Goal: Feedback & Contribution: Submit feedback/report problem

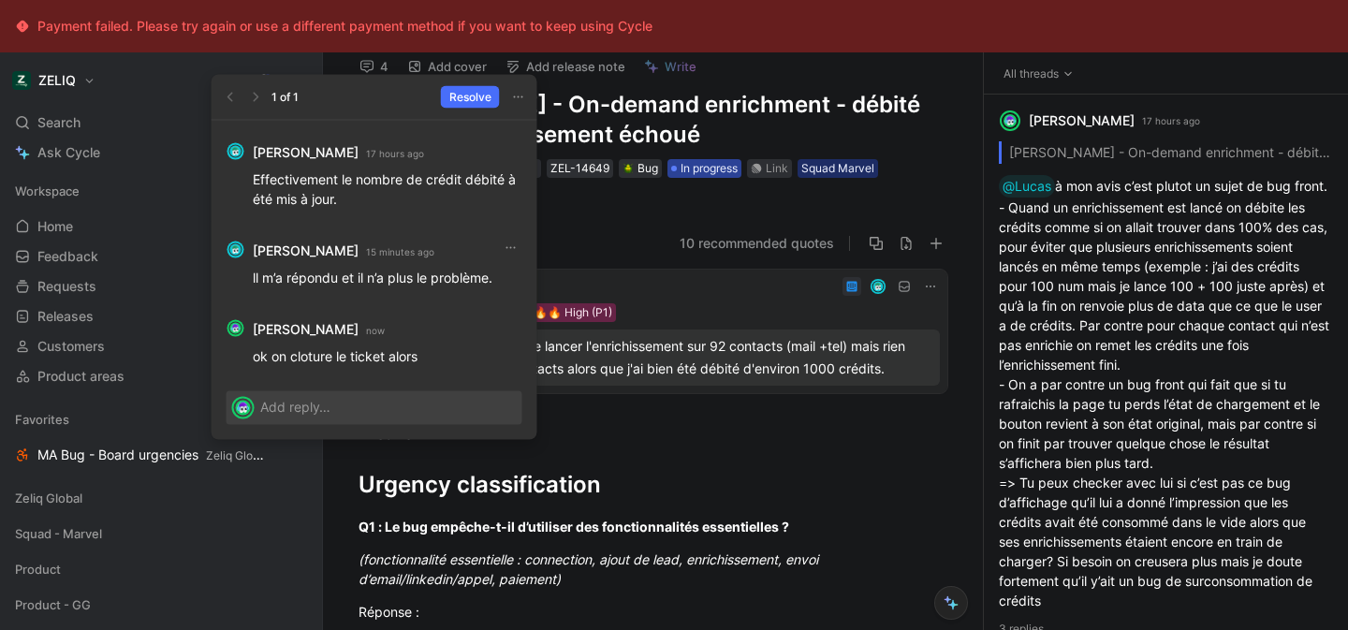
click at [711, 167] on span "In progress" at bounding box center [709, 168] width 57 height 19
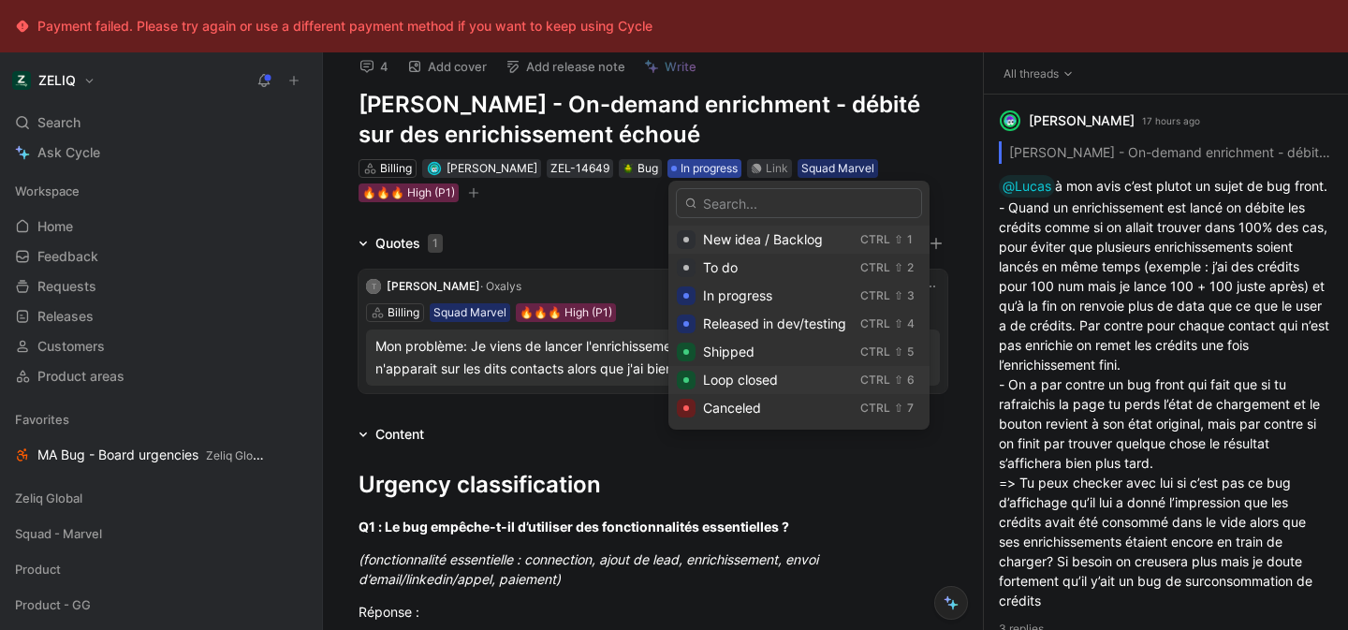
click at [774, 380] on span "Loop closed" at bounding box center [740, 380] width 75 height 16
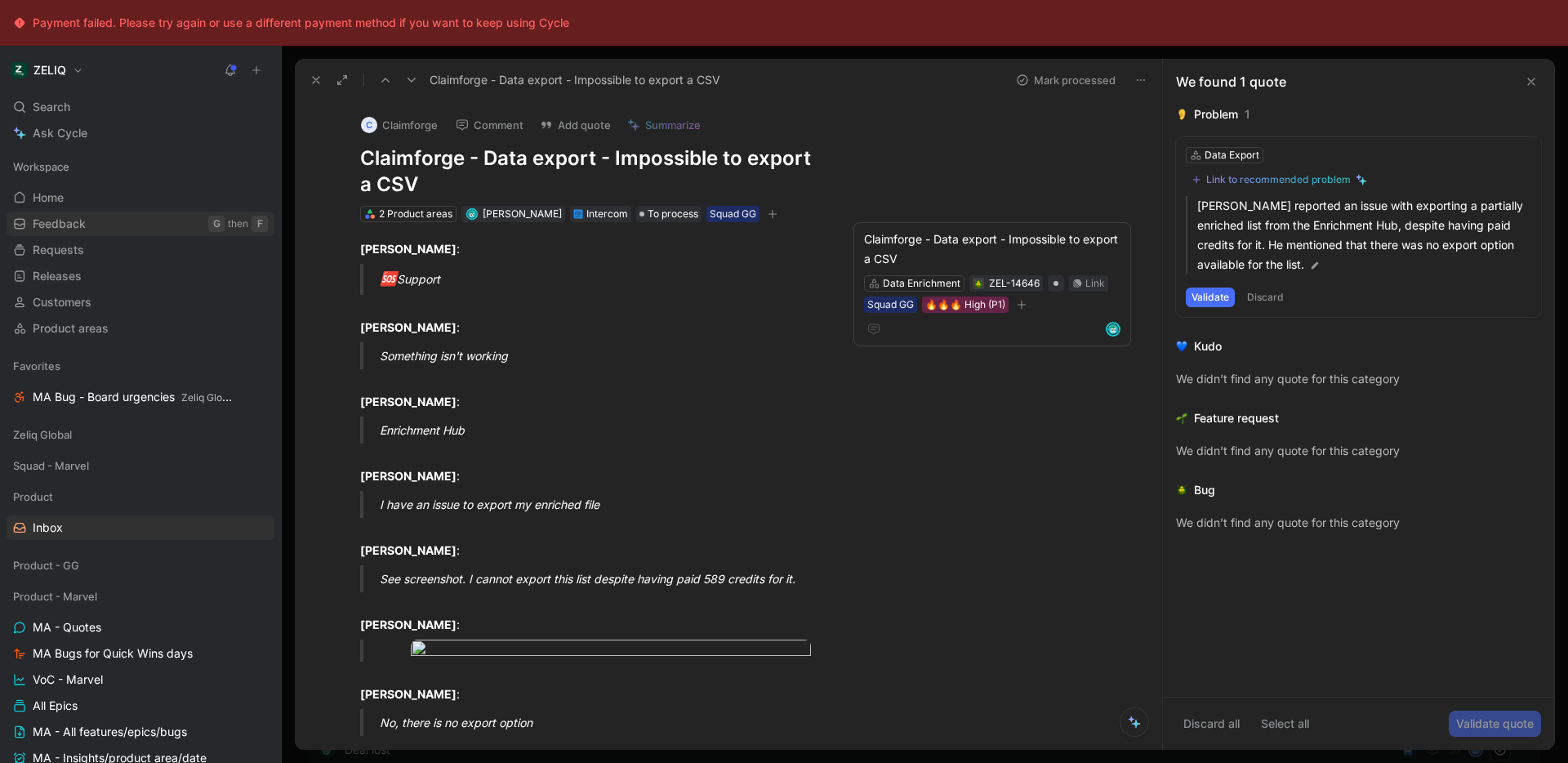
click at [124, 223] on link "Feedback G then F" at bounding box center [140, 224] width 268 height 24
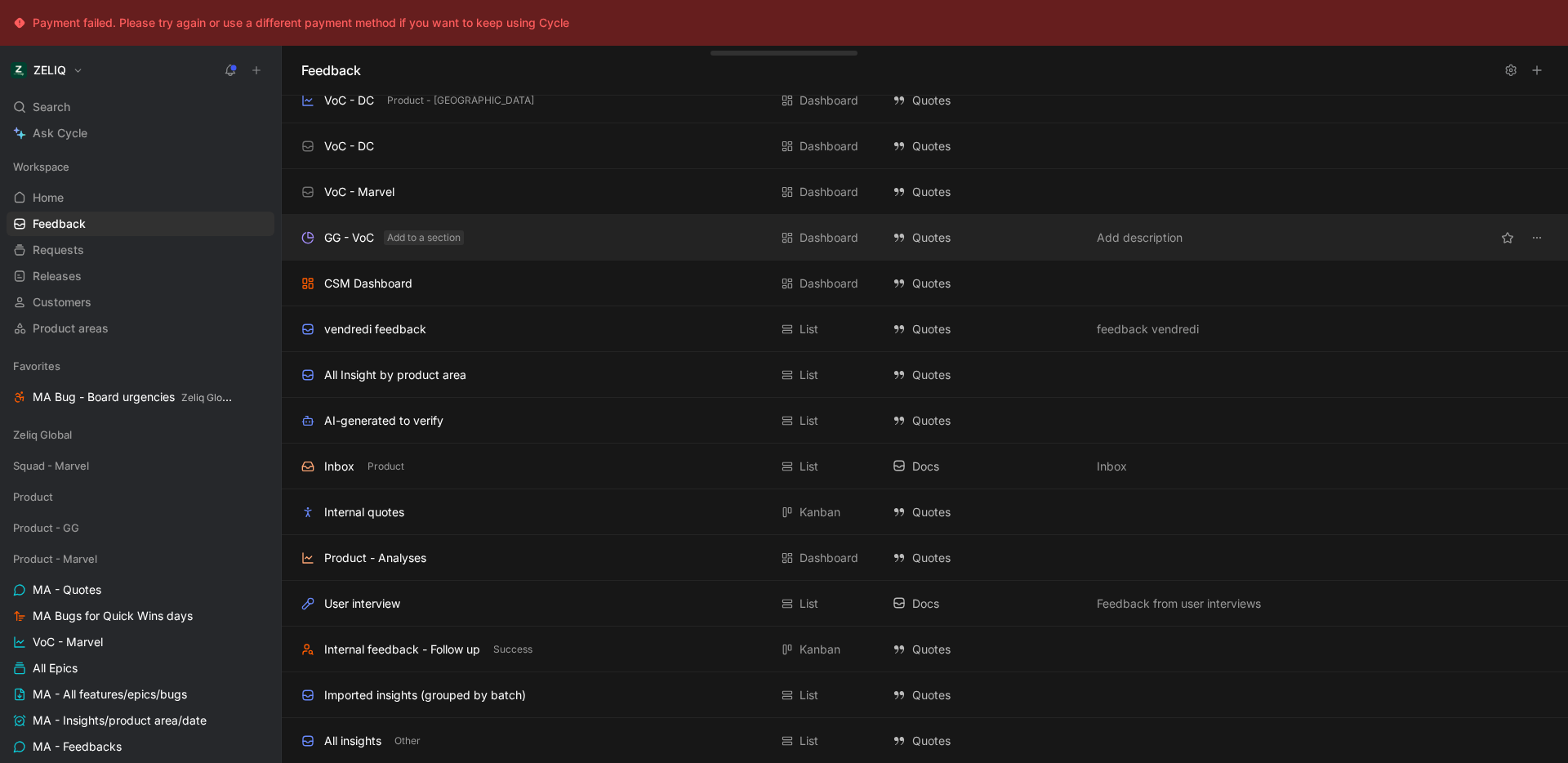
scroll to position [262, 0]
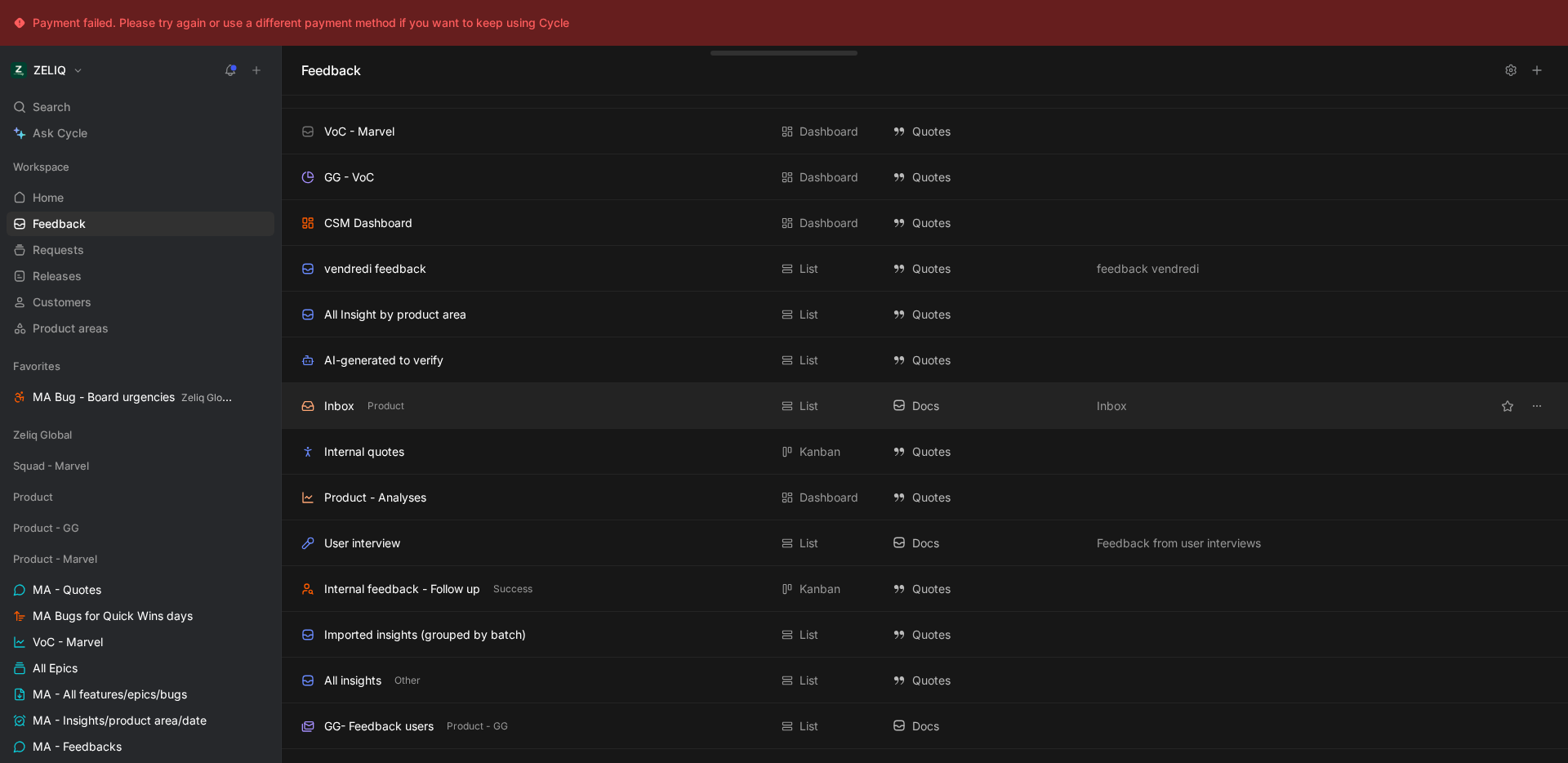
click at [427, 409] on div "Inbox Product" at bounding box center [535, 405] width 467 height 19
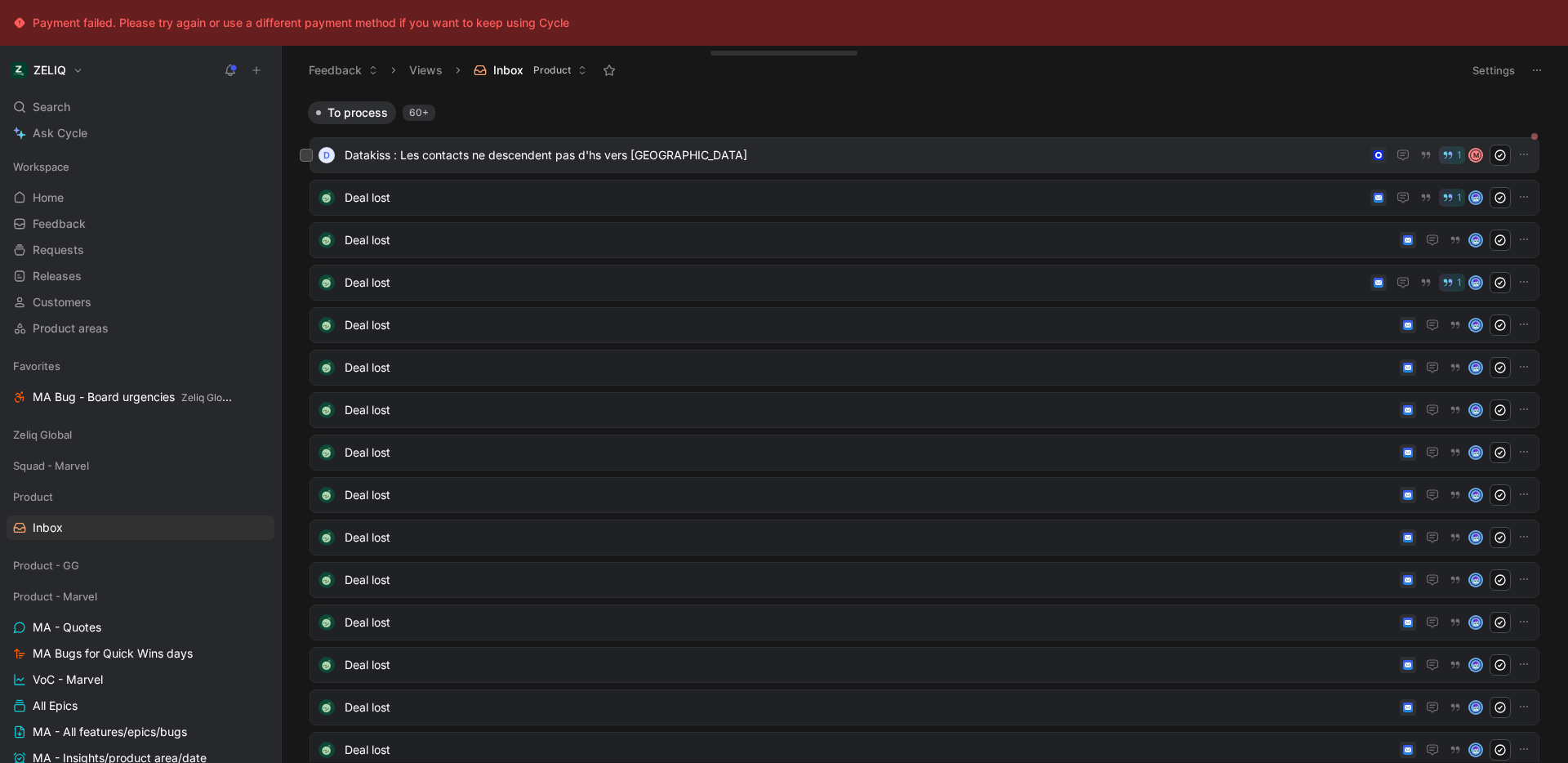
click at [686, 158] on span "Datakiss : Les contacts ne descendent pas d'hs vers Zelis" at bounding box center [854, 155] width 1019 height 19
click at [554, 196] on span "Deal lost" at bounding box center [854, 197] width 1019 height 19
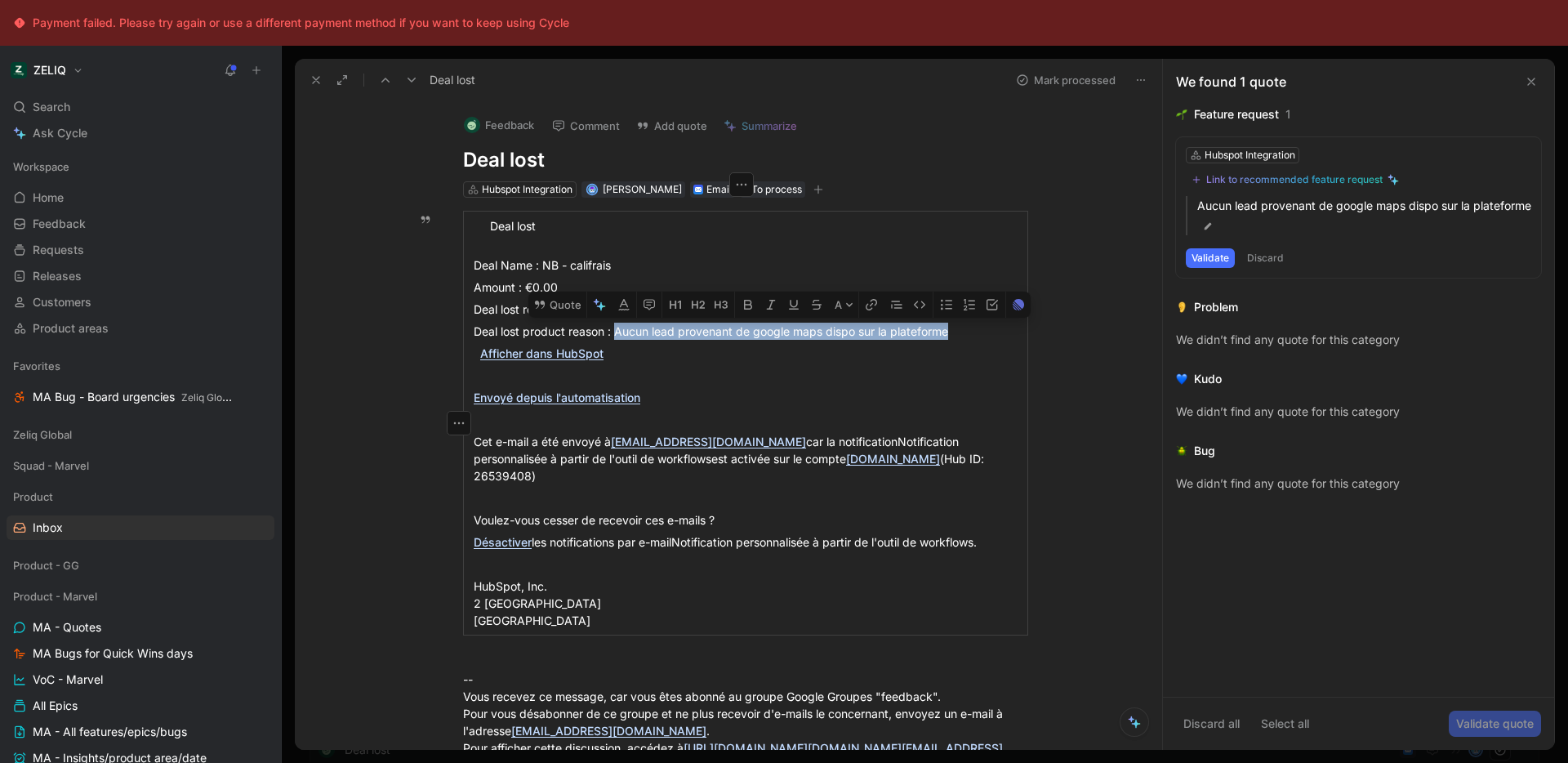
drag, startPoint x: 966, startPoint y: 355, endPoint x: 612, endPoint y: 344, distance: 354.2
click at [612, 340] on div "Deal lost product reason : Aucun lead provenant de google maps dispo sur la pla…" at bounding box center [746, 331] width 544 height 17
click at [557, 317] on button "Quote" at bounding box center [557, 304] width 58 height 26
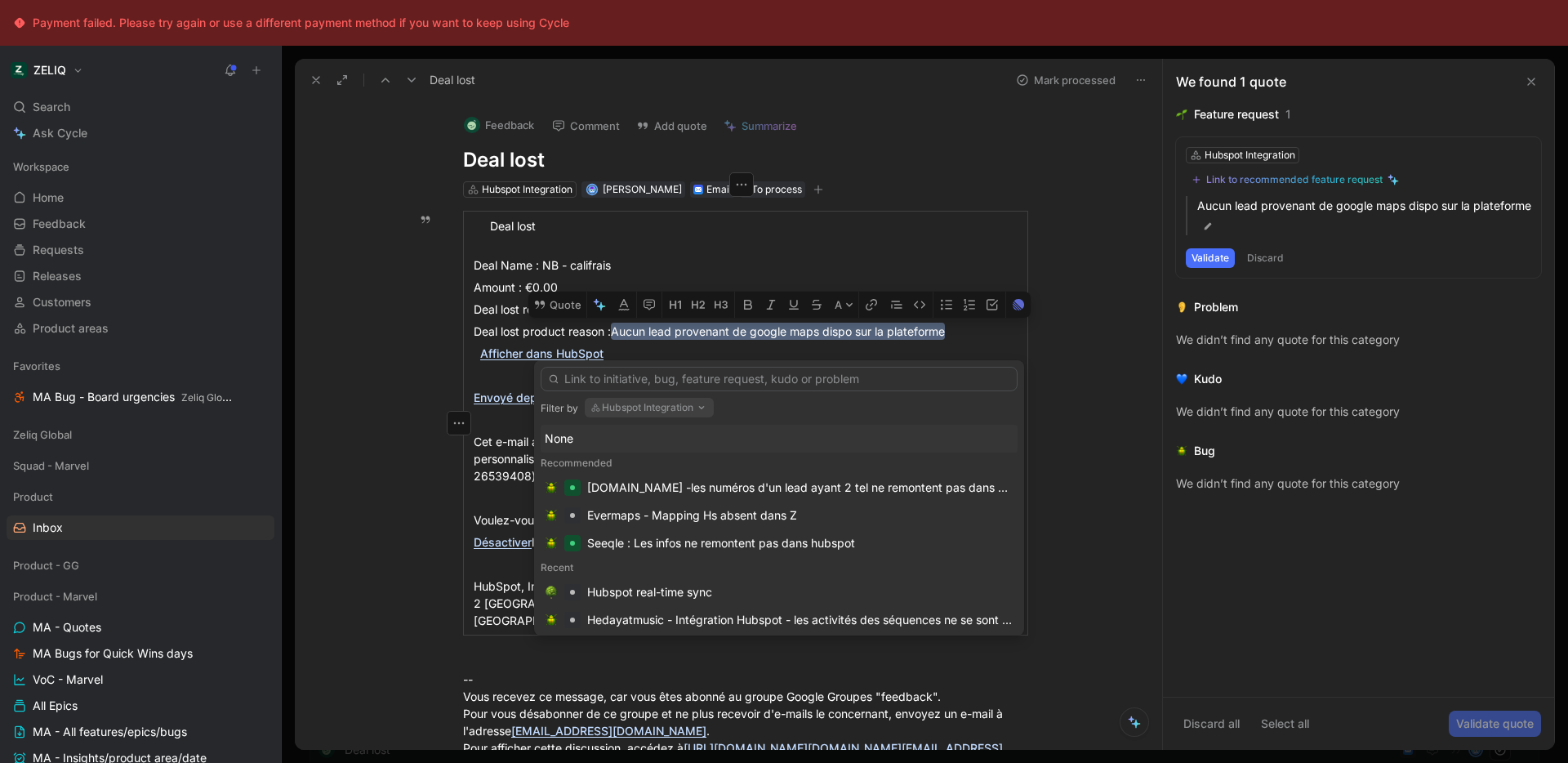
click at [658, 405] on button "Hubspot Integration" at bounding box center [649, 407] width 129 height 19
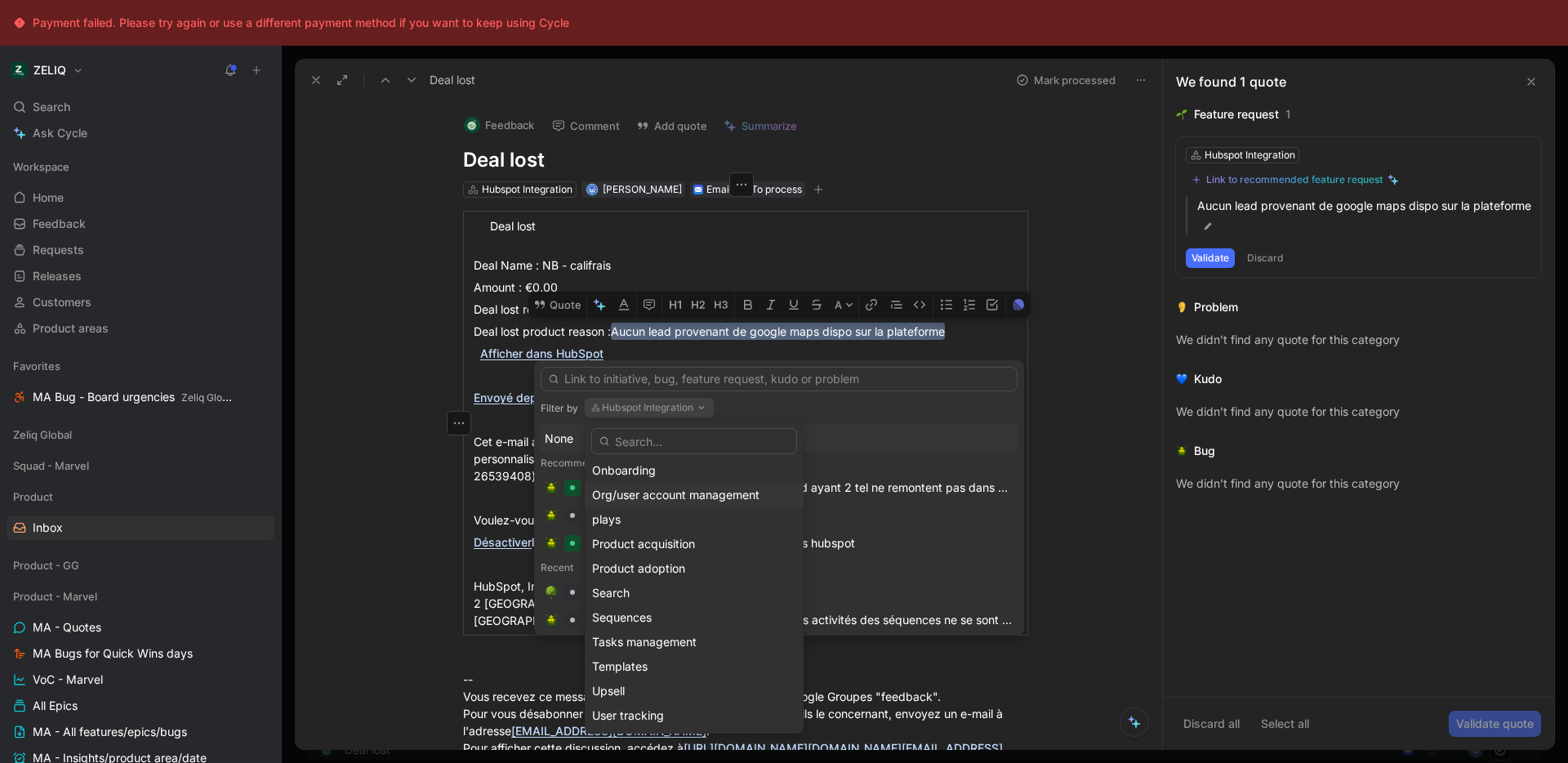
scroll to position [525, 0]
click at [640, 584] on div "Search" at bounding box center [694, 584] width 204 height 19
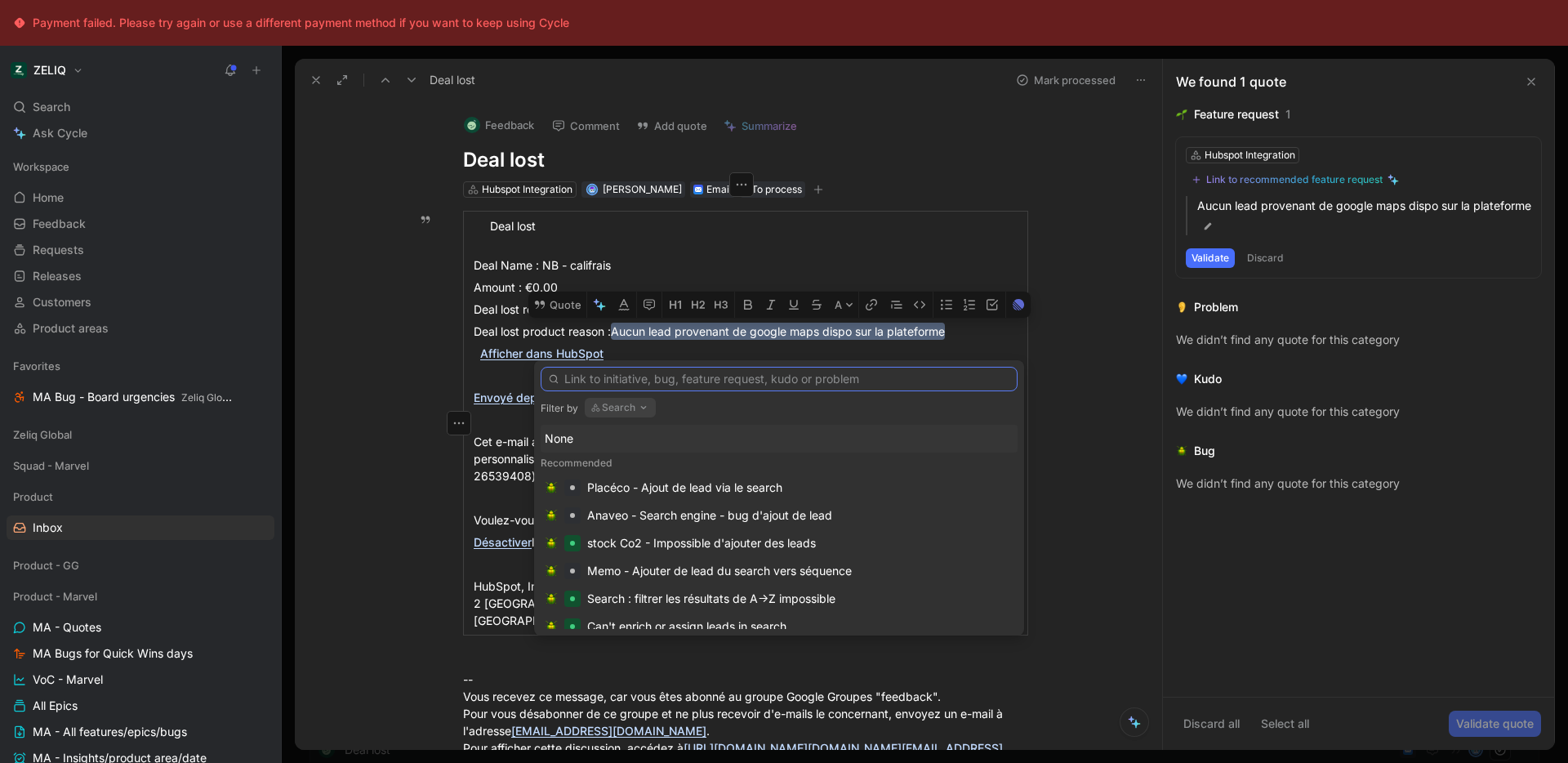
click at [636, 386] on input "text" at bounding box center [779, 378] width 477 height 24
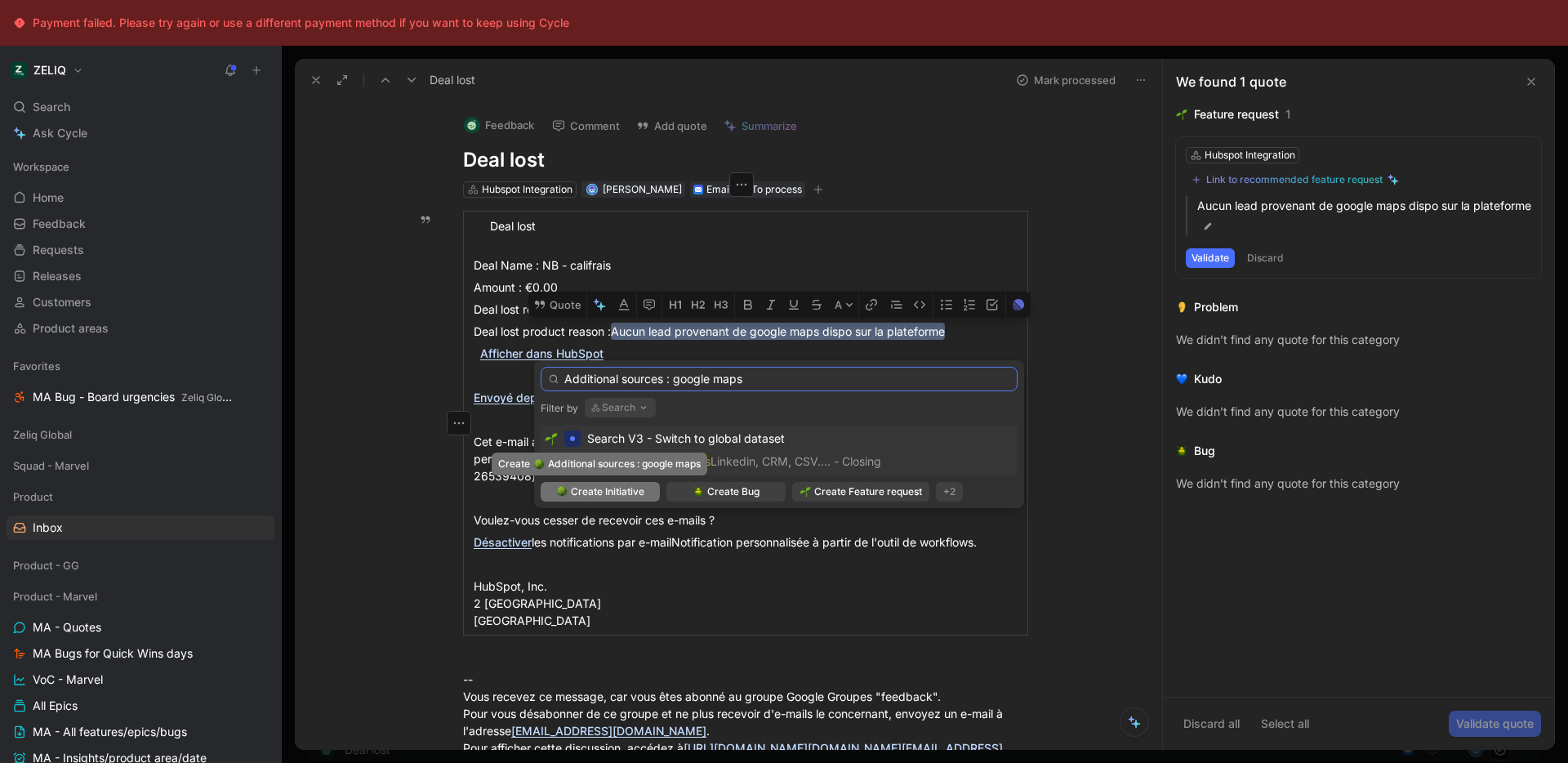
type input "Additional sources : google maps"
click at [613, 494] on span "Create Initiative" at bounding box center [608, 491] width 73 height 17
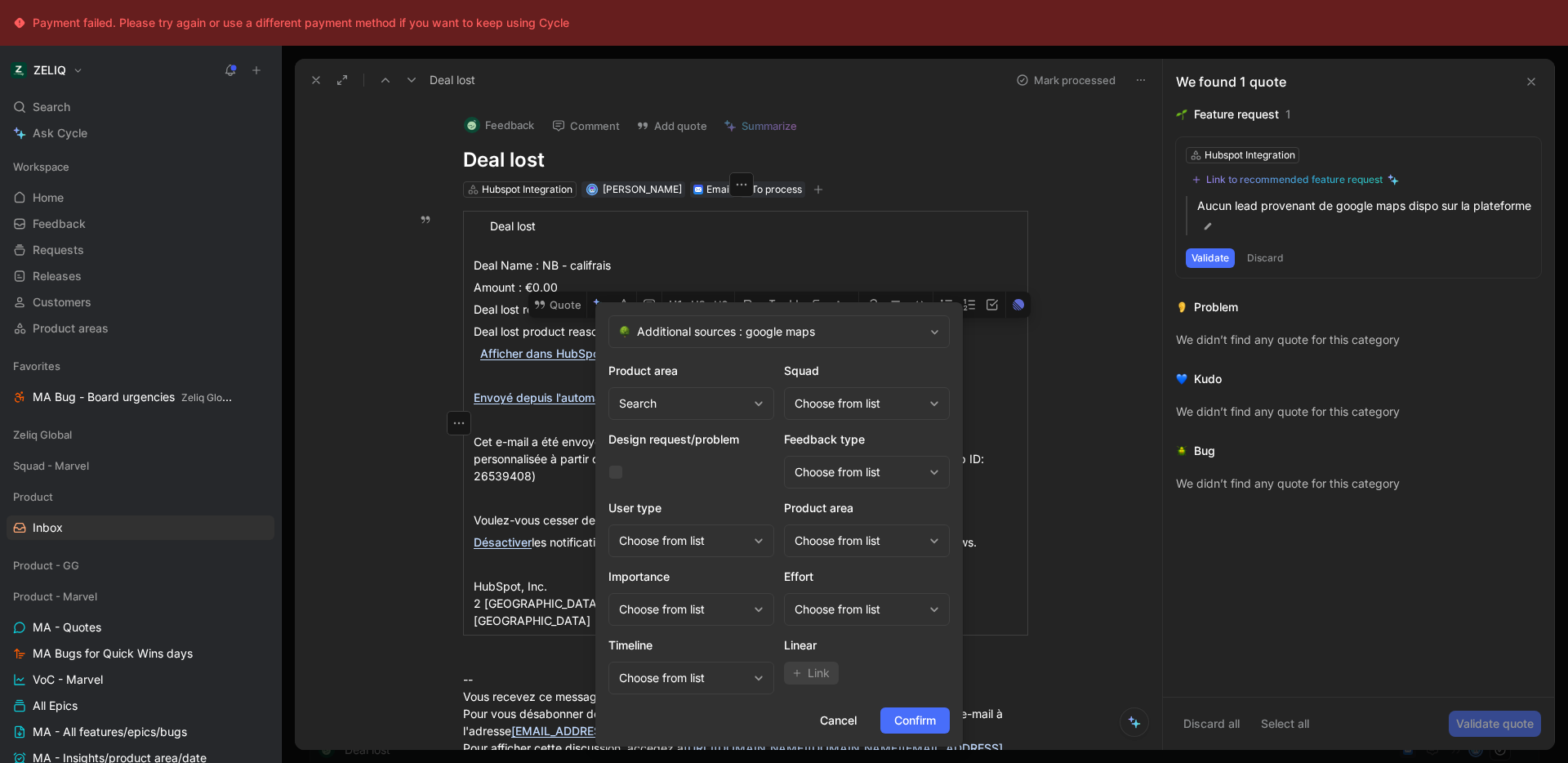
click at [854, 399] on div "Choose from list" at bounding box center [858, 403] width 128 height 19
click at [866, 491] on span "Squad Marvel" at bounding box center [849, 497] width 75 height 14
click at [828, 533] on div "Choose from list" at bounding box center [858, 541] width 128 height 19
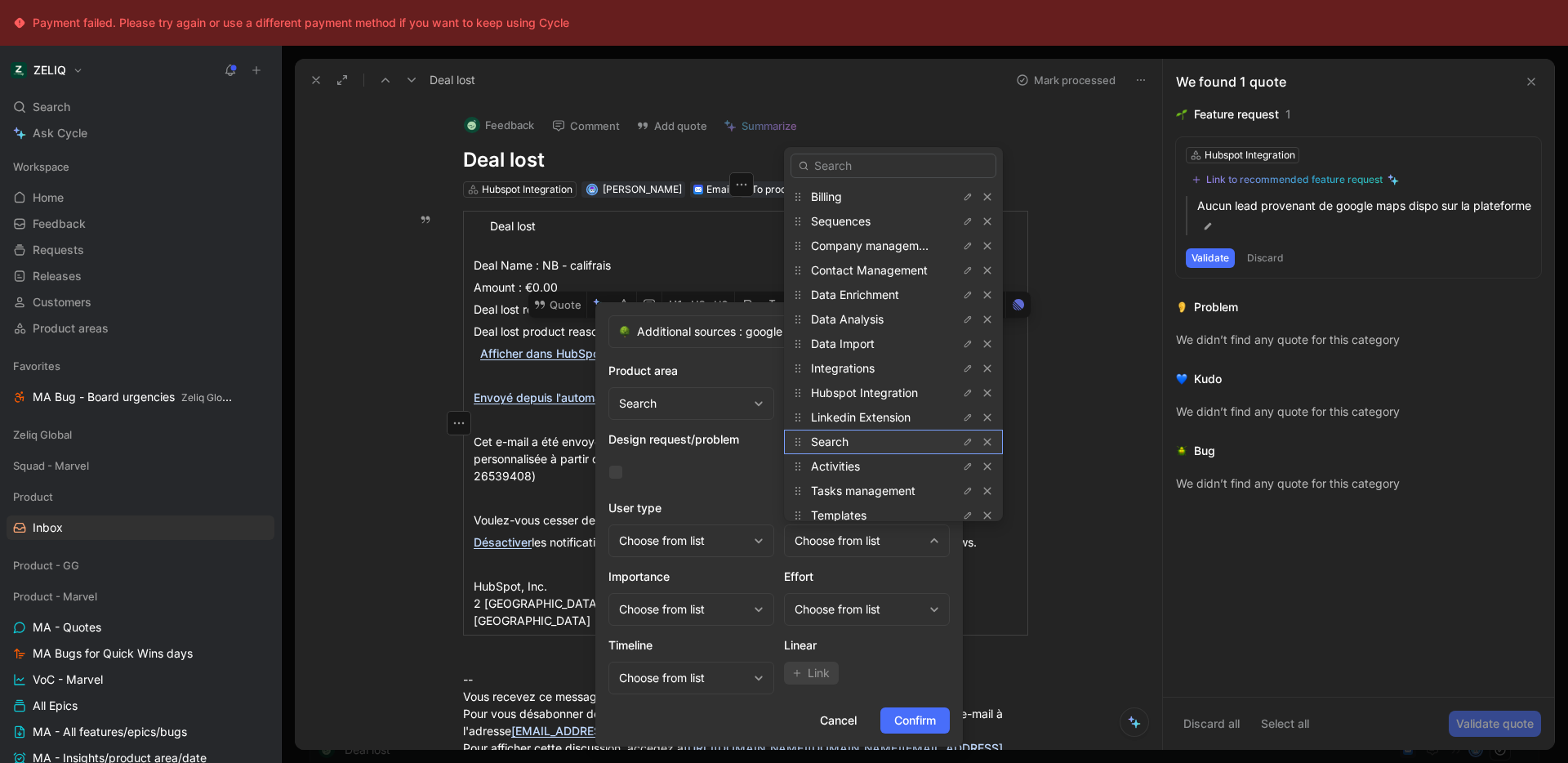
click at [861, 435] on div "Search" at bounding box center [872, 441] width 122 height 19
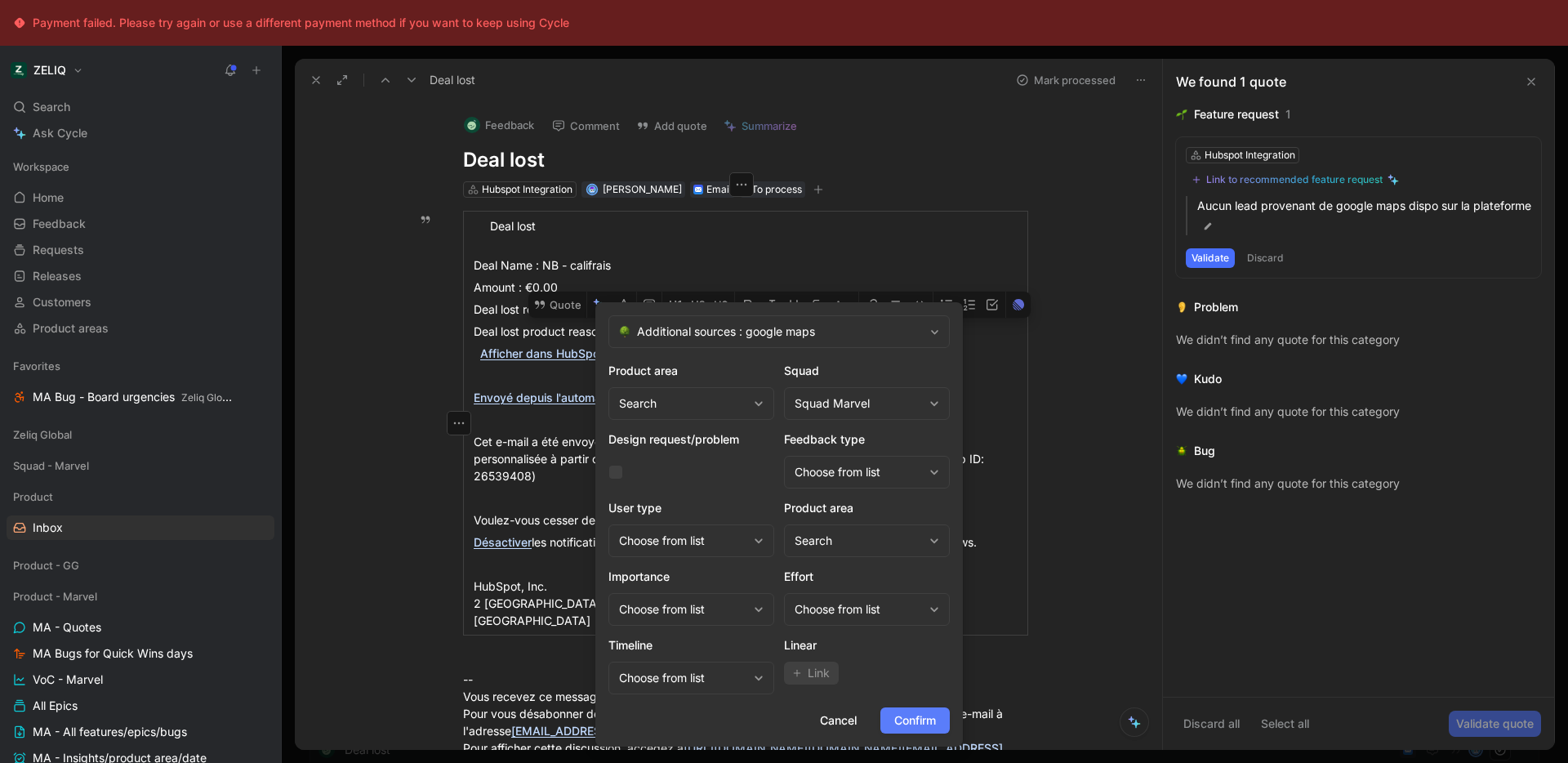
click at [920, 713] on span "Confirm" at bounding box center [915, 720] width 42 height 19
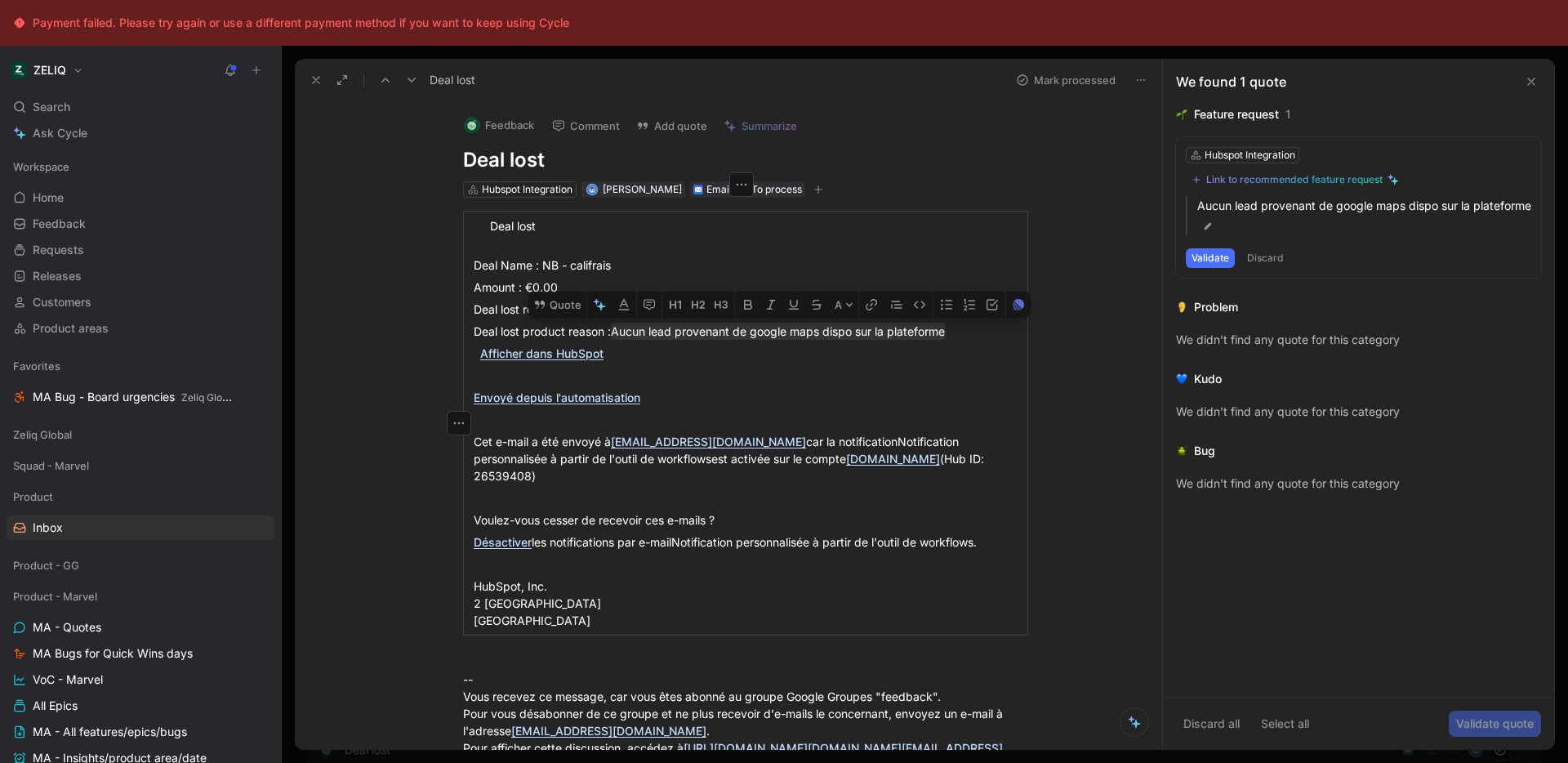
click at [1062, 84] on button "Mark processed" at bounding box center [1065, 80] width 114 height 23
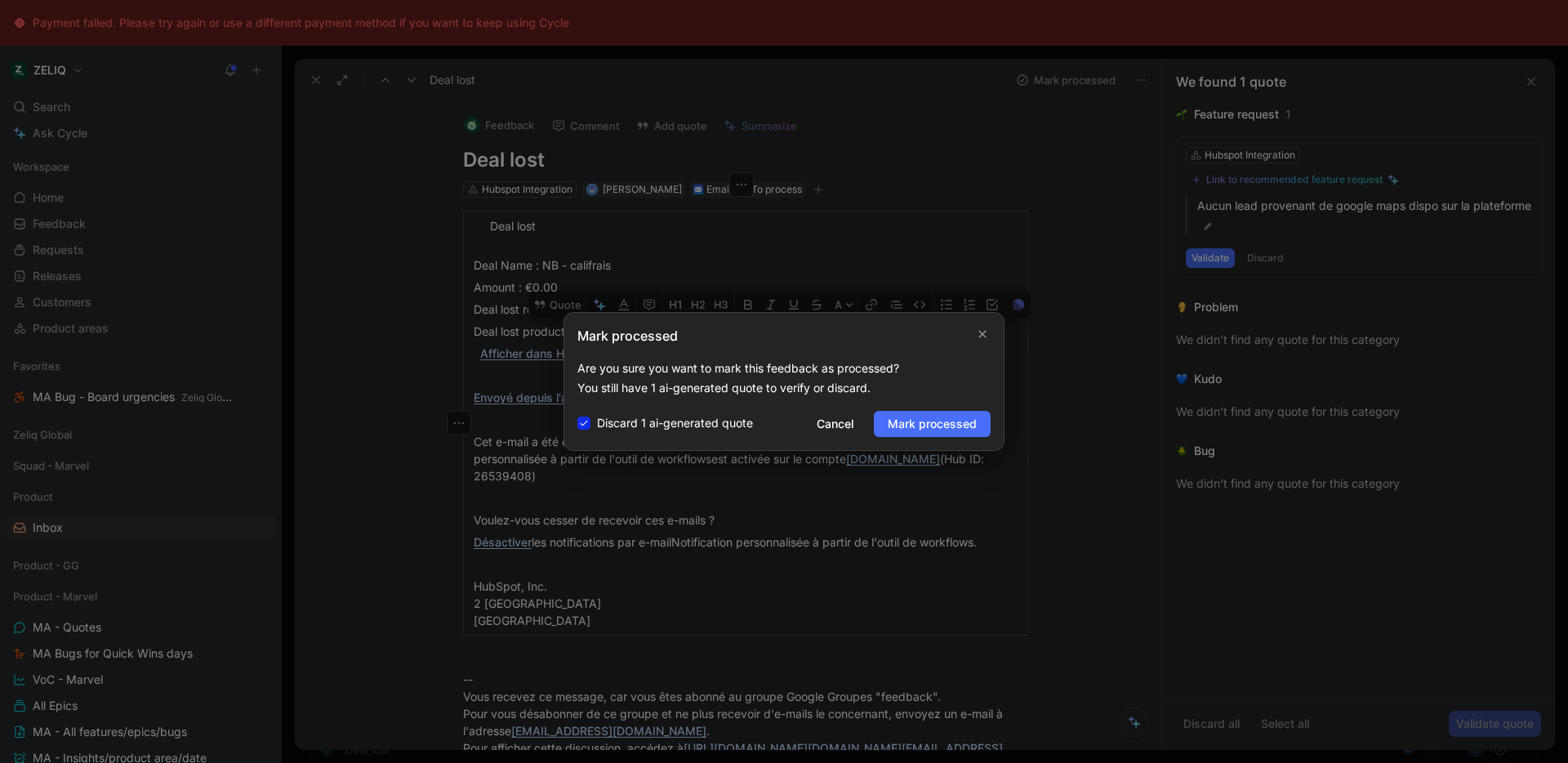
click at [949, 426] on span "Mark processed" at bounding box center [932, 424] width 89 height 19
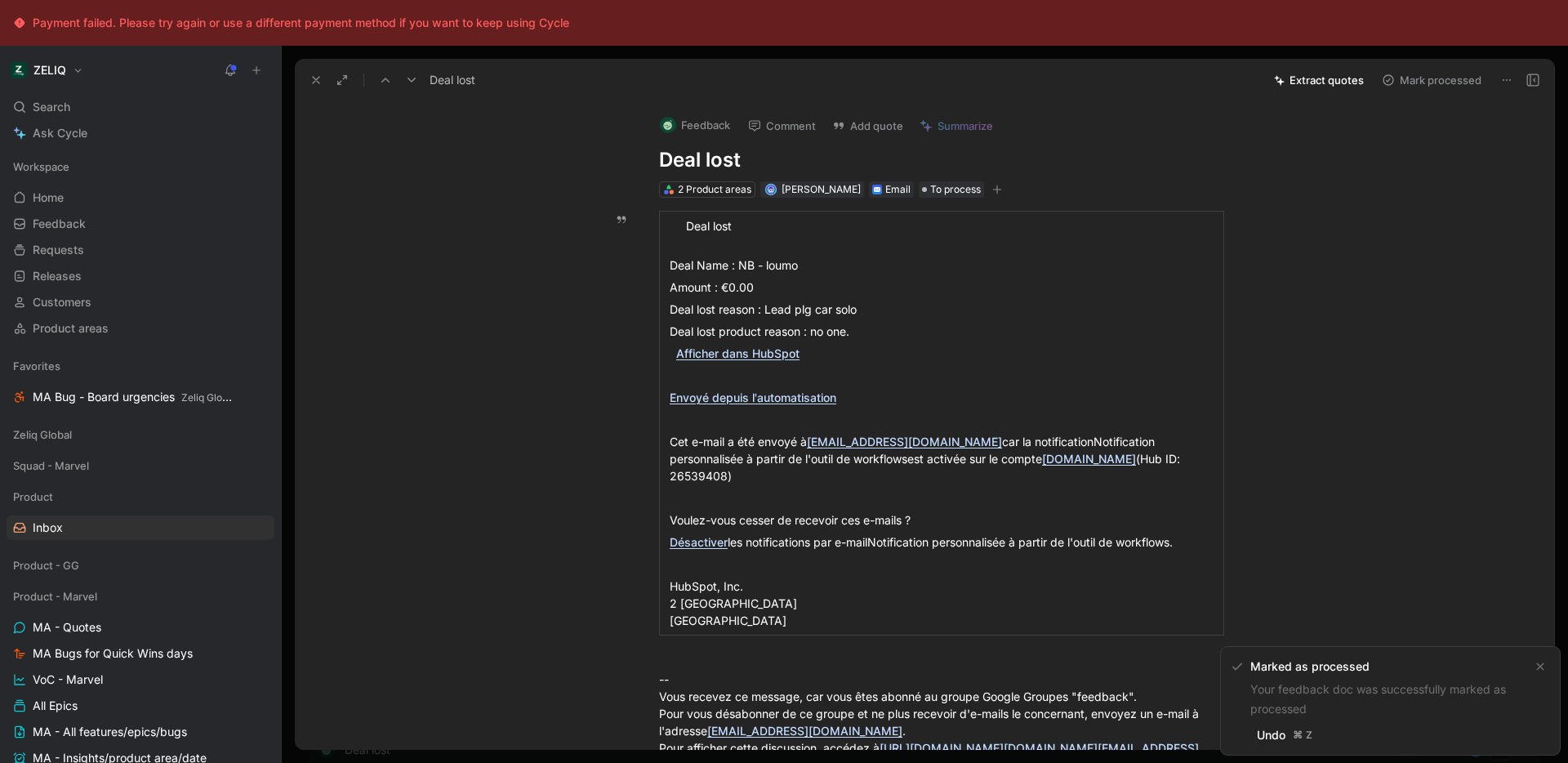
click at [1444, 72] on button "Mark processed" at bounding box center [1431, 80] width 114 height 23
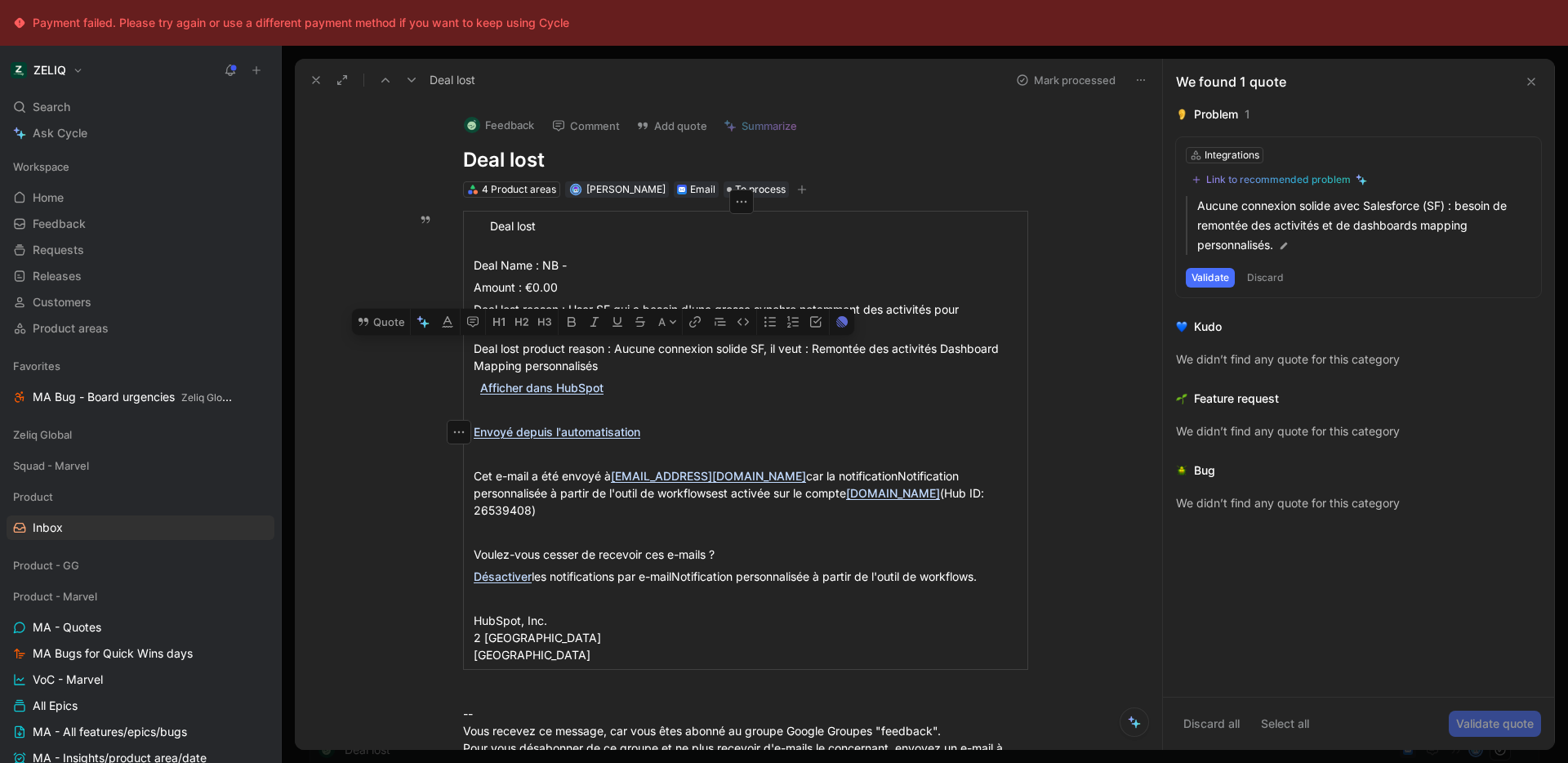
drag, startPoint x: 706, startPoint y: 369, endPoint x: 610, endPoint y: 354, distance: 97.2
click at [610, 354] on div "Deal lost product reason : Aucune connexion solide SF, il veut : Remontée des a…" at bounding box center [746, 357] width 544 height 34
click at [388, 327] on button "Quote" at bounding box center [381, 322] width 58 height 26
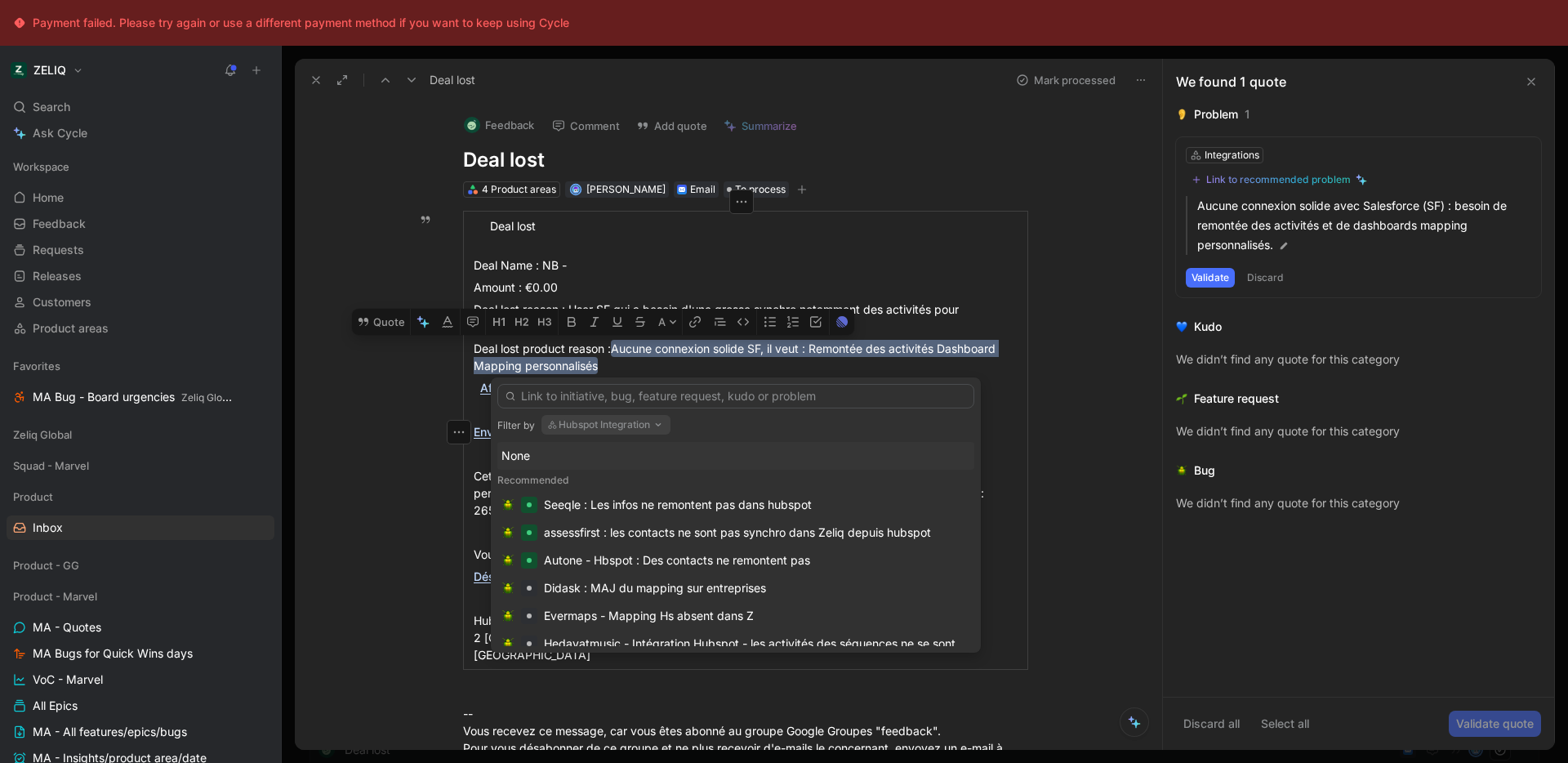
click at [599, 417] on button "Hubspot Integration" at bounding box center [606, 425] width 129 height 19
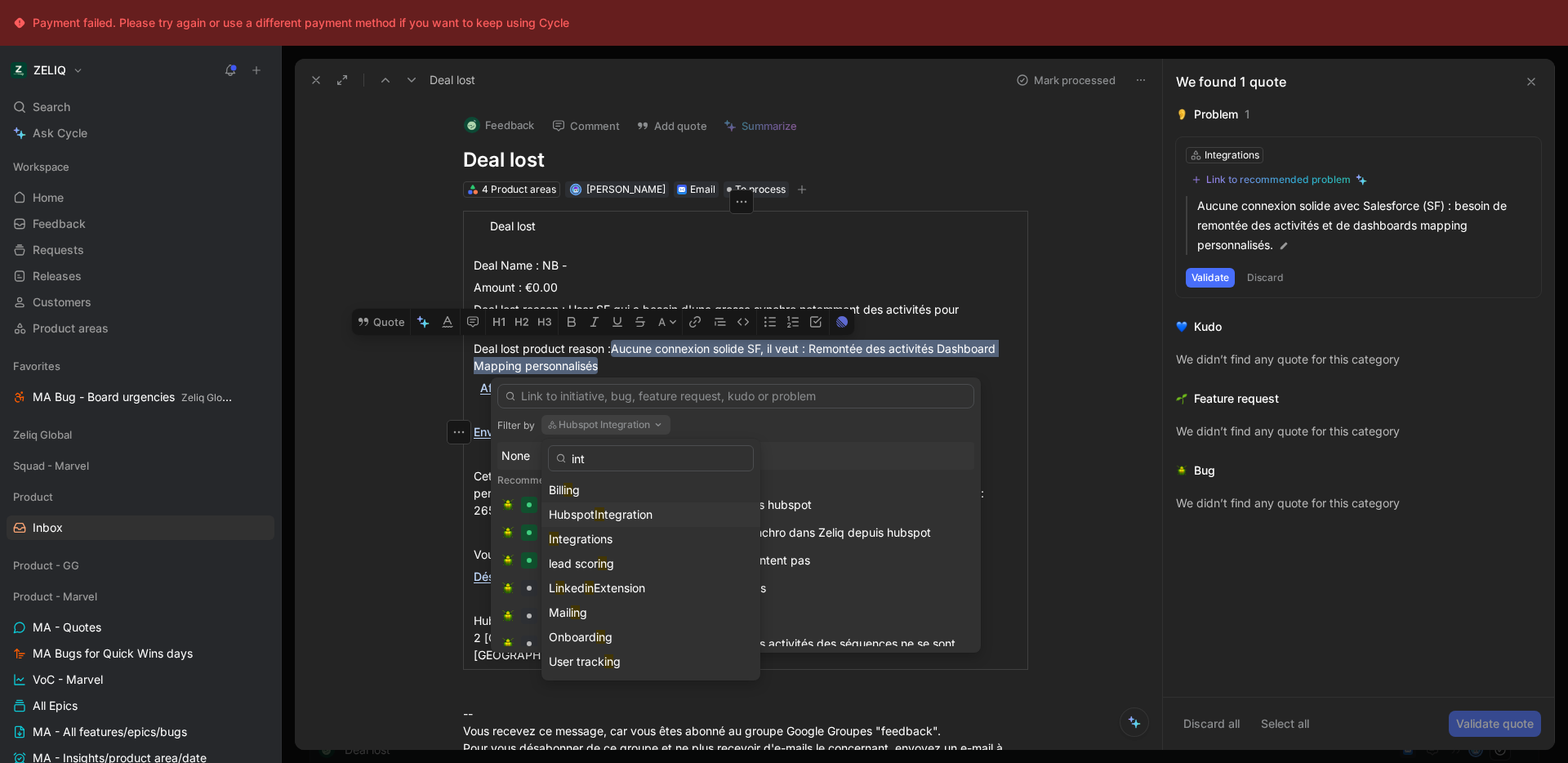
type input "inte"
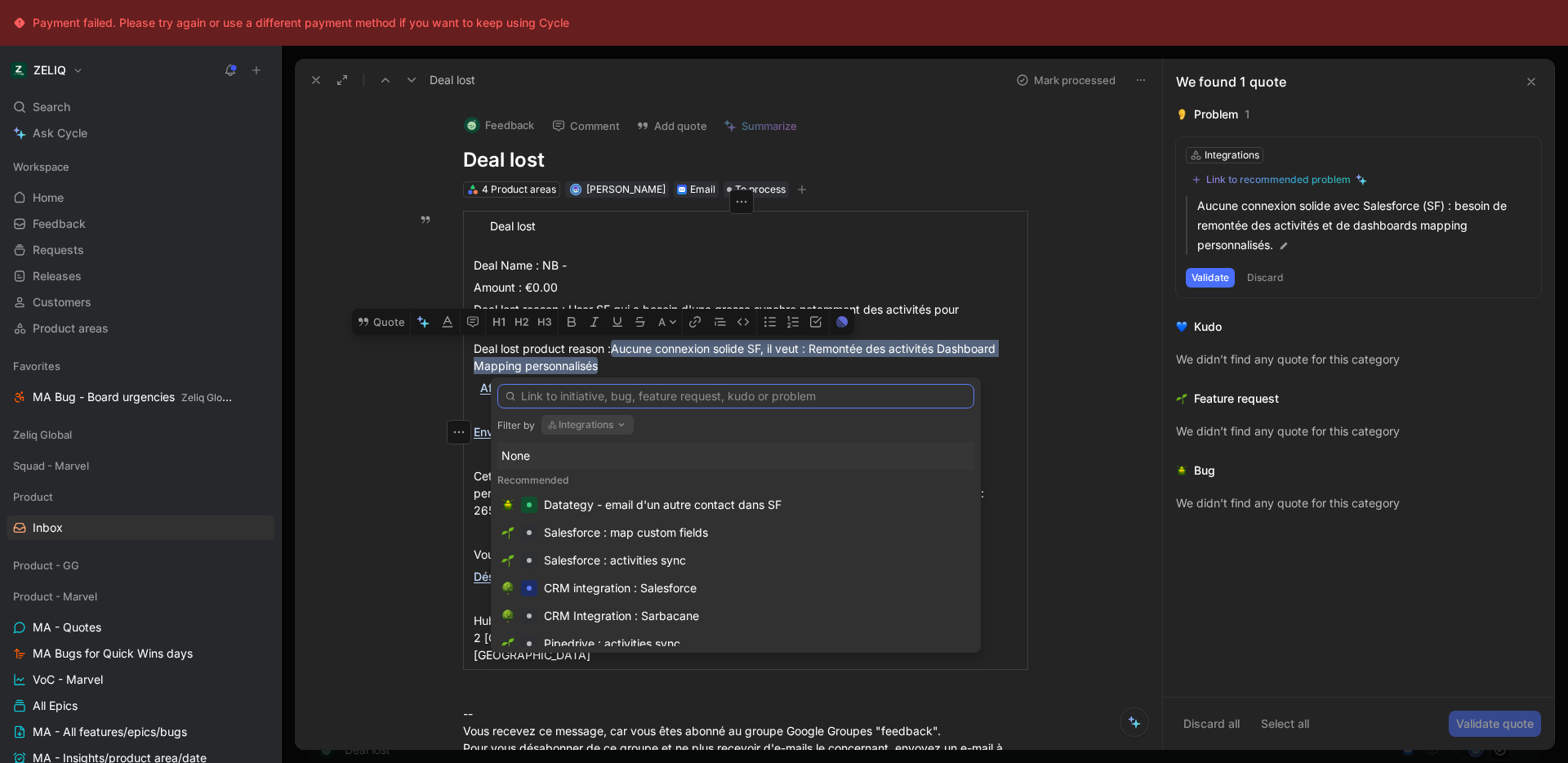
click at [709, 405] on input "text" at bounding box center [735, 396] width 477 height 24
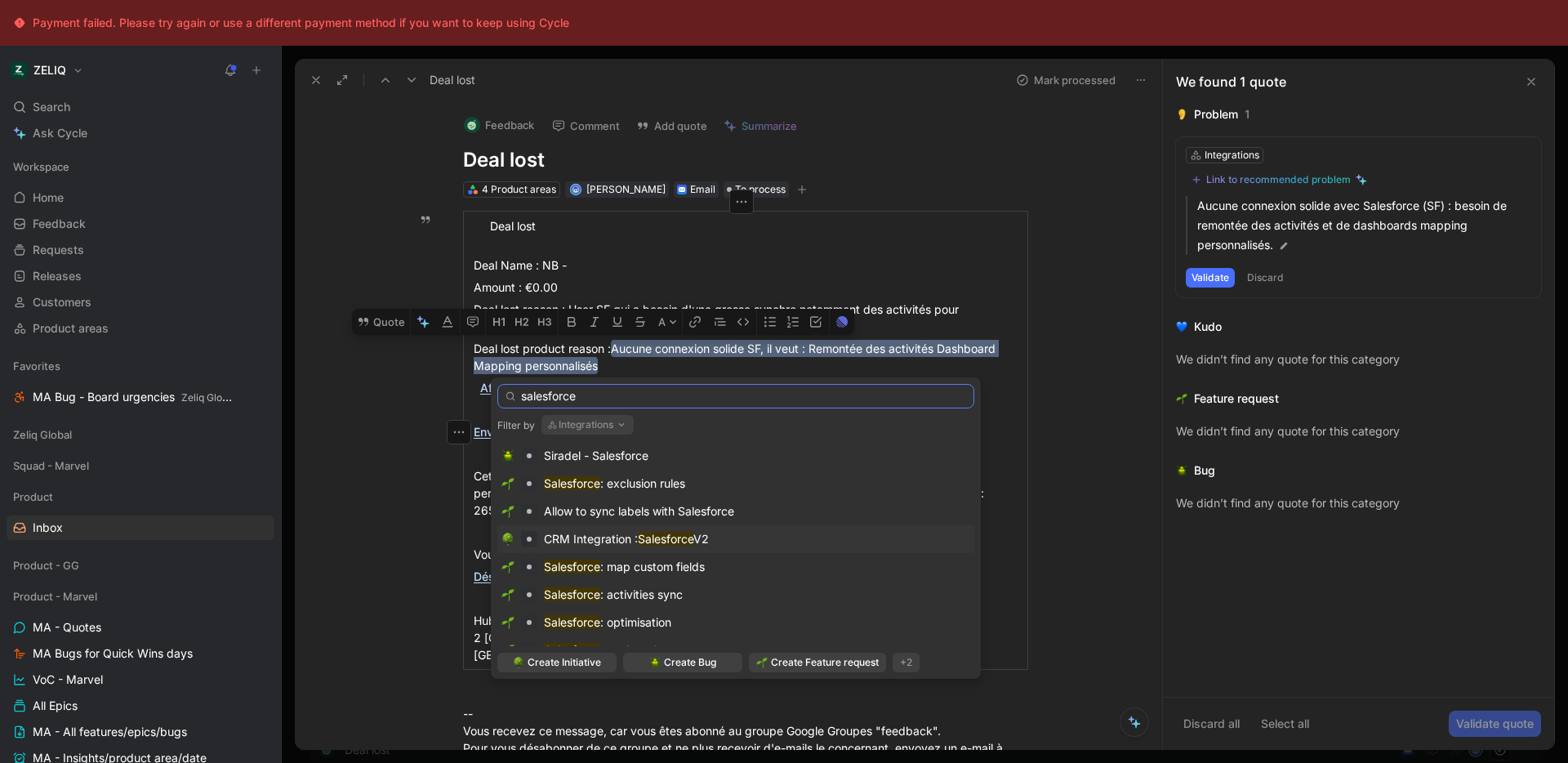
type input "salesforce"
click at [683, 534] on mark "Salesforce" at bounding box center [665, 539] width 56 height 14
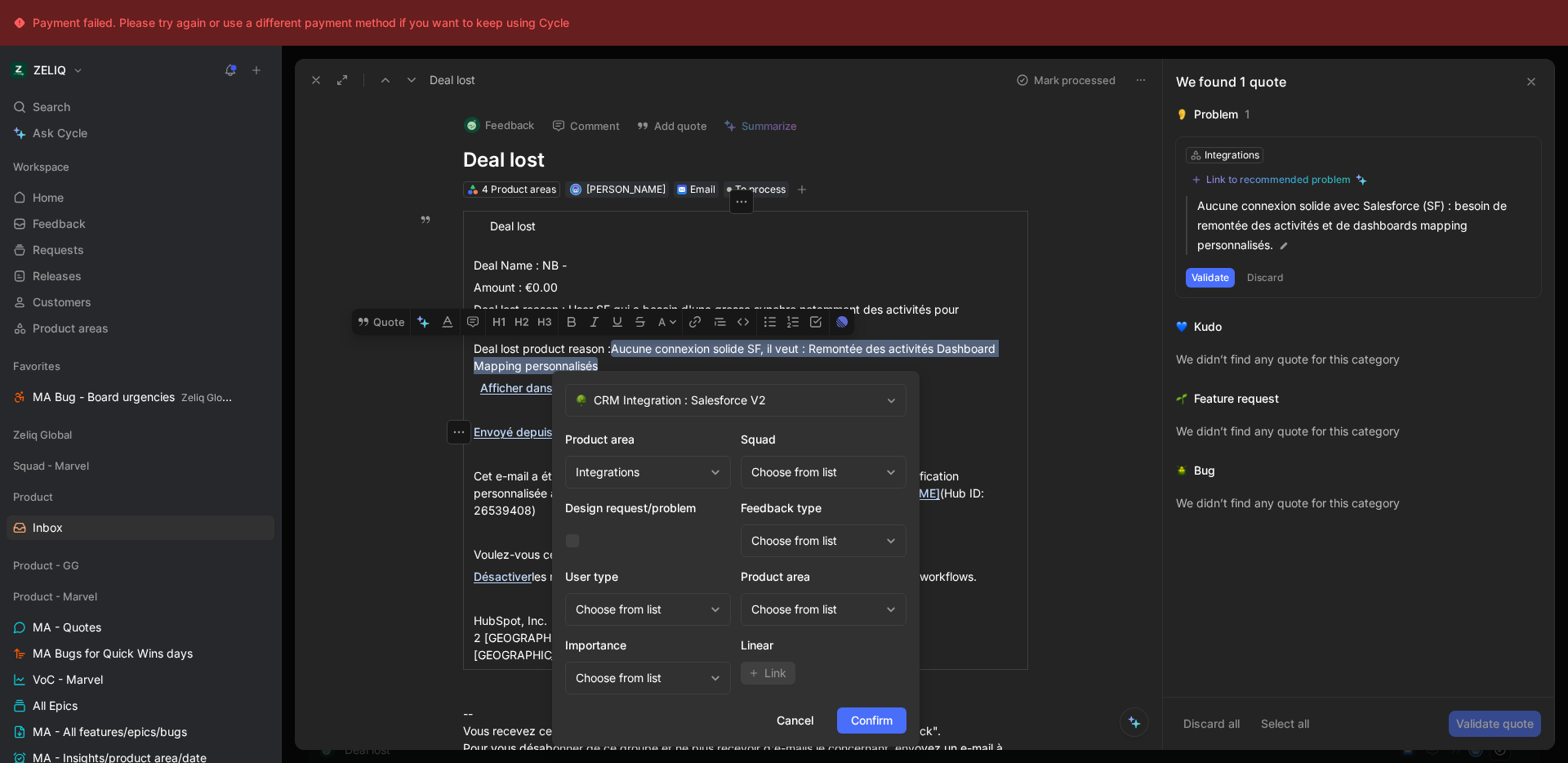
click at [807, 470] on div "Choose from list" at bounding box center [815, 472] width 128 height 19
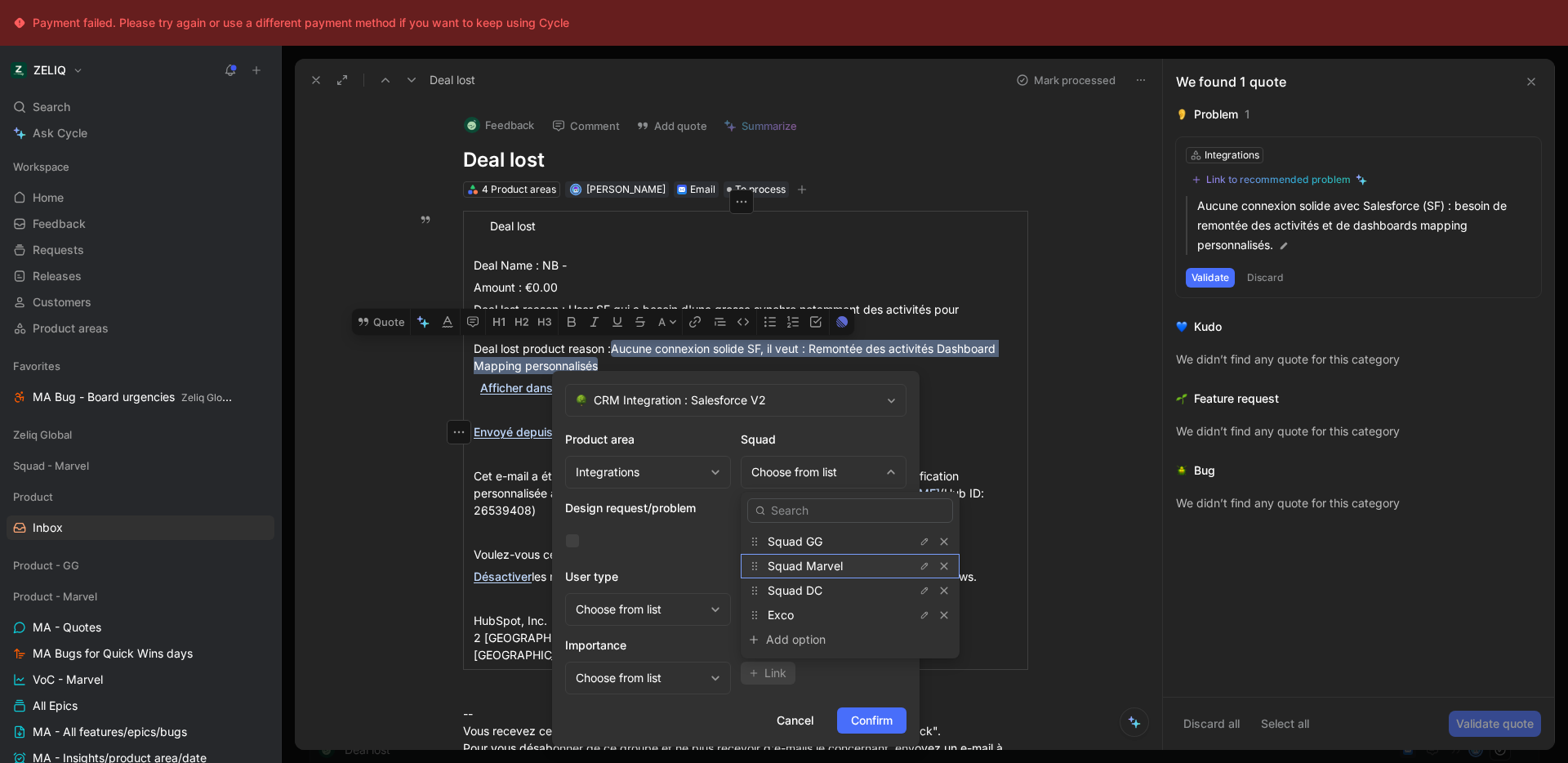
click at [816, 562] on span "Squad Marvel" at bounding box center [805, 565] width 75 height 14
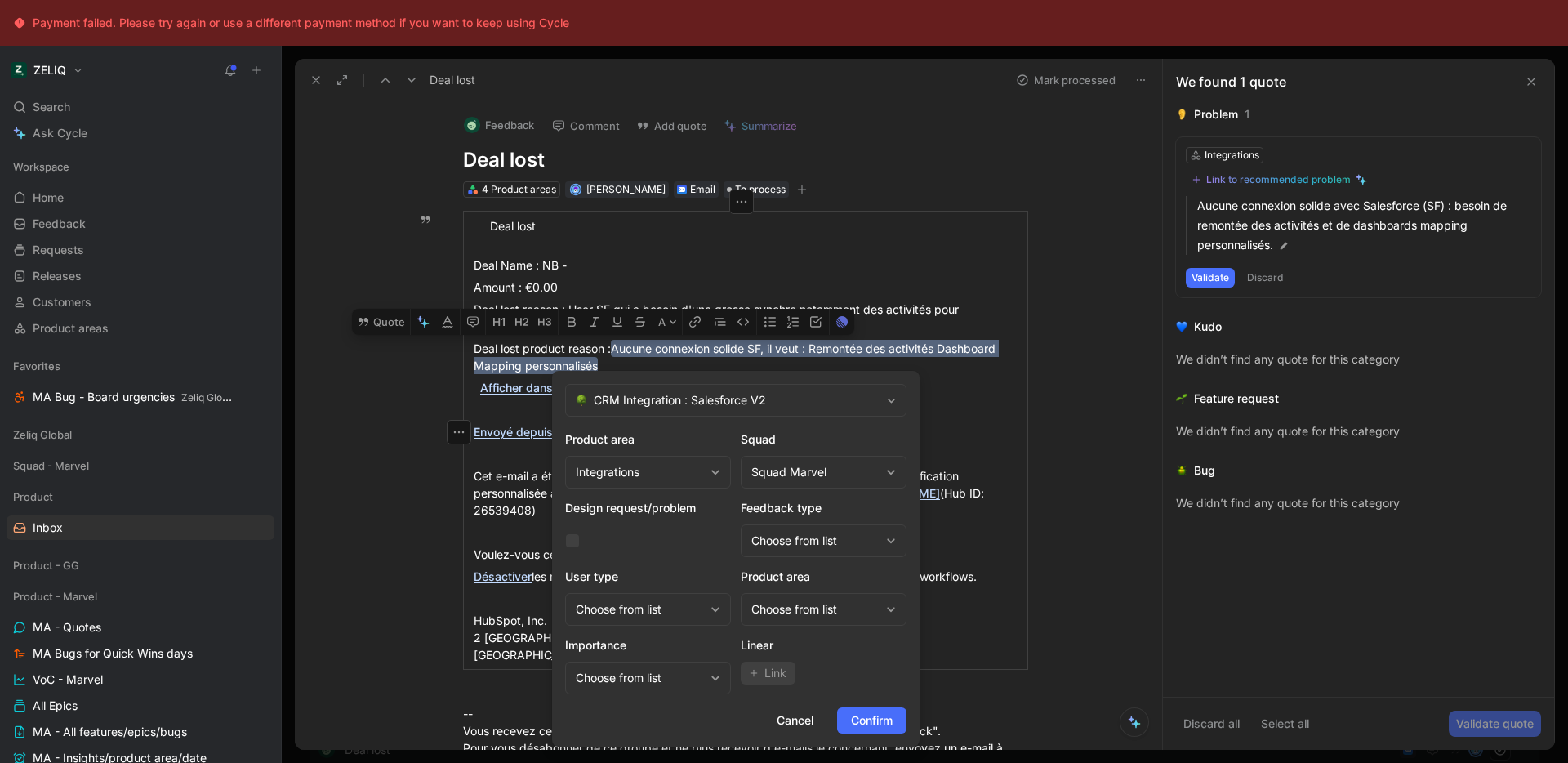
click at [832, 602] on div "Choose from list" at bounding box center [815, 609] width 128 height 19
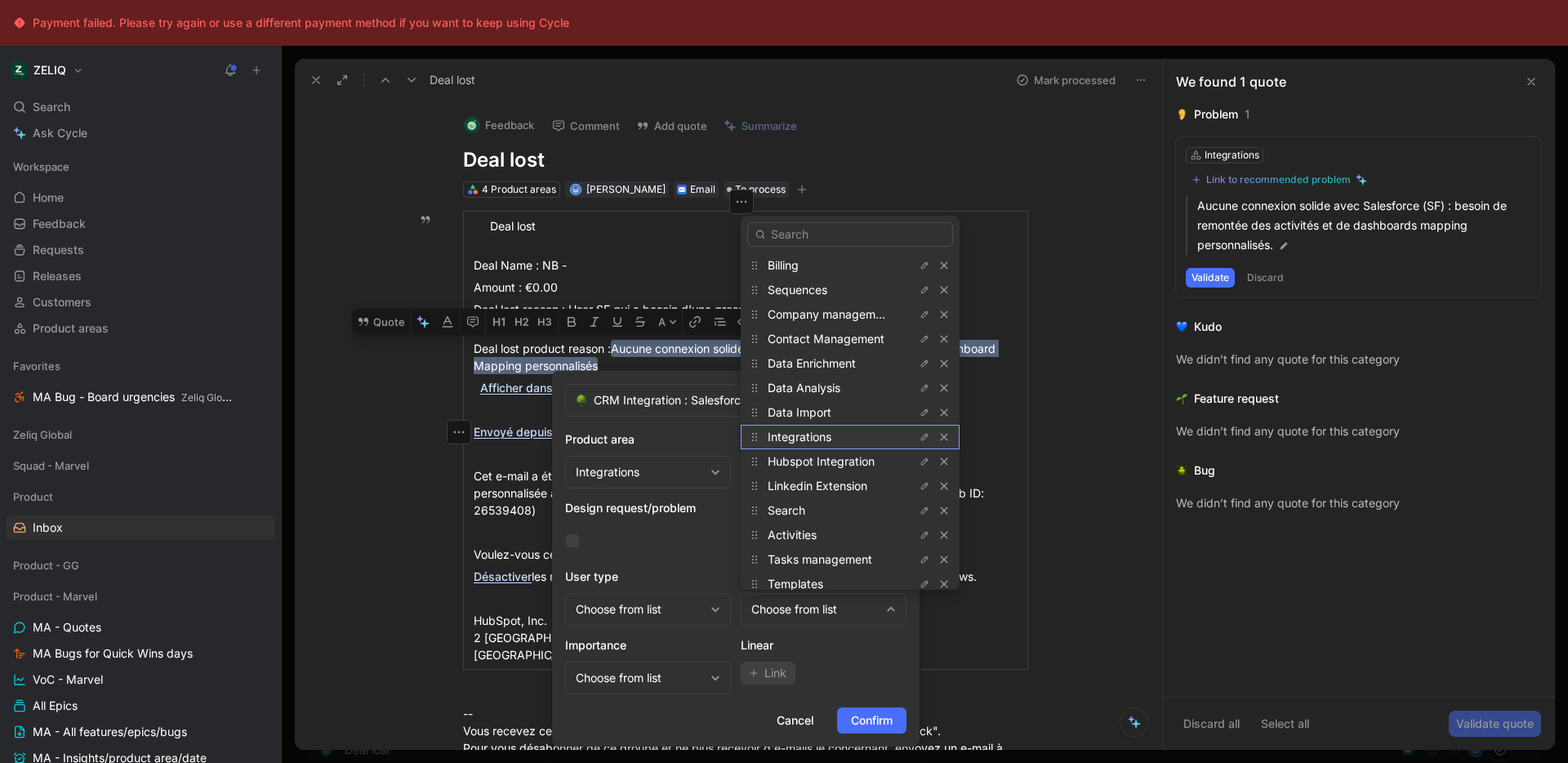
click at [854, 440] on div "Integrations" at bounding box center [828, 437] width 122 height 19
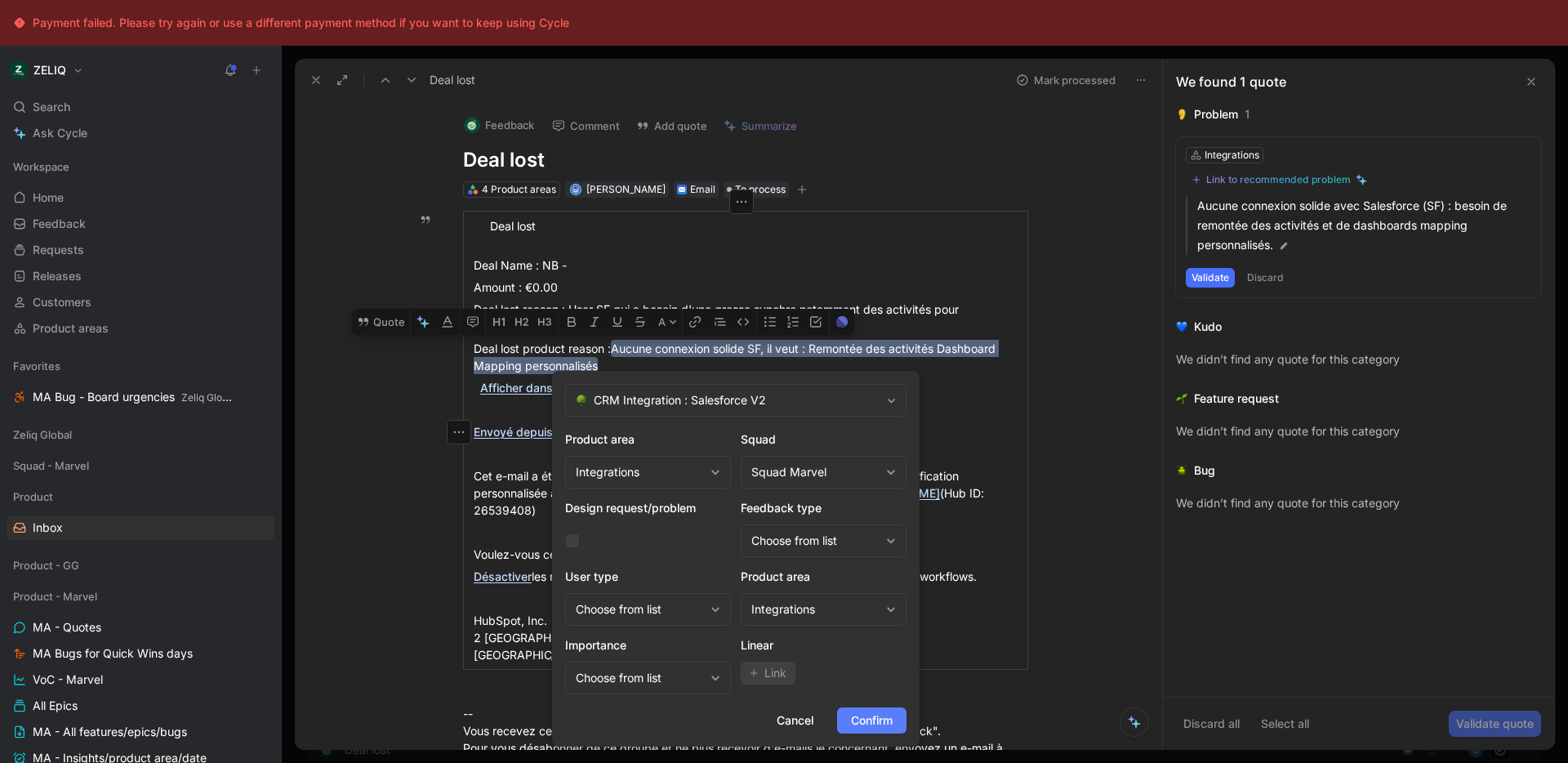
click at [867, 715] on span "Confirm" at bounding box center [872, 720] width 42 height 19
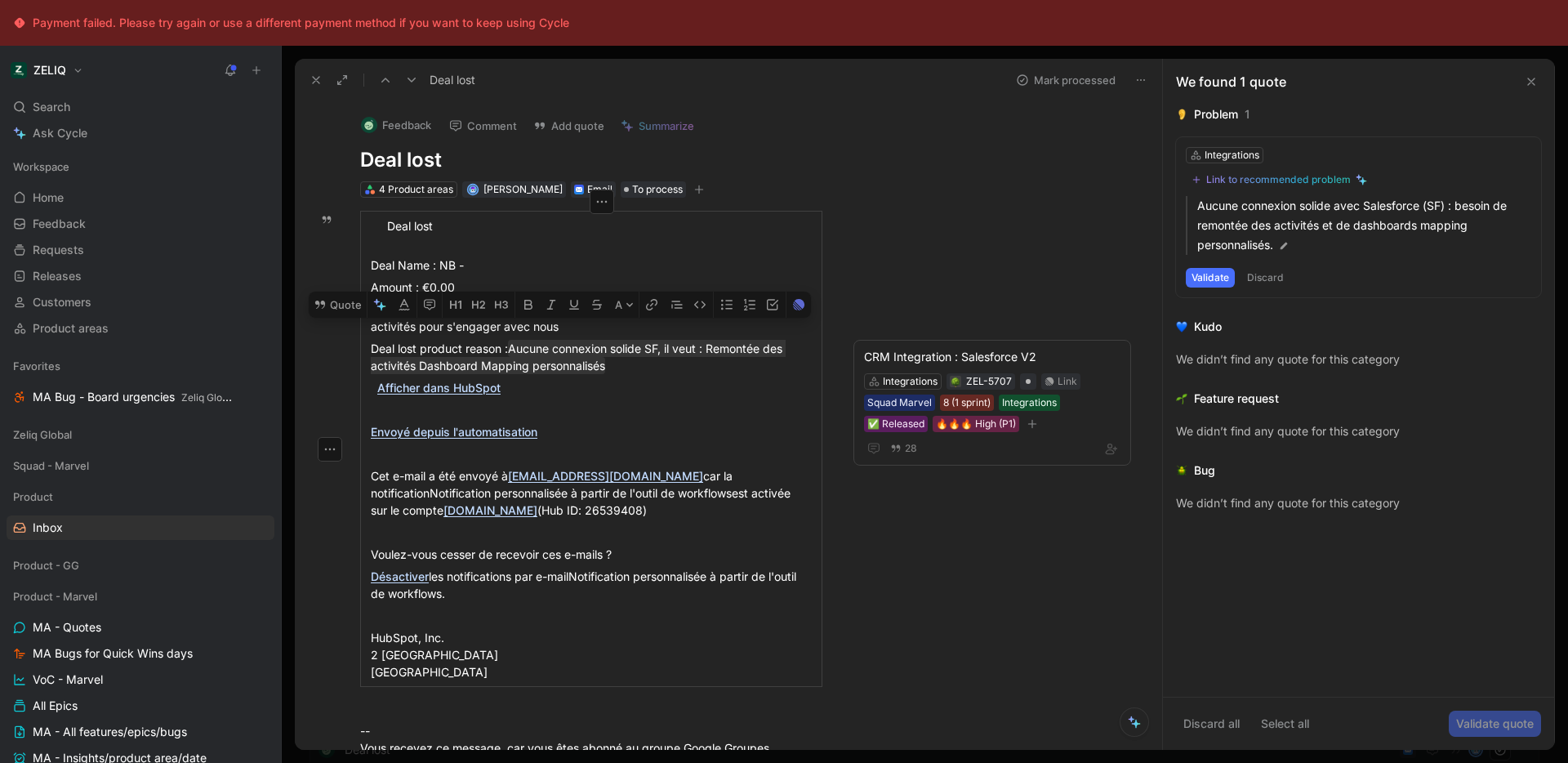
click at [1053, 76] on button "Mark processed" at bounding box center [1065, 80] width 114 height 23
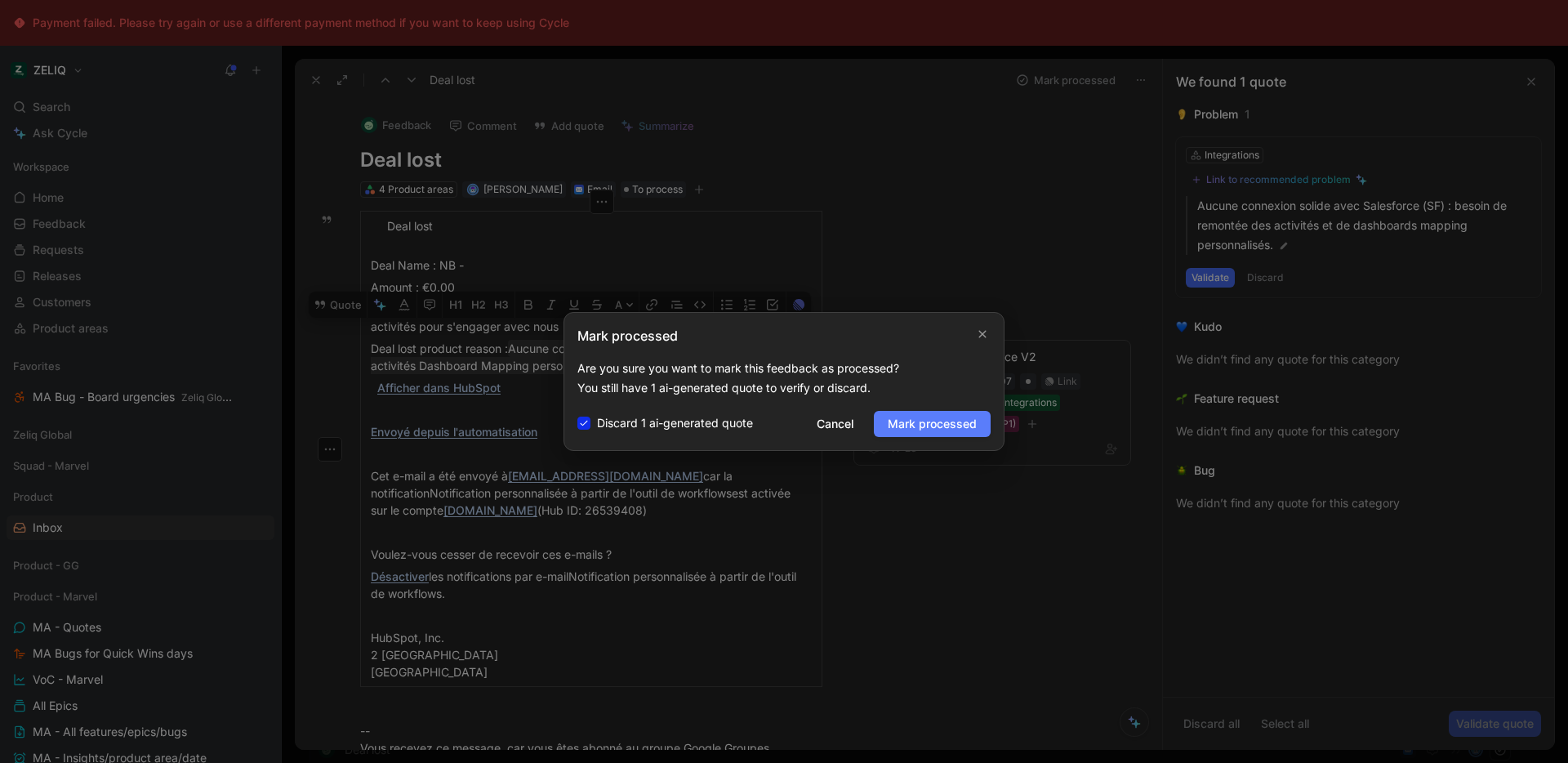
click at [922, 421] on span "Mark processed" at bounding box center [932, 424] width 89 height 19
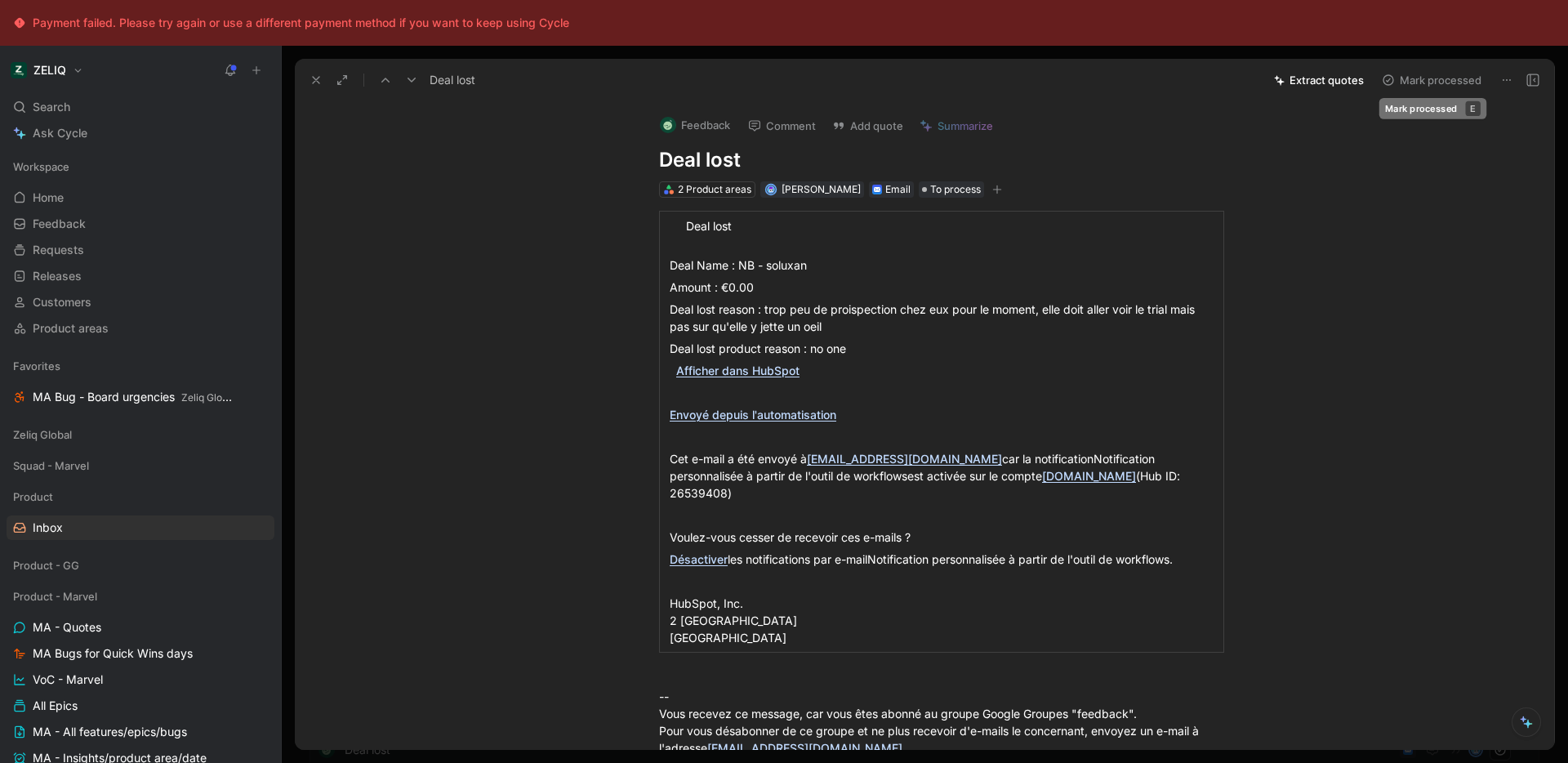
click at [1456, 85] on button "Mark processed" at bounding box center [1431, 80] width 114 height 23
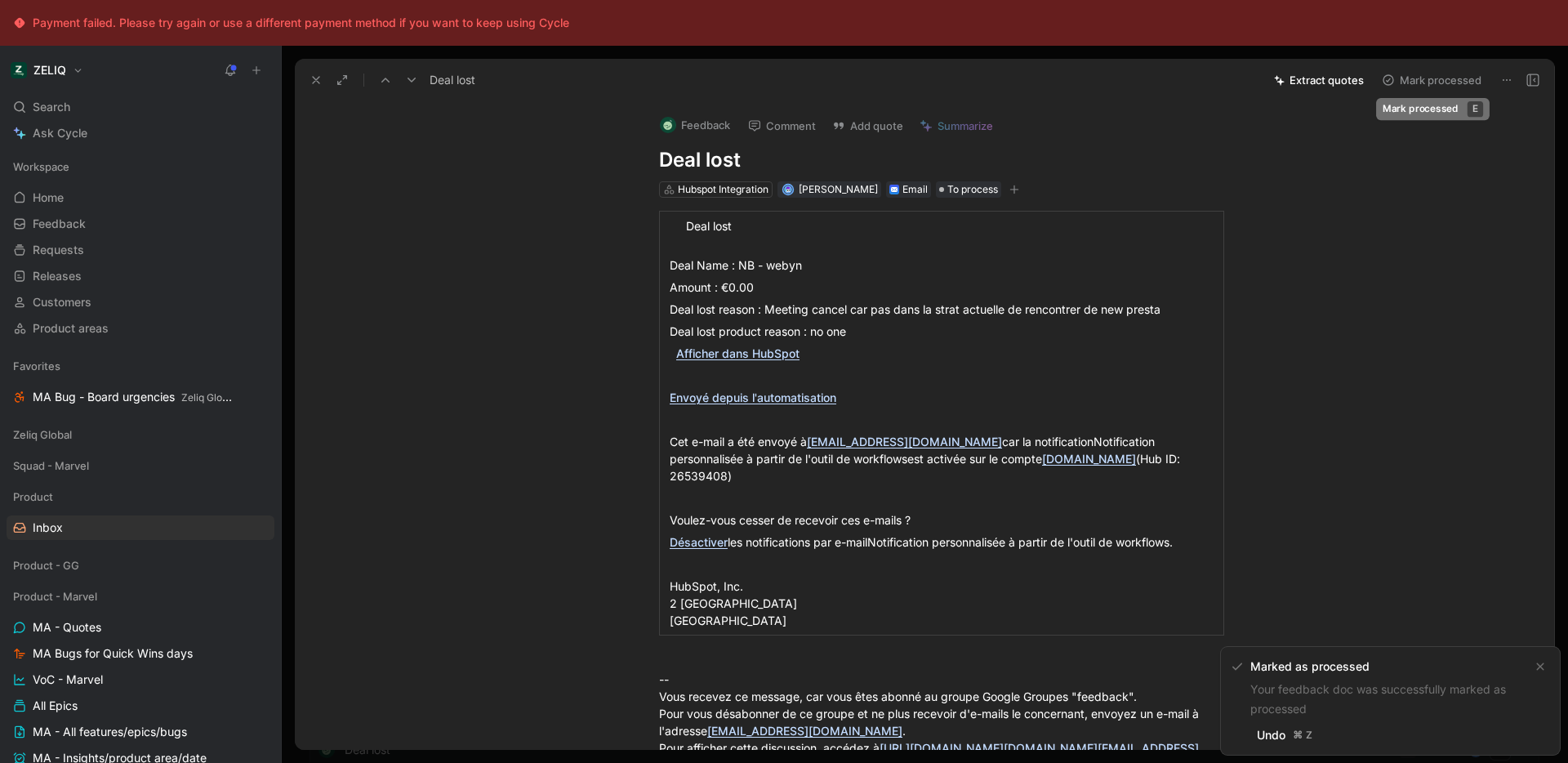
click at [1453, 85] on button "Mark processed" at bounding box center [1431, 80] width 114 height 23
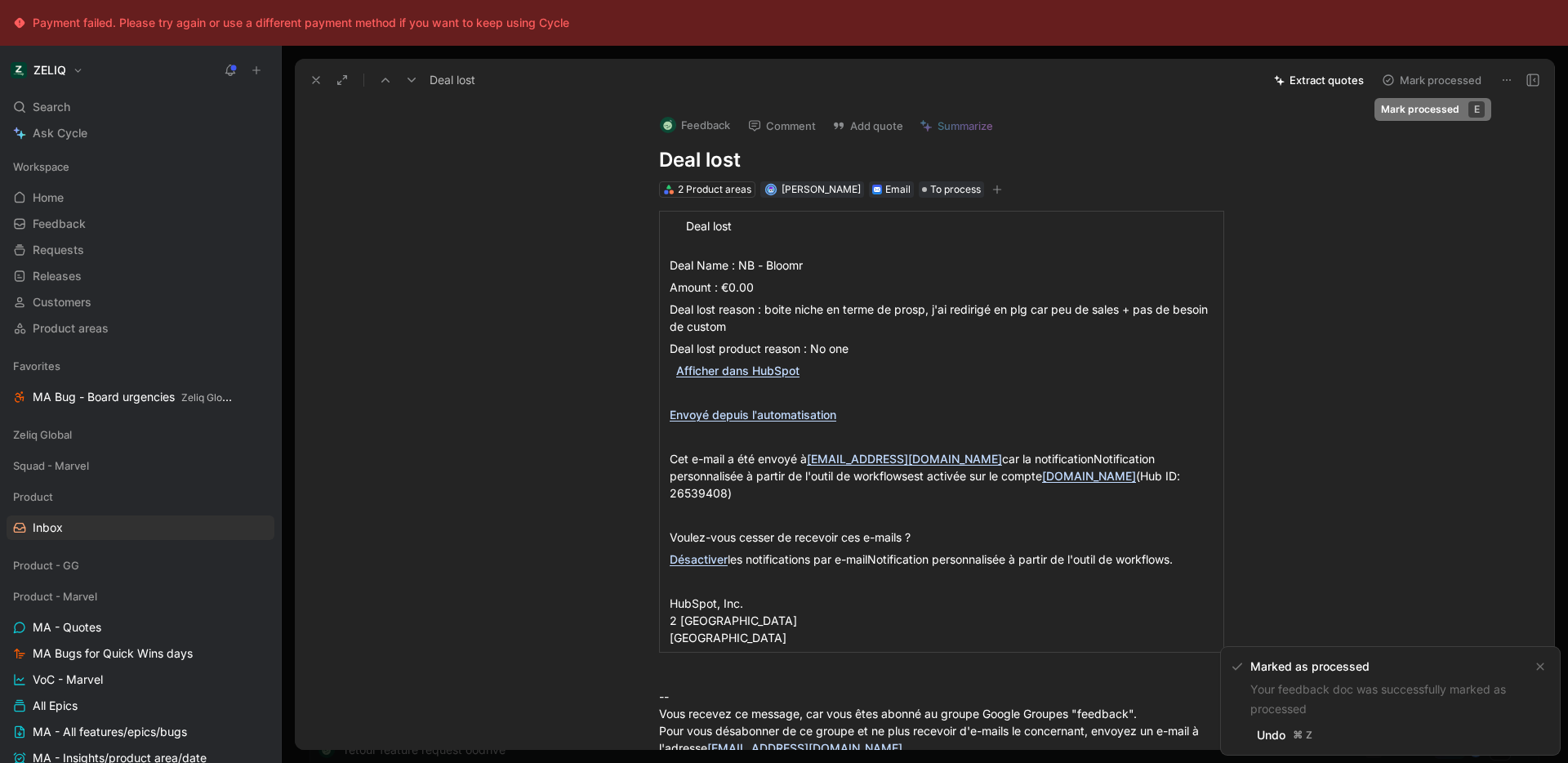
click at [1451, 88] on button "Mark processed" at bounding box center [1431, 80] width 114 height 23
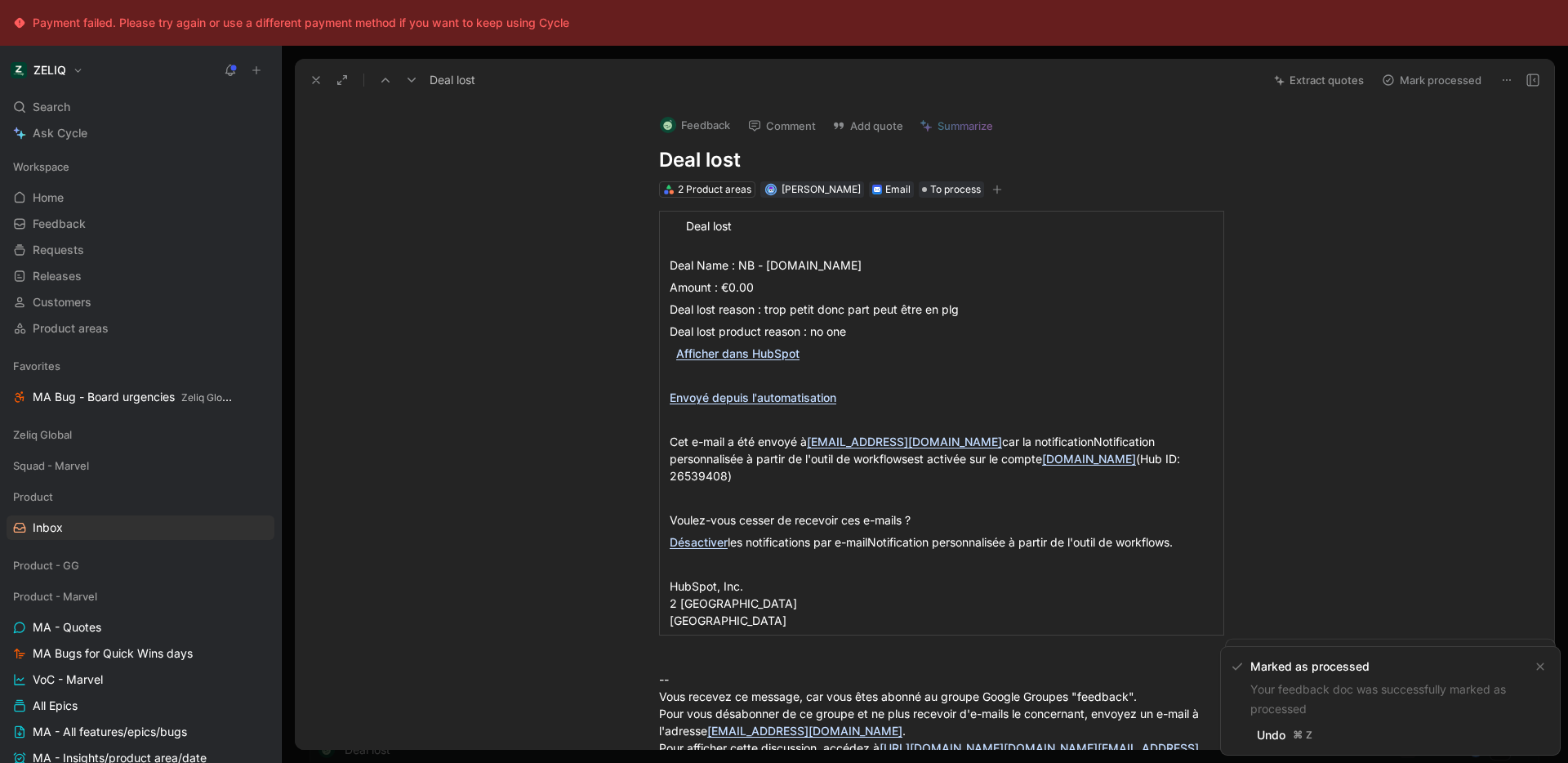
click at [1451, 88] on button "Mark processed" at bounding box center [1431, 80] width 114 height 23
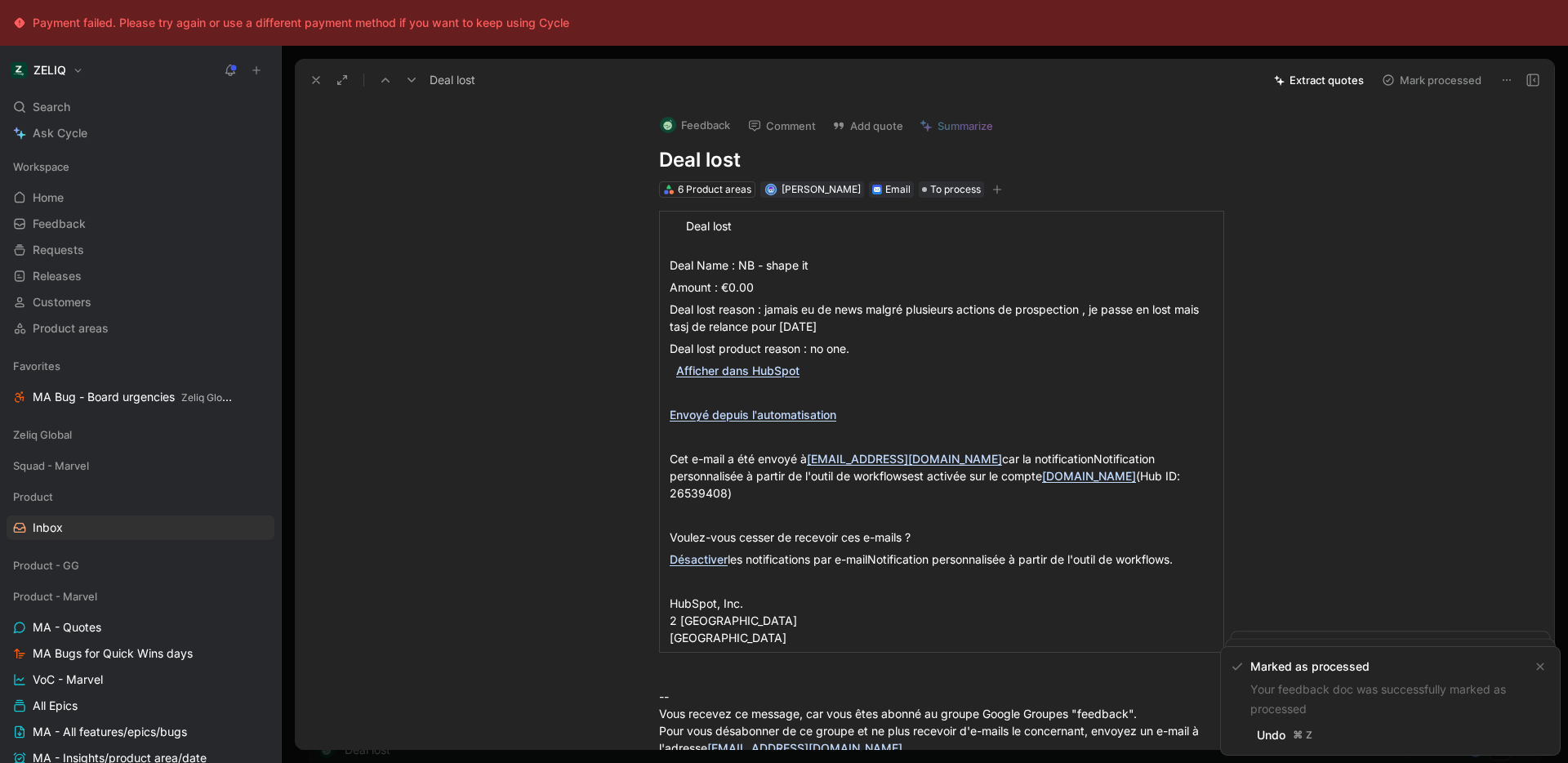
click at [1451, 88] on button "Mark processed" at bounding box center [1431, 80] width 114 height 23
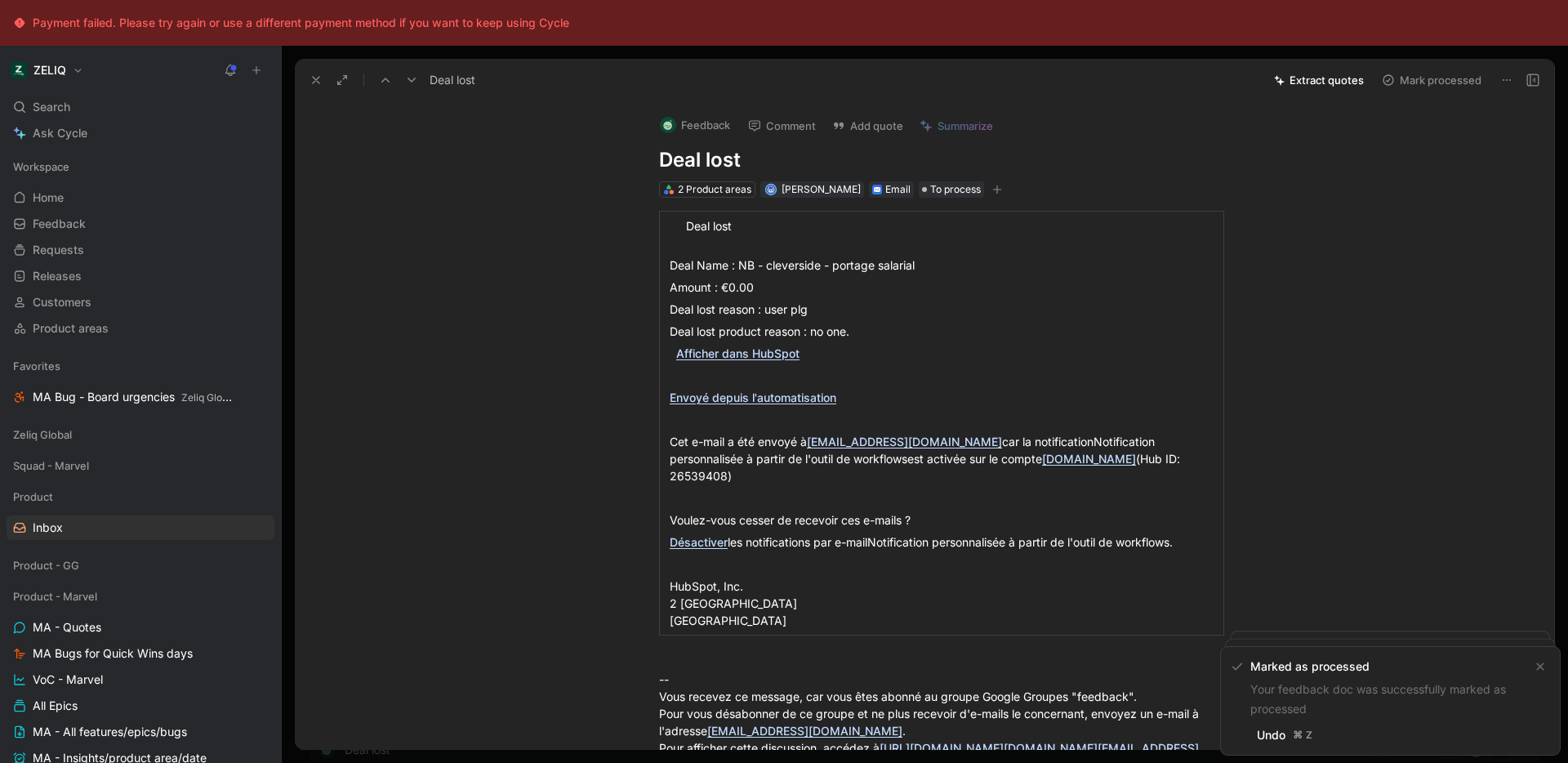
click at [1451, 88] on button "Mark processed" at bounding box center [1431, 80] width 114 height 23
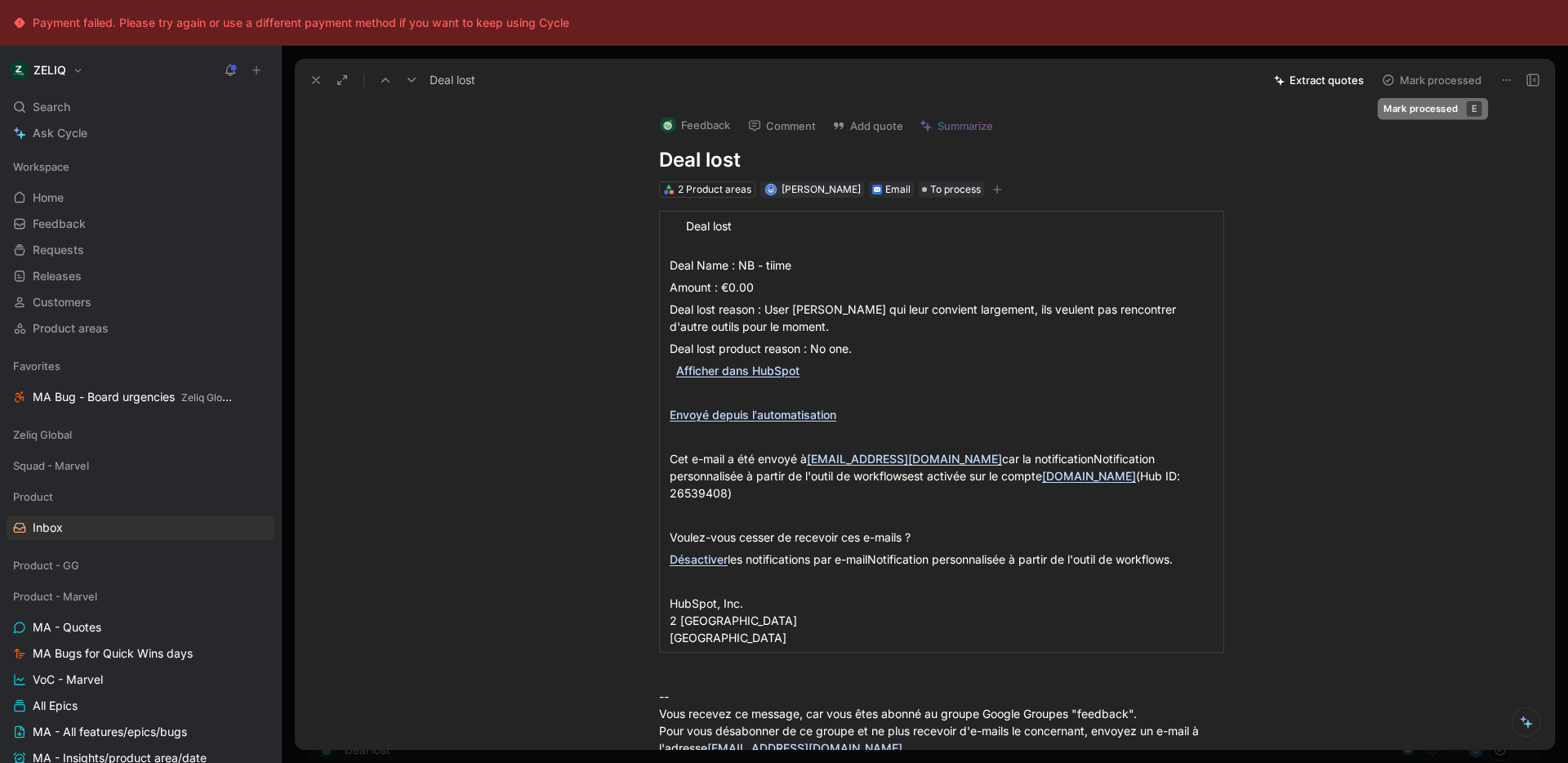
click at [1450, 88] on button "Mark processed" at bounding box center [1431, 80] width 114 height 23
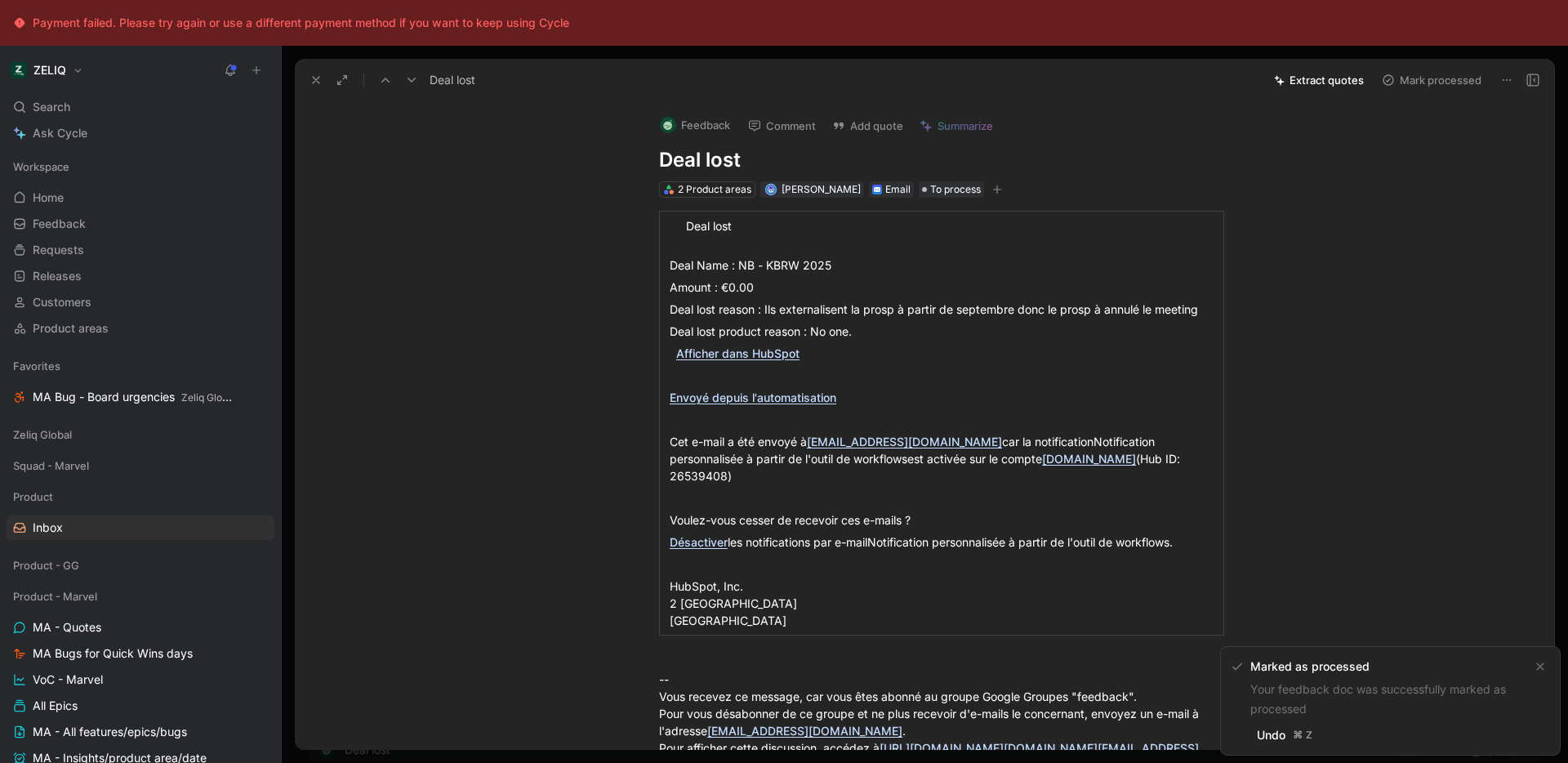
click at [1450, 88] on button "Mark processed" at bounding box center [1431, 80] width 114 height 23
click at [1437, 89] on button "Mark processed" at bounding box center [1431, 80] width 114 height 23
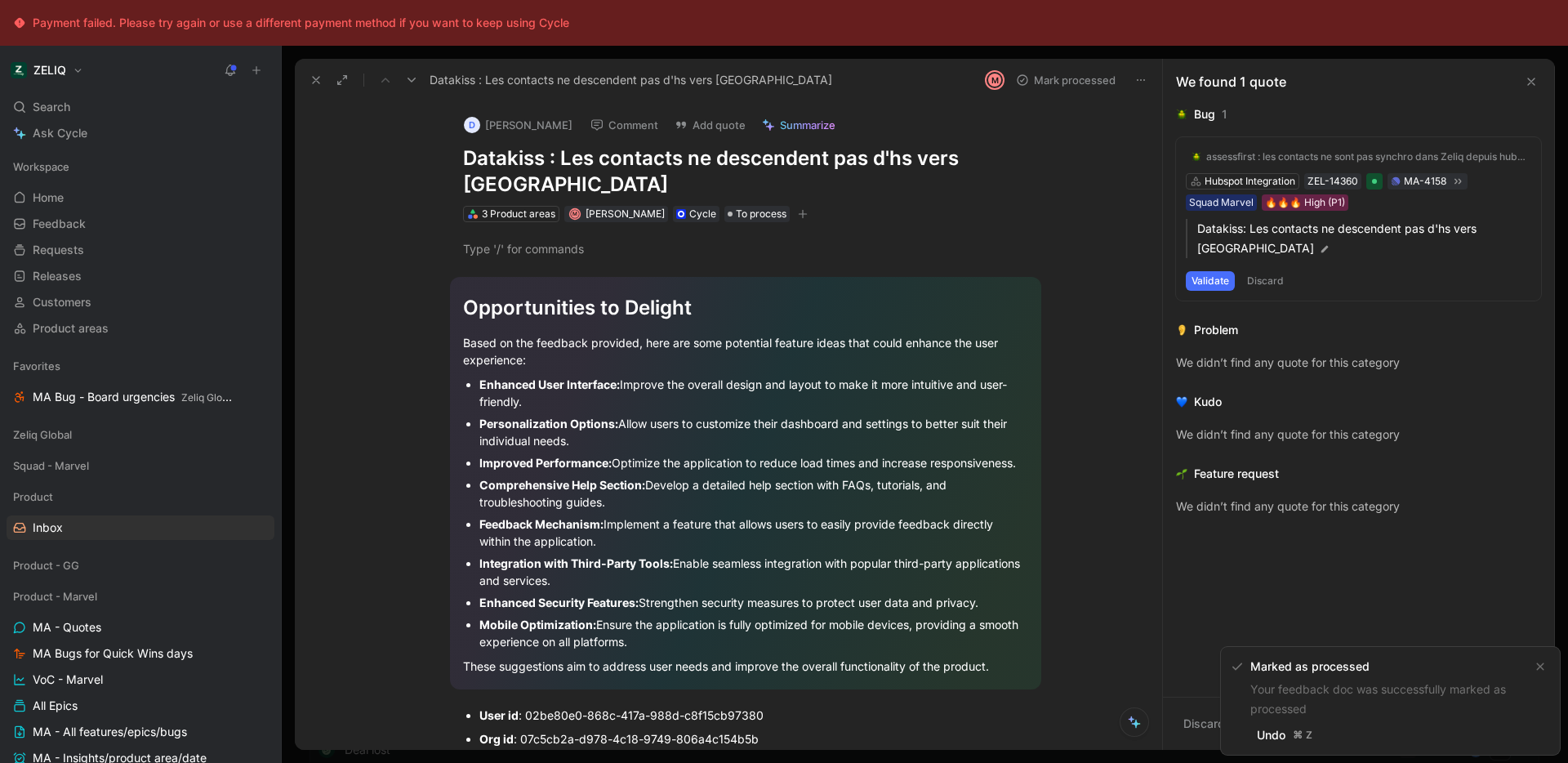
click at [315, 83] on icon at bounding box center [316, 79] width 13 height 13
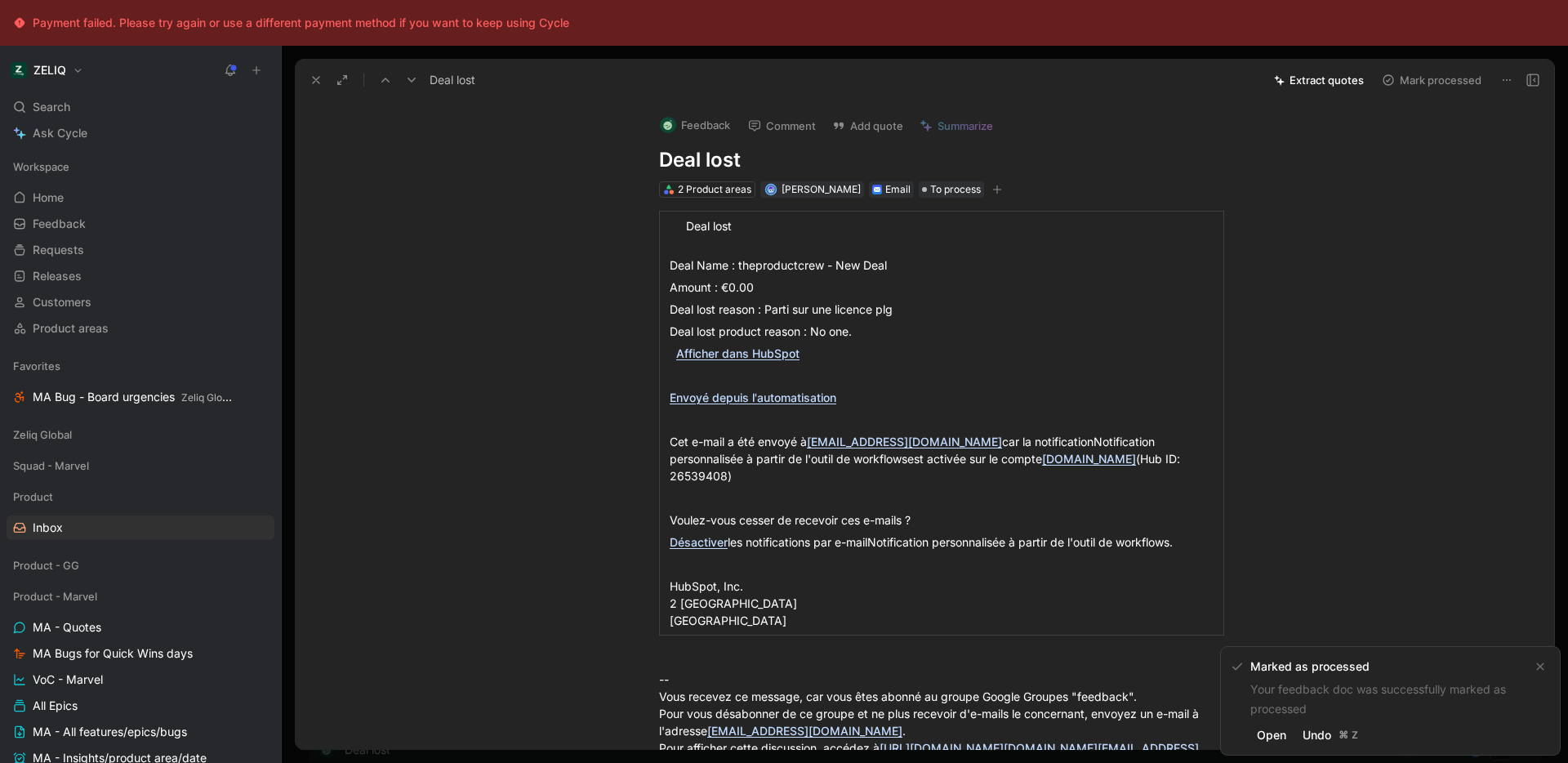
click at [313, 83] on use at bounding box center [316, 79] width 6 height 6
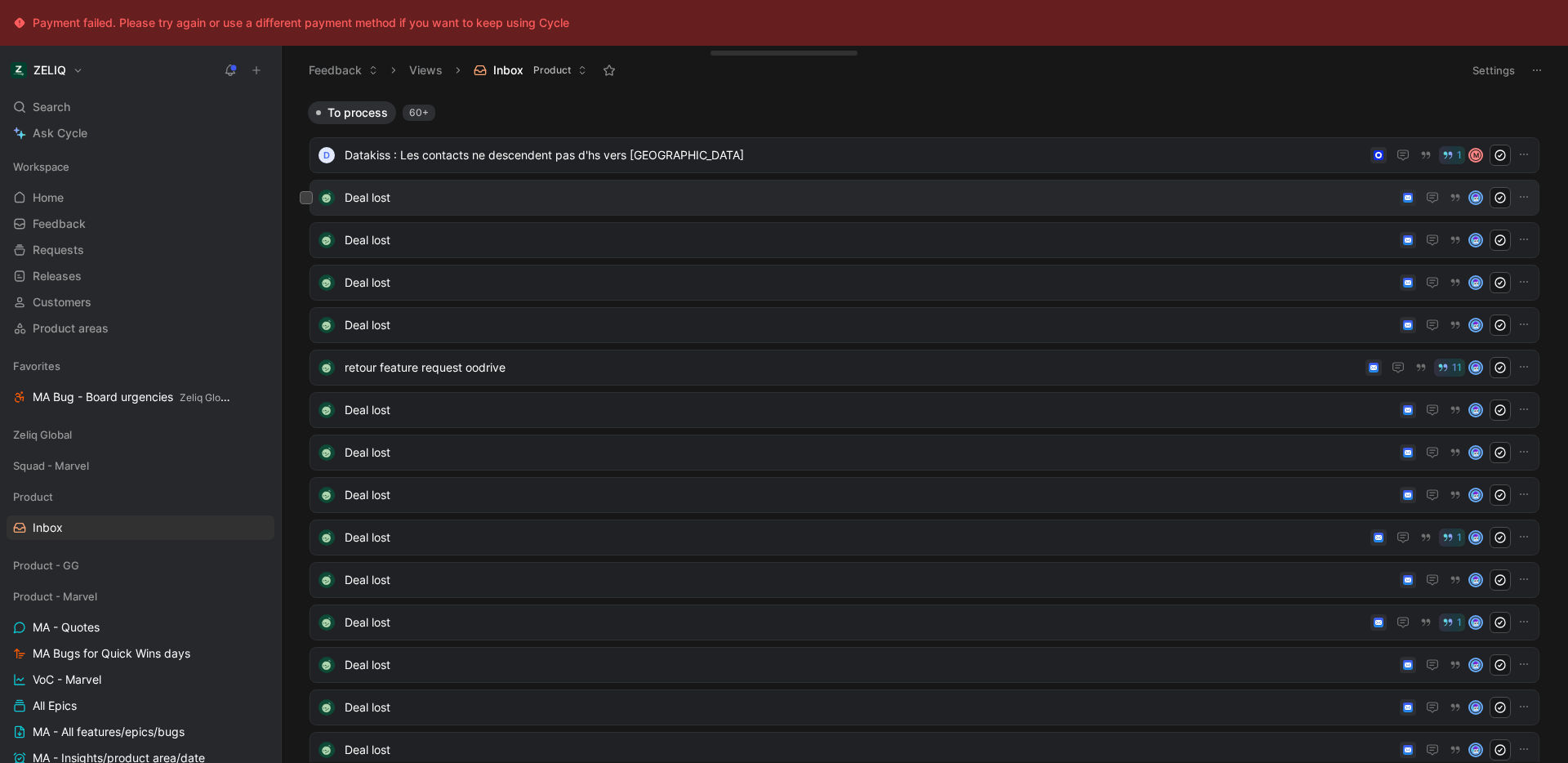
click at [503, 205] on span "Deal lost" at bounding box center [869, 197] width 1048 height 19
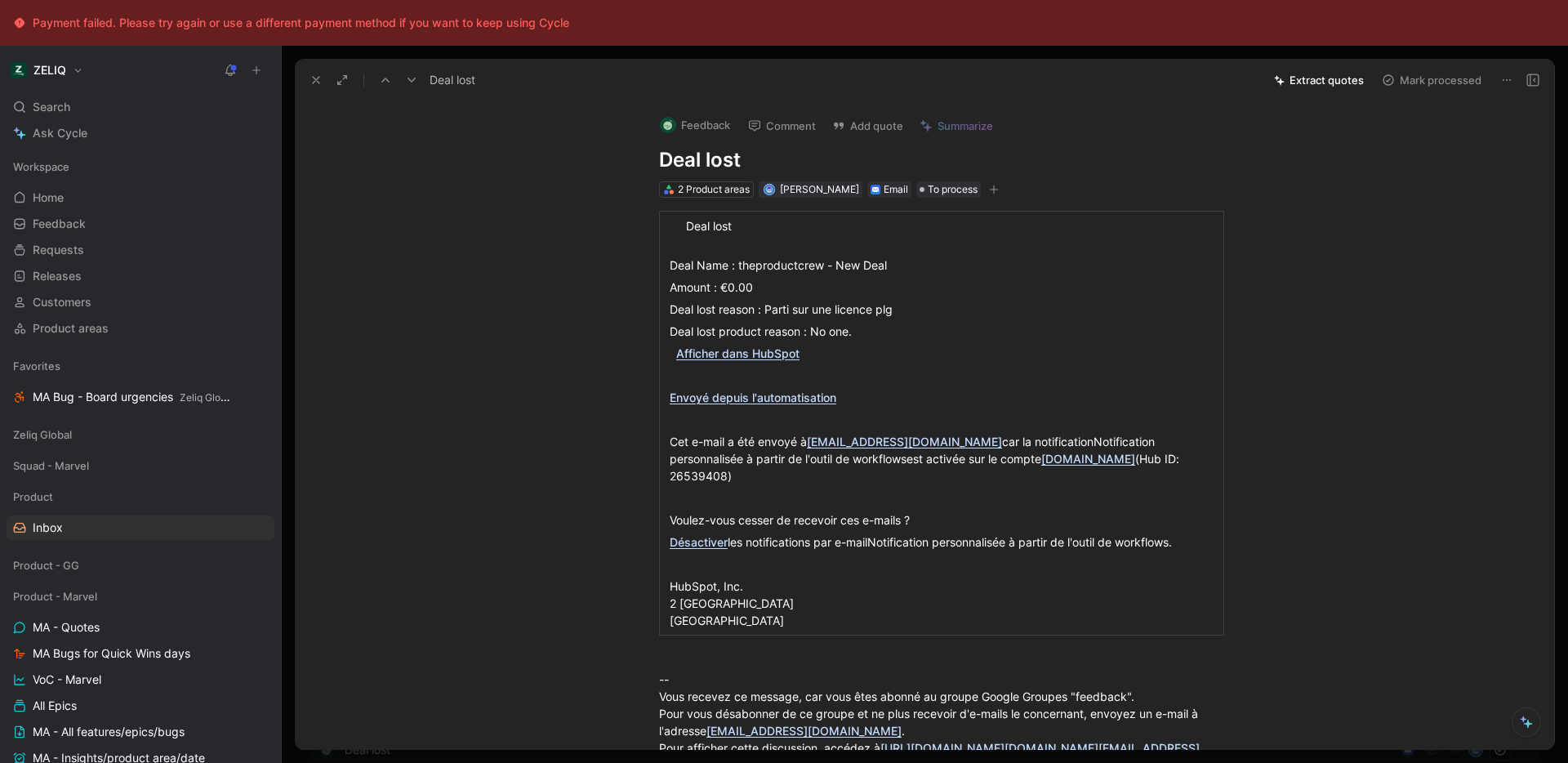
click at [1440, 85] on button "Mark processed" at bounding box center [1431, 80] width 114 height 23
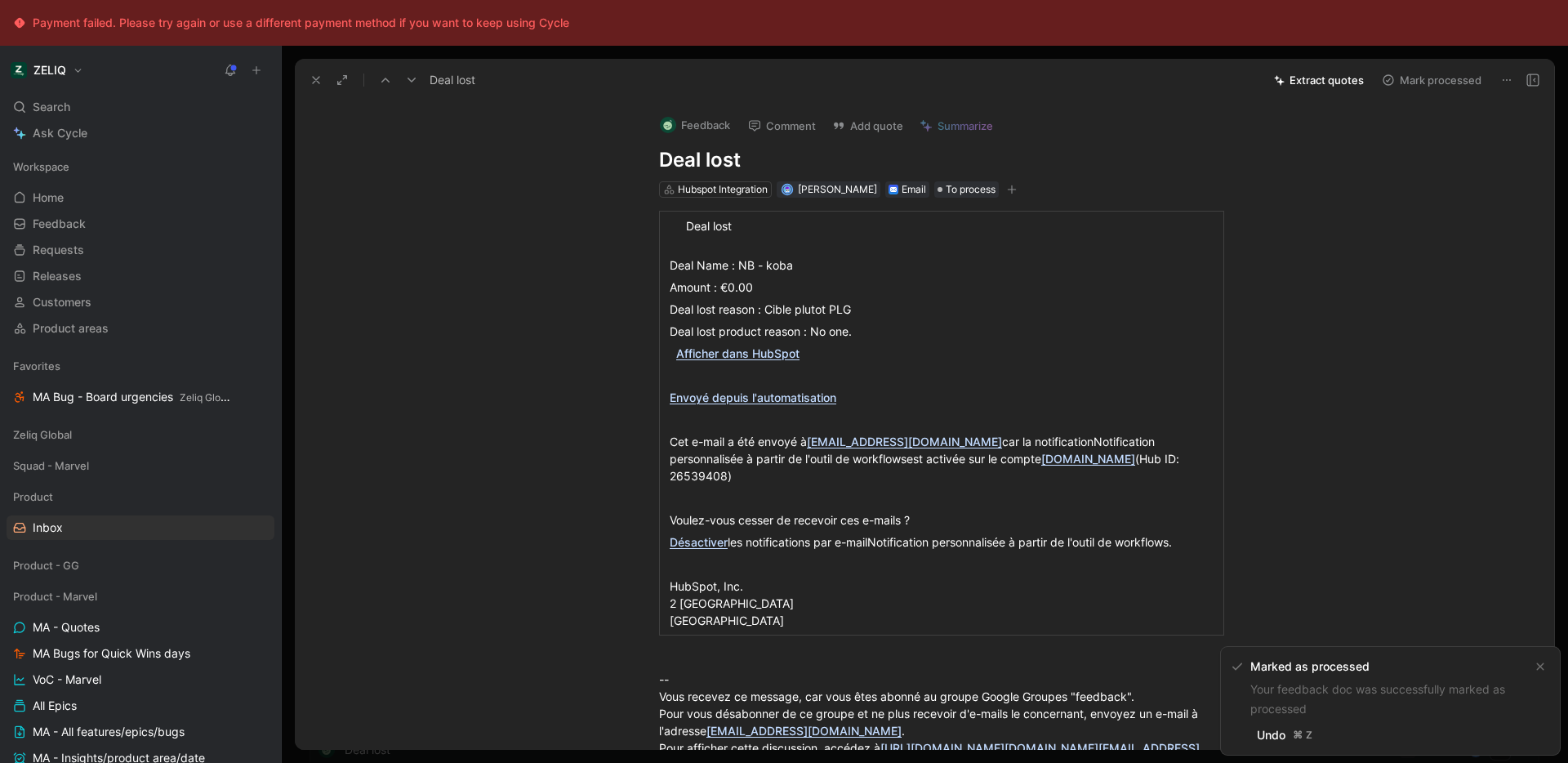
click at [1440, 85] on button "Mark processed" at bounding box center [1431, 80] width 114 height 23
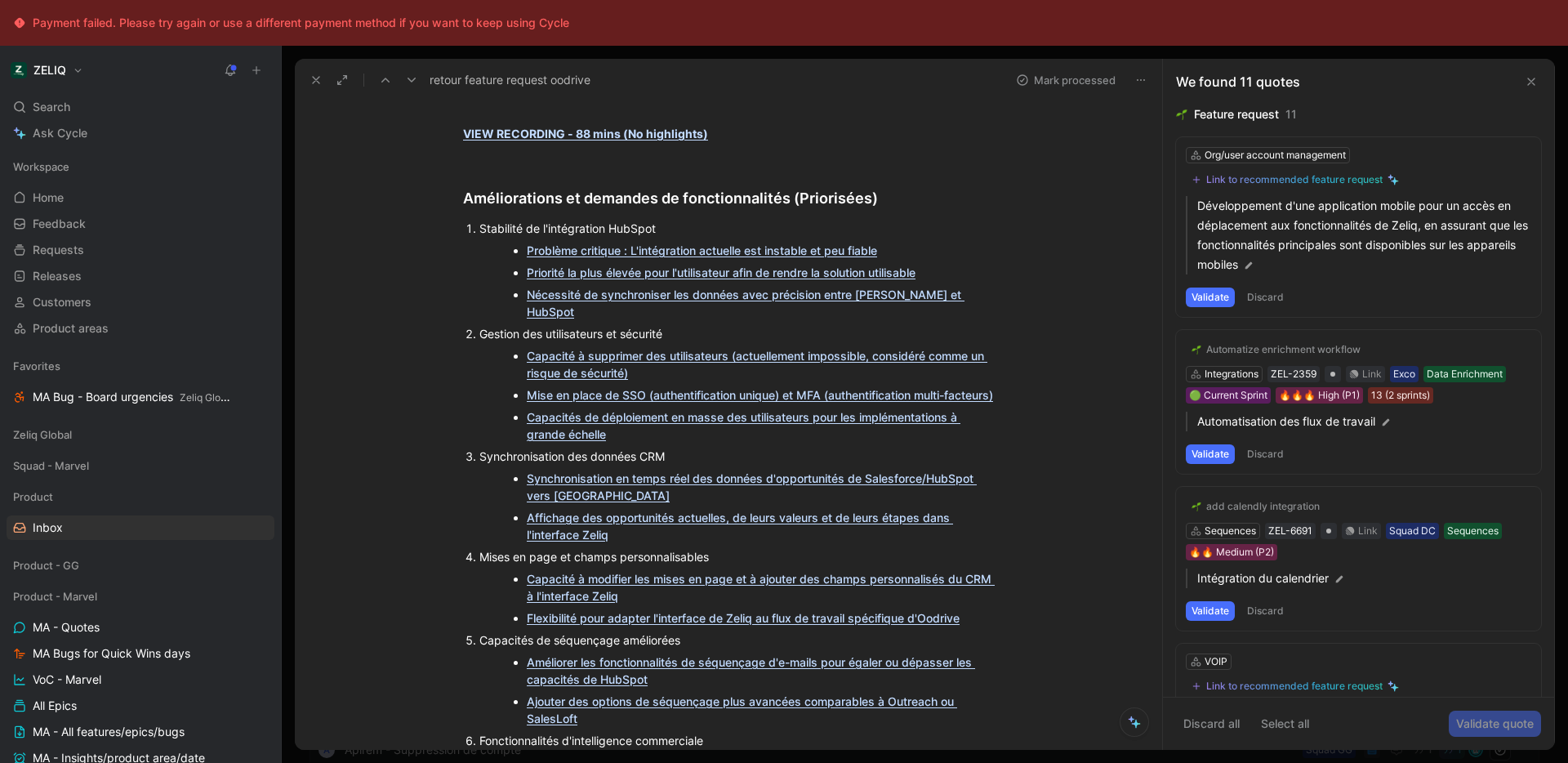
scroll to position [185, 0]
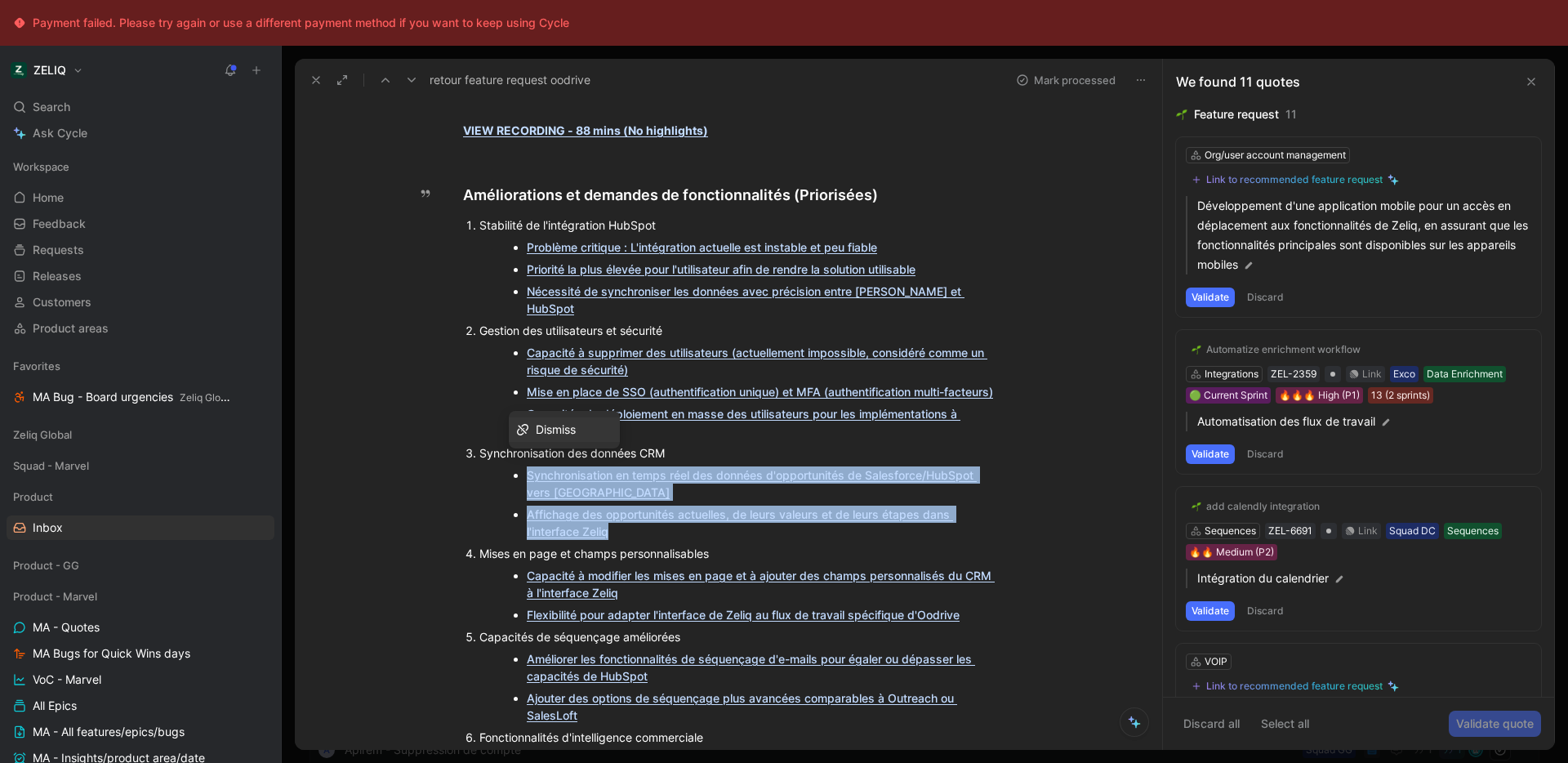
drag, startPoint x: 639, startPoint y: 510, endPoint x: 488, endPoint y: 449, distance: 162.9
click at [488, 464] on ul "Synchronisation en temps réel des données d'opportunités de Salesforce/HubSpot …" at bounding box center [753, 503] width 549 height 78
click at [1000, 464] on ul "Synchronisation en temps réel des données d'opportunités de Salesforce/HubSpot …" at bounding box center [753, 503] width 549 height 78
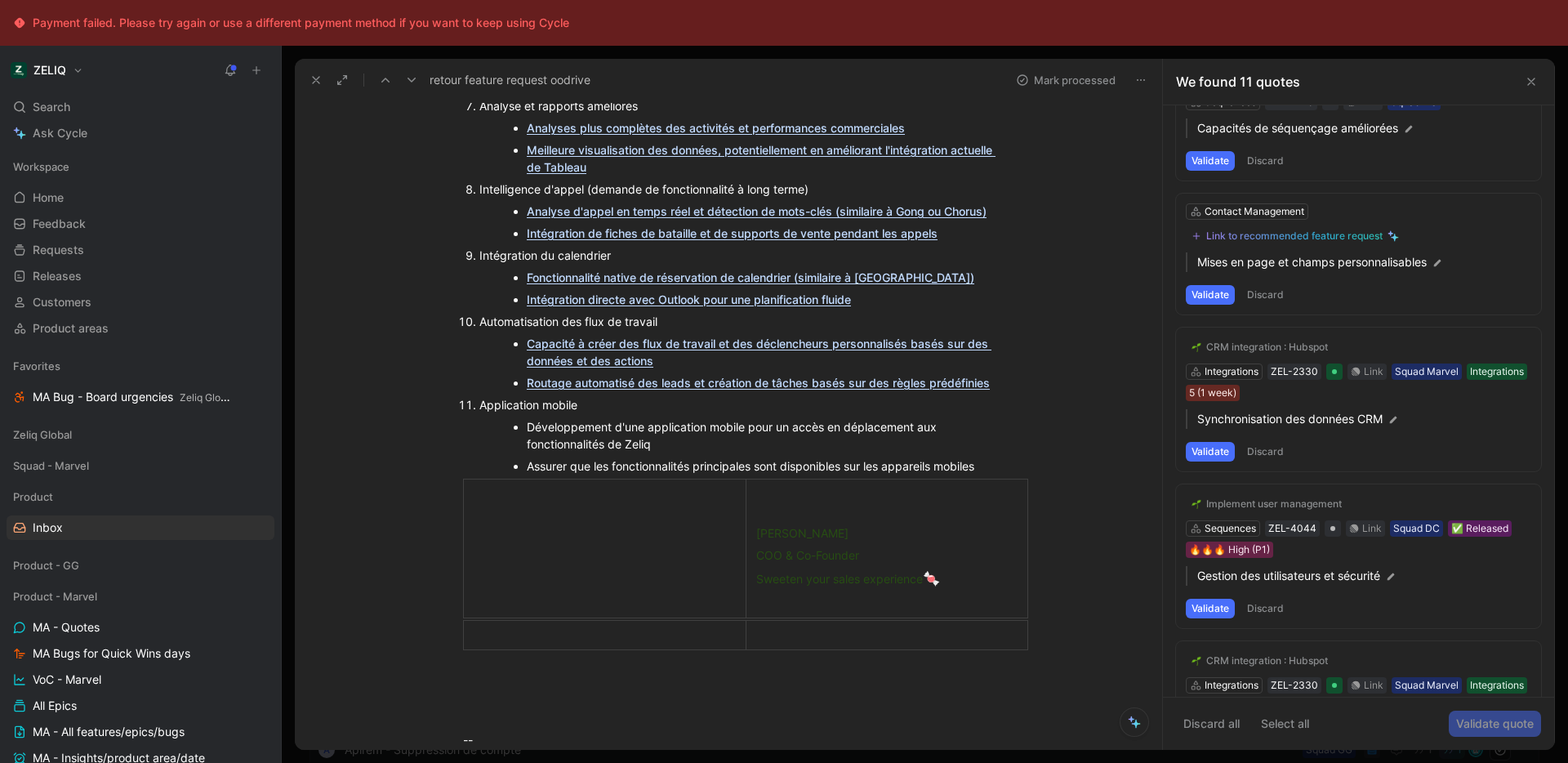
scroll to position [895, 0]
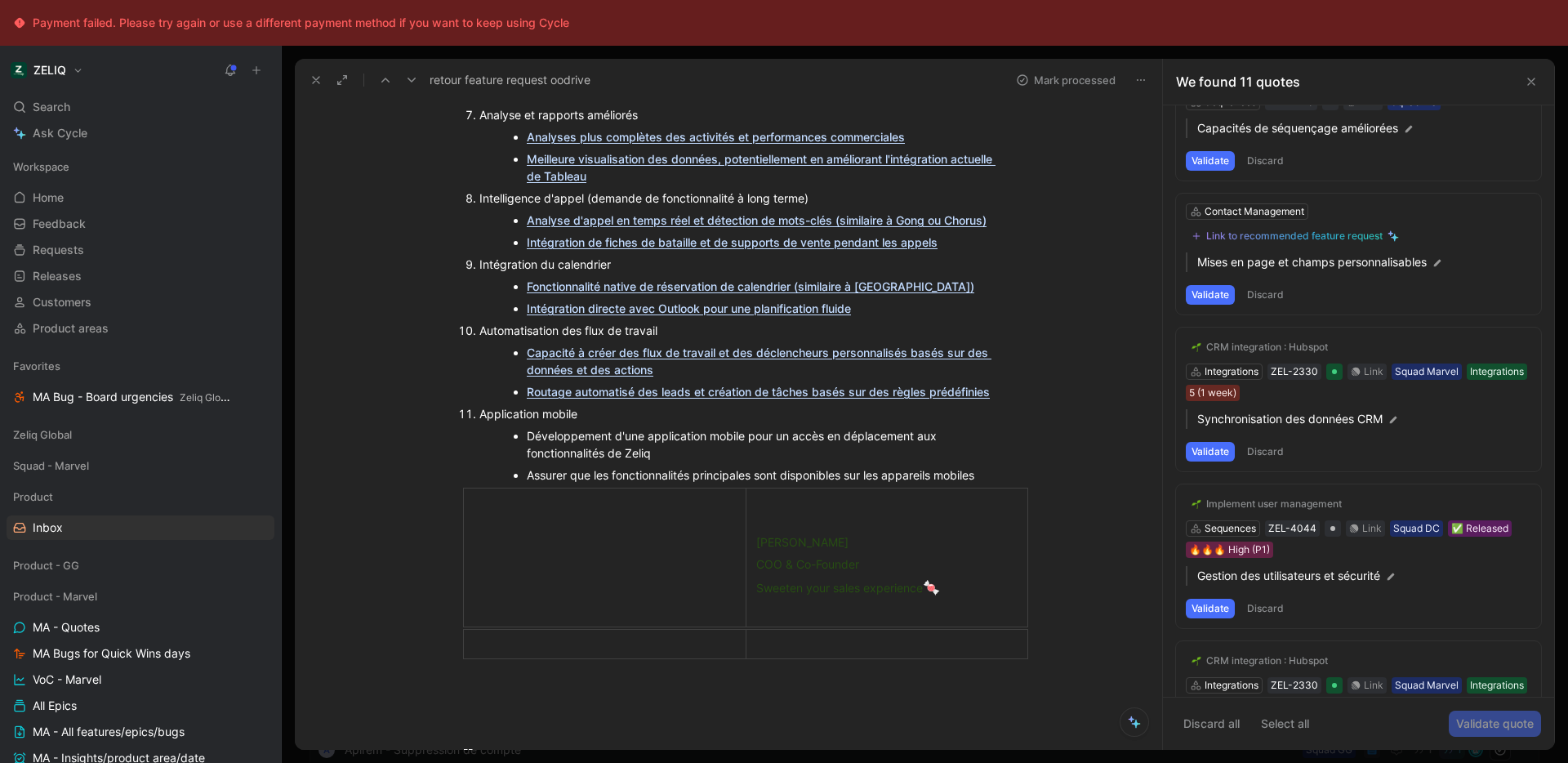
click at [1536, 80] on icon at bounding box center [1531, 81] width 13 height 13
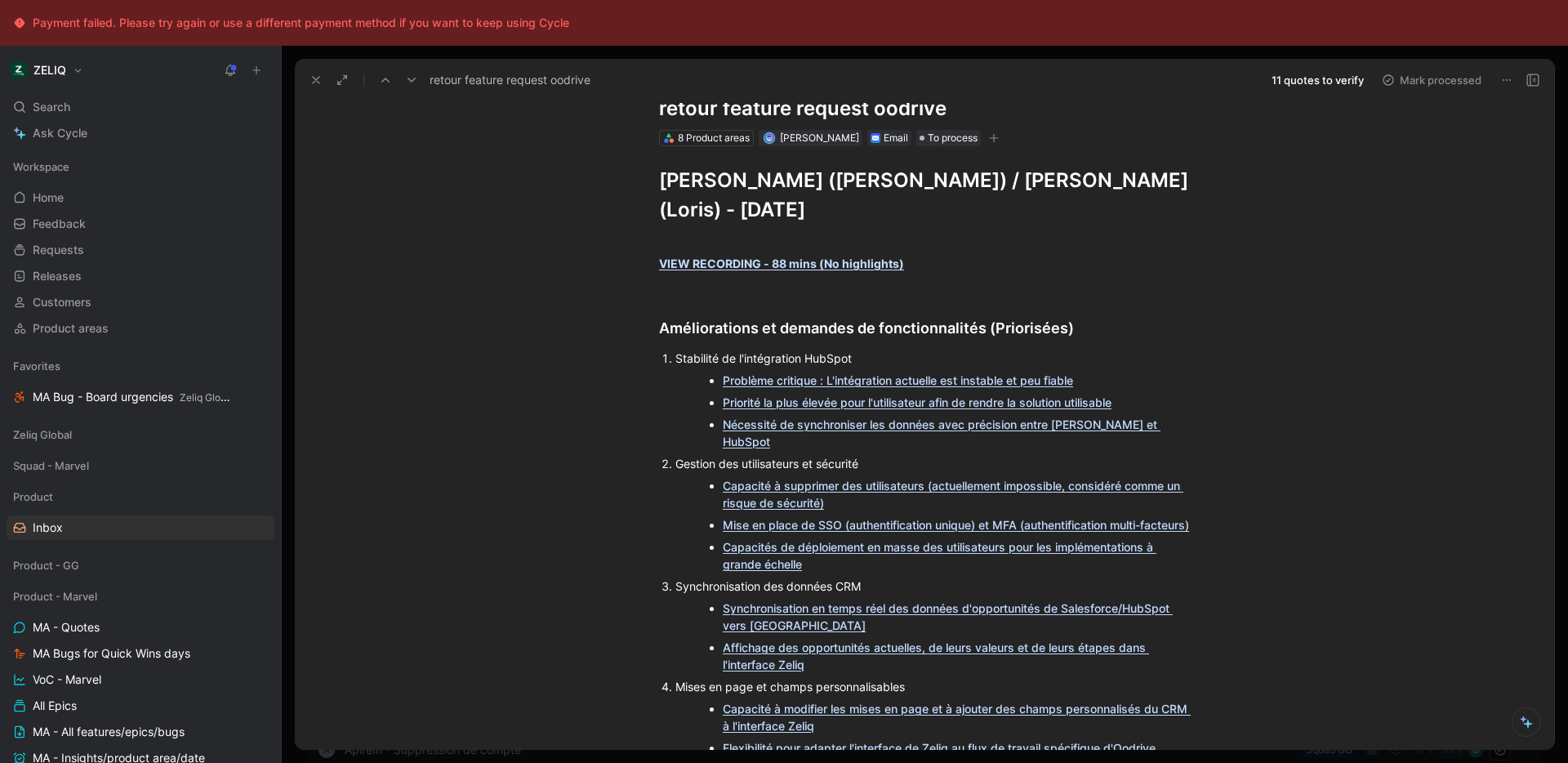
scroll to position [142, 0]
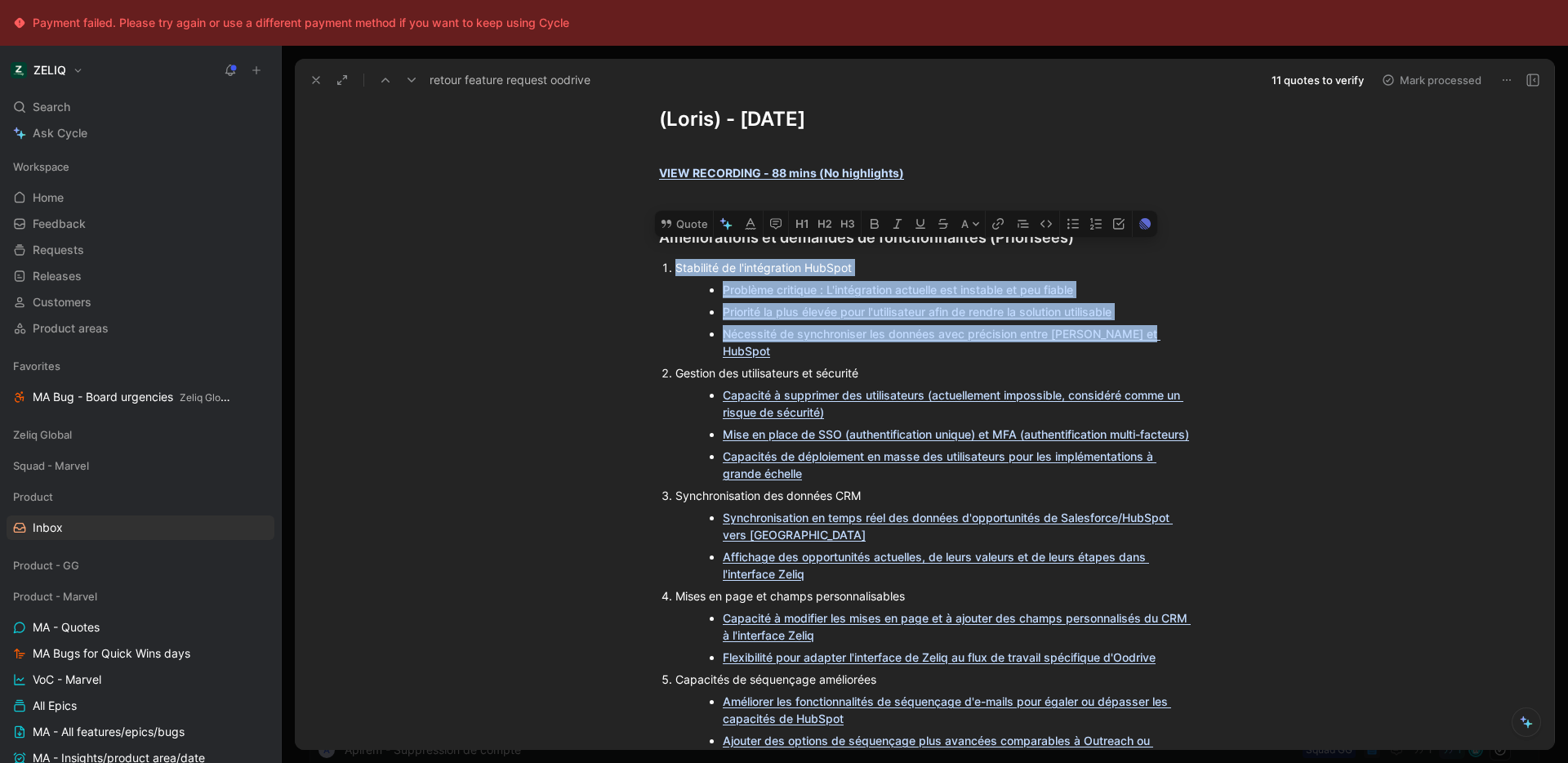
drag, startPoint x: 1168, startPoint y: 302, endPoint x: 609, endPoint y: 237, distance: 562.8
click at [696, 214] on button "Quote" at bounding box center [684, 224] width 58 height 26
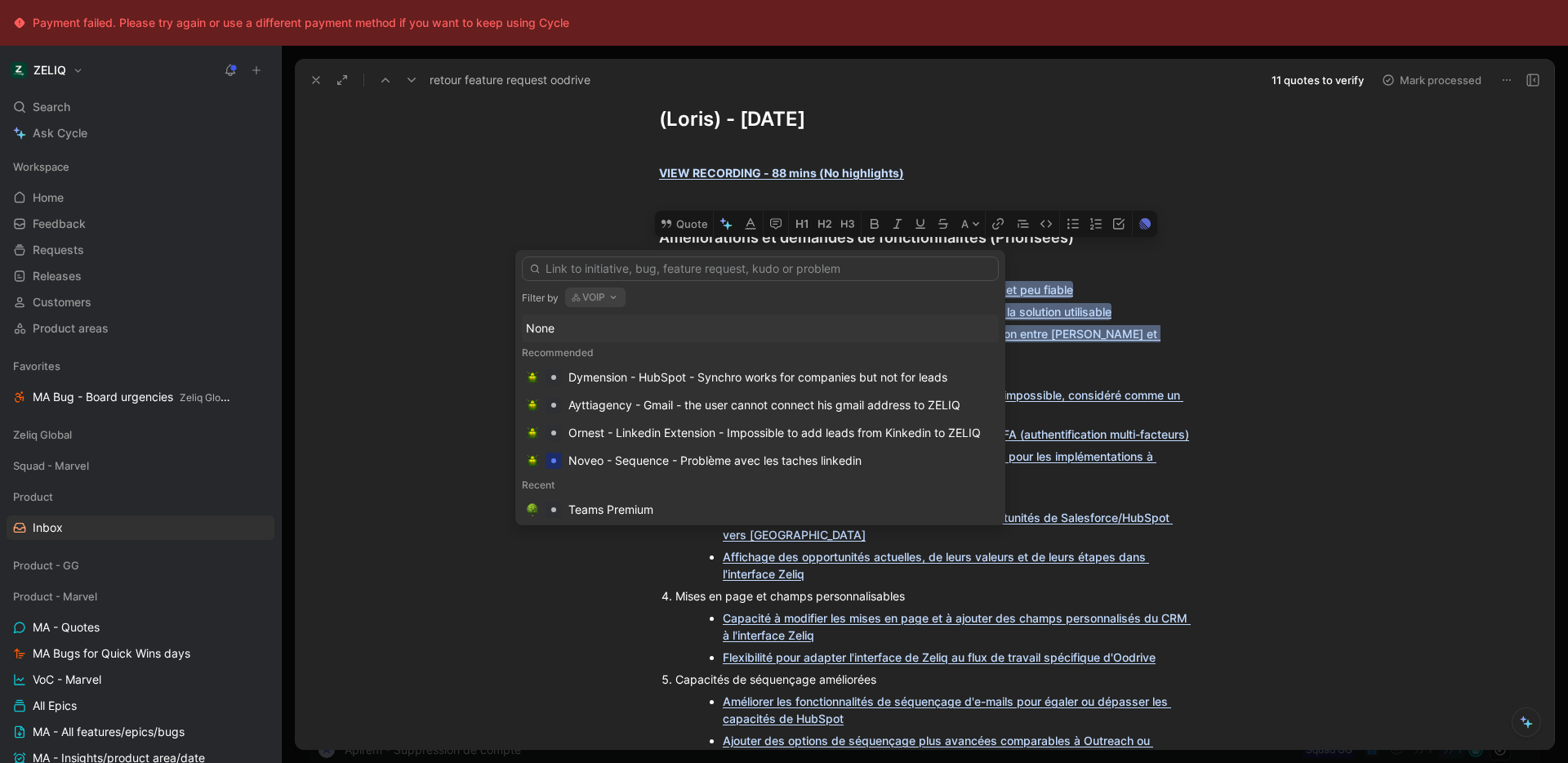
click at [615, 291] on icon "button" at bounding box center [613, 296] width 13 height 13
type input "hubspot"
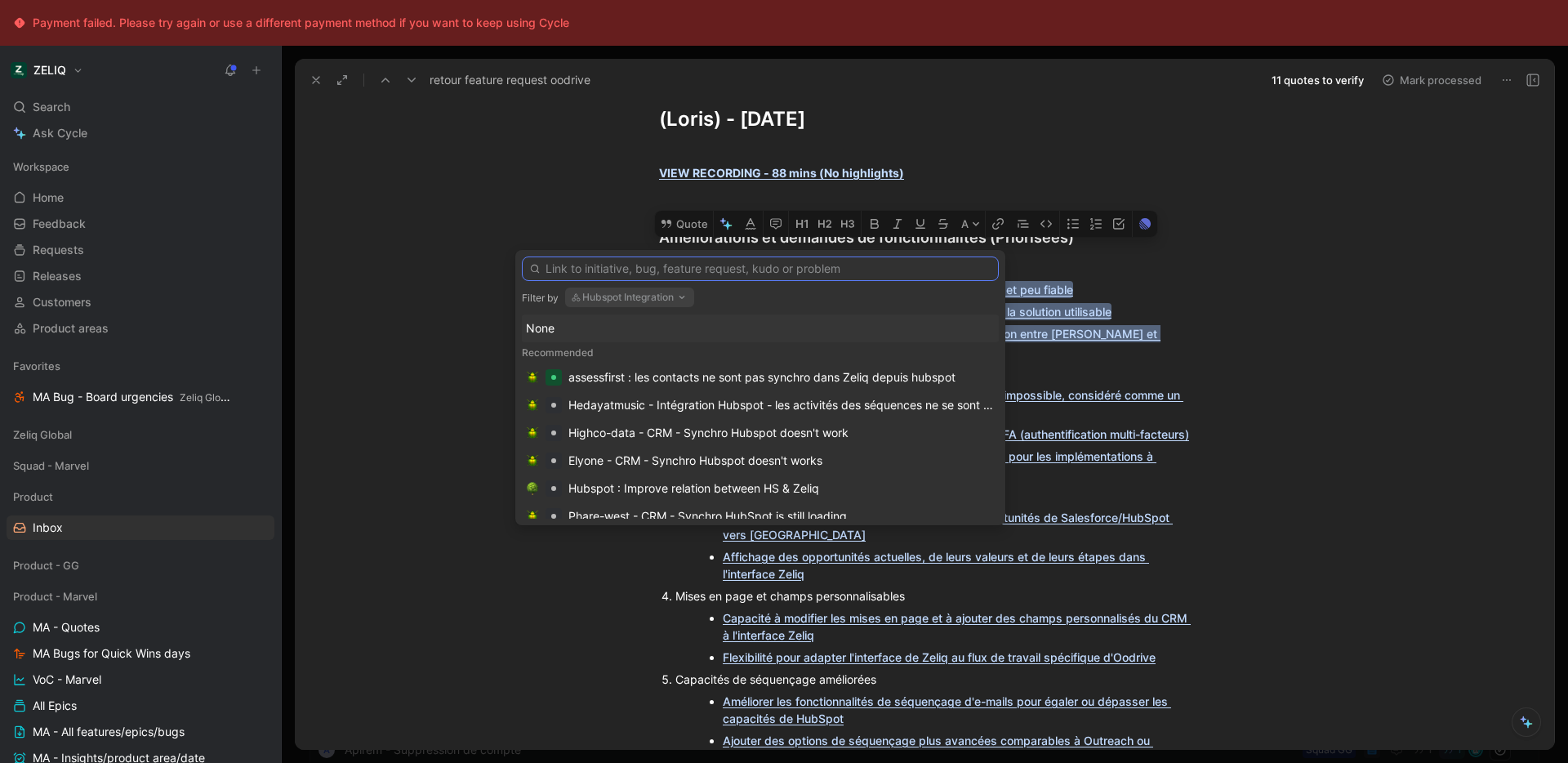
click at [618, 276] on input "text" at bounding box center [760, 269] width 477 height 24
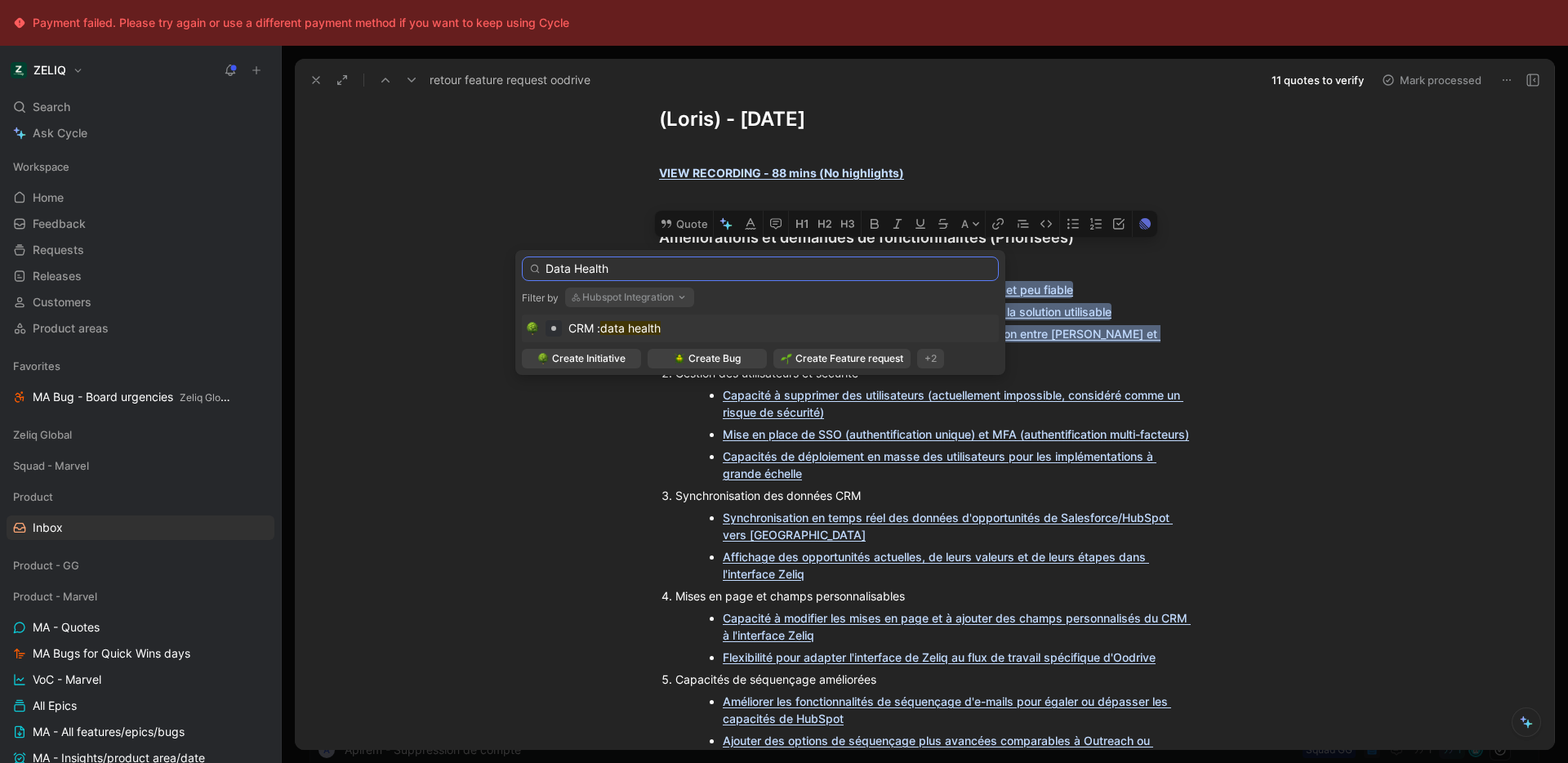
type input "Data Health"
click at [661, 330] on mark "data health" at bounding box center [630, 328] width 60 height 14
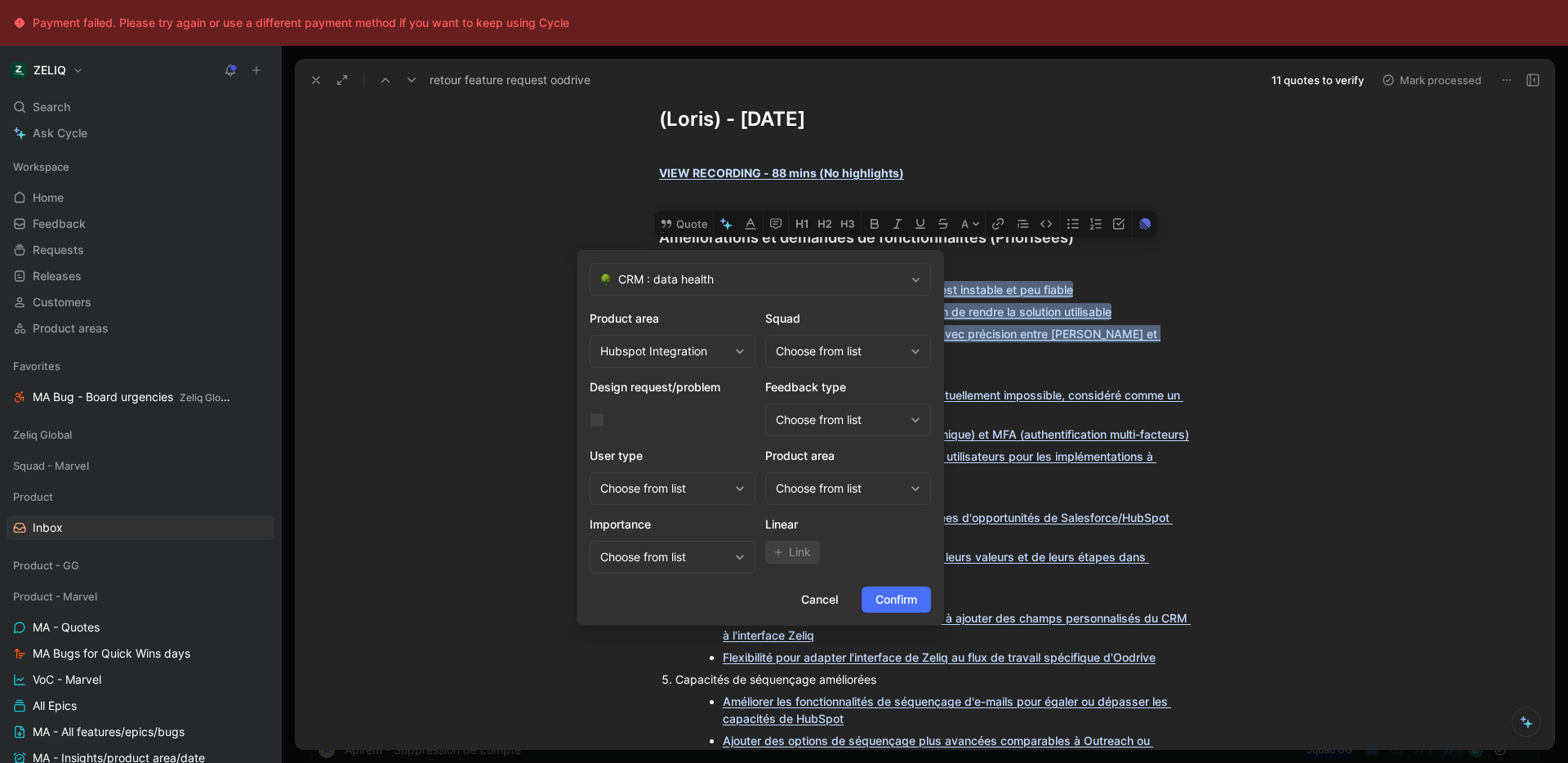
click at [812, 344] on div "Choose from list" at bounding box center [840, 351] width 128 height 19
click at [867, 438] on div "Squad Marvel" at bounding box center [853, 445] width 122 height 19
click at [849, 485] on div "Choose from list" at bounding box center [840, 488] width 128 height 19
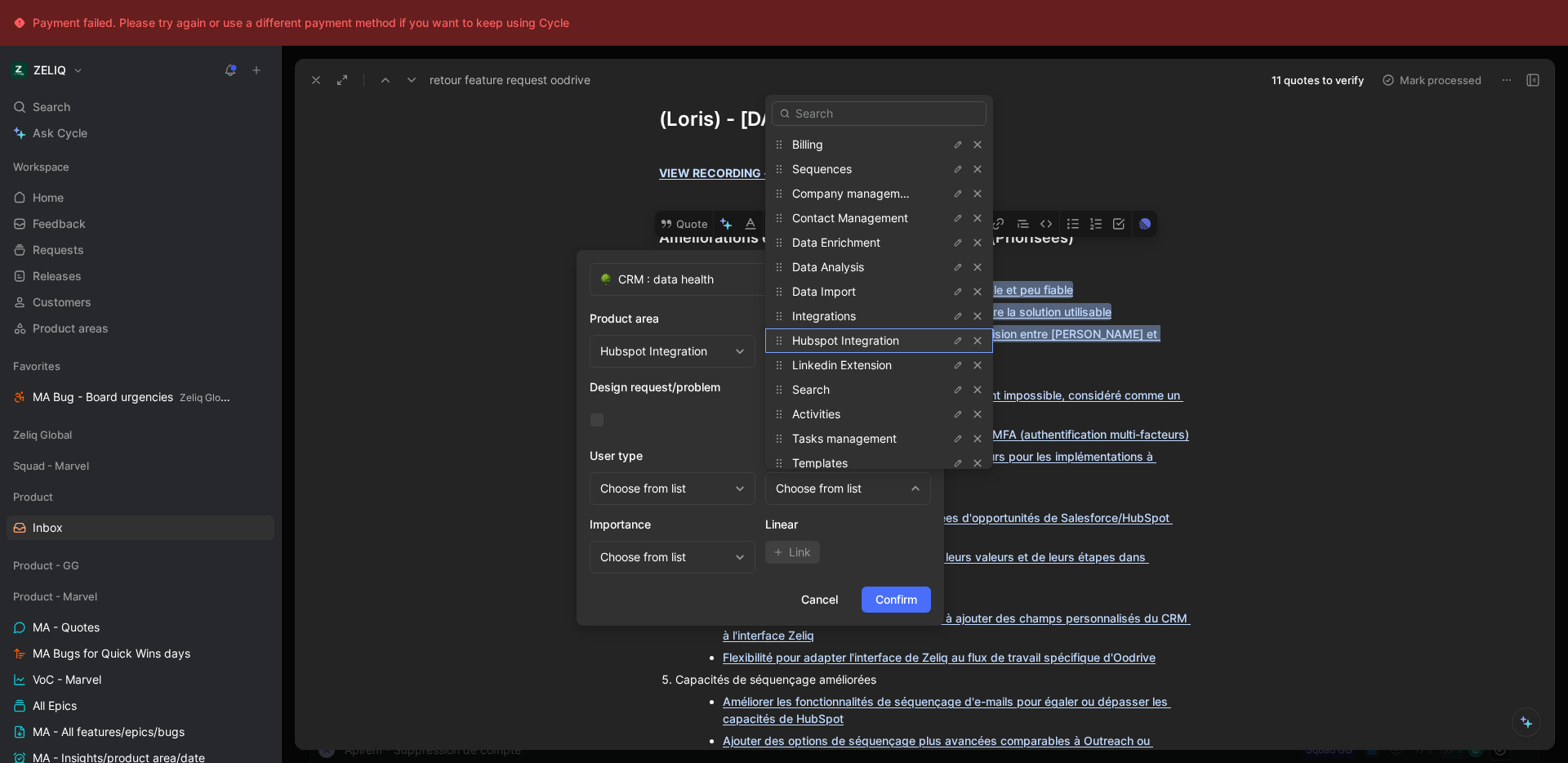
click at [867, 342] on span "Hubspot Integration" at bounding box center [845, 340] width 107 height 14
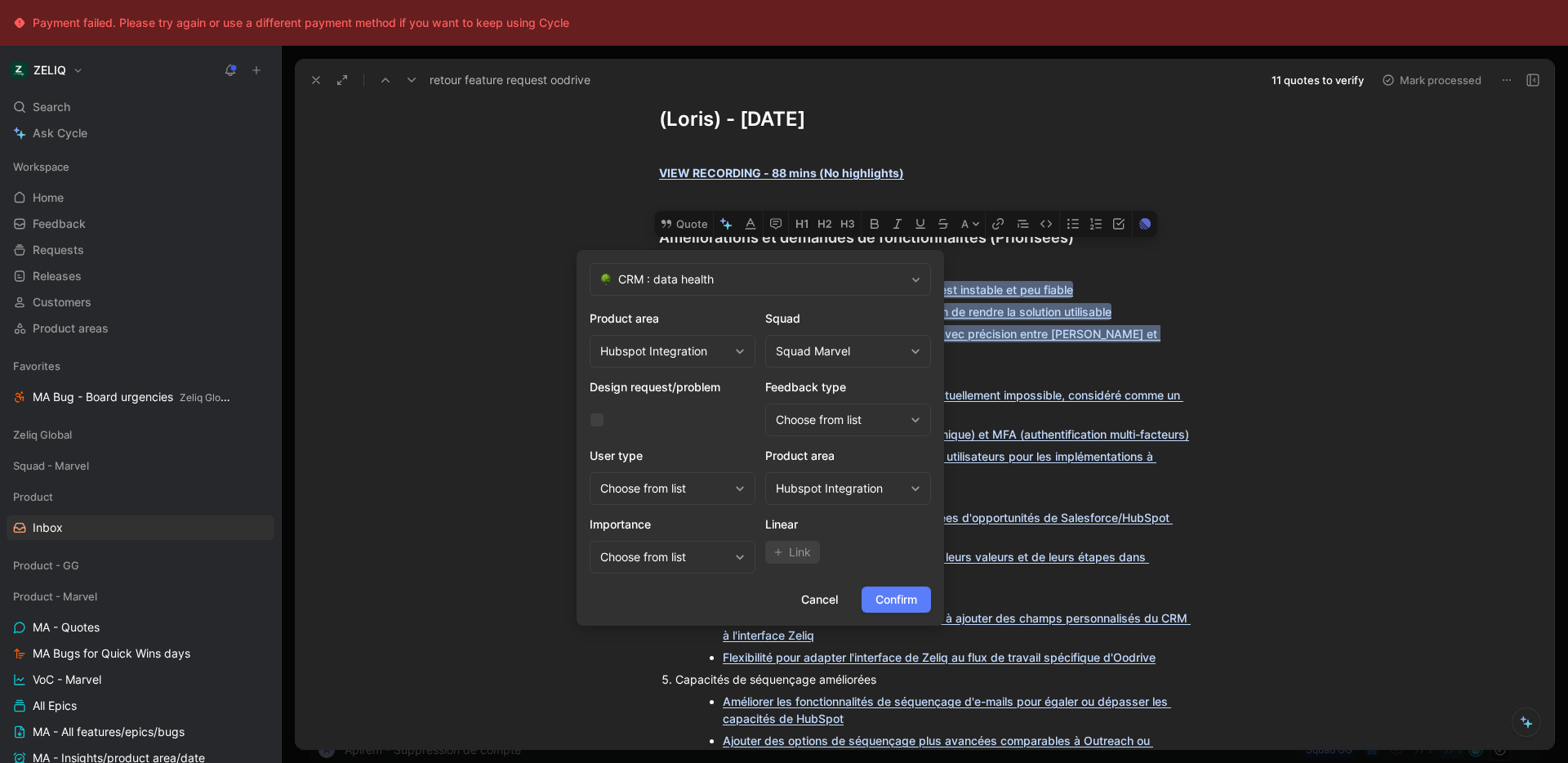
click at [887, 596] on span "Confirm" at bounding box center [896, 599] width 42 height 19
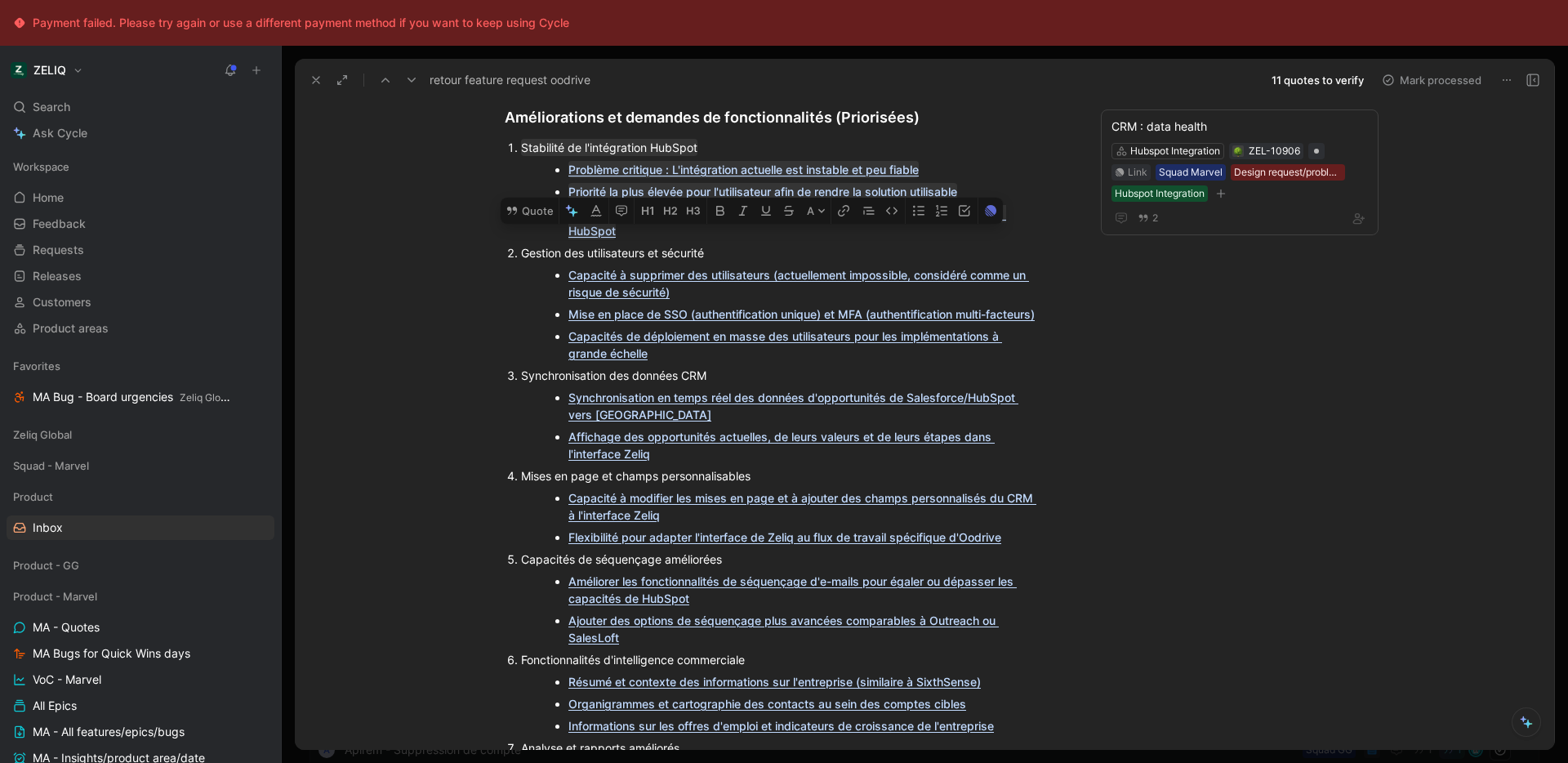
scroll to position [263, 0]
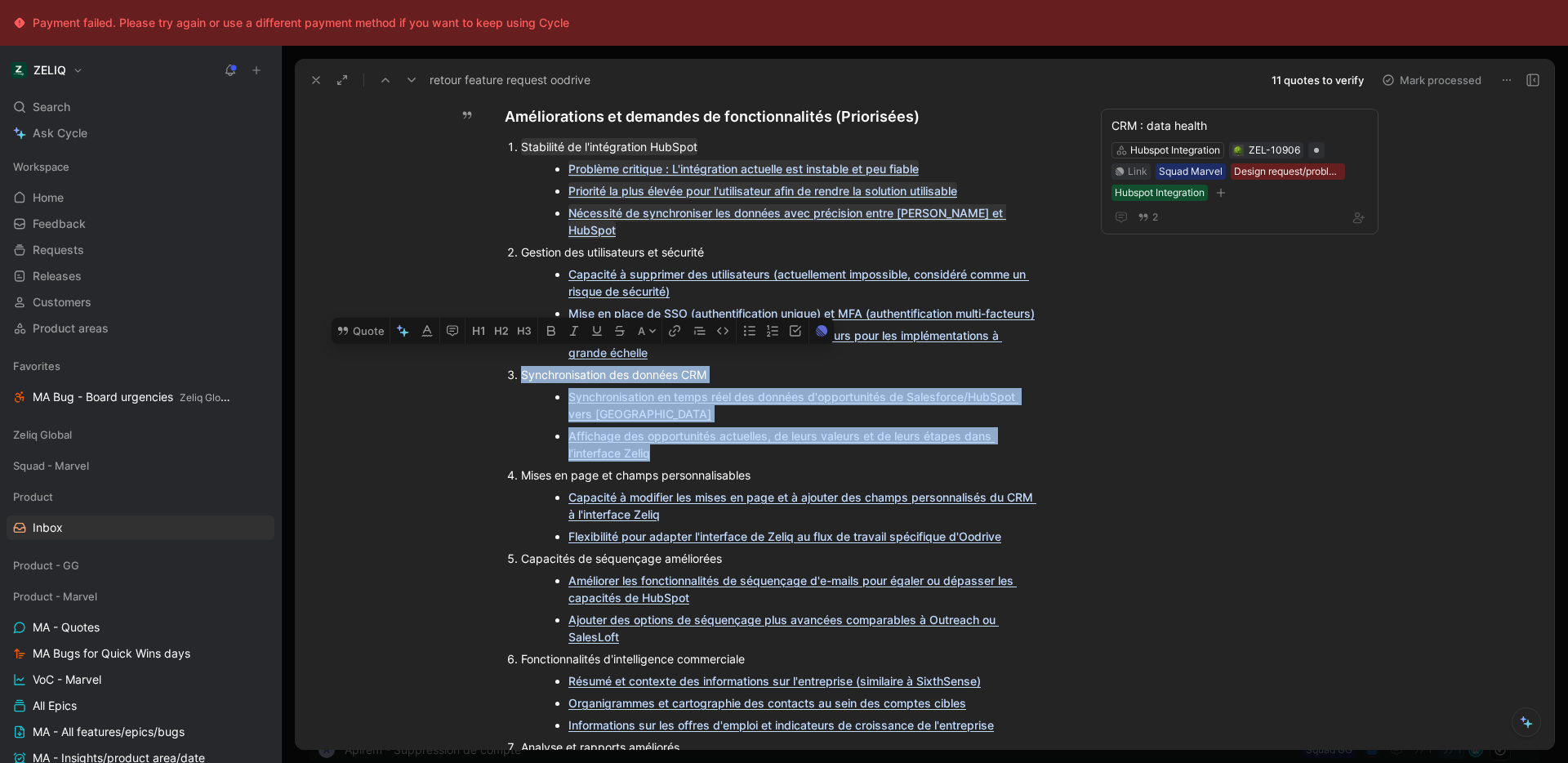
drag, startPoint x: 655, startPoint y: 421, endPoint x: 489, endPoint y: 344, distance: 183.0
click at [489, 344] on ol "Stabilité de l'intégration HubSpot Problème critique : L'intégration actuelle e…" at bounding box center [787, 626] width 627 height 982
click at [359, 317] on button "Quote" at bounding box center [360, 330] width 58 height 26
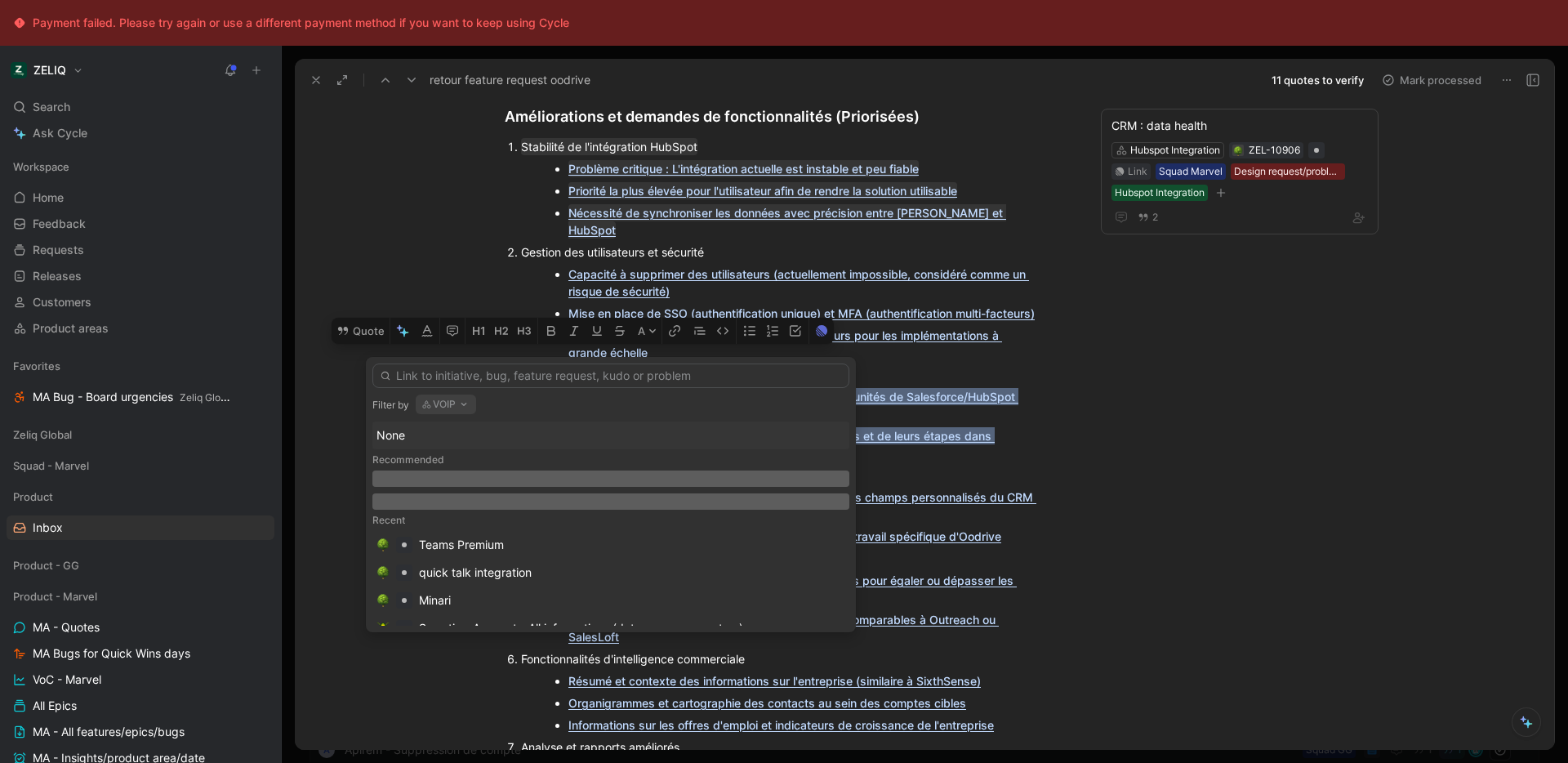
click at [463, 401] on icon "button" at bounding box center [463, 404] width 13 height 13
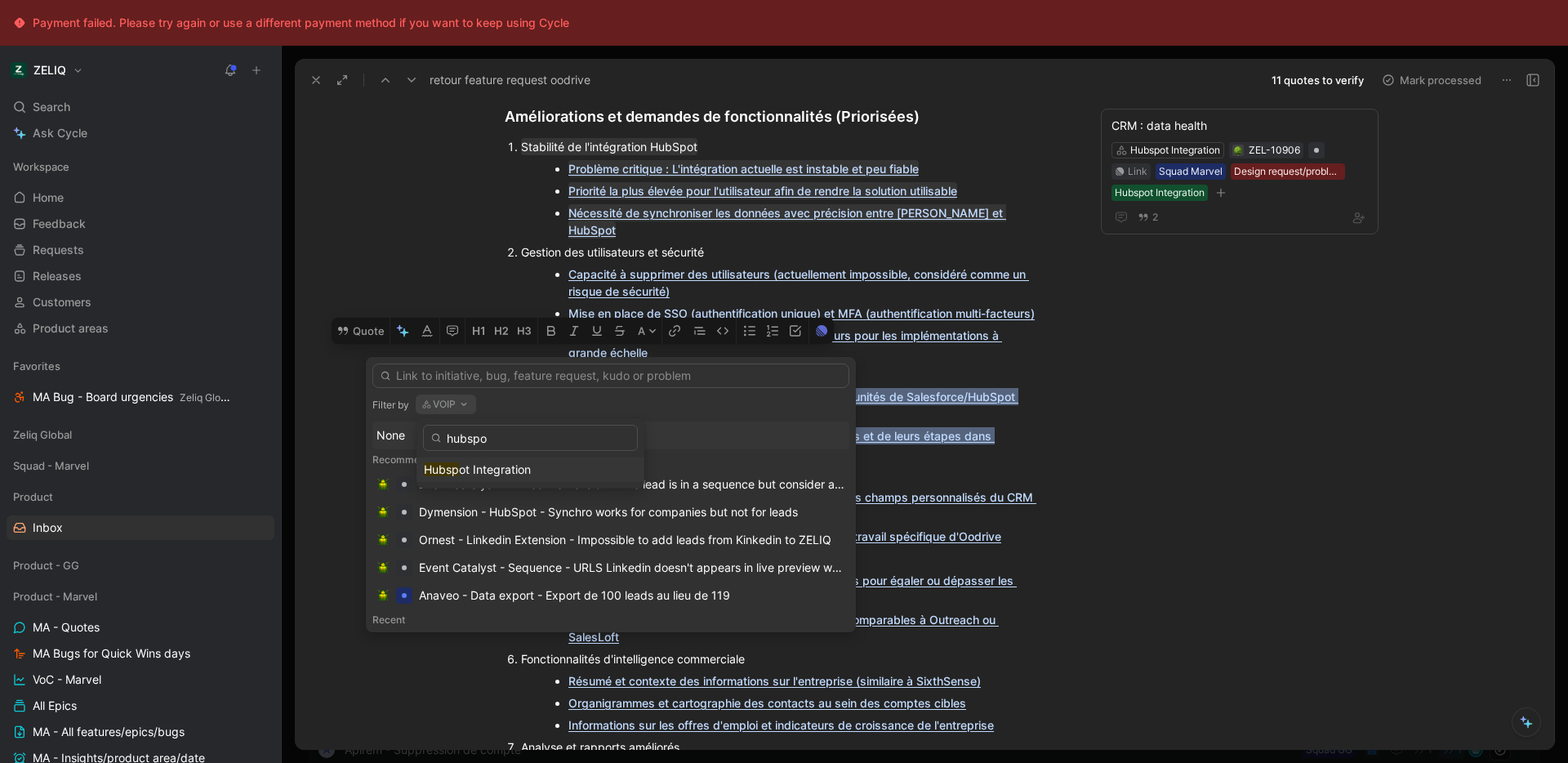
type input "hubspot"
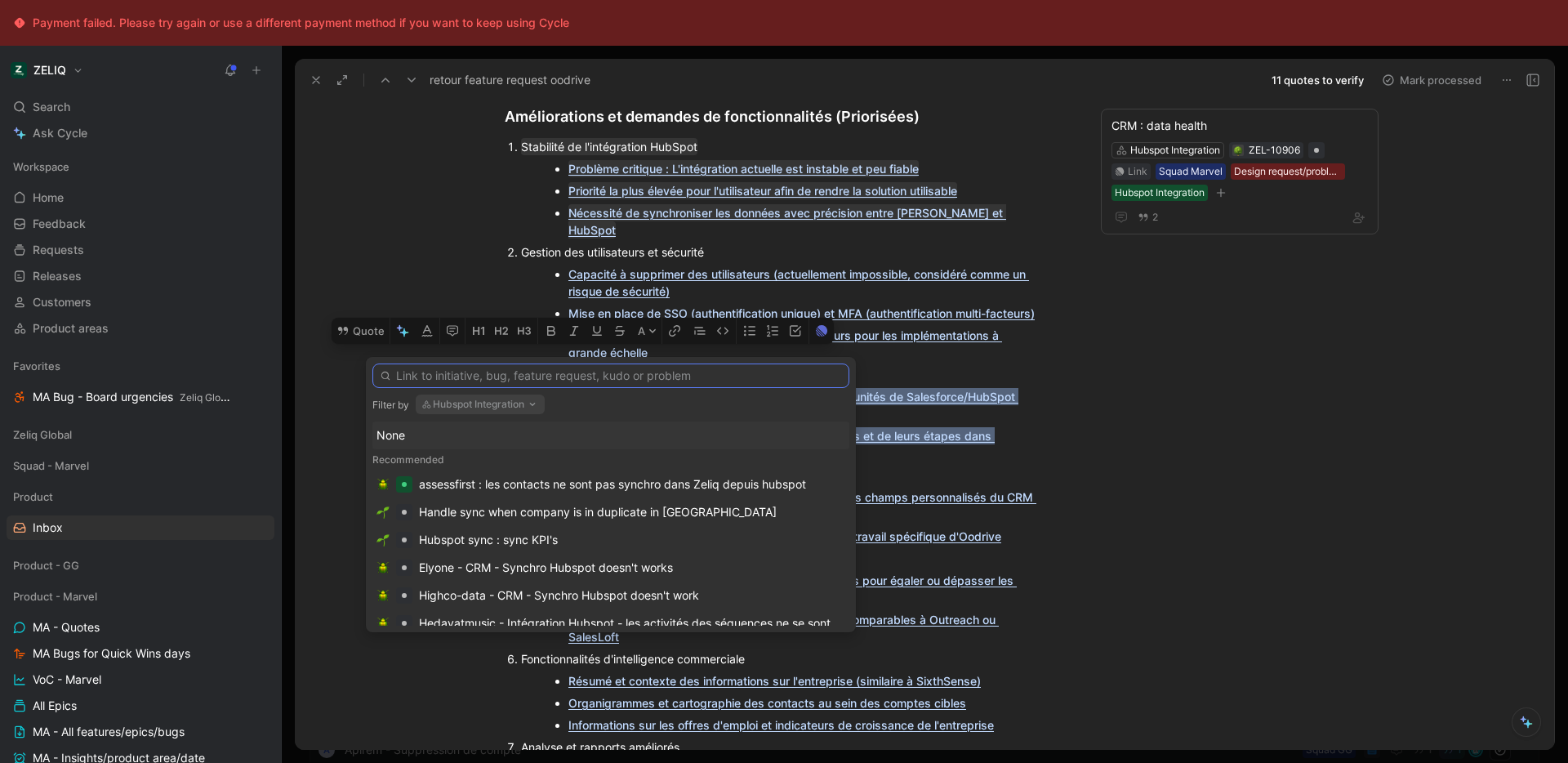
click at [529, 381] on input "text" at bounding box center [610, 376] width 477 height 24
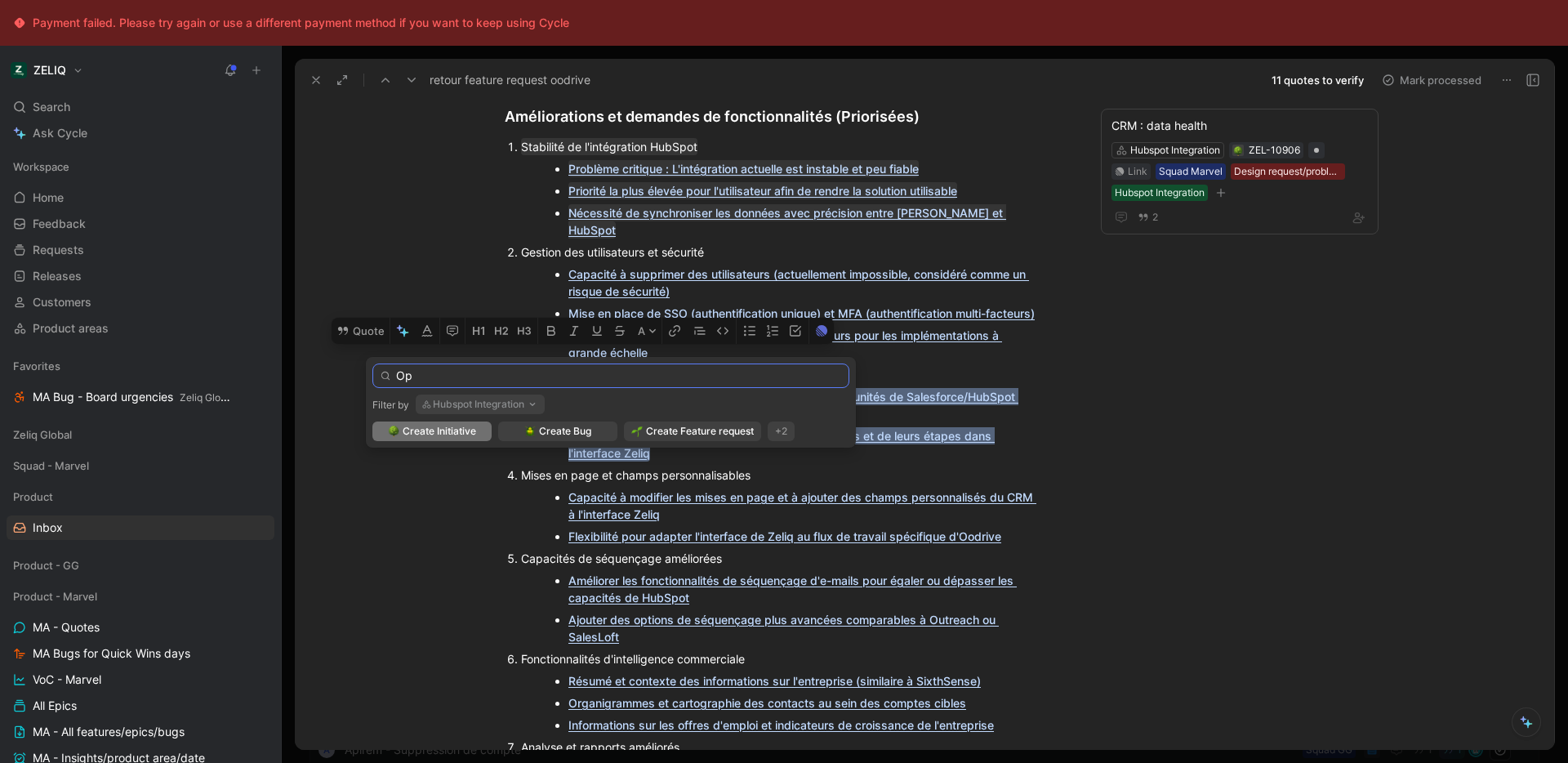
type input "O"
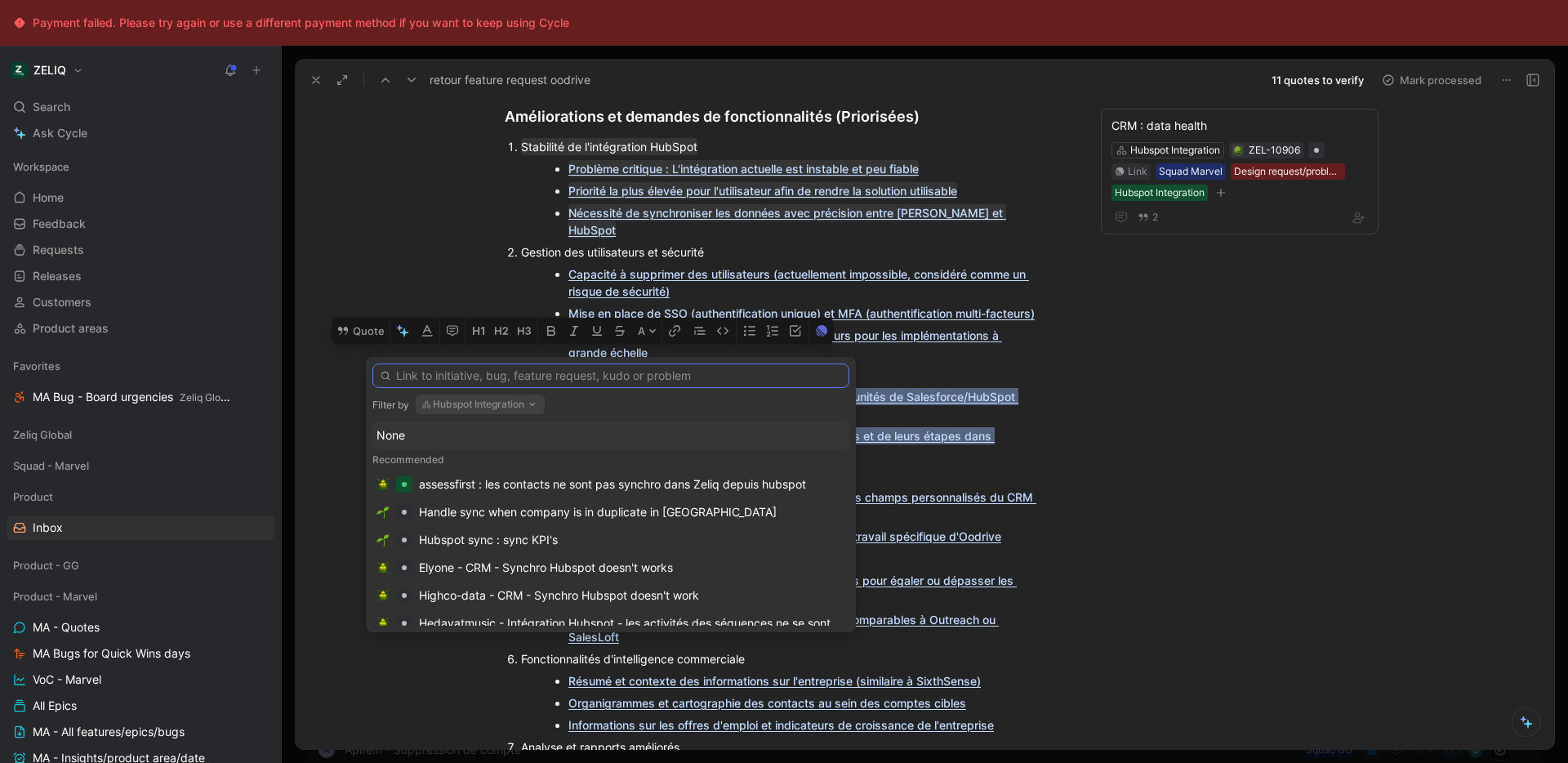
type input "S"
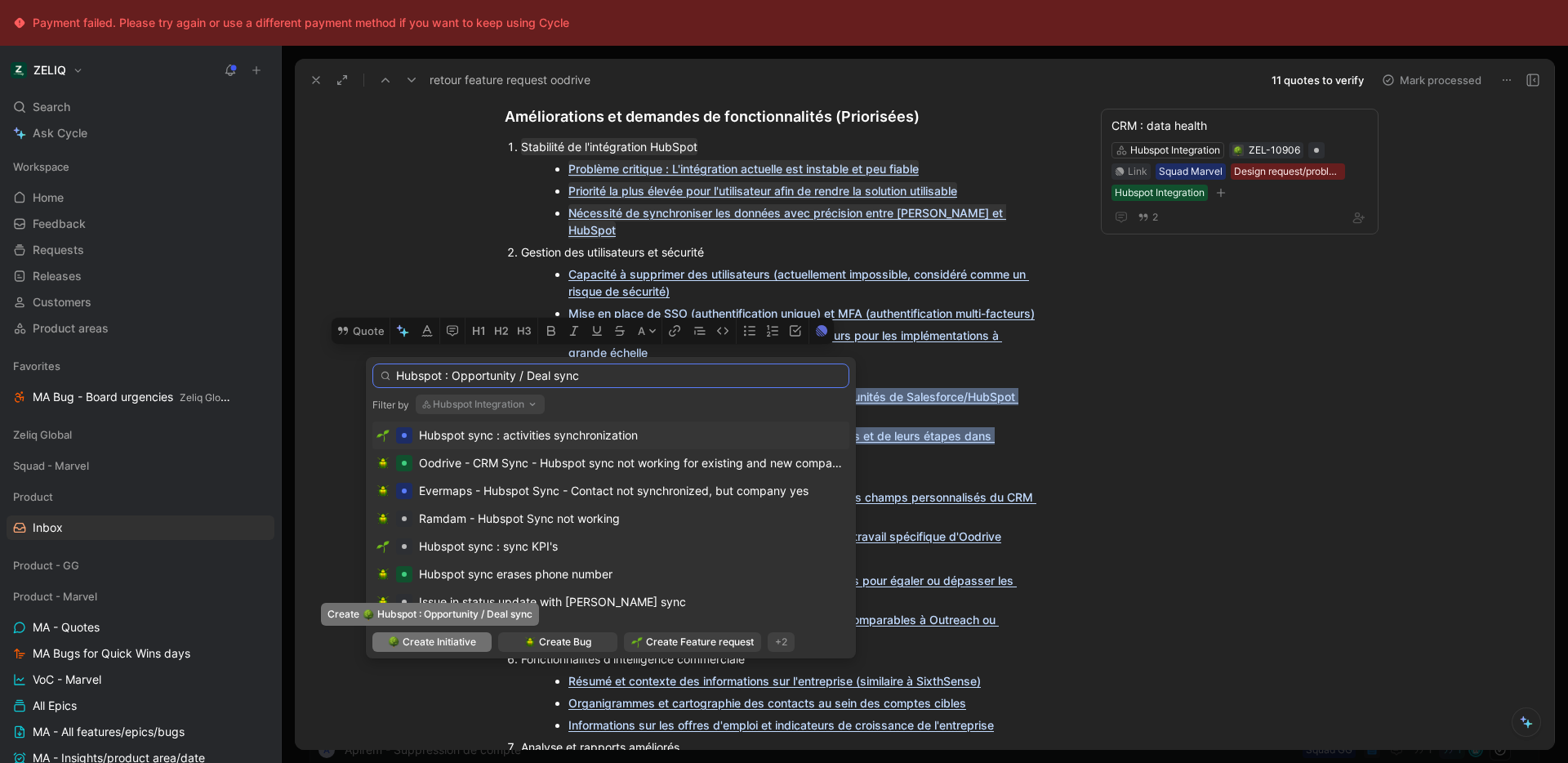
type input "Hubspot : Opportunity / Deal sync"
click at [459, 645] on span "Create Initiative" at bounding box center [440, 642] width 73 height 17
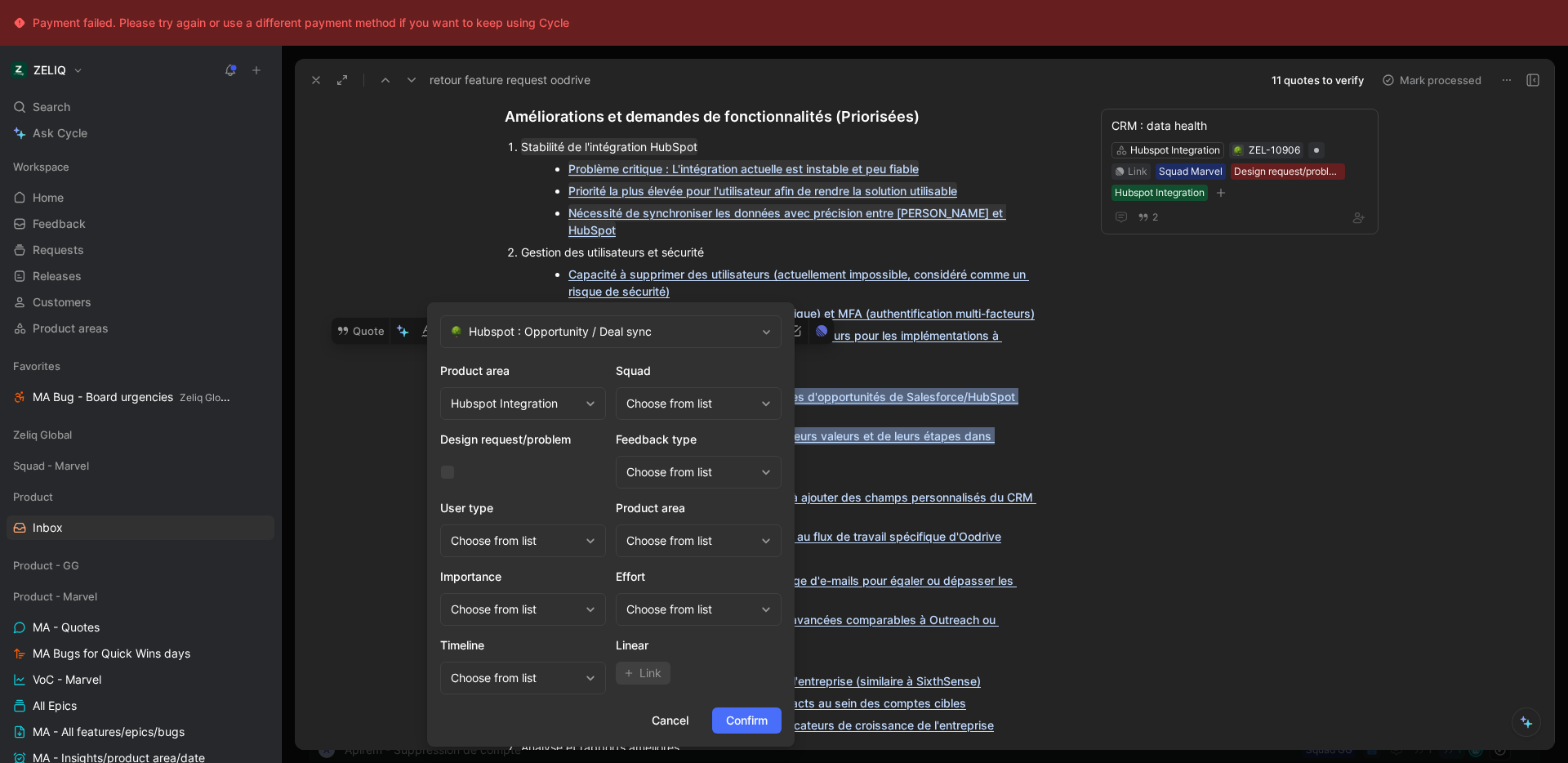
click at [642, 421] on div "Product area Hubspot Integration Squad Choose from list Design request/problem …" at bounding box center [610, 528] width 341 height 333
click at [670, 404] on div "Choose from list" at bounding box center [690, 403] width 128 height 19
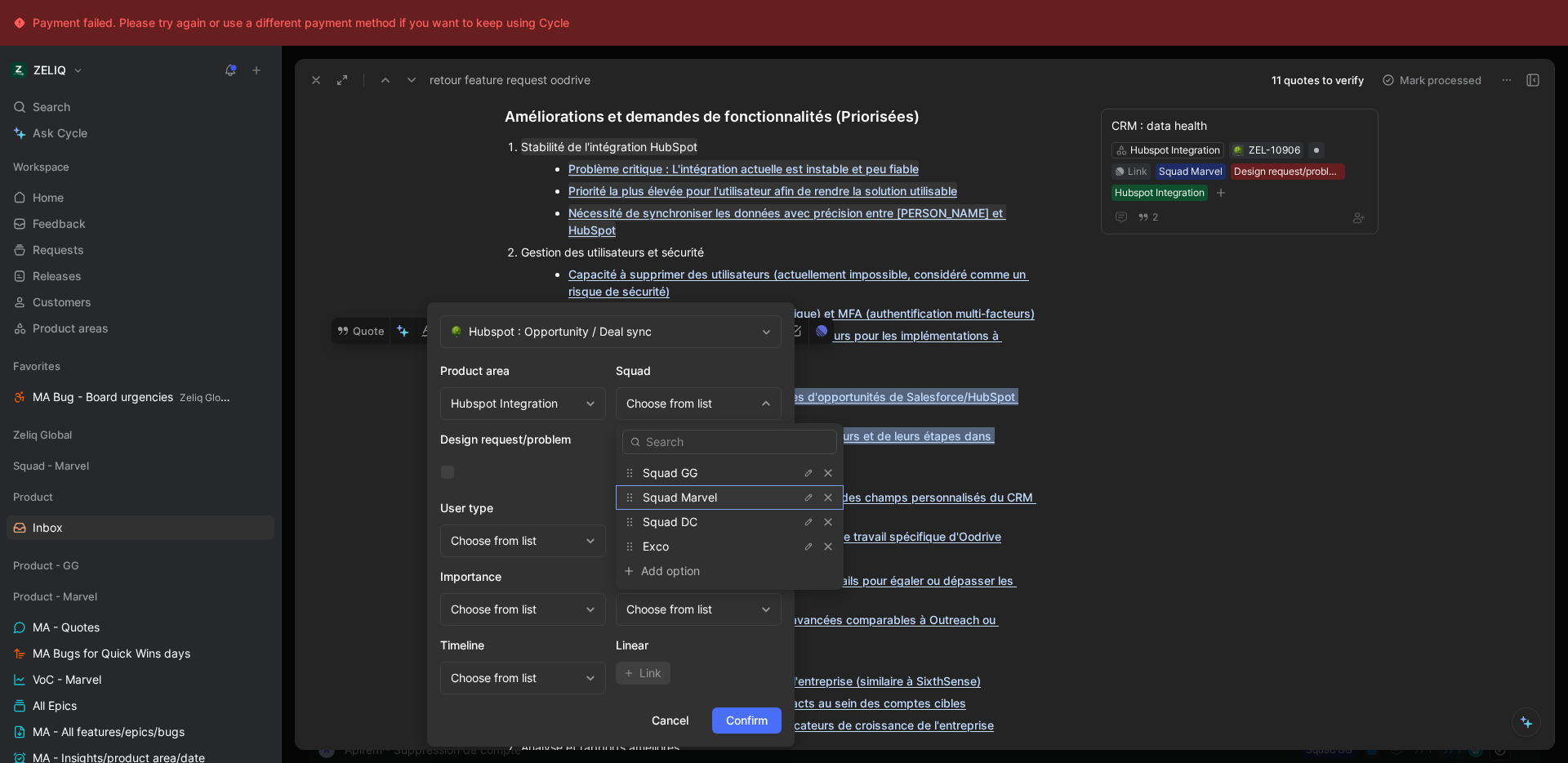
click at [719, 502] on div "Squad Marvel" at bounding box center [704, 497] width 122 height 19
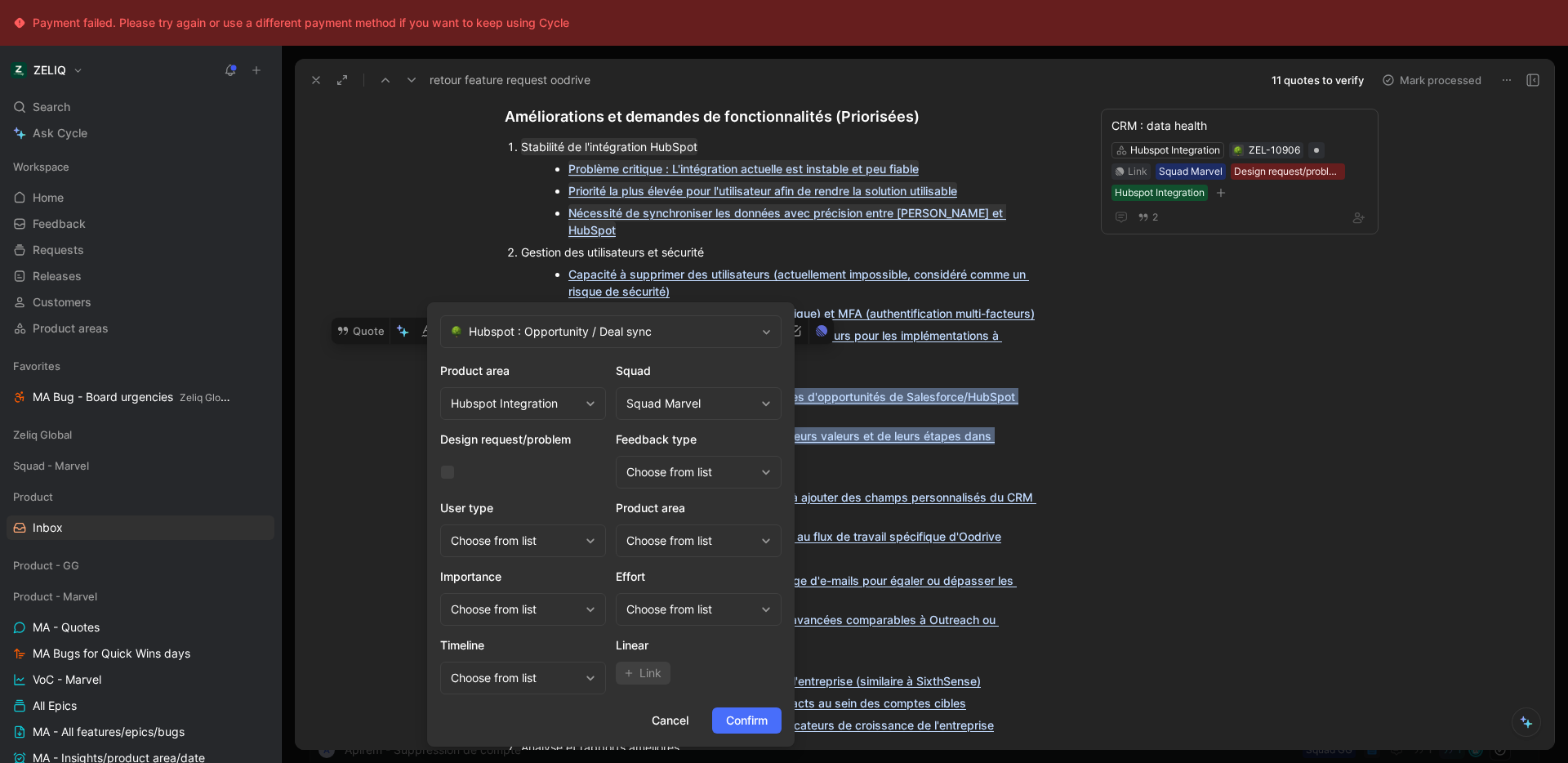
click at [672, 542] on div "Choose from list" at bounding box center [690, 541] width 128 height 19
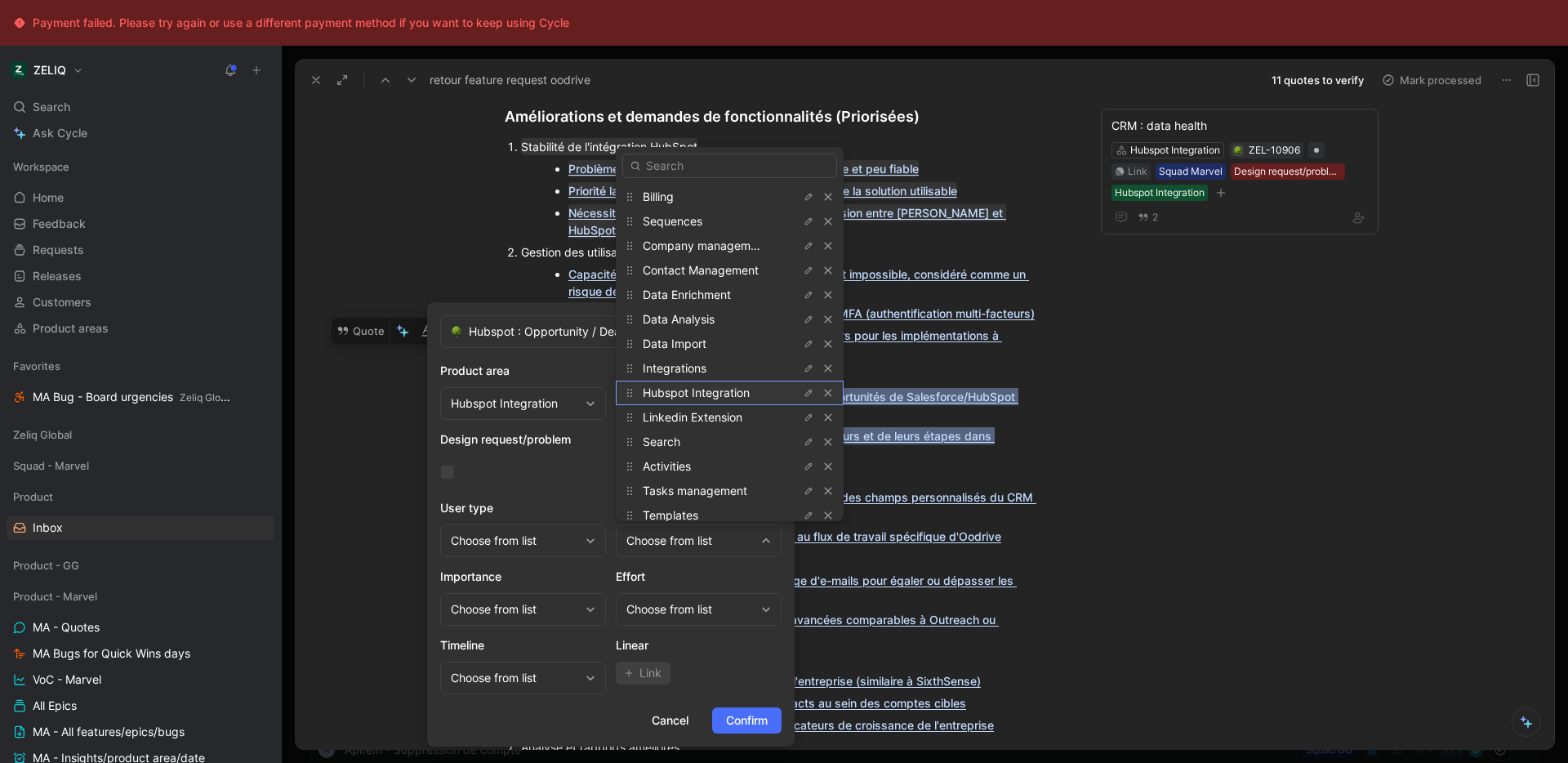
click at [712, 392] on span "Hubspot Integration" at bounding box center [696, 392] width 107 height 14
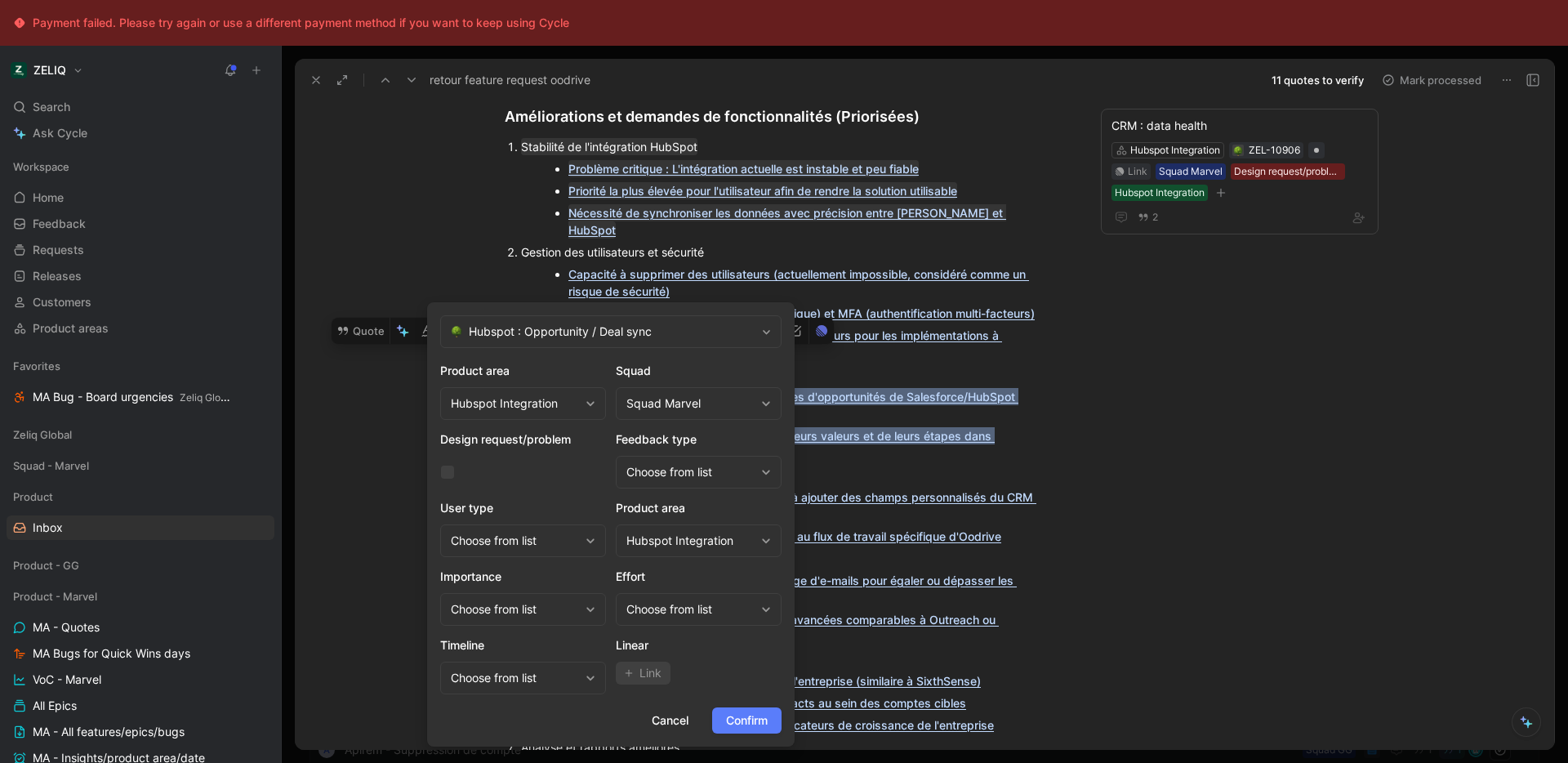
click at [752, 720] on span "Confirm" at bounding box center [747, 720] width 42 height 19
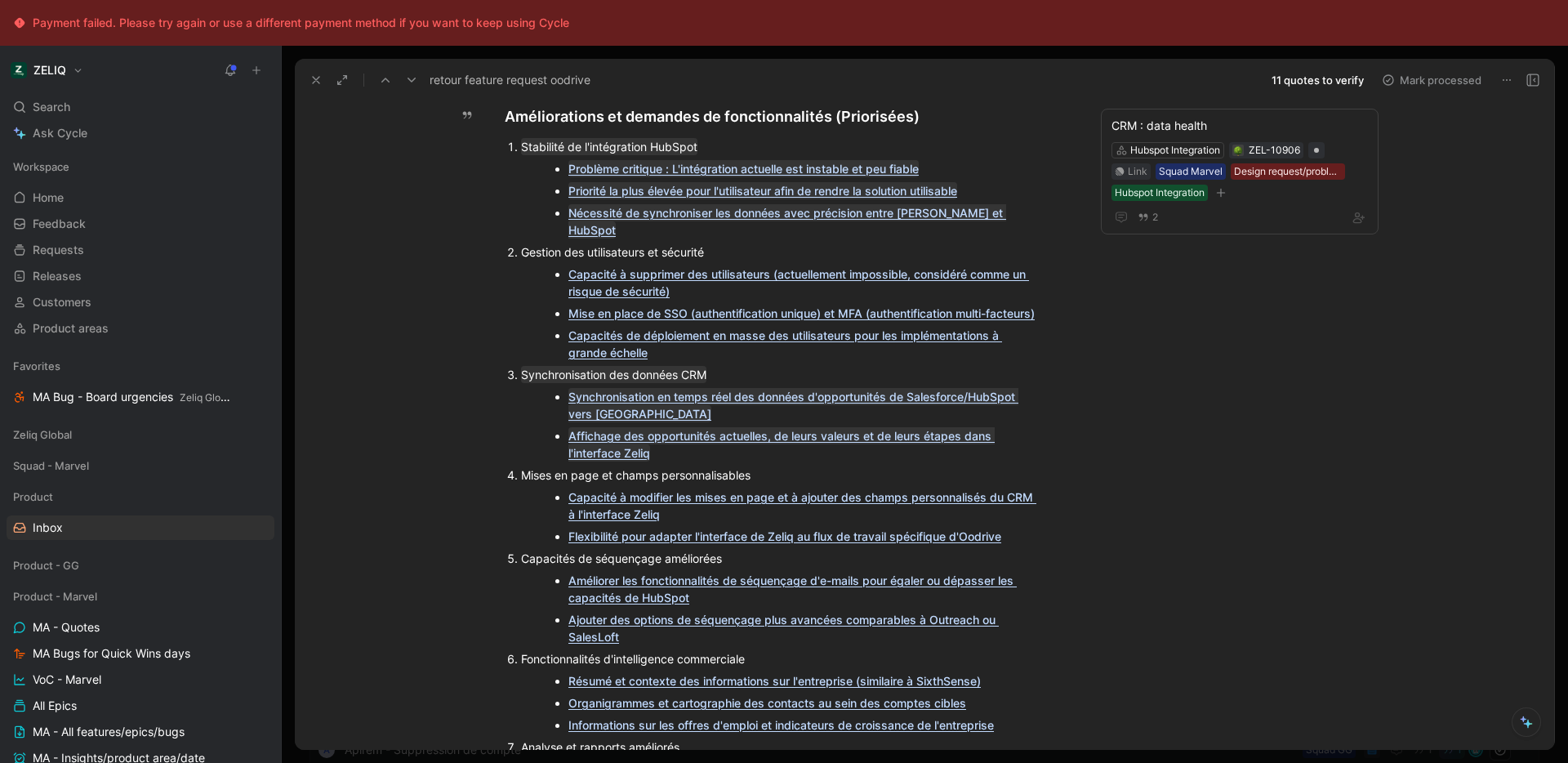
click at [624, 488] on div "Capacité à modifier les mises en page et à ajouter des champs personnalisés du …" at bounding box center [803, 505] width 470 height 34
click at [636, 490] on link "Capacité à modifier les mises en page et à ajouter des champs personnalisés du …" at bounding box center [802, 506] width 468 height 31
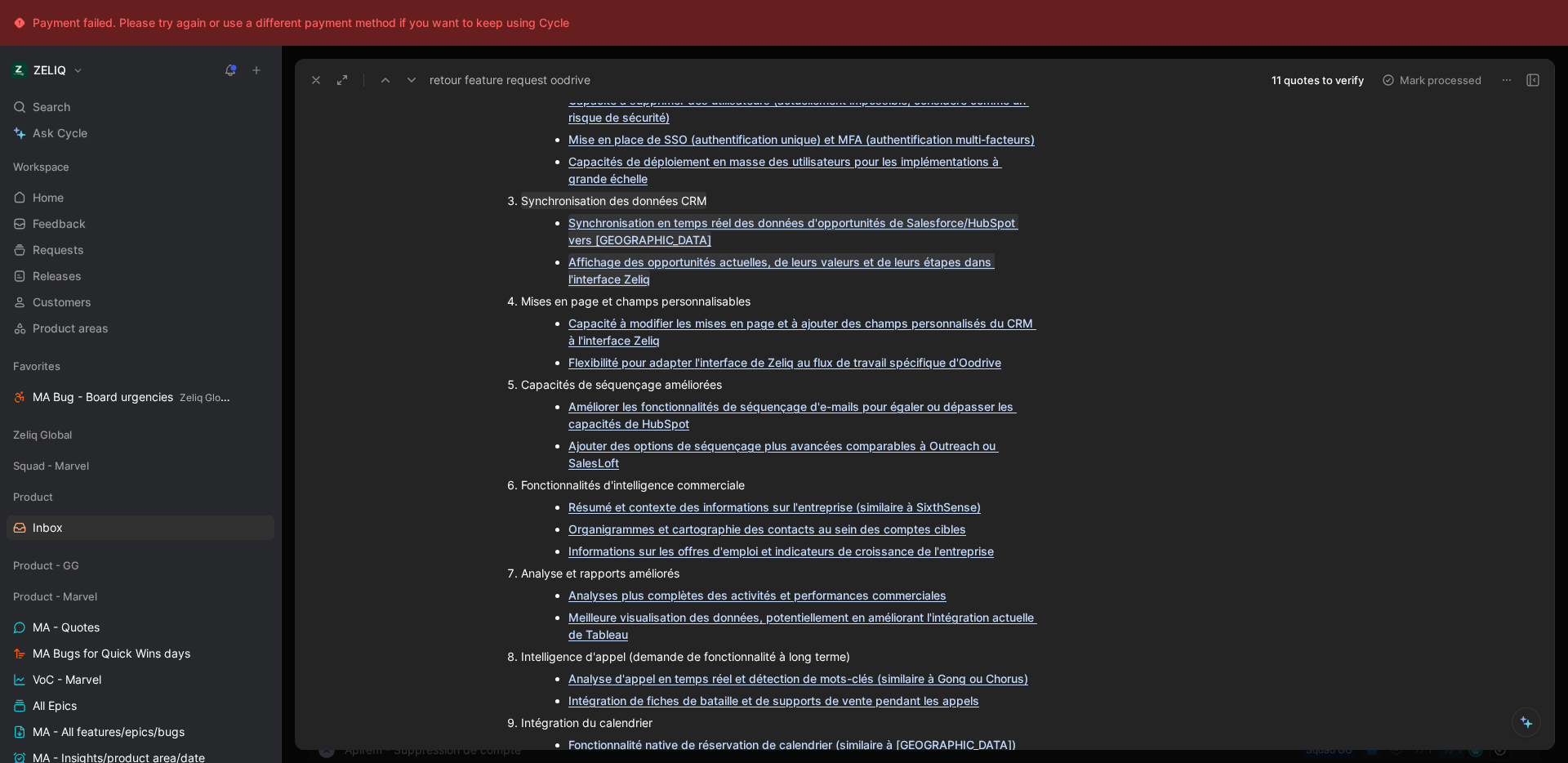
scroll to position [463, 0]
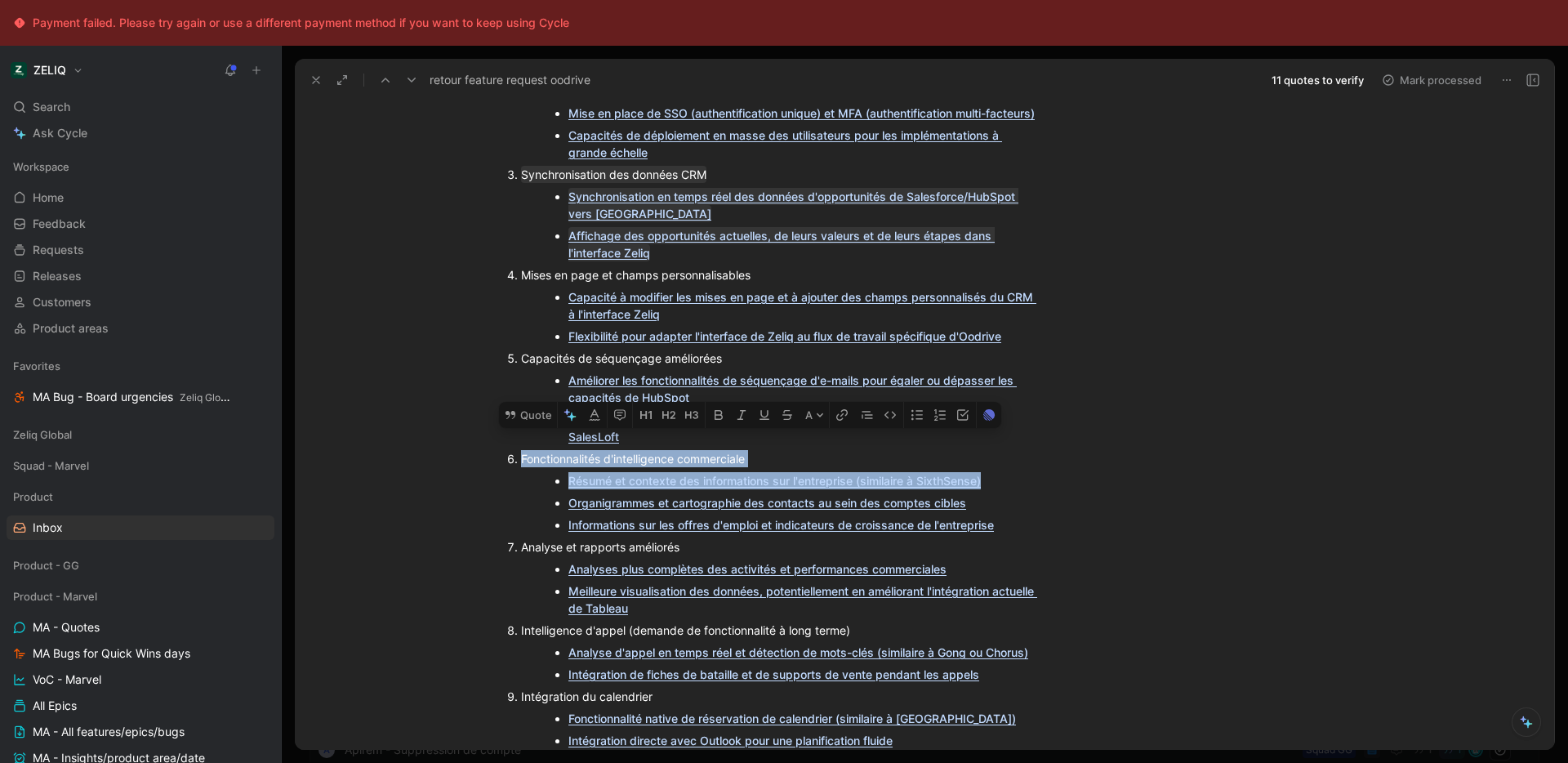
drag, startPoint x: 1018, startPoint y: 454, endPoint x: 470, endPoint y: 433, distance: 548.4
click at [474, 433] on ol "Stabilité de l'intégration HubSpot Problème critique : L'intégration actuelle e…" at bounding box center [787, 426] width 627 height 982
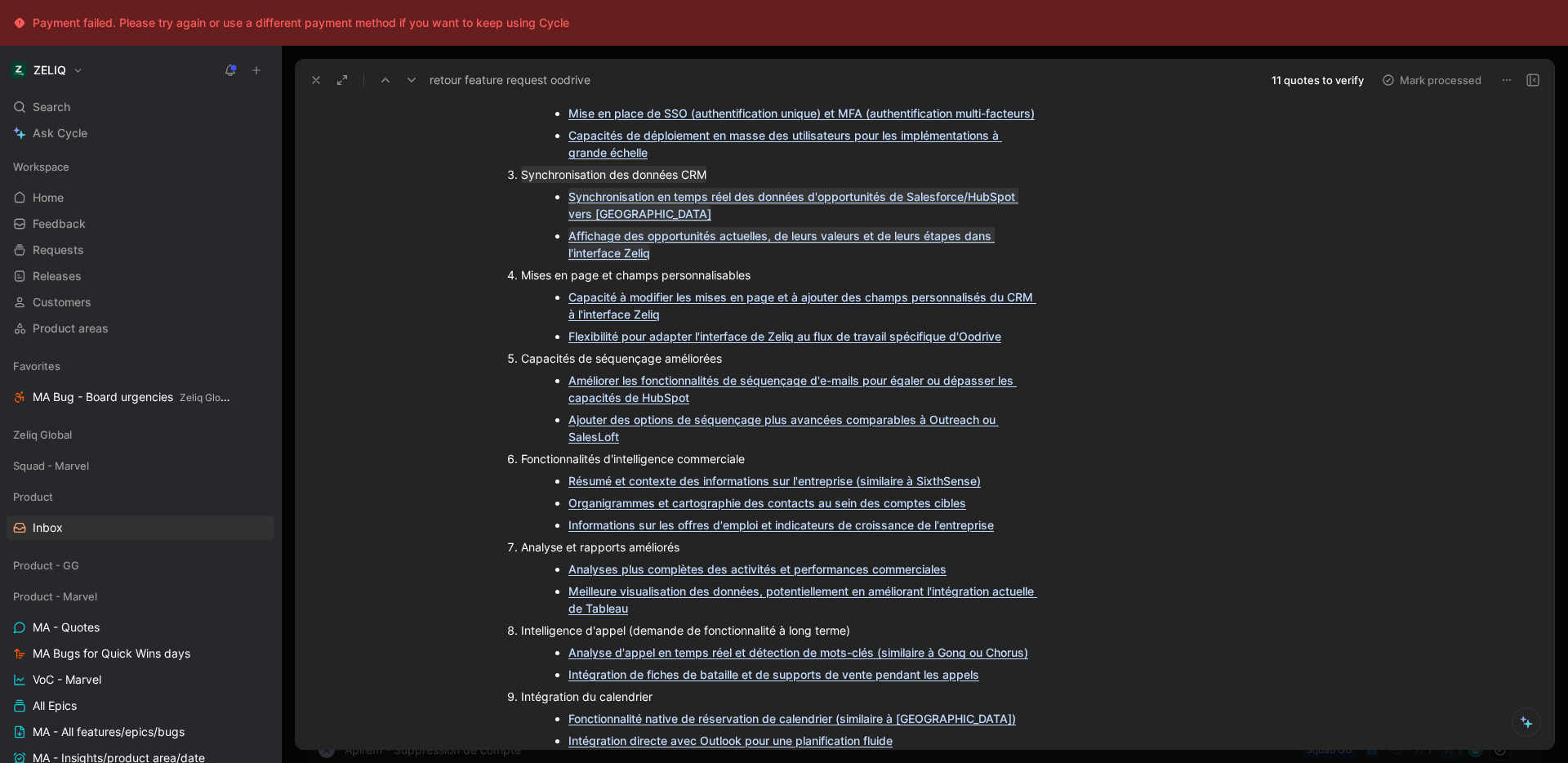
click at [1008, 494] on div "Organigrammes et cartographie des contacts au sein des comptes cibles" at bounding box center [803, 503] width 470 height 17
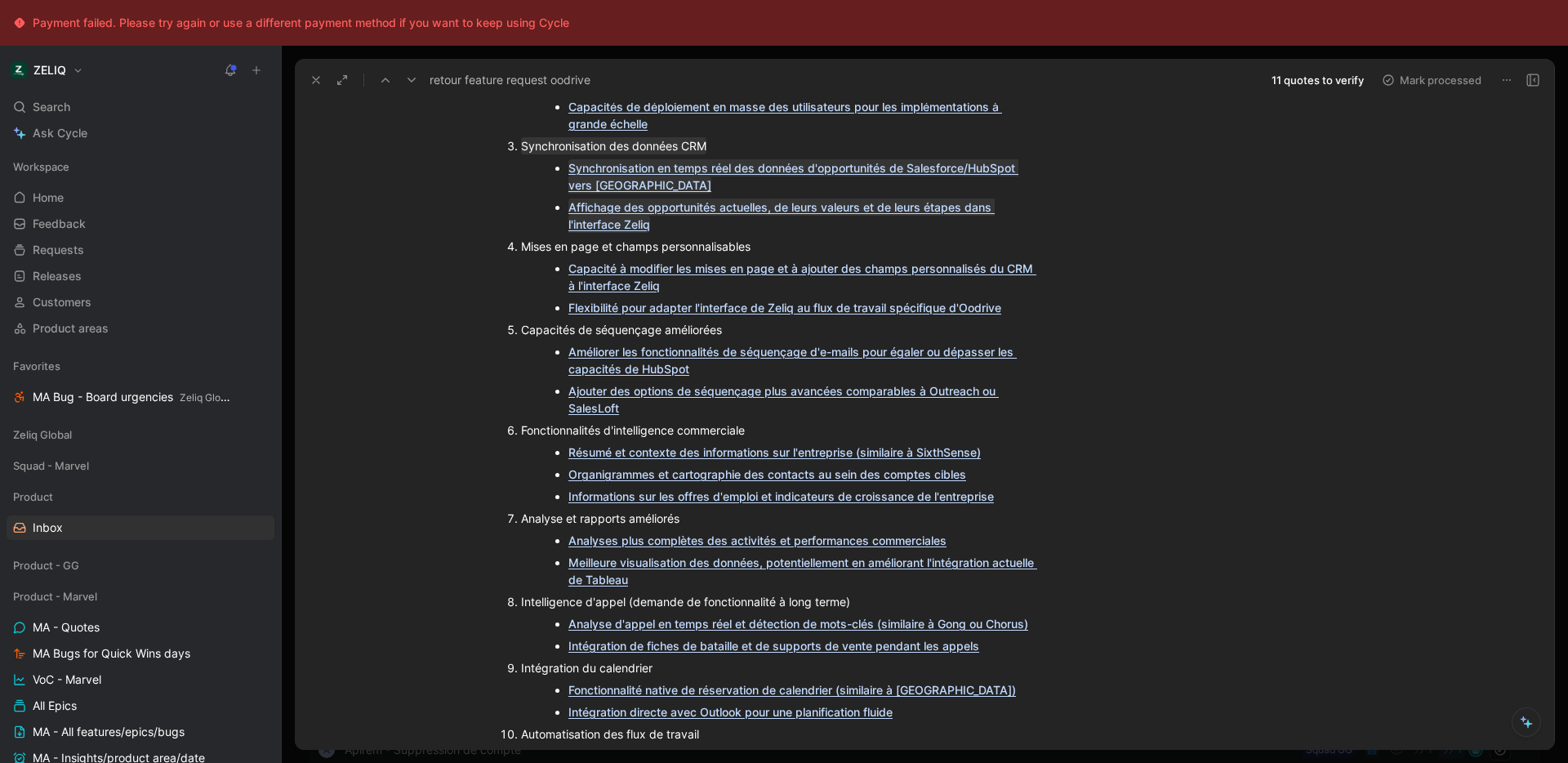
scroll to position [490, 0]
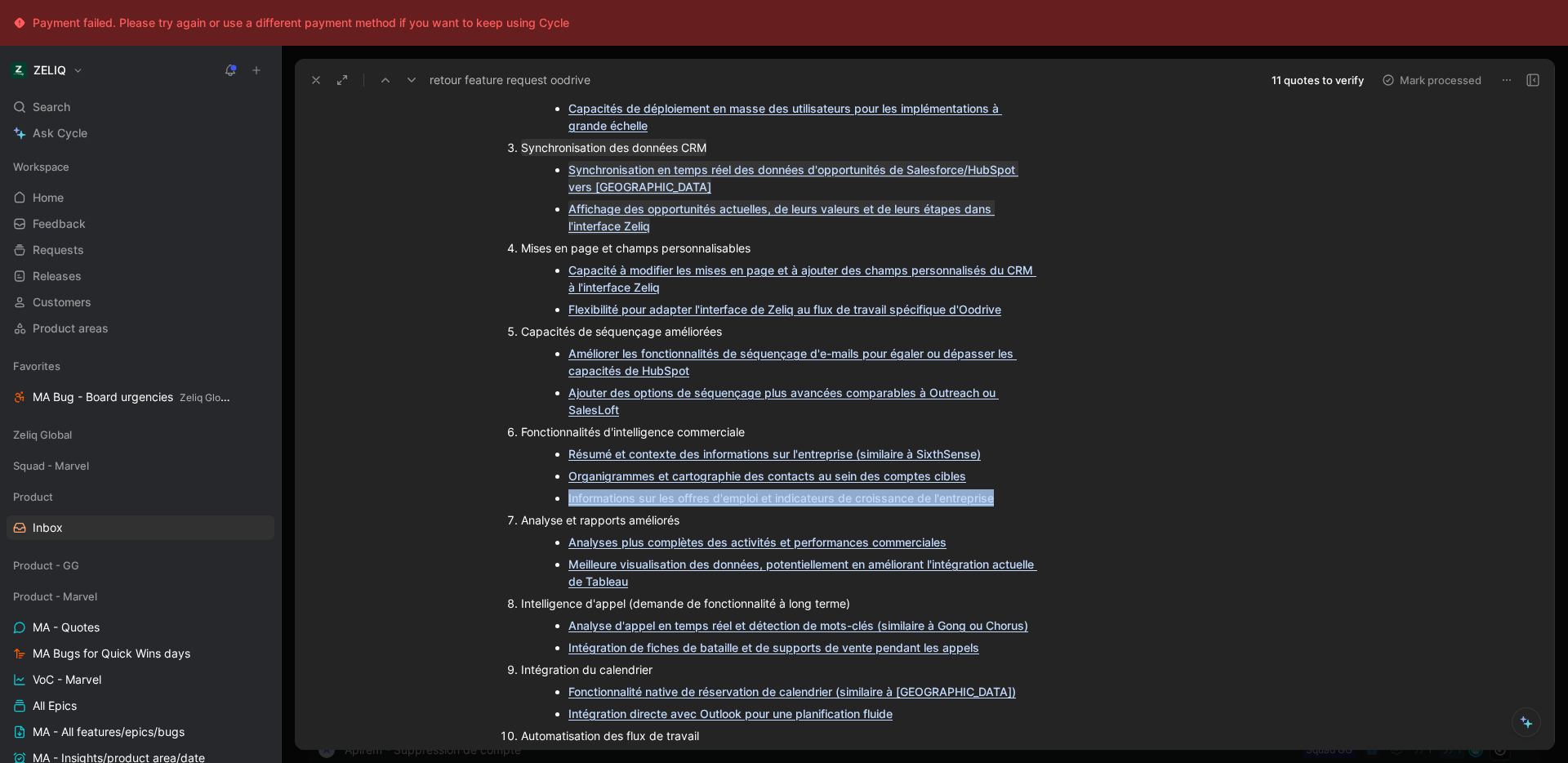
drag, startPoint x: 1046, startPoint y: 471, endPoint x: 1021, endPoint y: 463, distance: 26.2
click at [1021, 463] on ul "Résumé et contexte des informations sur l'entreprise (similaire à SixthSense) O…" at bounding box center [794, 476] width 549 height 66
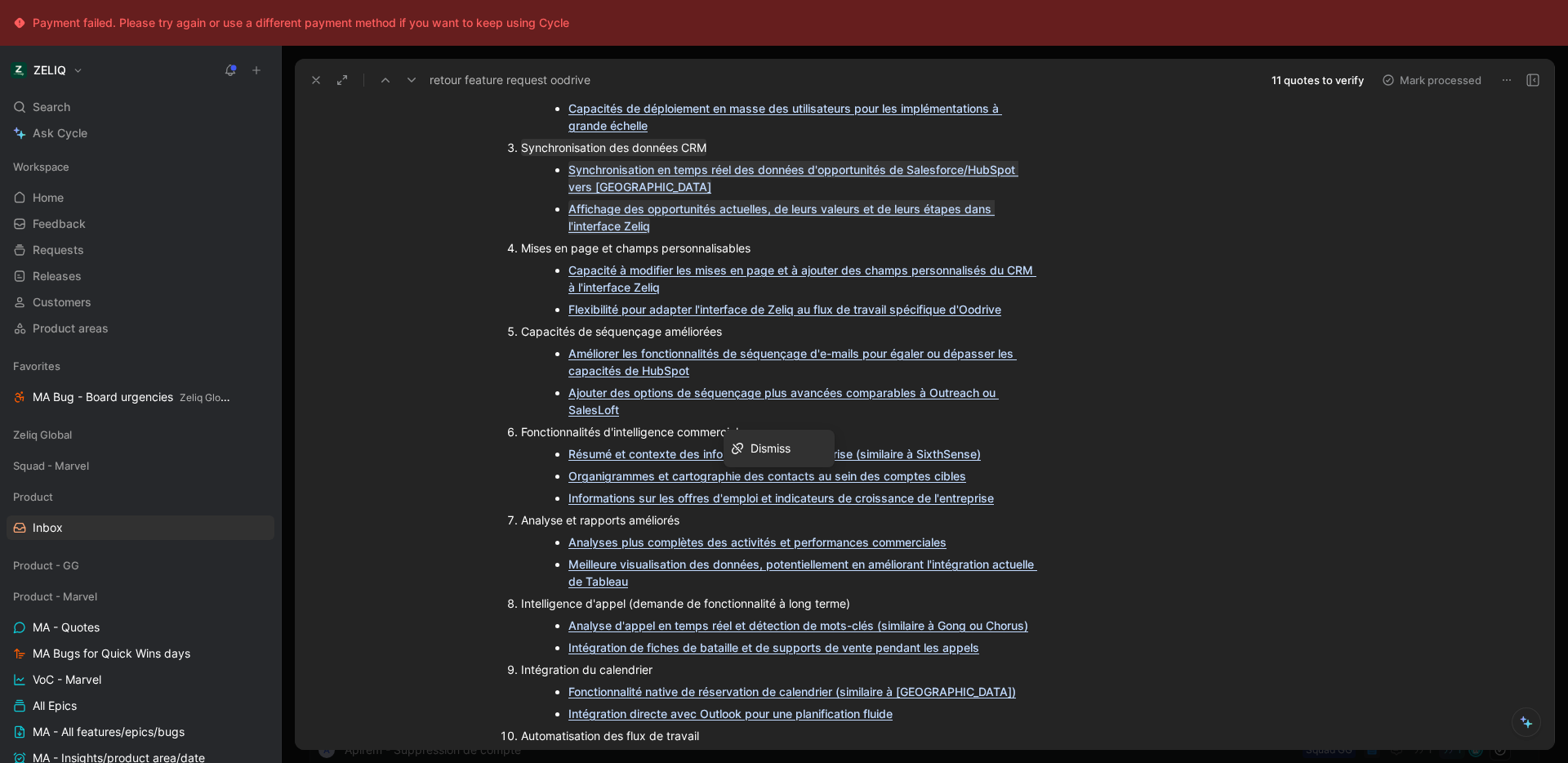
click at [1110, 456] on div "Echange Zeliq (Guillaume) / Oodrive (Loris) - August 26 VIEW RECORDING - 88 min…" at bounding box center [787, 495] width 917 height 1575
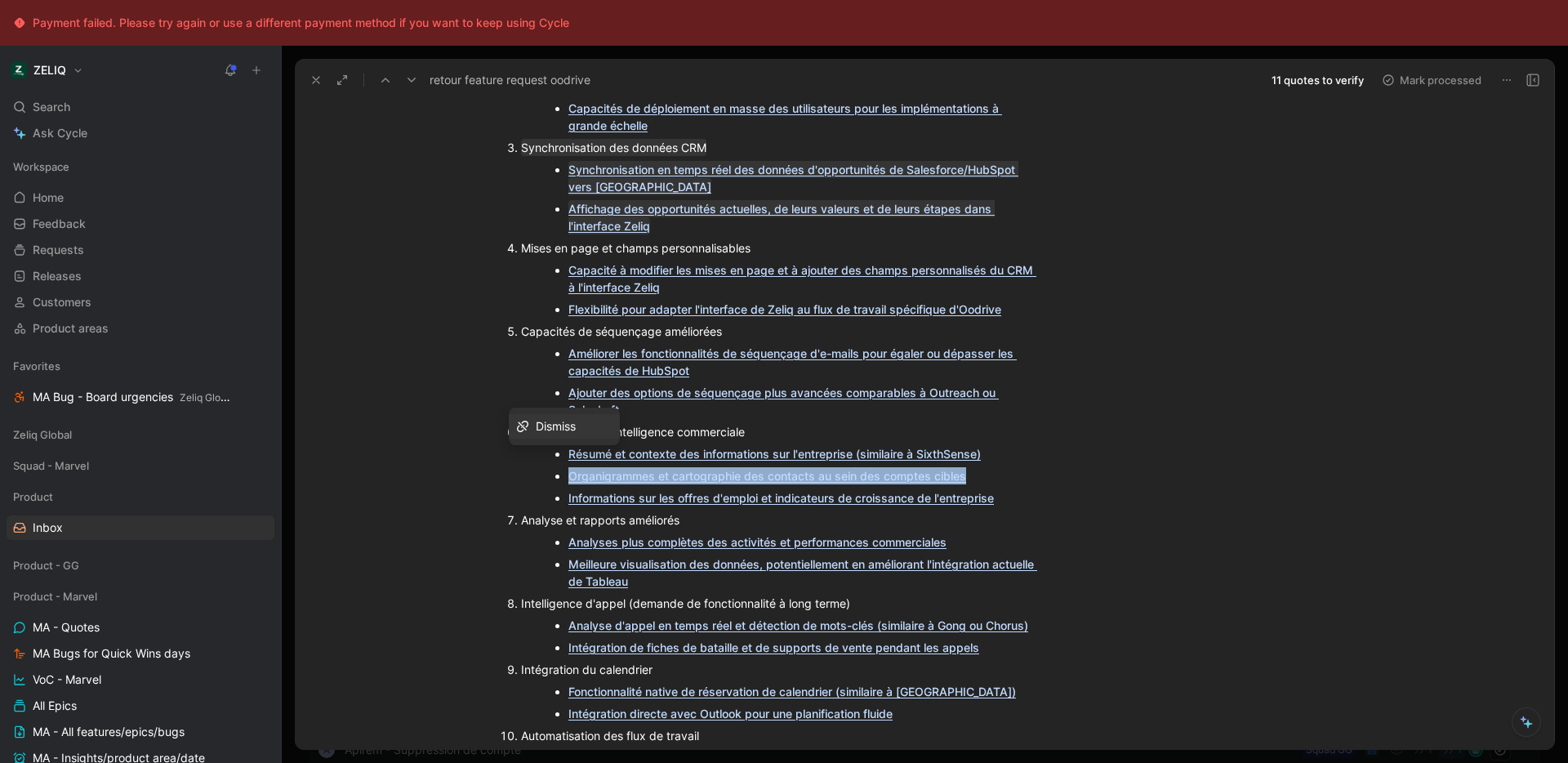
drag, startPoint x: 1040, startPoint y: 471, endPoint x: 556, endPoint y: 438, distance: 485.1
click at [556, 443] on ul "Résumé et contexte des informations sur l'entreprise (similaire à SixthSense) O…" at bounding box center [794, 476] width 549 height 66
click at [1153, 468] on div "Echange Zeliq (Guillaume) / Oodrive (Loris) - August 26 VIEW RECORDING - 88 min…" at bounding box center [787, 495] width 917 height 1575
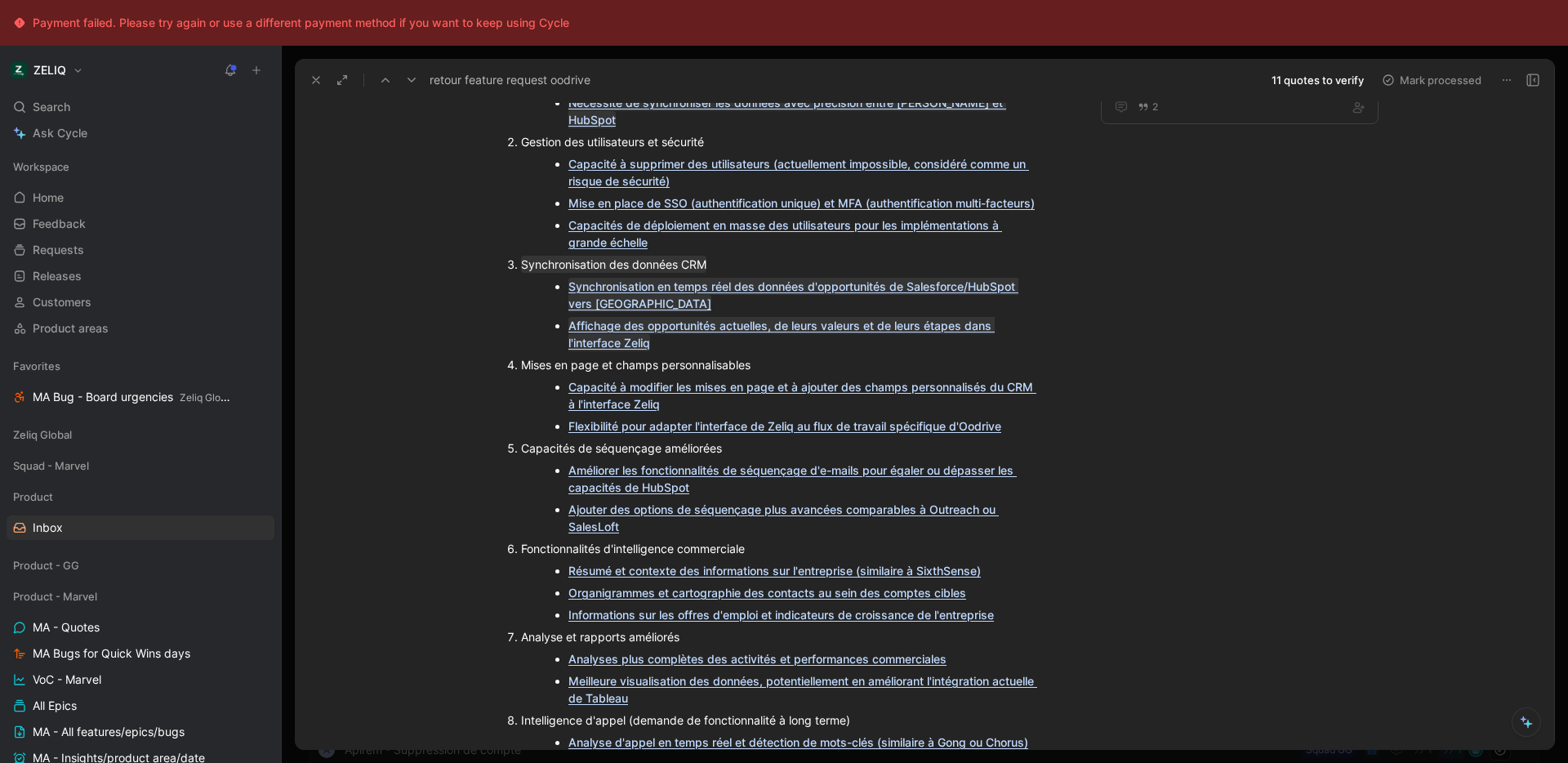
scroll to position [370, 0]
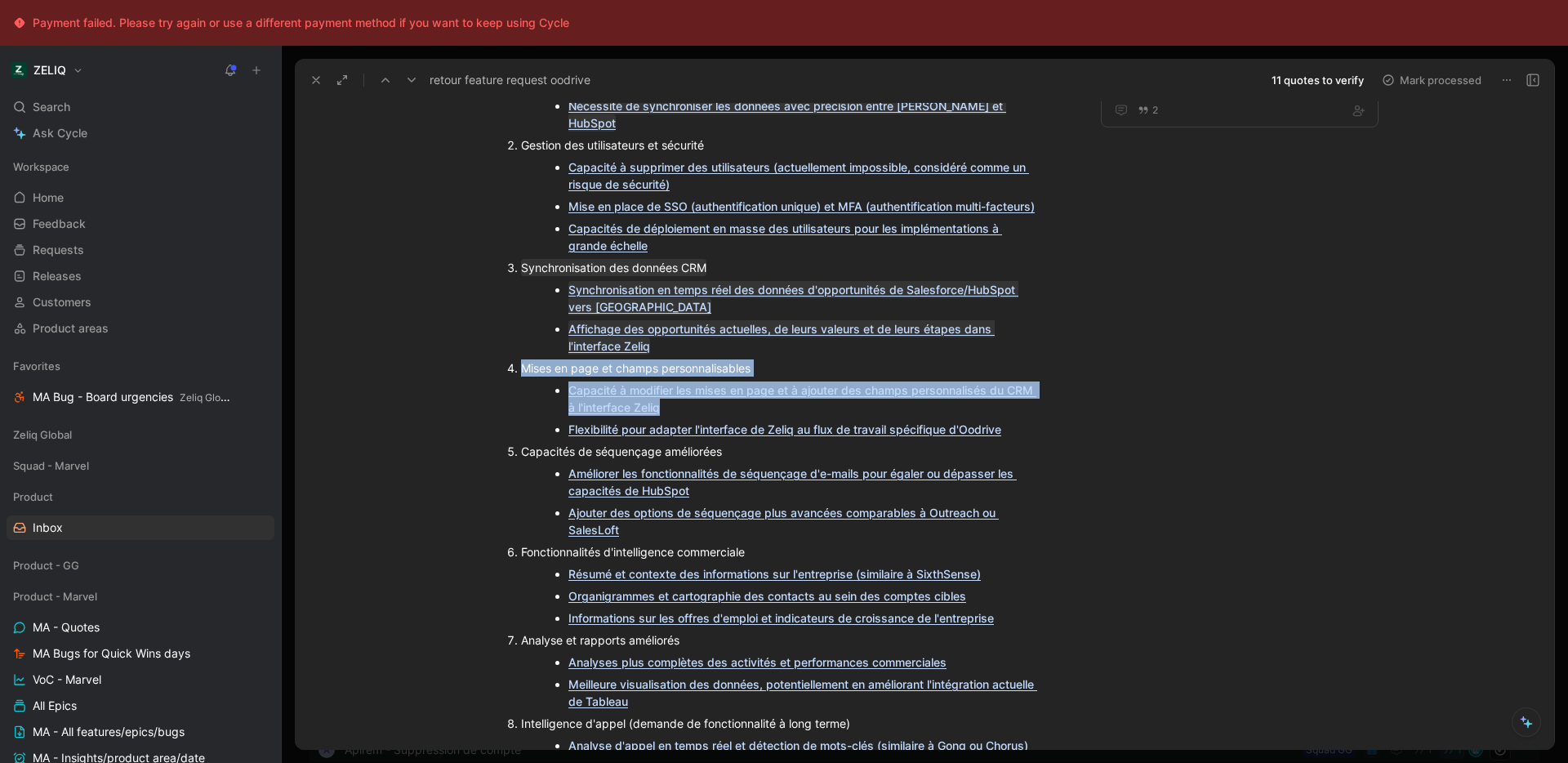
drag, startPoint x: 1047, startPoint y: 407, endPoint x: 483, endPoint y: 346, distance: 567.3
click at [483, 346] on ol "Stabilité de l'intégration HubSpot Problème critique : L'intégration actuelle e…" at bounding box center [787, 520] width 627 height 982
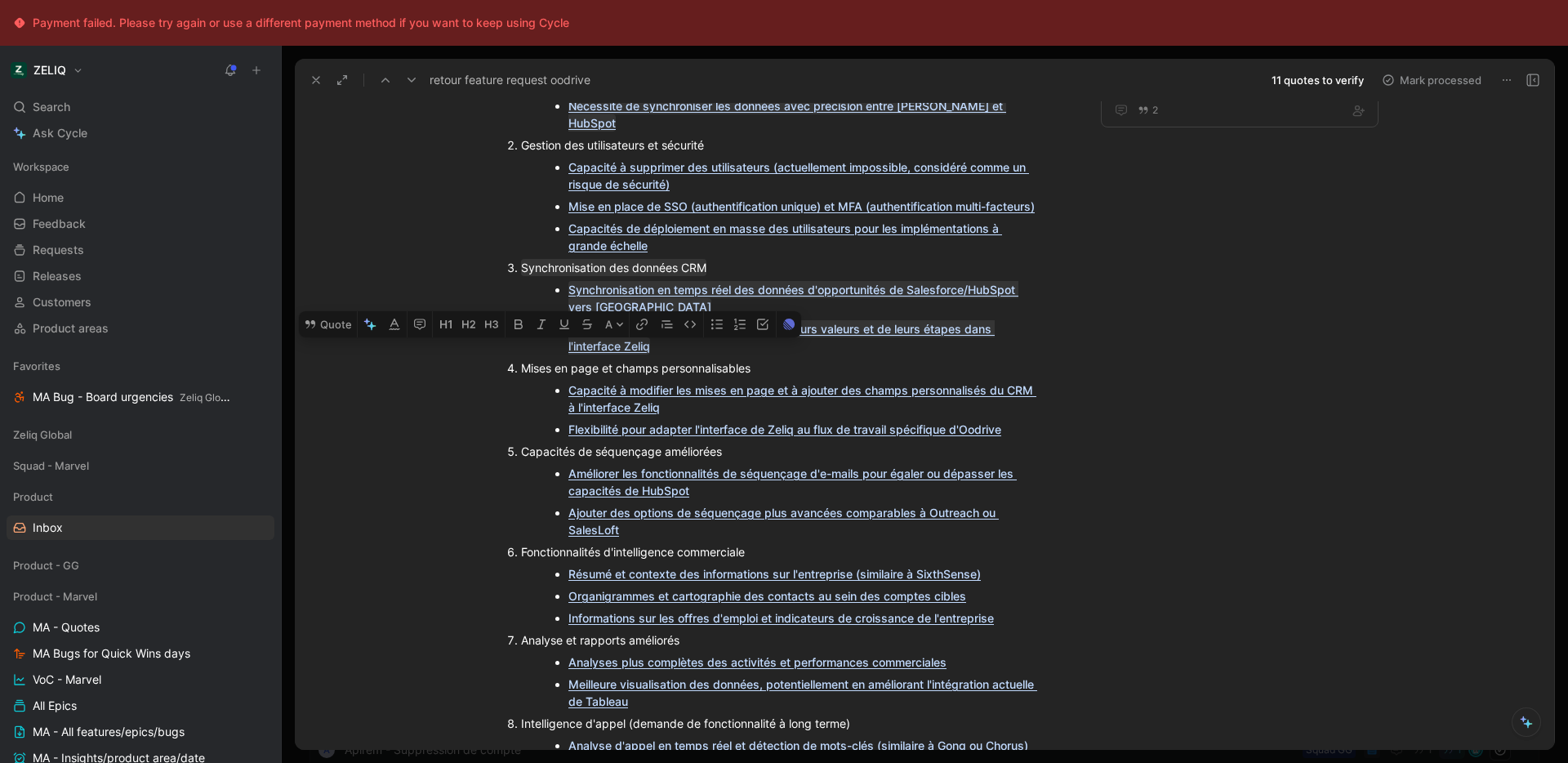
click at [495, 343] on ol "Stabilité de l'intégration HubSpot Problème critique : L'intégration actuelle e…" at bounding box center [787, 520] width 627 height 982
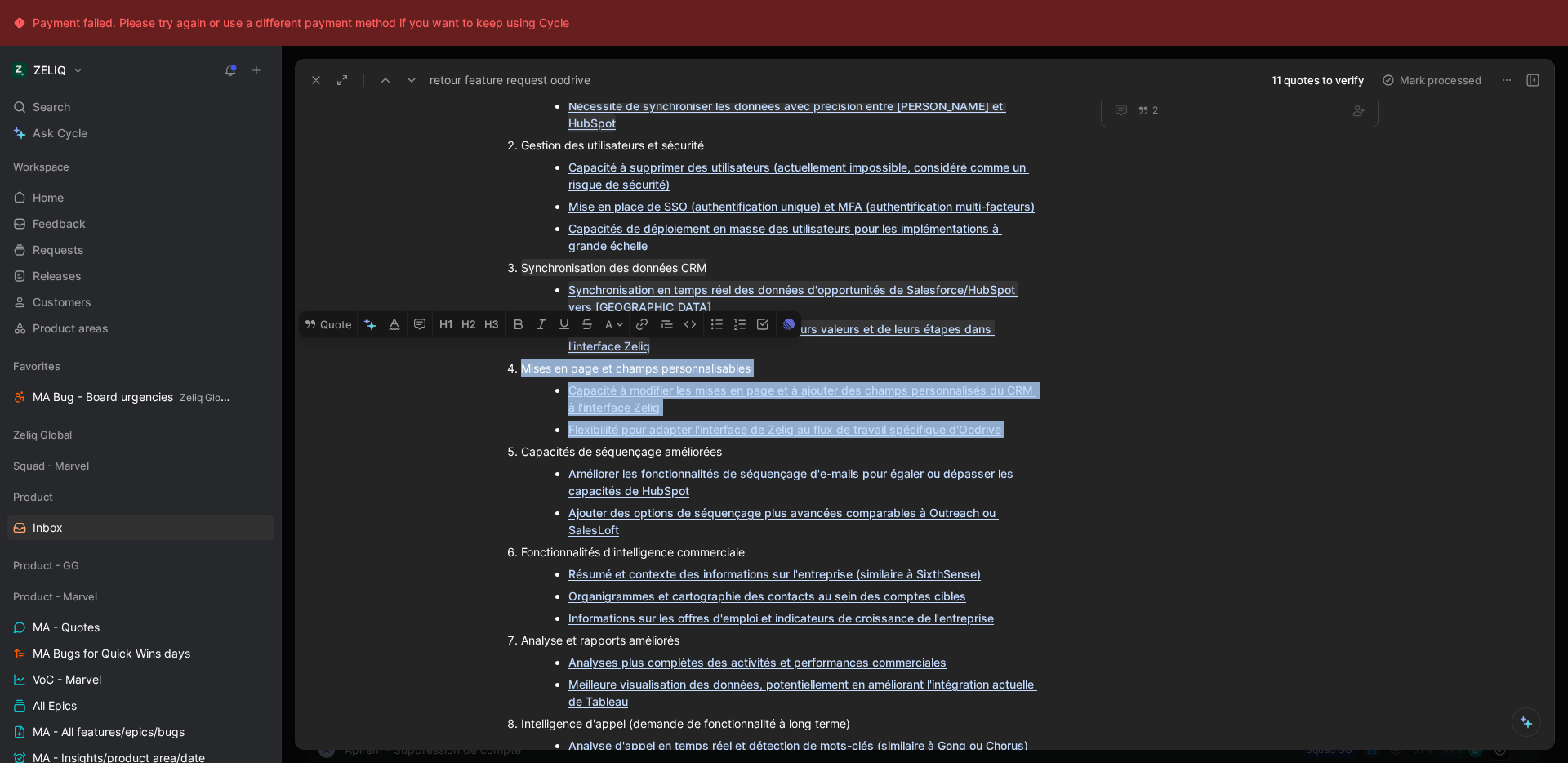
drag, startPoint x: 509, startPoint y: 341, endPoint x: 1039, endPoint y: 413, distance: 534.9
click at [1039, 413] on ol "Stabilité de l'intégration HubSpot Problème critique : L'intégration actuelle e…" at bounding box center [787, 520] width 627 height 982
click at [335, 311] on button "Quote" at bounding box center [328, 324] width 58 height 26
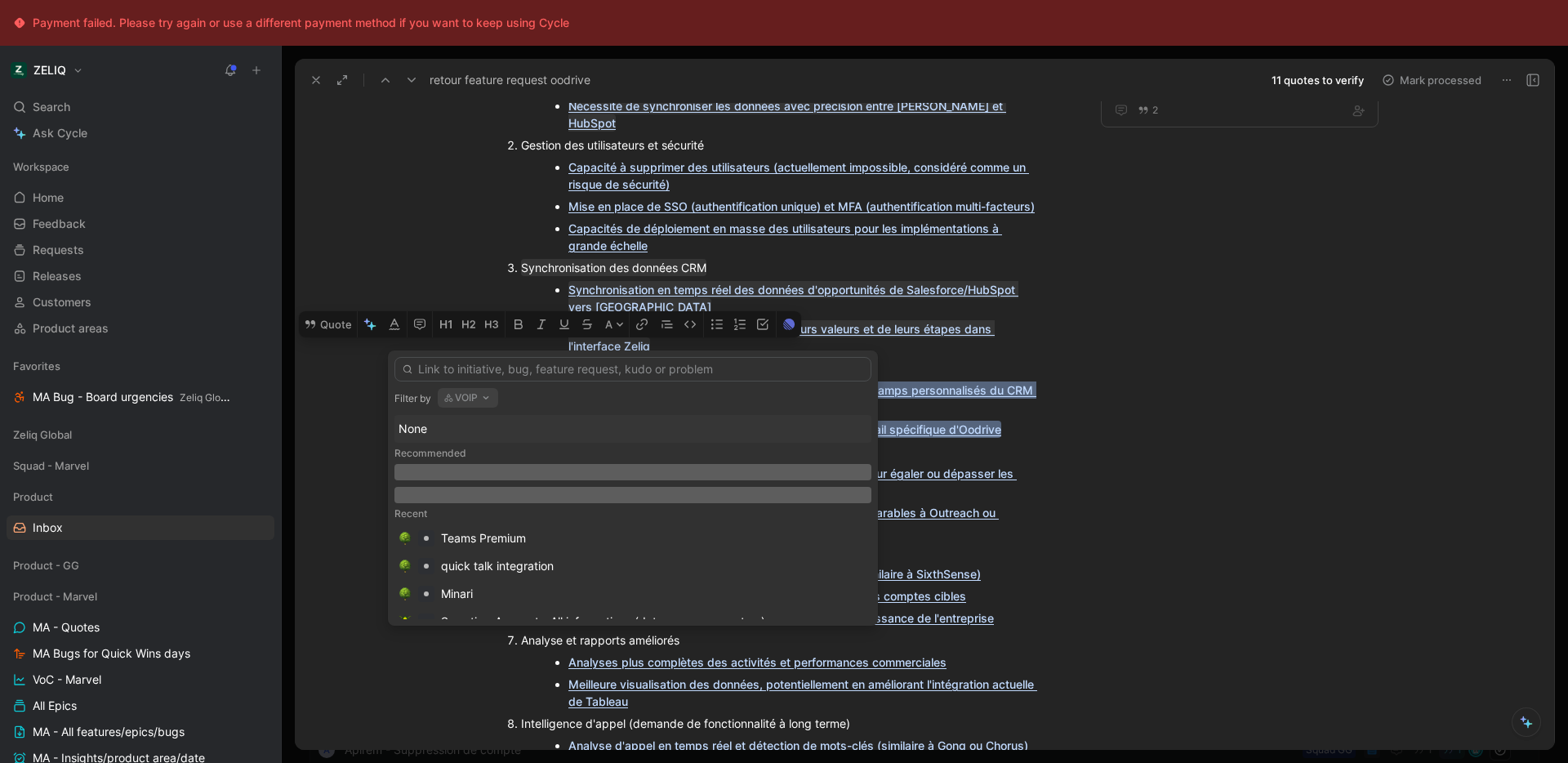
click at [491, 400] on icon "button" at bounding box center [486, 398] width 13 height 13
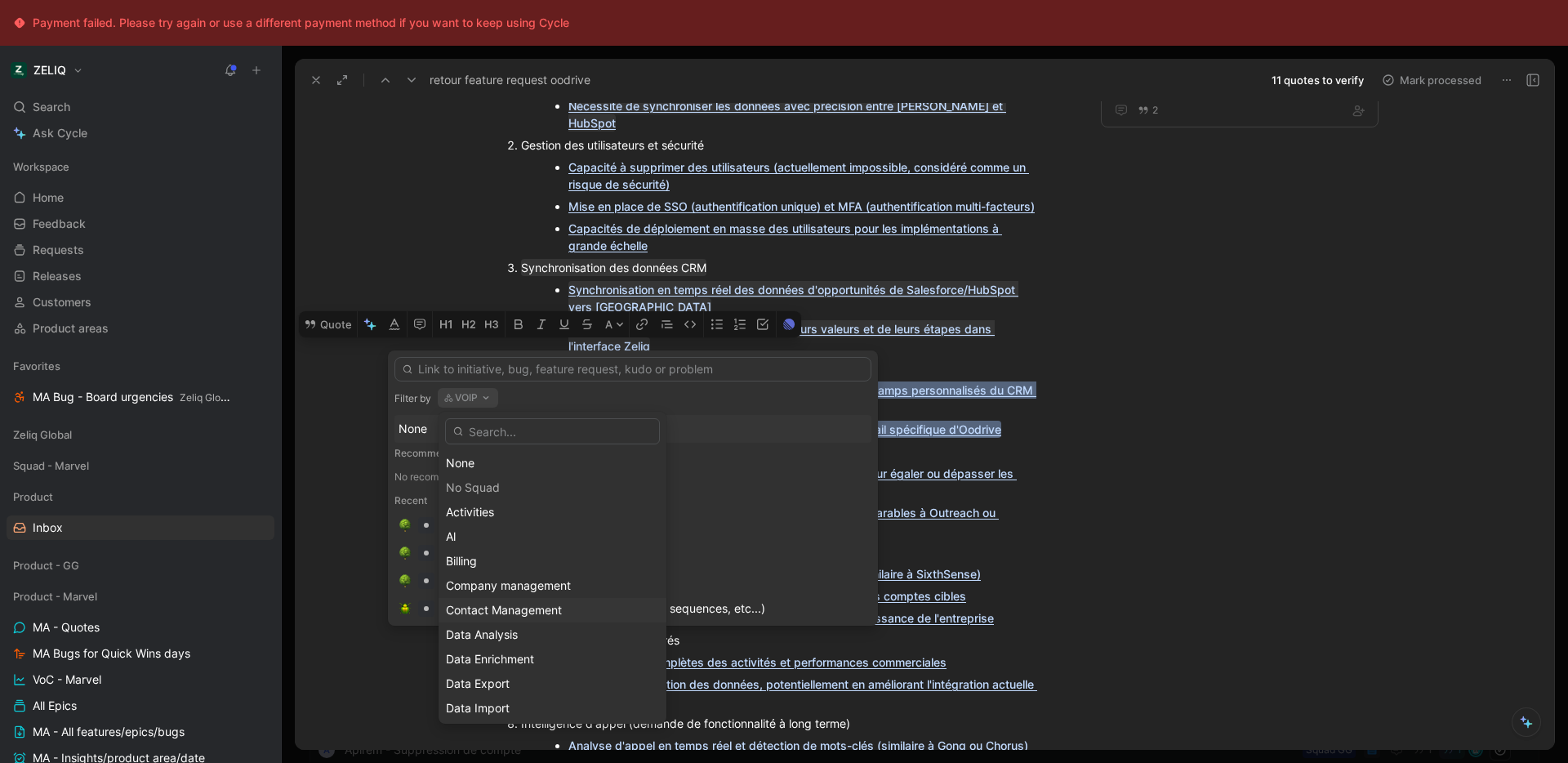
click at [571, 616] on div "Contact Management" at bounding box center [552, 610] width 213 height 19
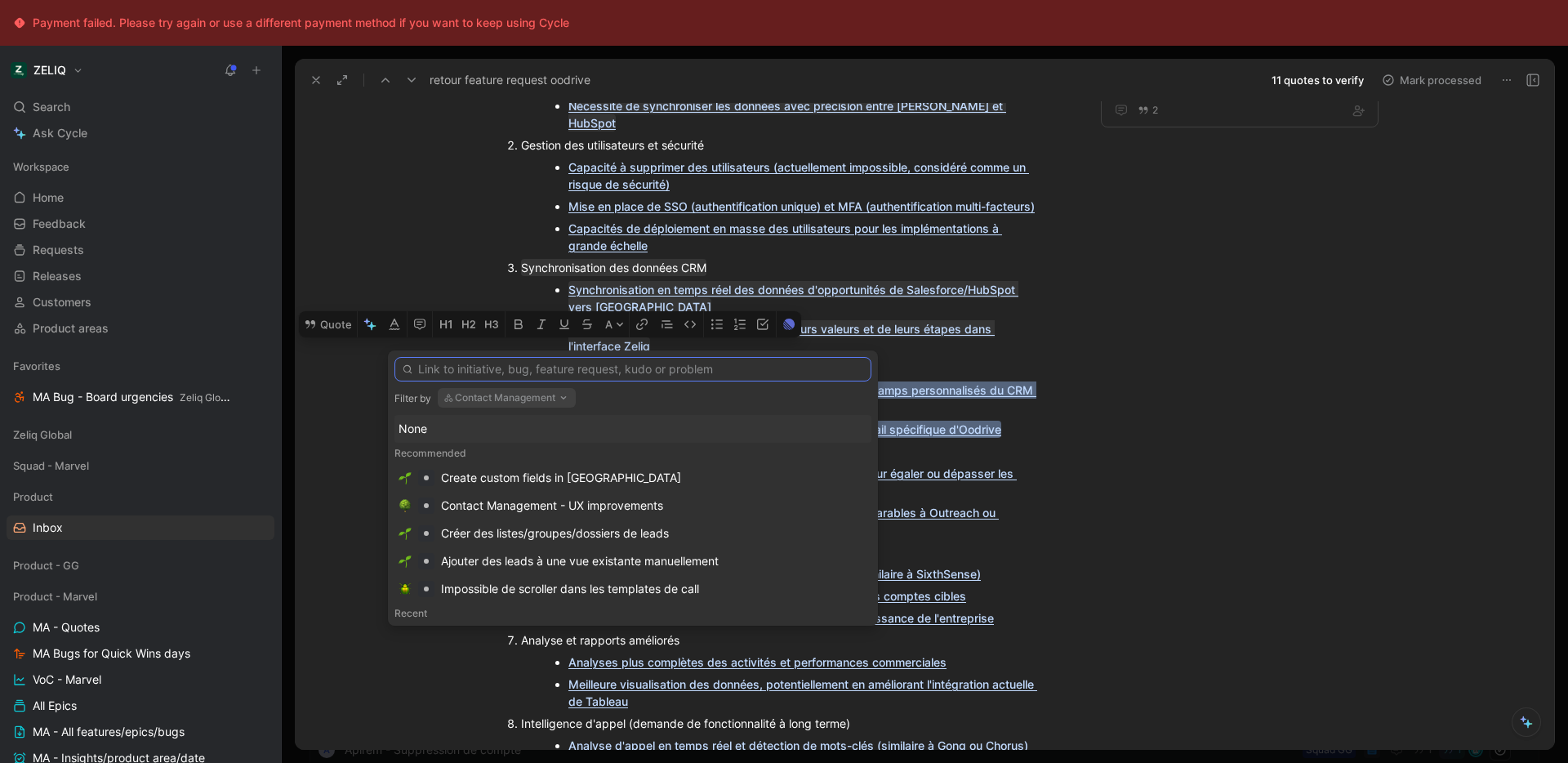
click at [583, 379] on input "text" at bounding box center [632, 369] width 477 height 24
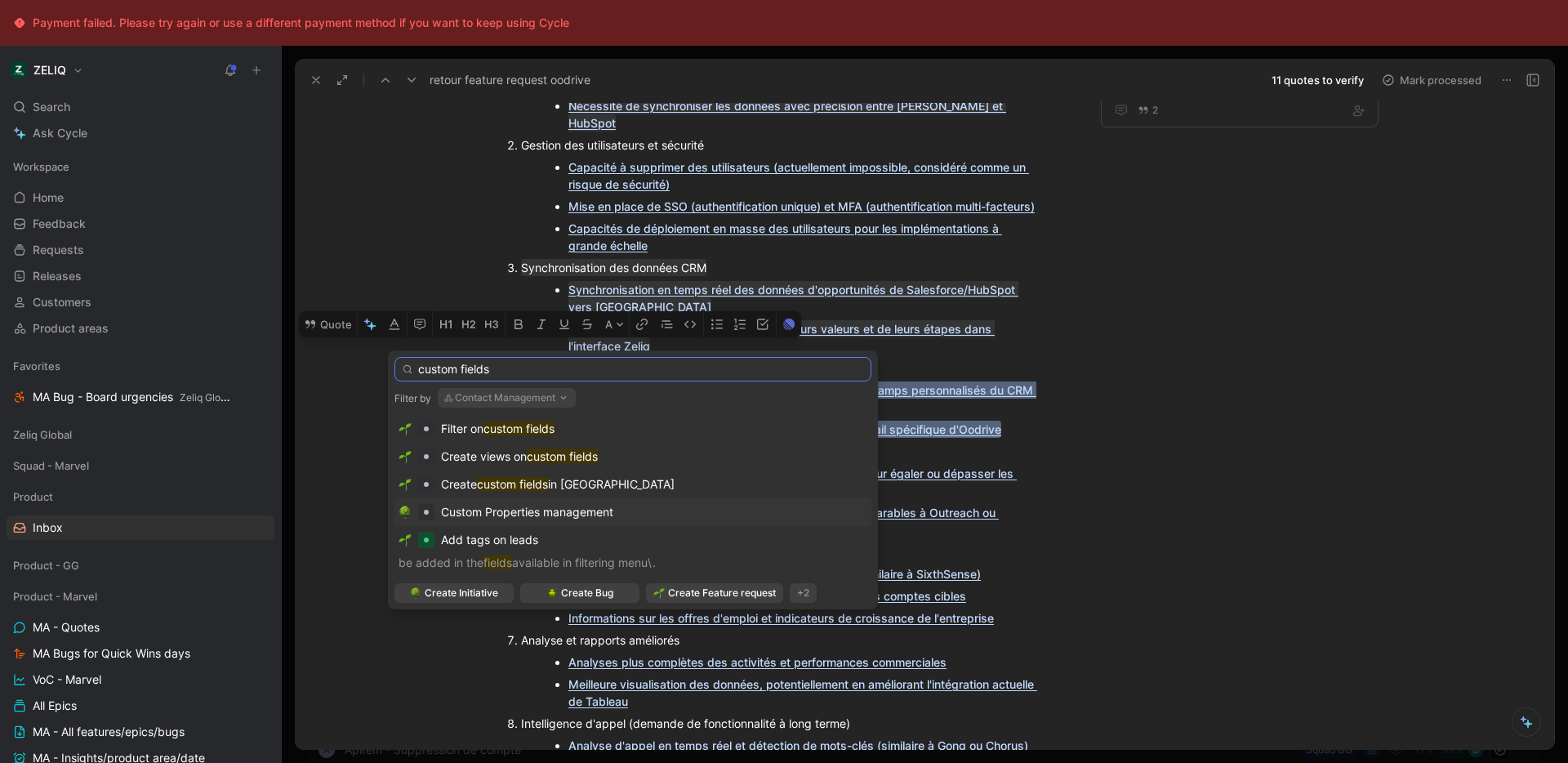
type input "custom fields"
click at [640, 511] on div "Custom Properties management" at bounding box center [632, 512] width 468 height 19
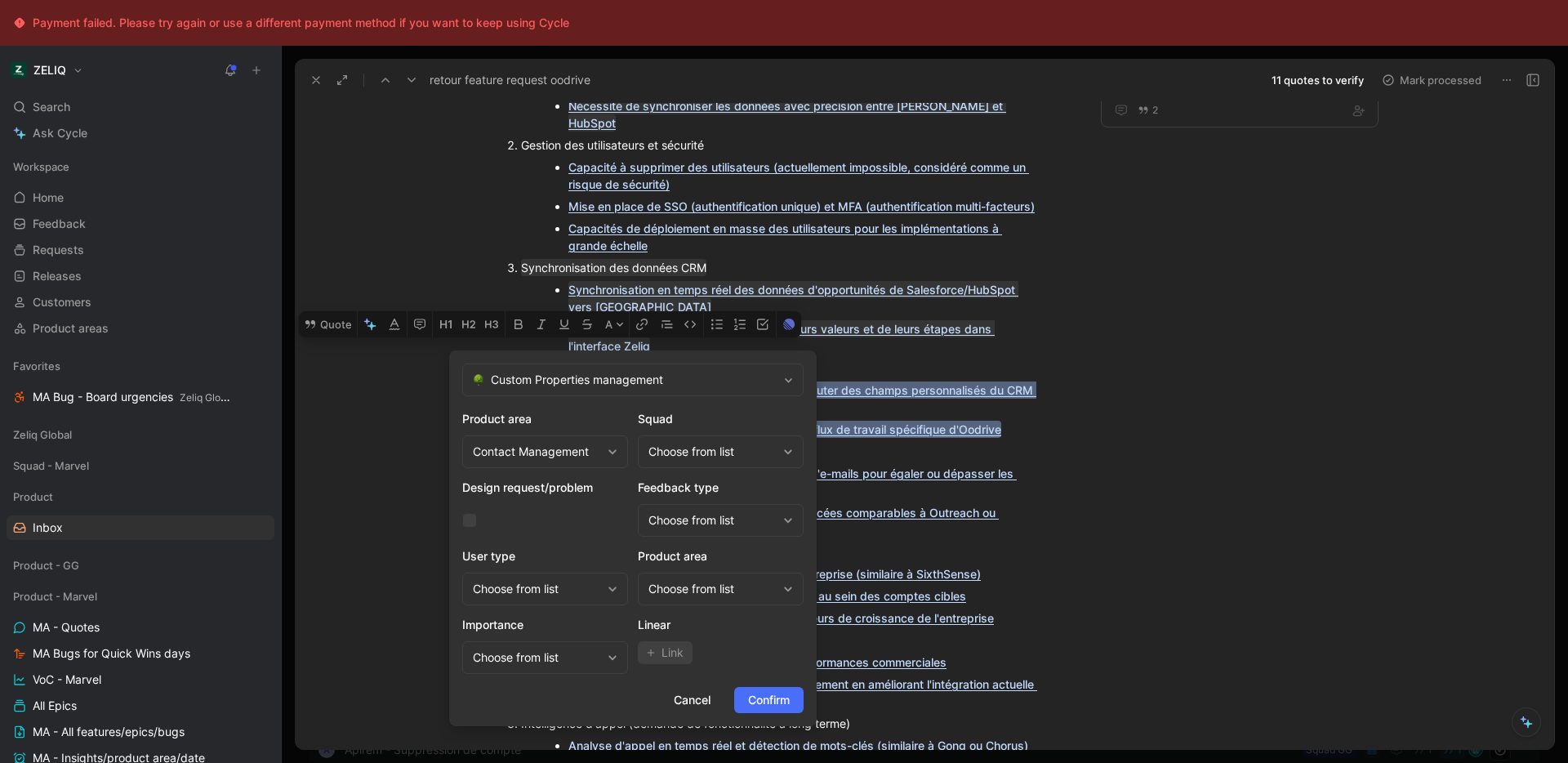
click at [726, 455] on div "Choose from list" at bounding box center [712, 452] width 128 height 19
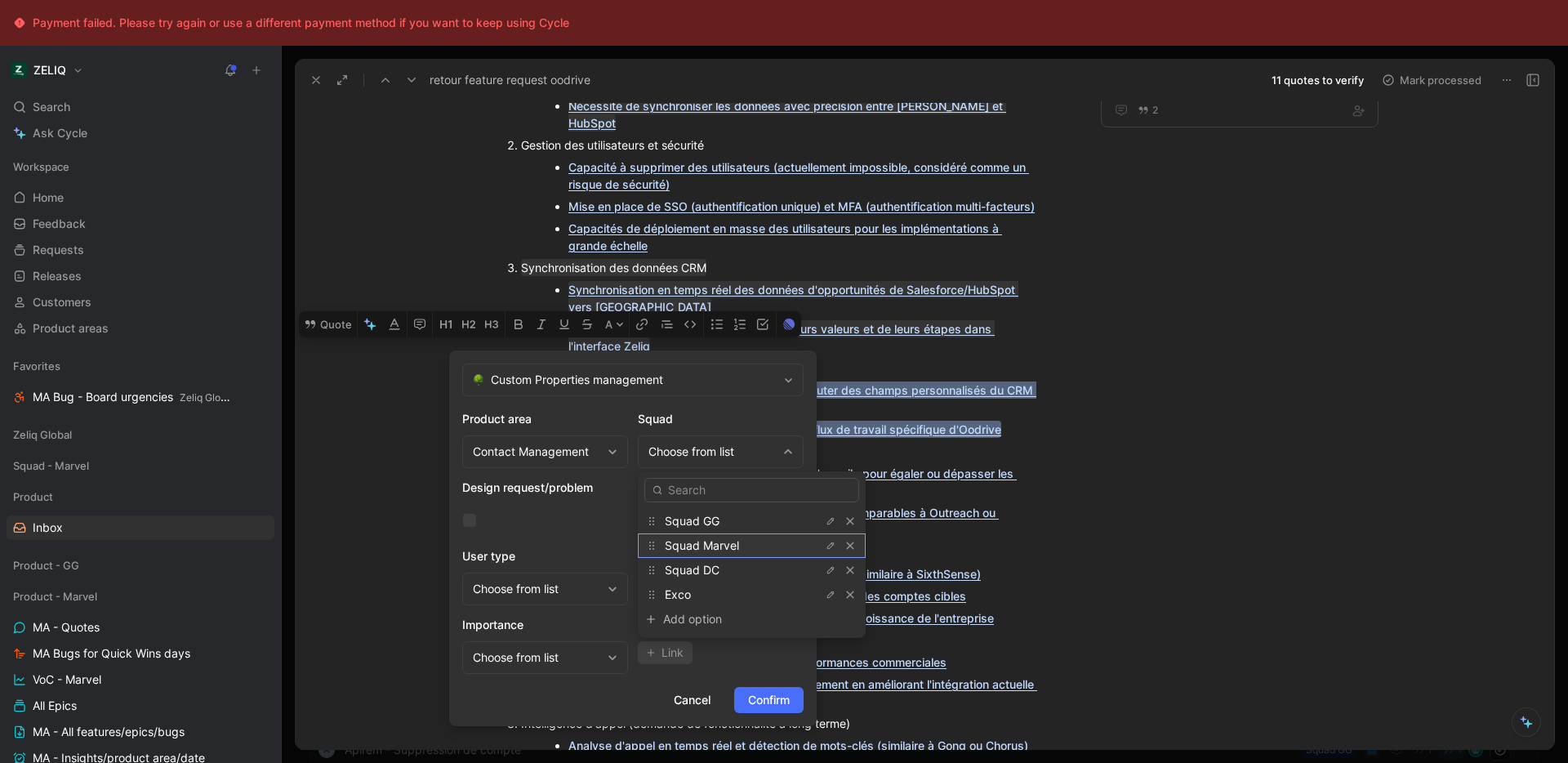
click at [722, 542] on span "Squad Marvel" at bounding box center [701, 545] width 74 height 14
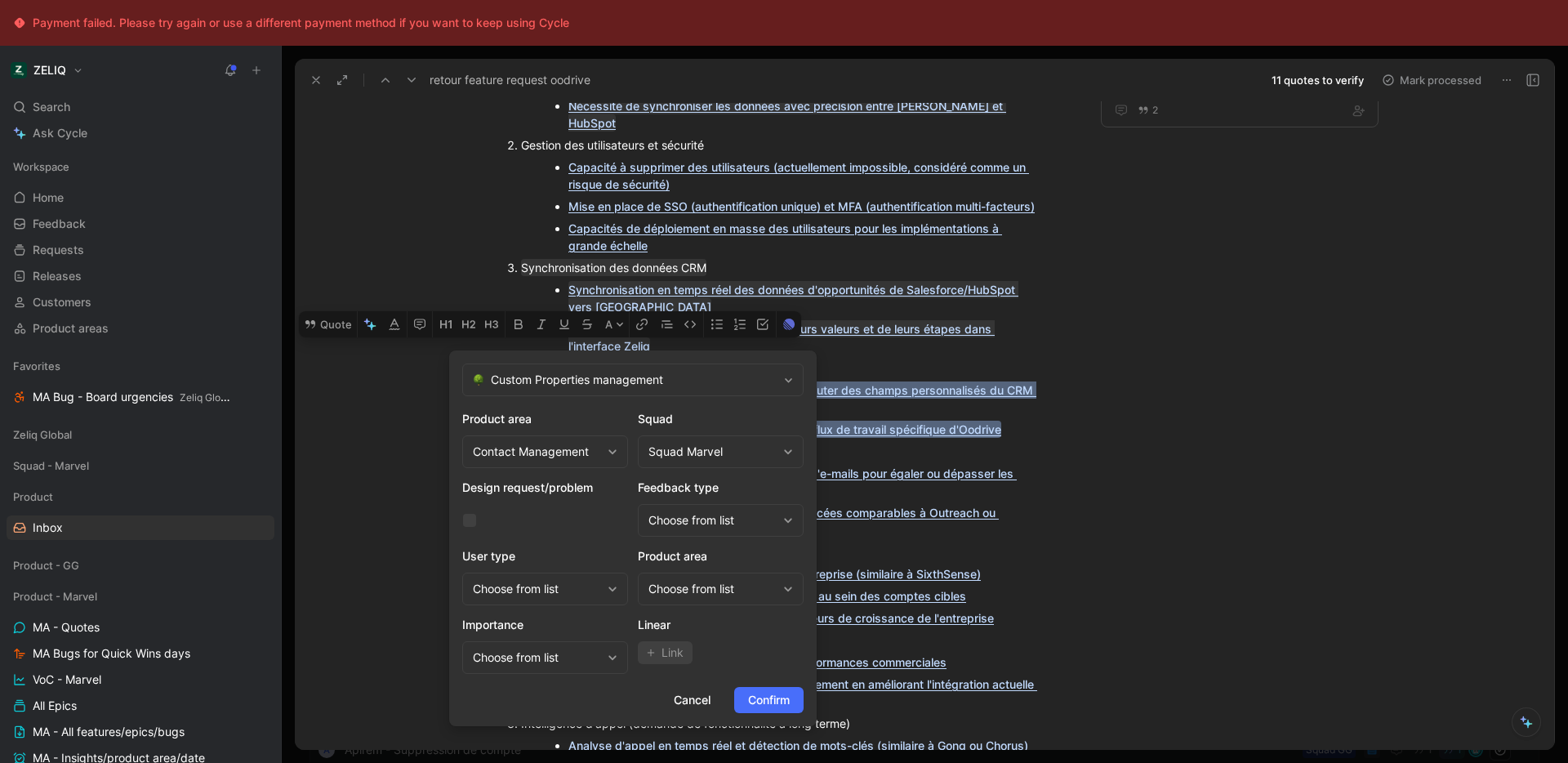
click at [726, 591] on div "Choose from list" at bounding box center [712, 589] width 128 height 19
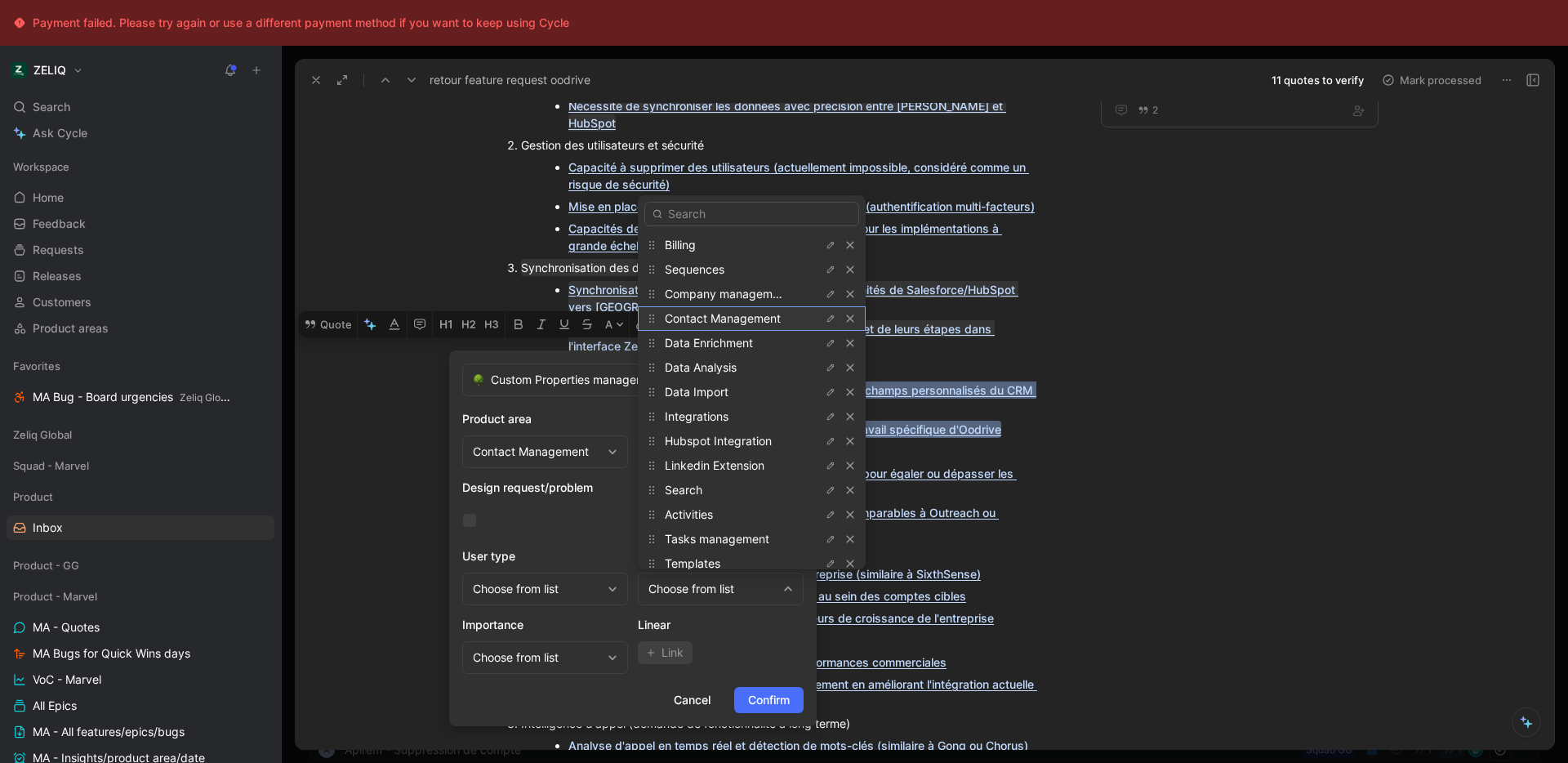
click at [742, 316] on span "Contact Management" at bounding box center [722, 318] width 116 height 14
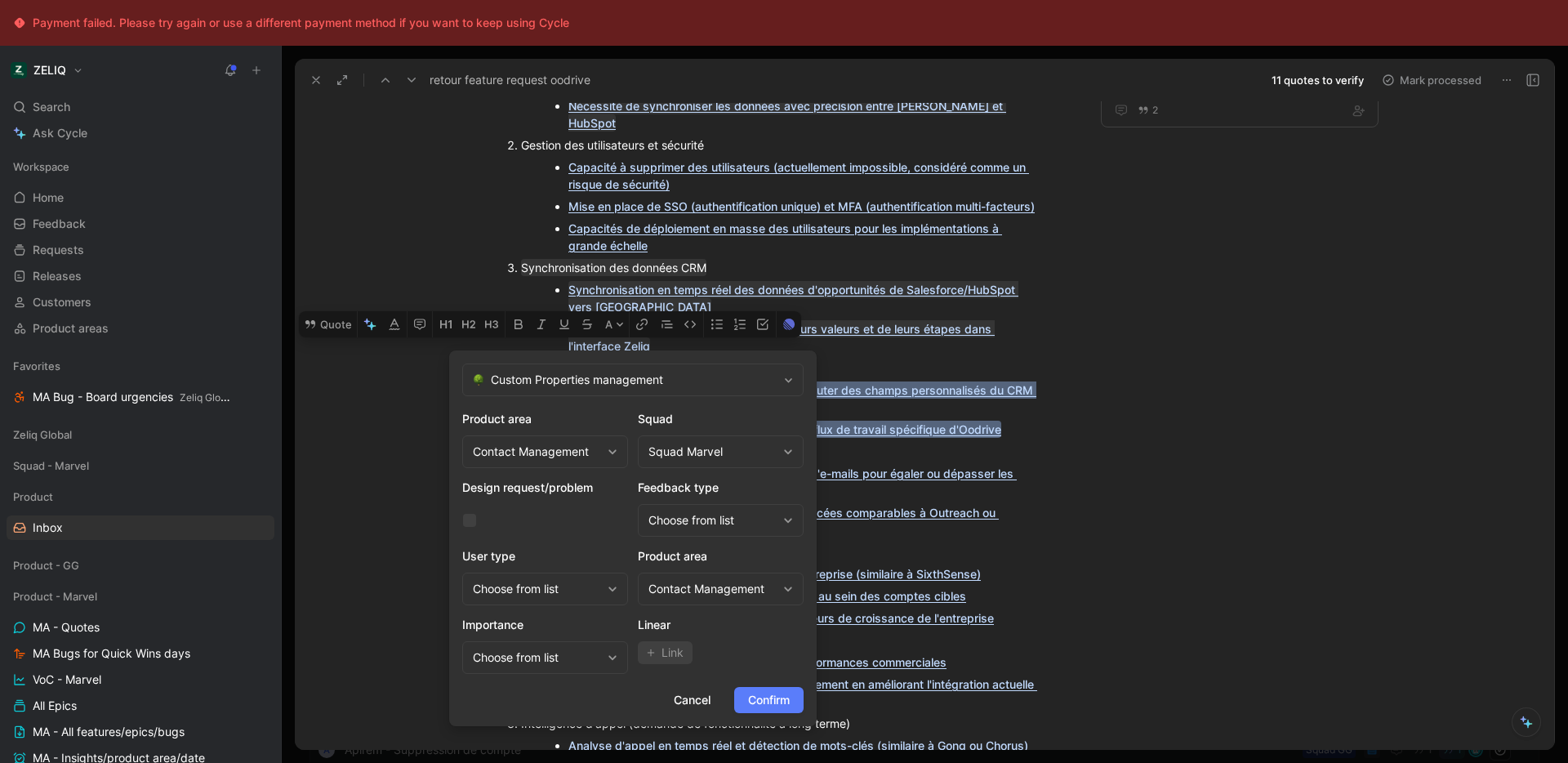
click at [776, 699] on span "Confirm" at bounding box center [769, 699] width 42 height 19
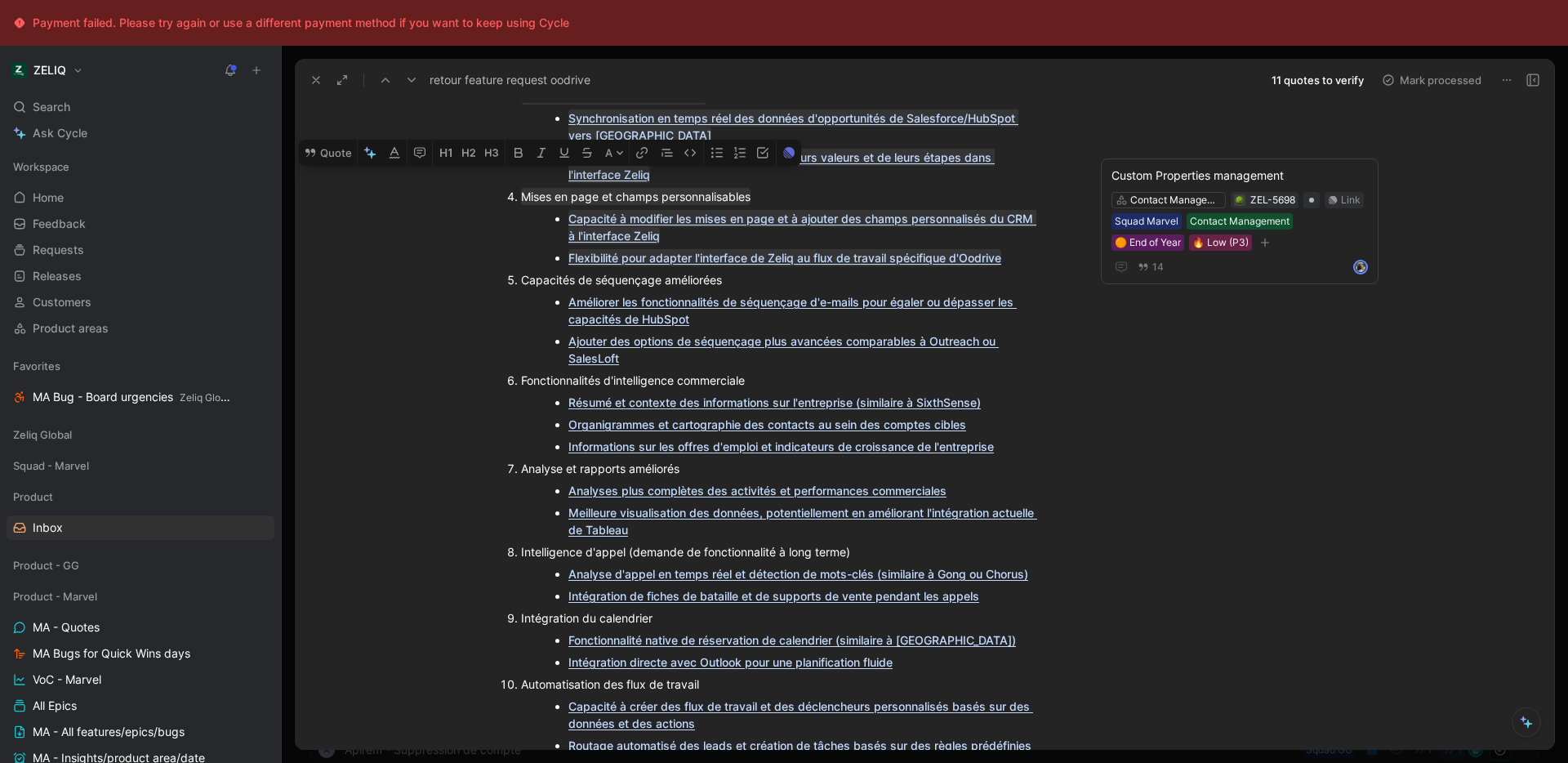
scroll to position [545, 0]
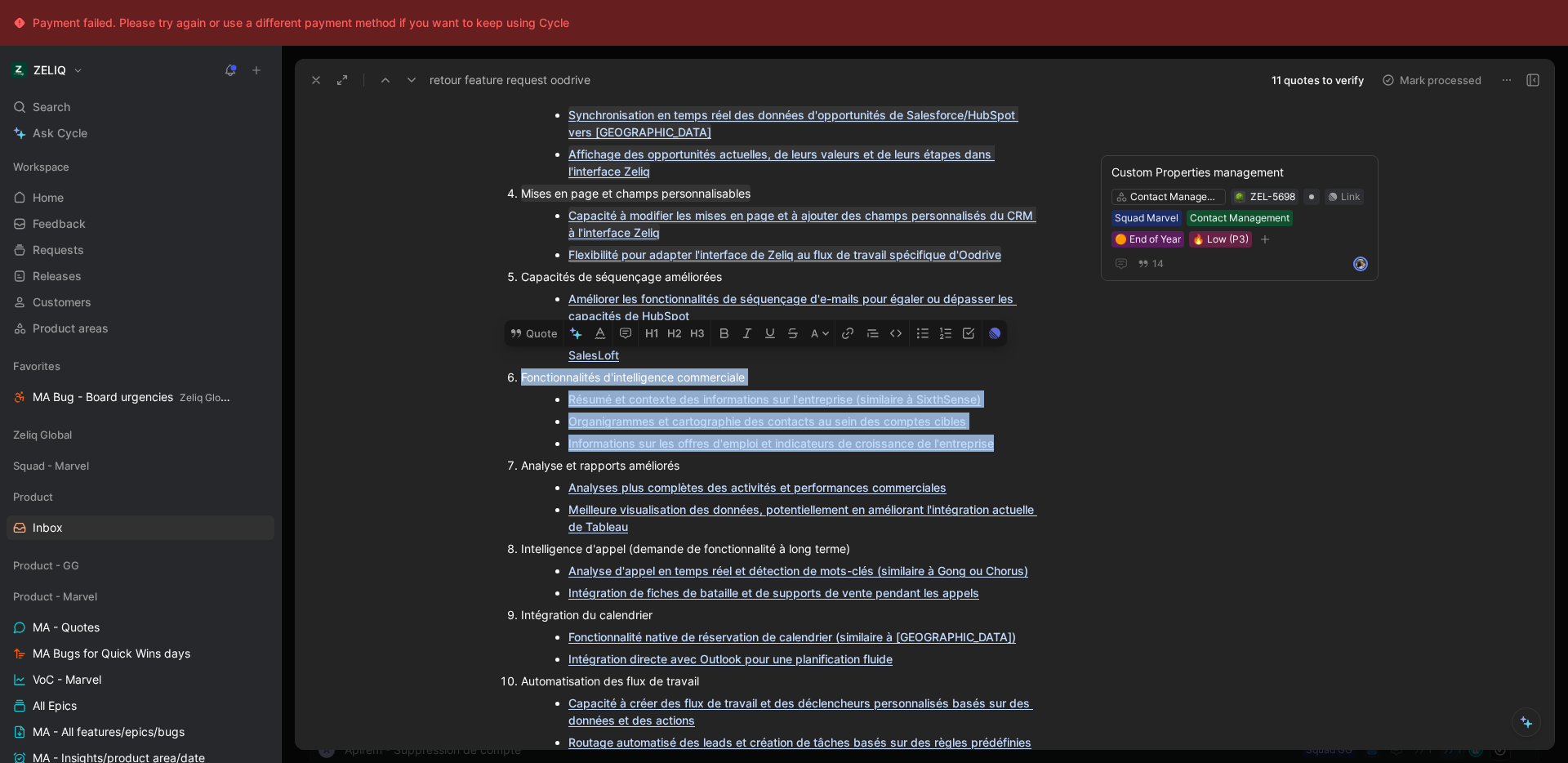
drag, startPoint x: 1025, startPoint y: 413, endPoint x: 468, endPoint y: 342, distance: 561.5
click at [468, 342] on div "Echange Zeliq (Guillaume) / Oodrive (Loris) - August 26 VIEW RECORDING - 88 min…" at bounding box center [787, 440] width 917 height 1575
click at [527, 320] on button "Quote" at bounding box center [534, 333] width 58 height 26
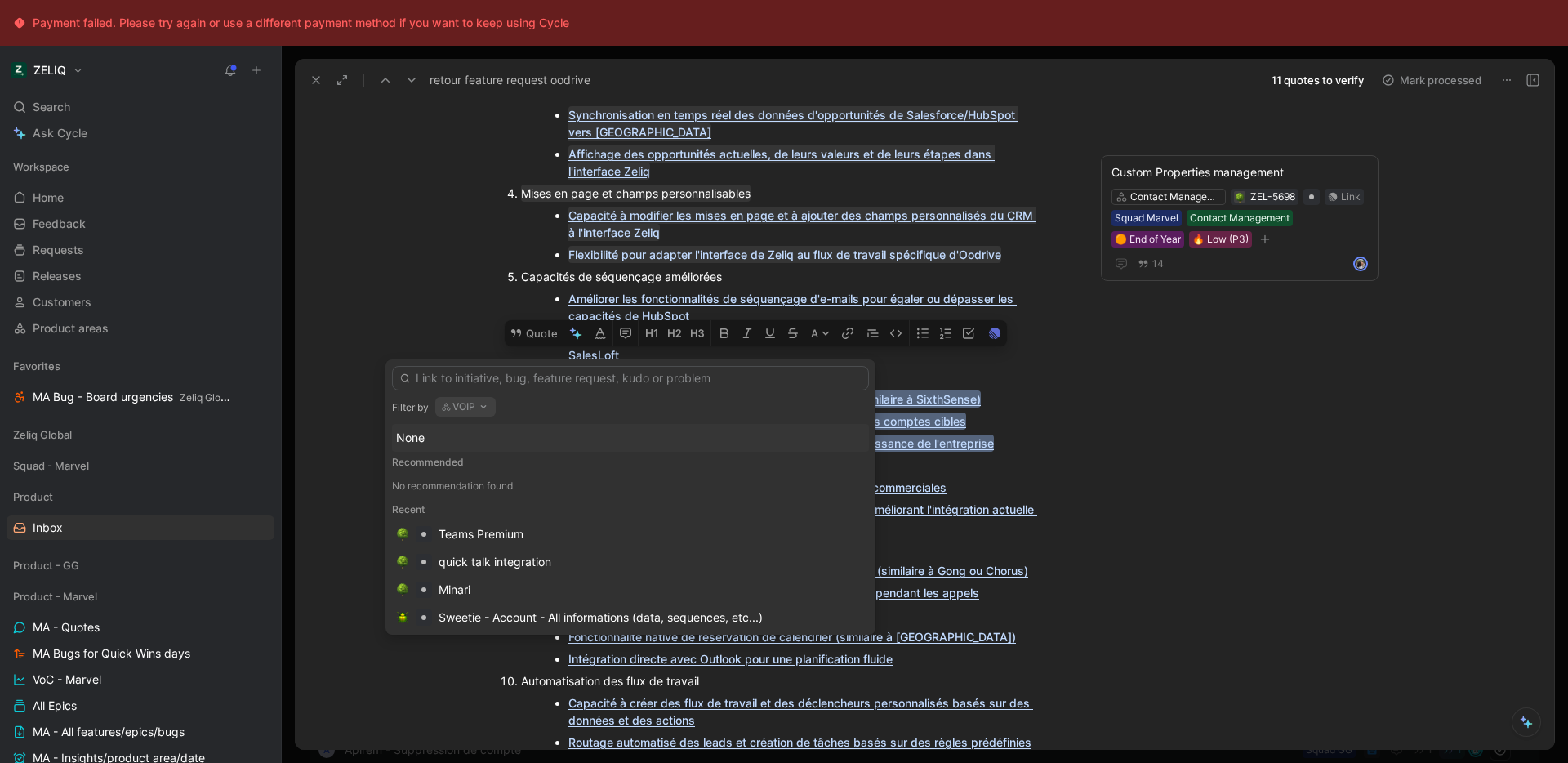
click at [462, 405] on button "VOIP" at bounding box center [465, 406] width 60 height 19
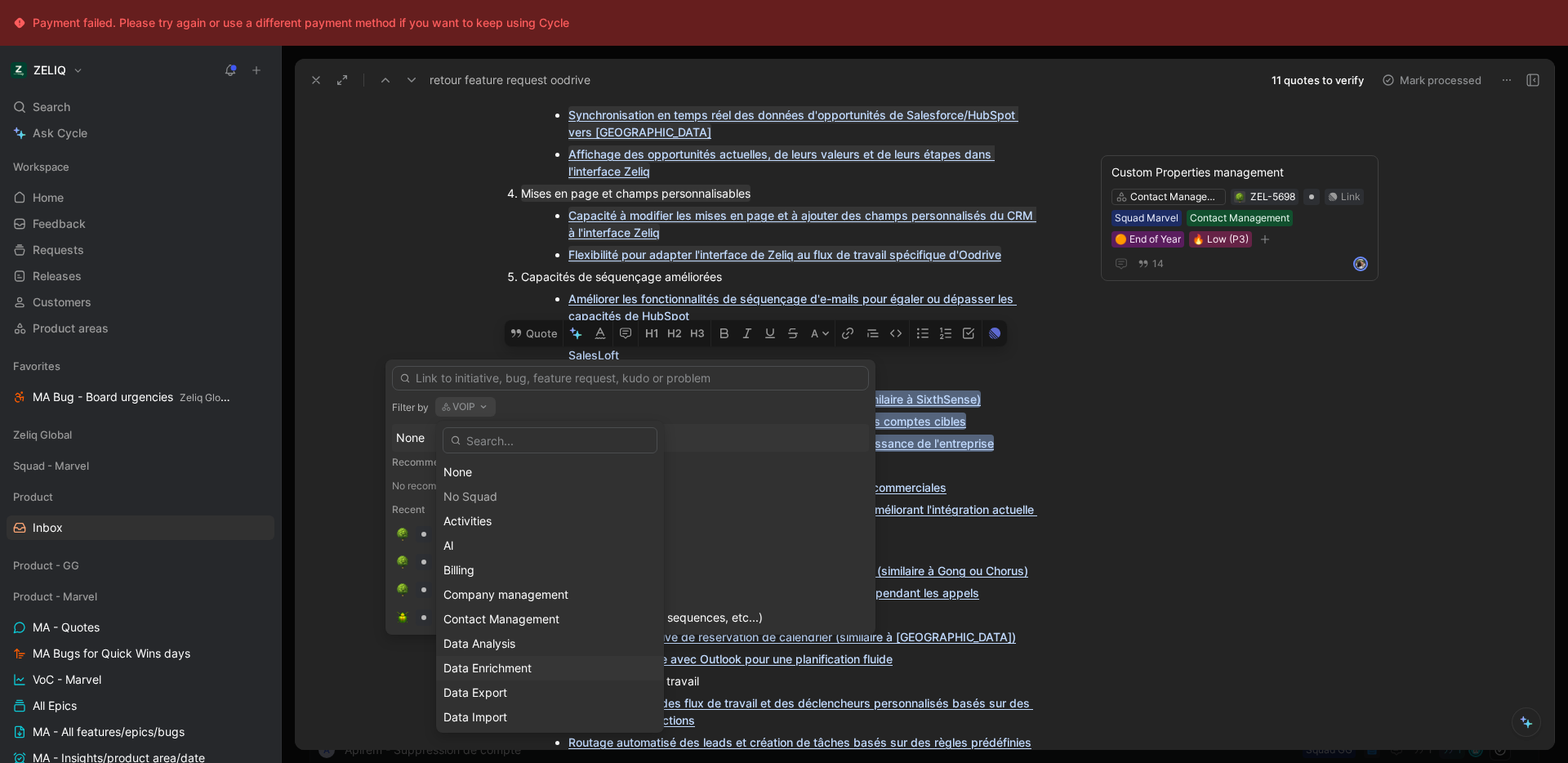
click at [515, 669] on span "Data Enrichment" at bounding box center [487, 668] width 88 height 14
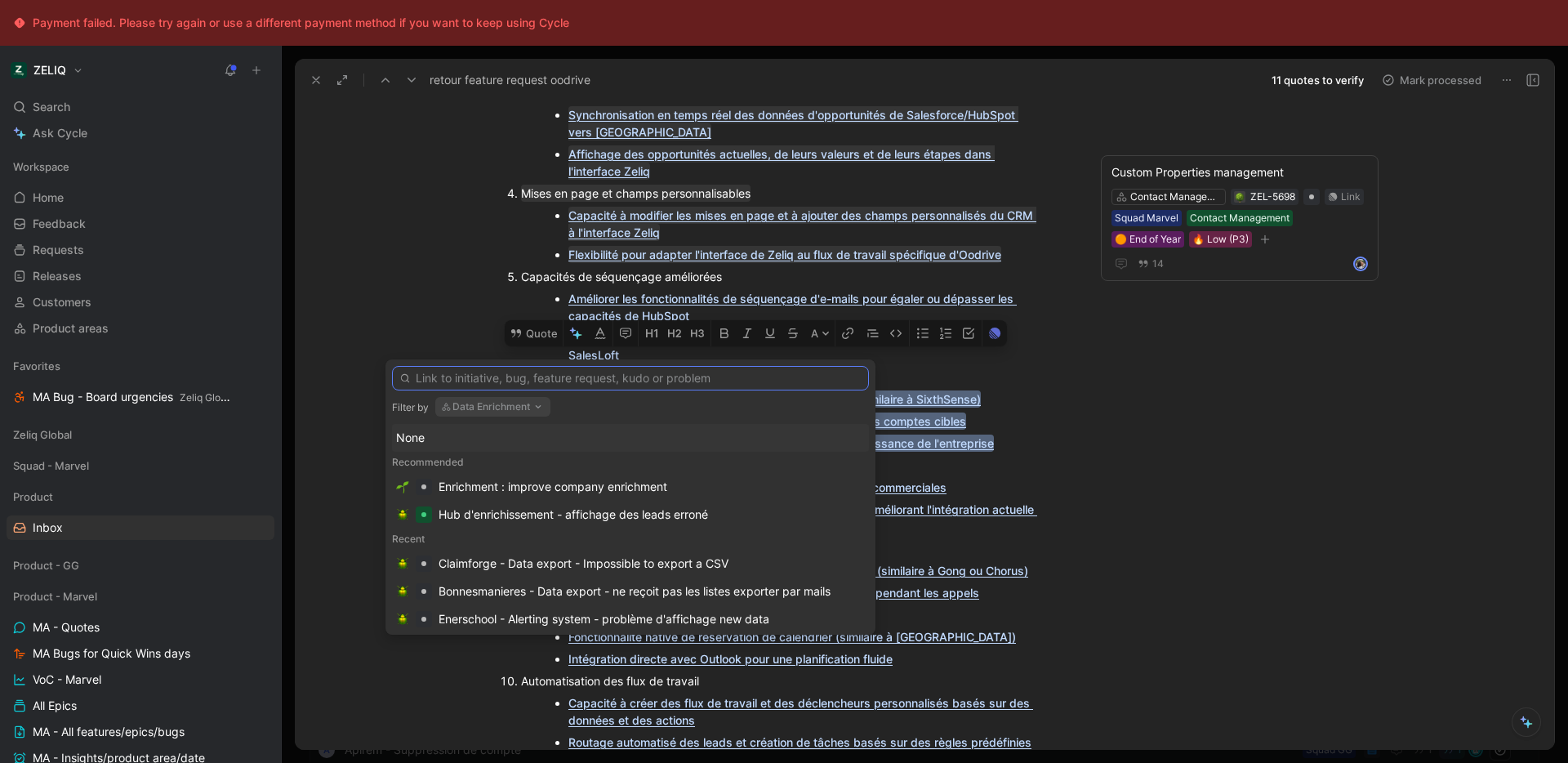
click at [566, 383] on input "text" at bounding box center [630, 378] width 477 height 24
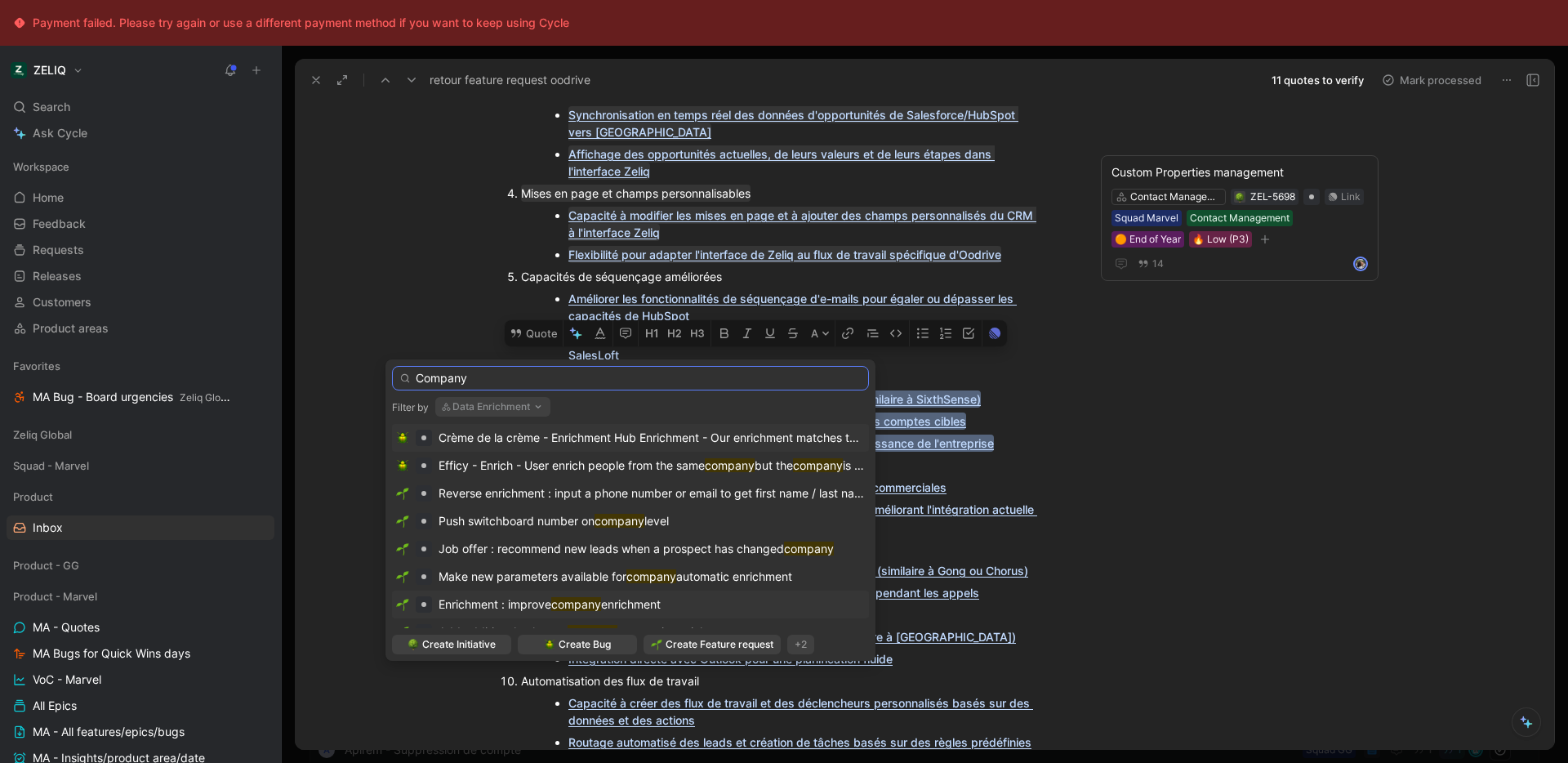
type input "Company"
click at [599, 609] on mark "company" at bounding box center [576, 603] width 50 height 14
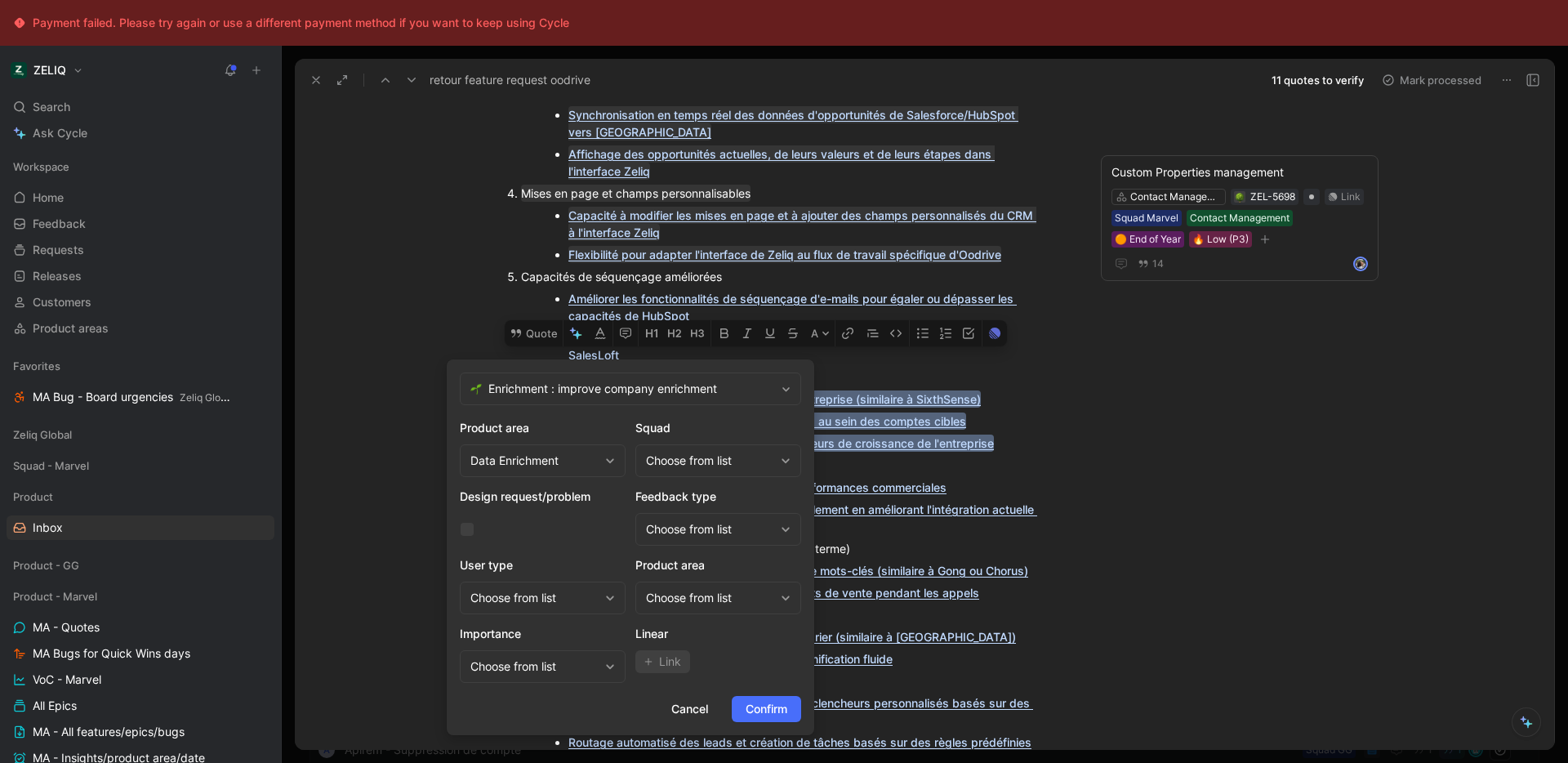
click at [734, 471] on div "Choose from list" at bounding box center [719, 460] width 166 height 32
click at [756, 552] on div "Squad Marvel" at bounding box center [723, 555] width 122 height 19
click at [705, 603] on div "Choose from list" at bounding box center [710, 597] width 128 height 19
type input "dat"
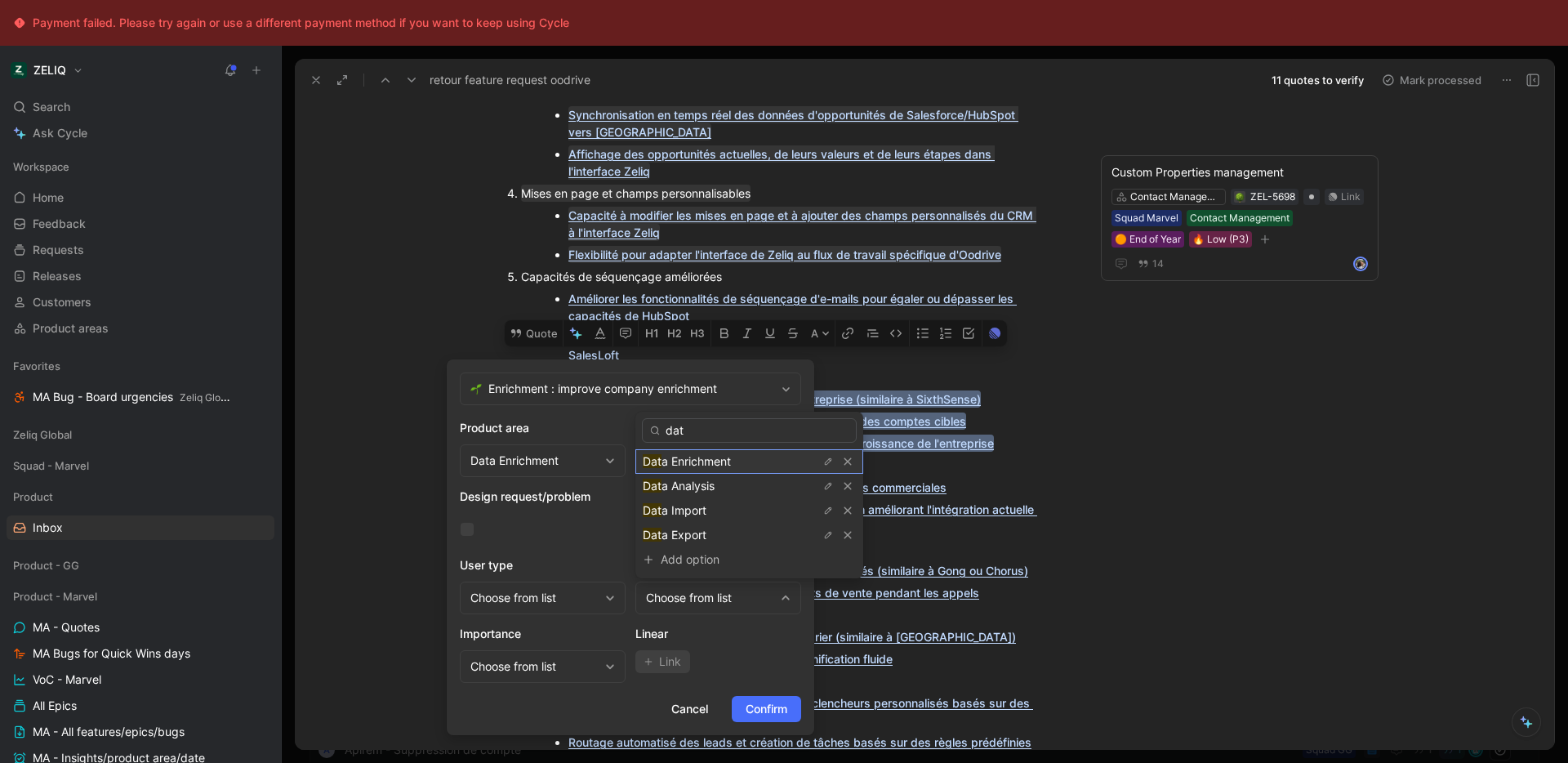
click at [723, 464] on span "a Enrichment" at bounding box center [696, 461] width 70 height 14
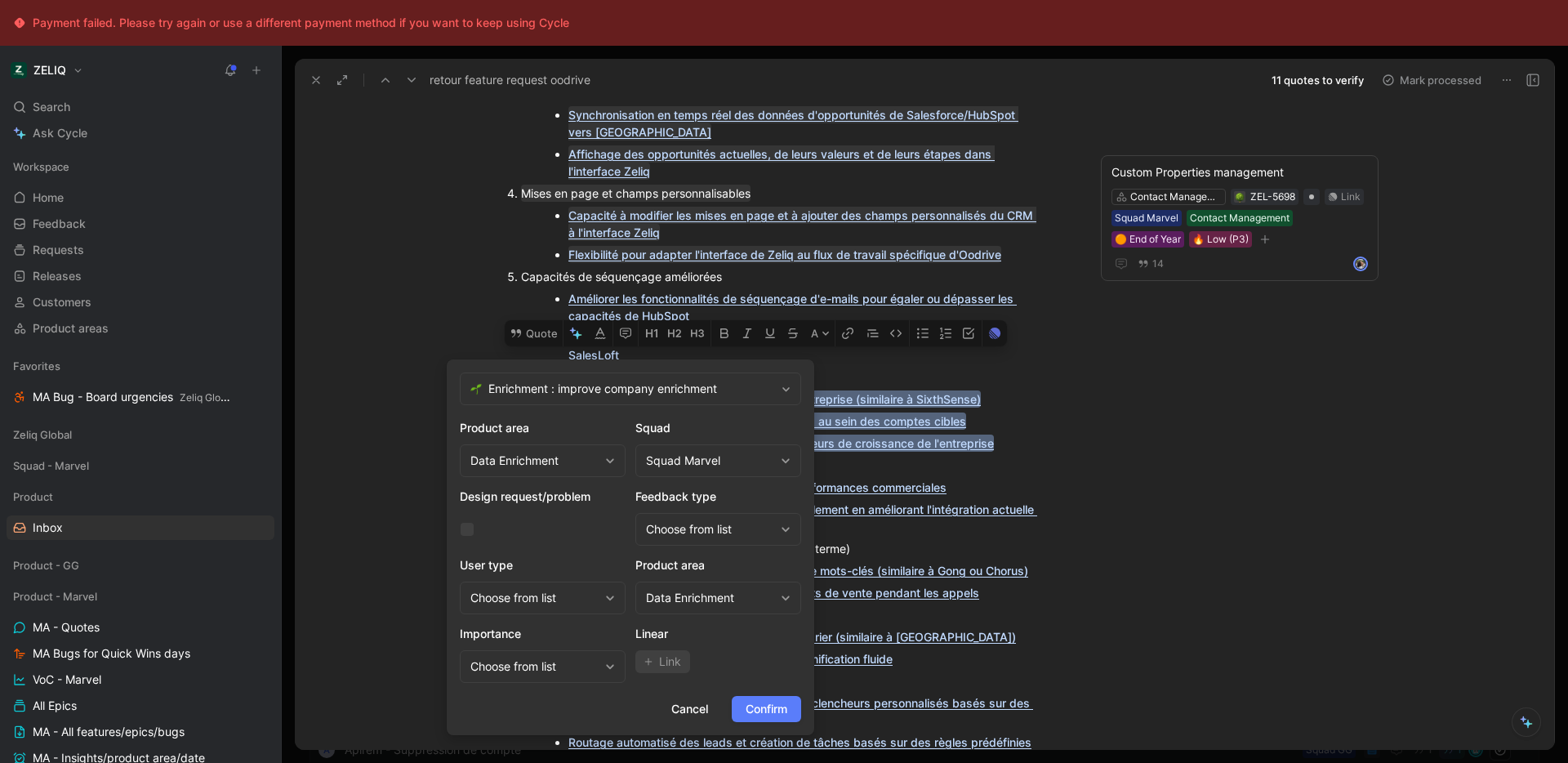
click at [740, 700] on button "Confirm" at bounding box center [767, 709] width 70 height 26
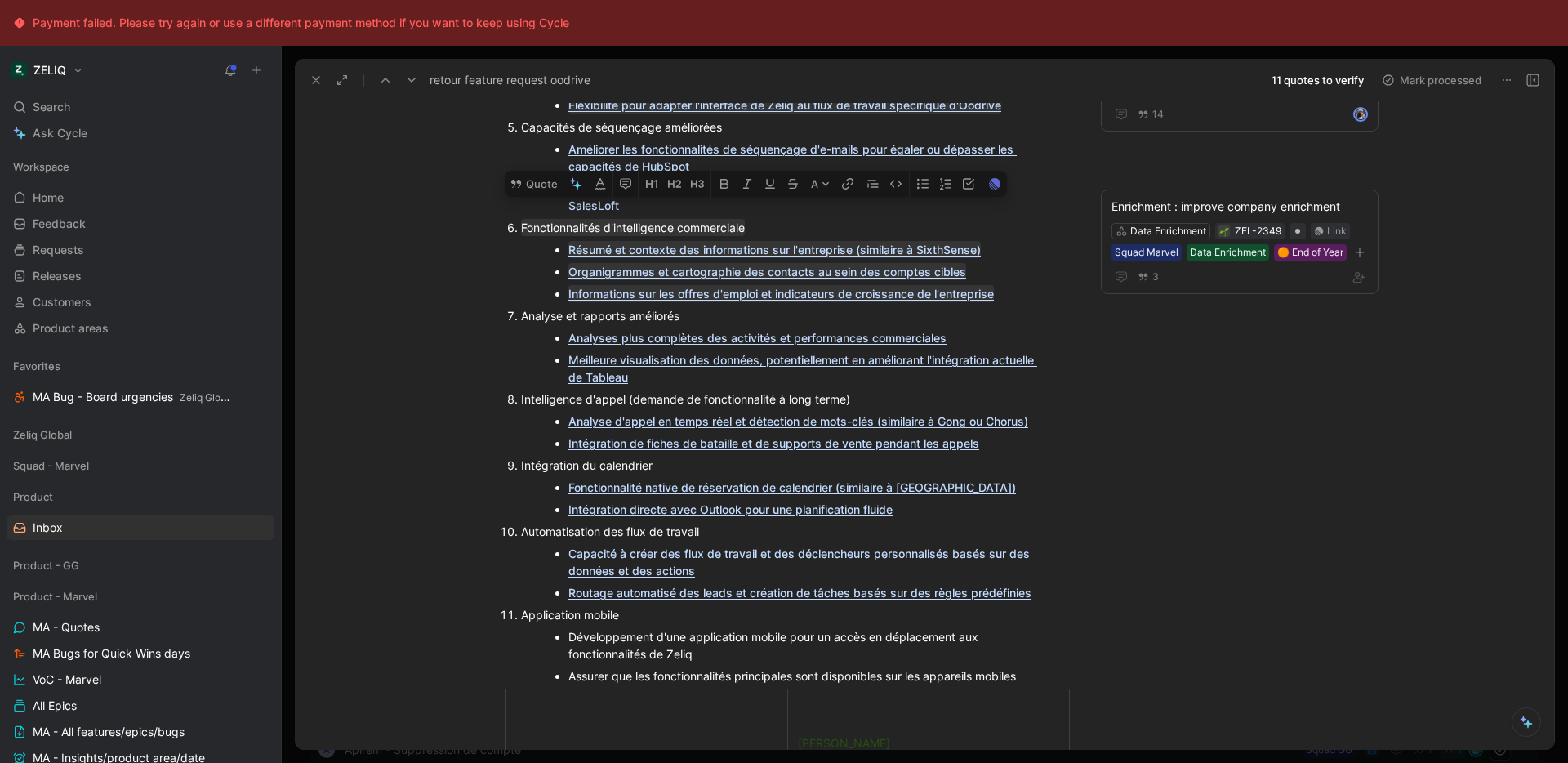
scroll to position [695, 0]
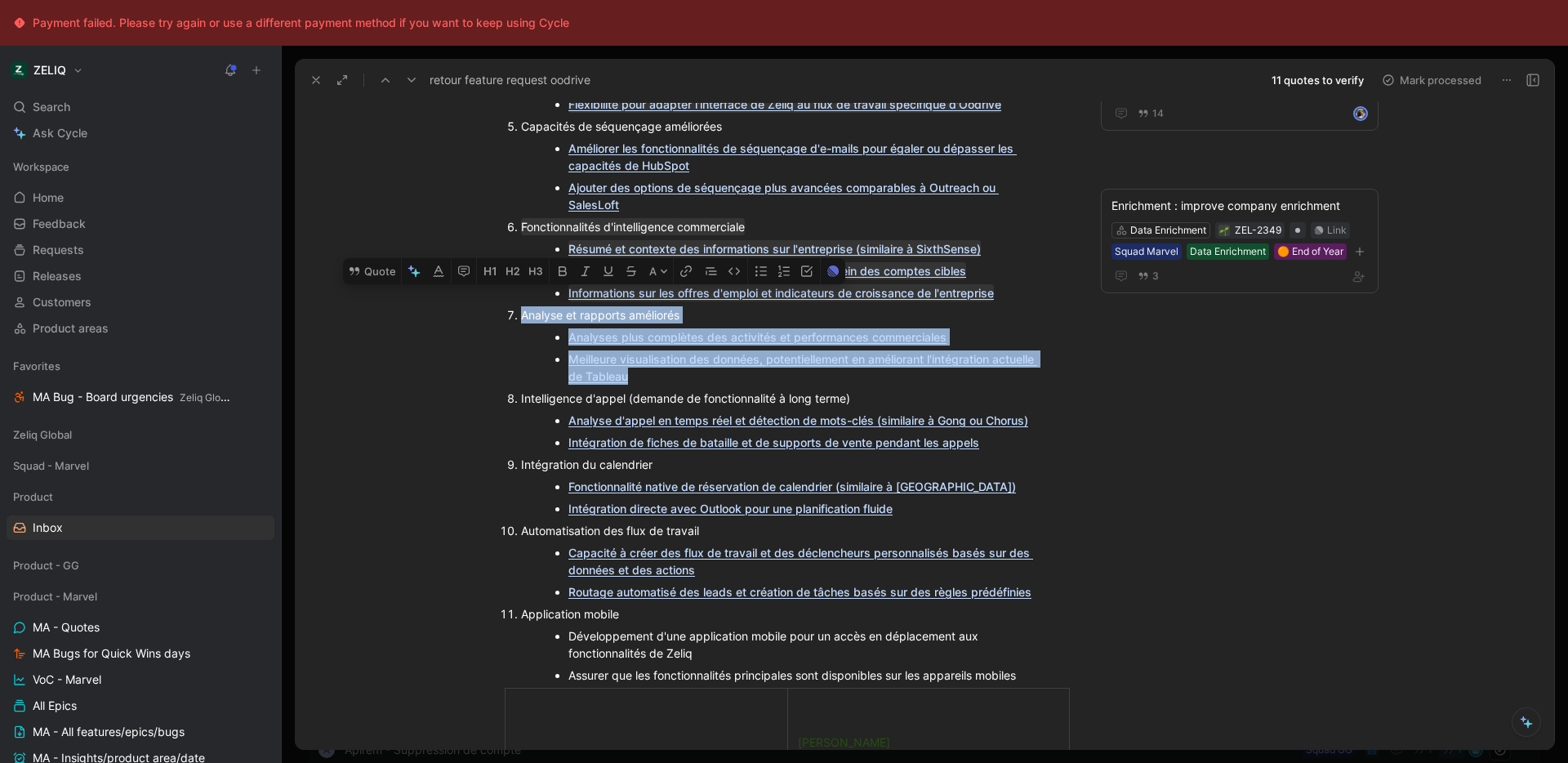
drag, startPoint x: 713, startPoint y: 353, endPoint x: 508, endPoint y: 282, distance: 216.9
click at [521, 303] on li "Analyse et rapports améliorés Analyses plus complètes des activités et performa…" at bounding box center [794, 345] width 549 height 84
click at [355, 264] on icon at bounding box center [354, 270] width 13 height 13
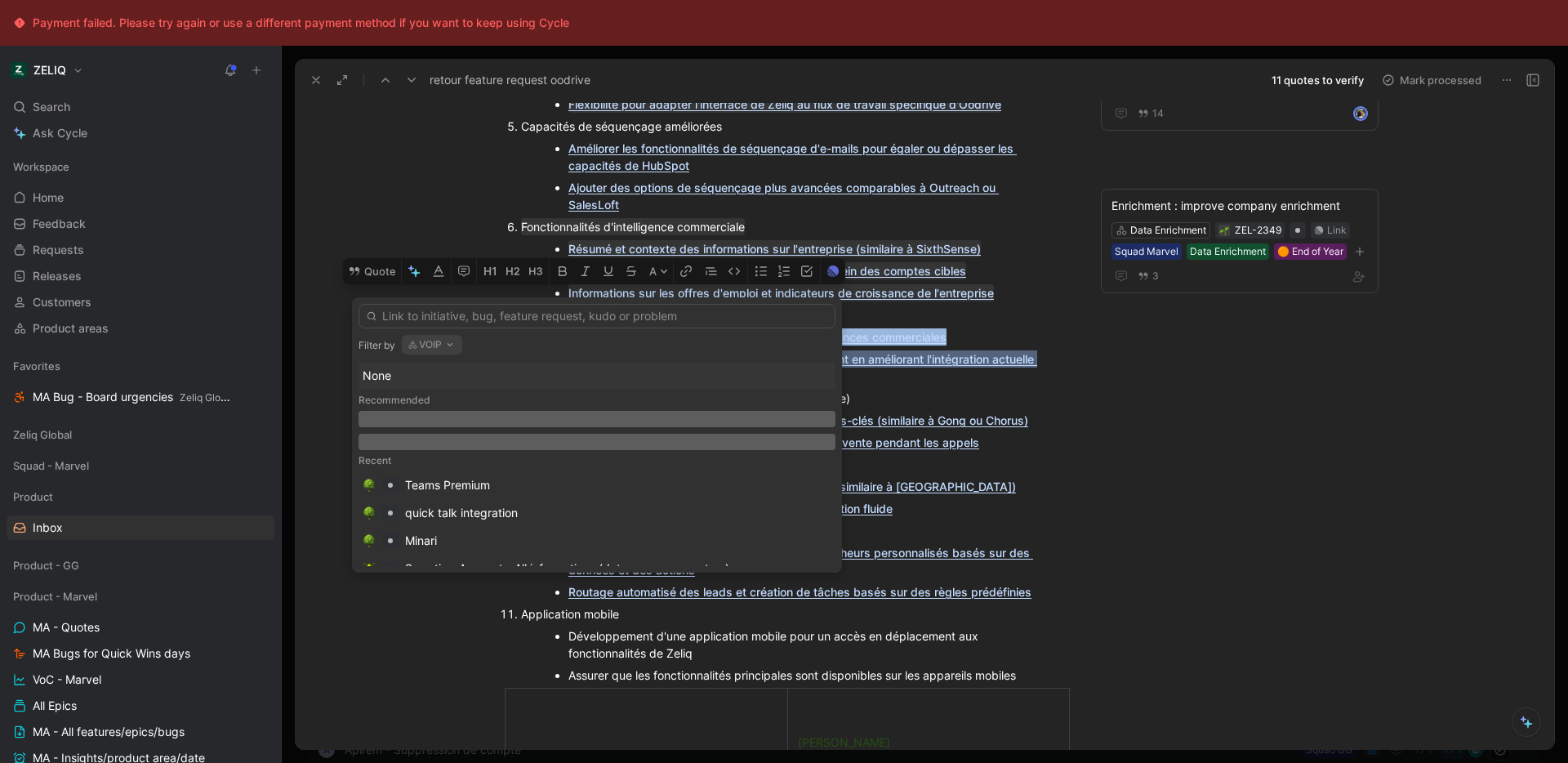
click at [440, 353] on button "VOIP" at bounding box center [432, 344] width 60 height 19
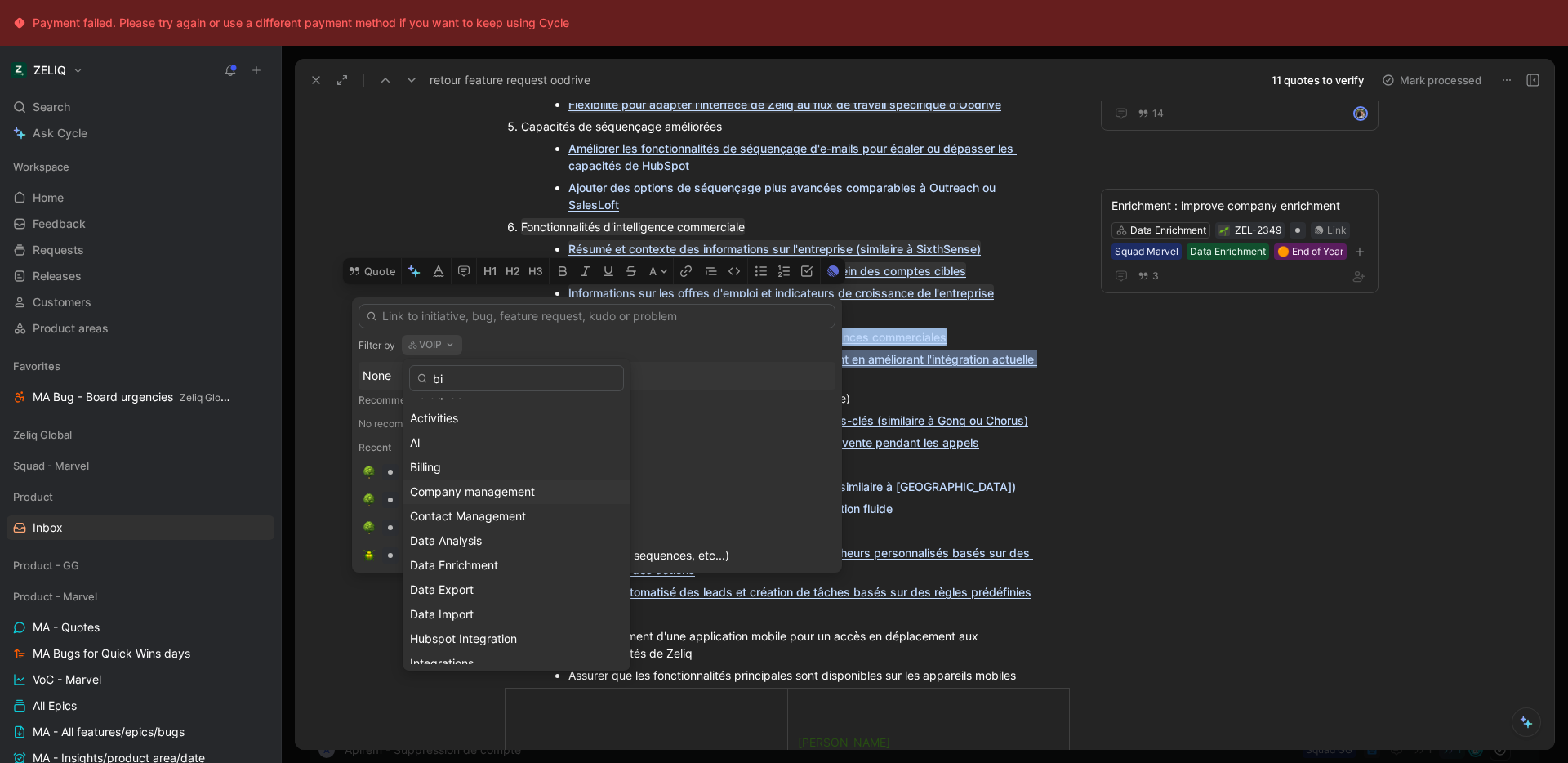
scroll to position [0, 0]
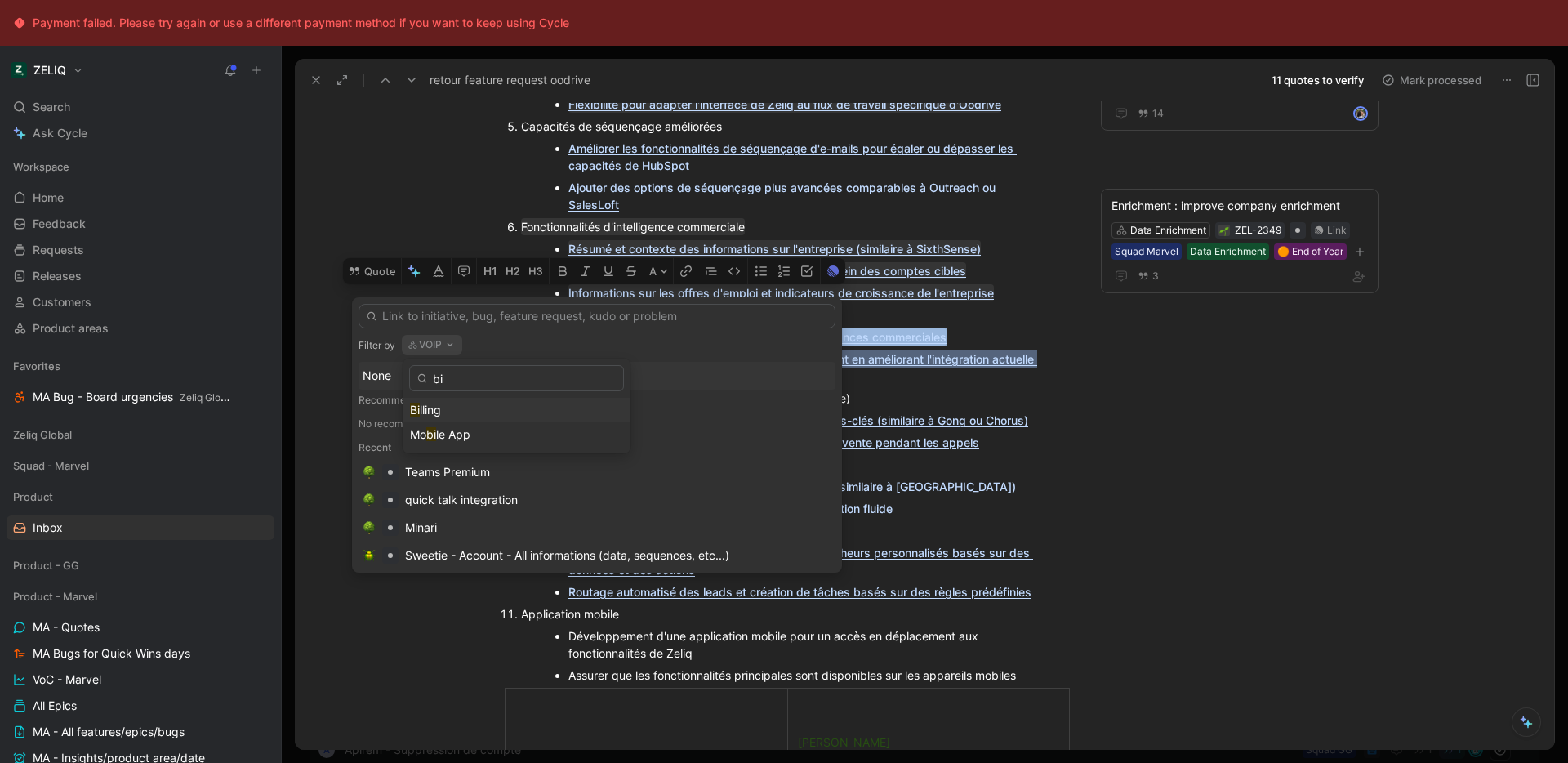
type input "b"
type input "d"
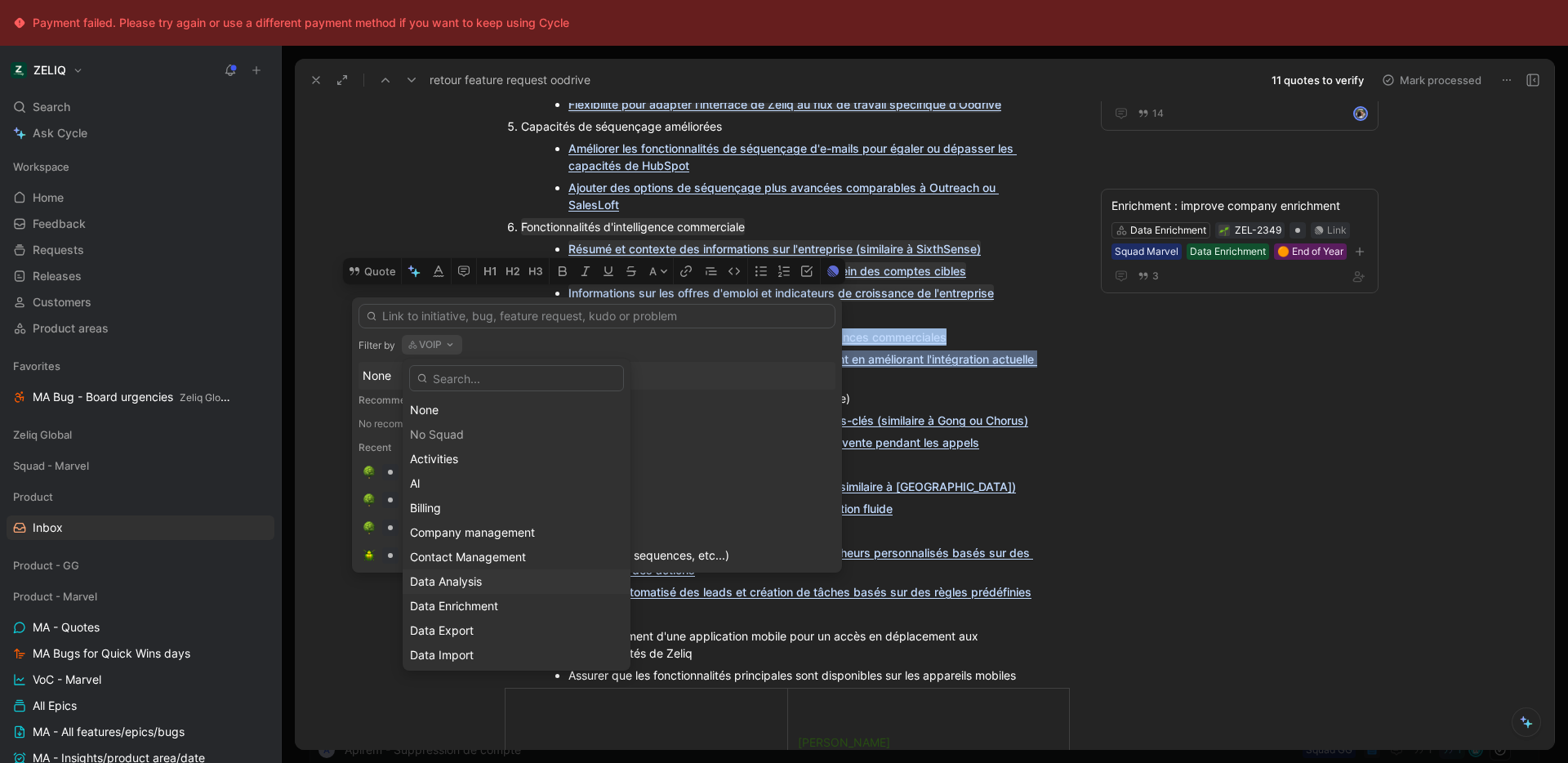
click at [468, 580] on span "Data Analysis" at bounding box center [446, 581] width 72 height 14
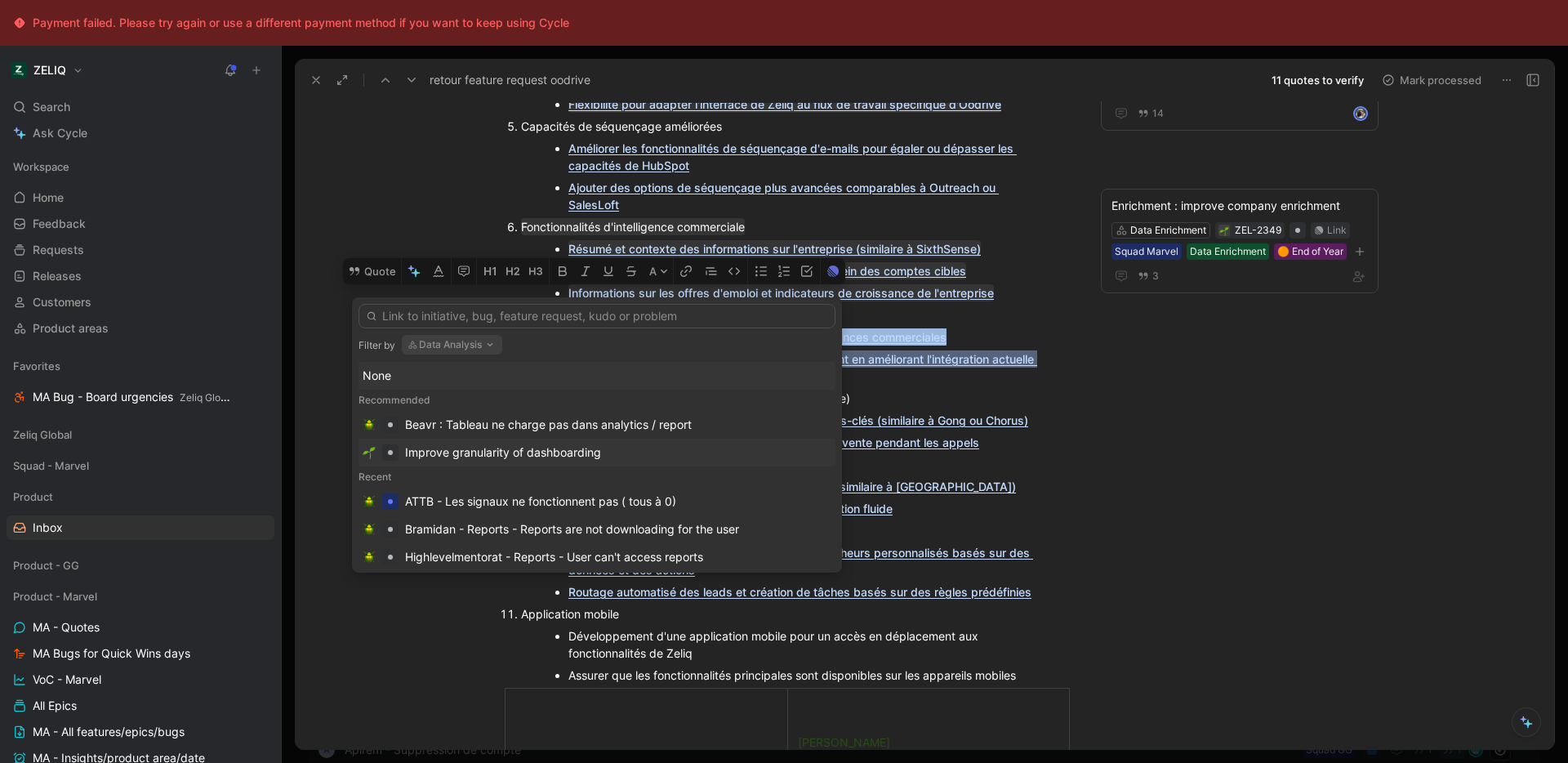
click at [518, 458] on div "Improve granularity of dashboarding" at bounding box center [502, 453] width 196 height 19
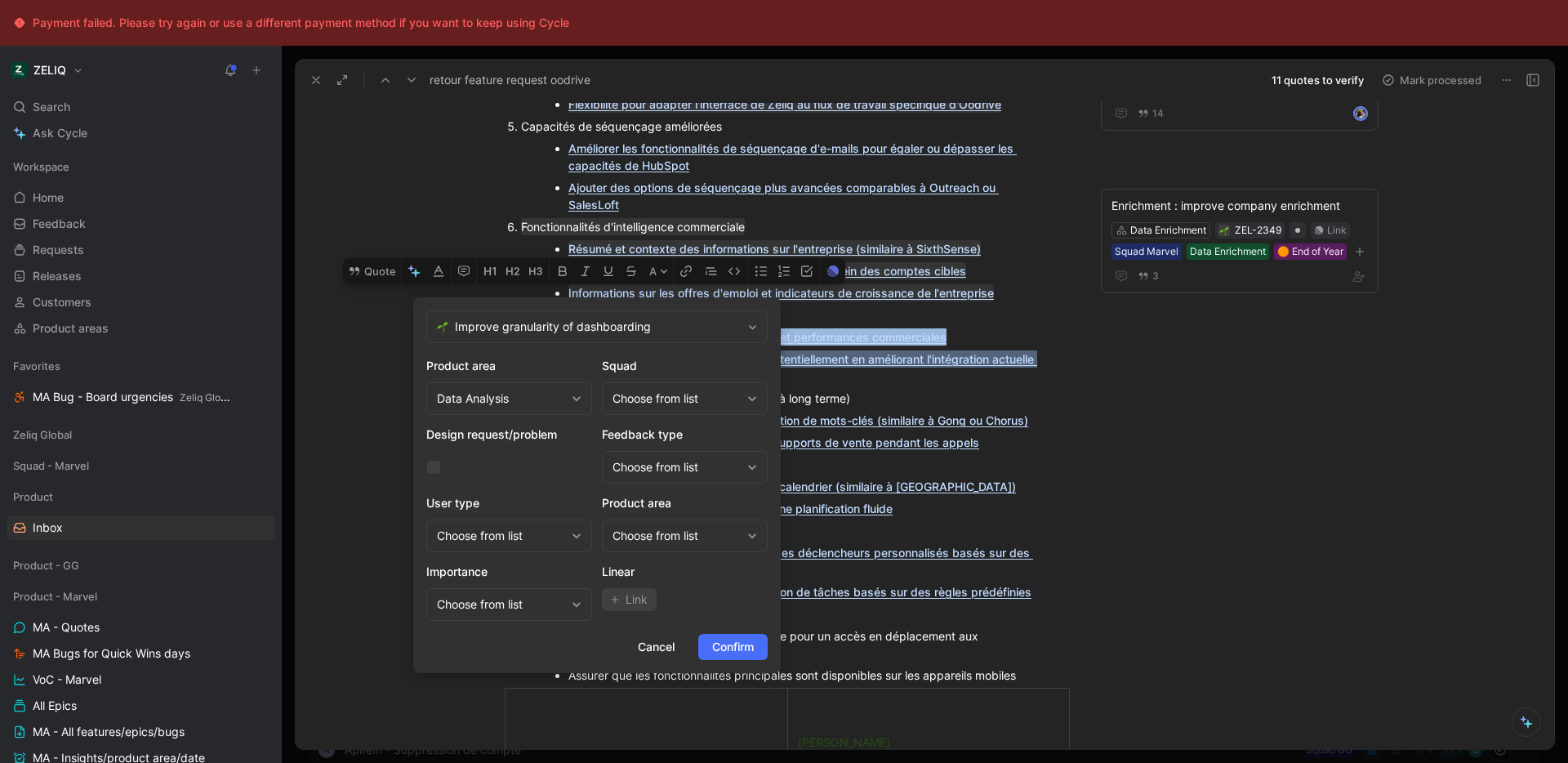
click at [688, 401] on div "Choose from list" at bounding box center [676, 399] width 128 height 19
click at [699, 494] on span "Squad Marvel" at bounding box center [665, 492] width 74 height 14
click at [688, 537] on div "Choose from list" at bounding box center [676, 535] width 128 height 19
type input "da"
click at [677, 418] on span "ta Analysis" at bounding box center [652, 424] width 58 height 14
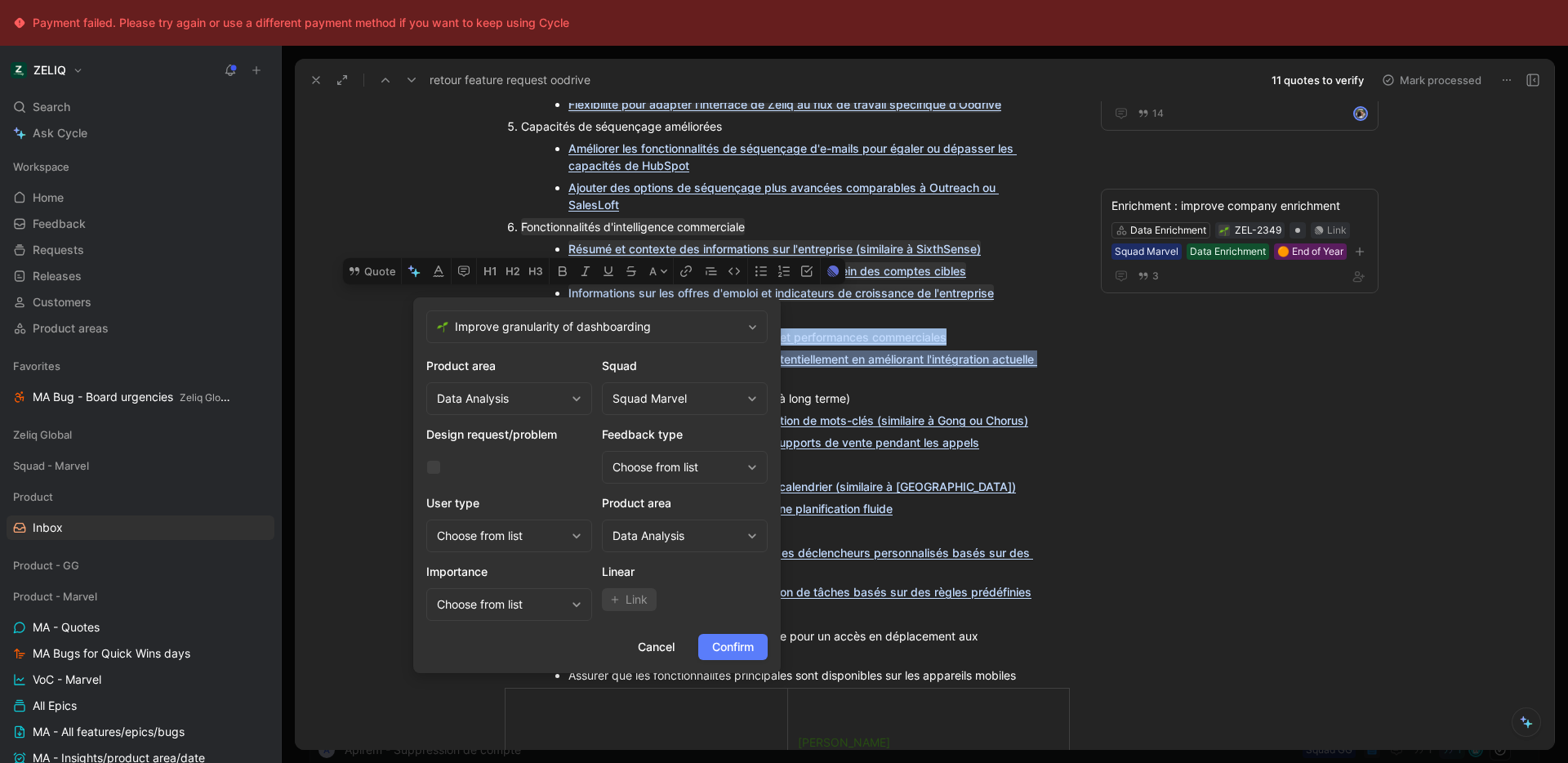
click at [728, 654] on span "Confirm" at bounding box center [733, 646] width 42 height 19
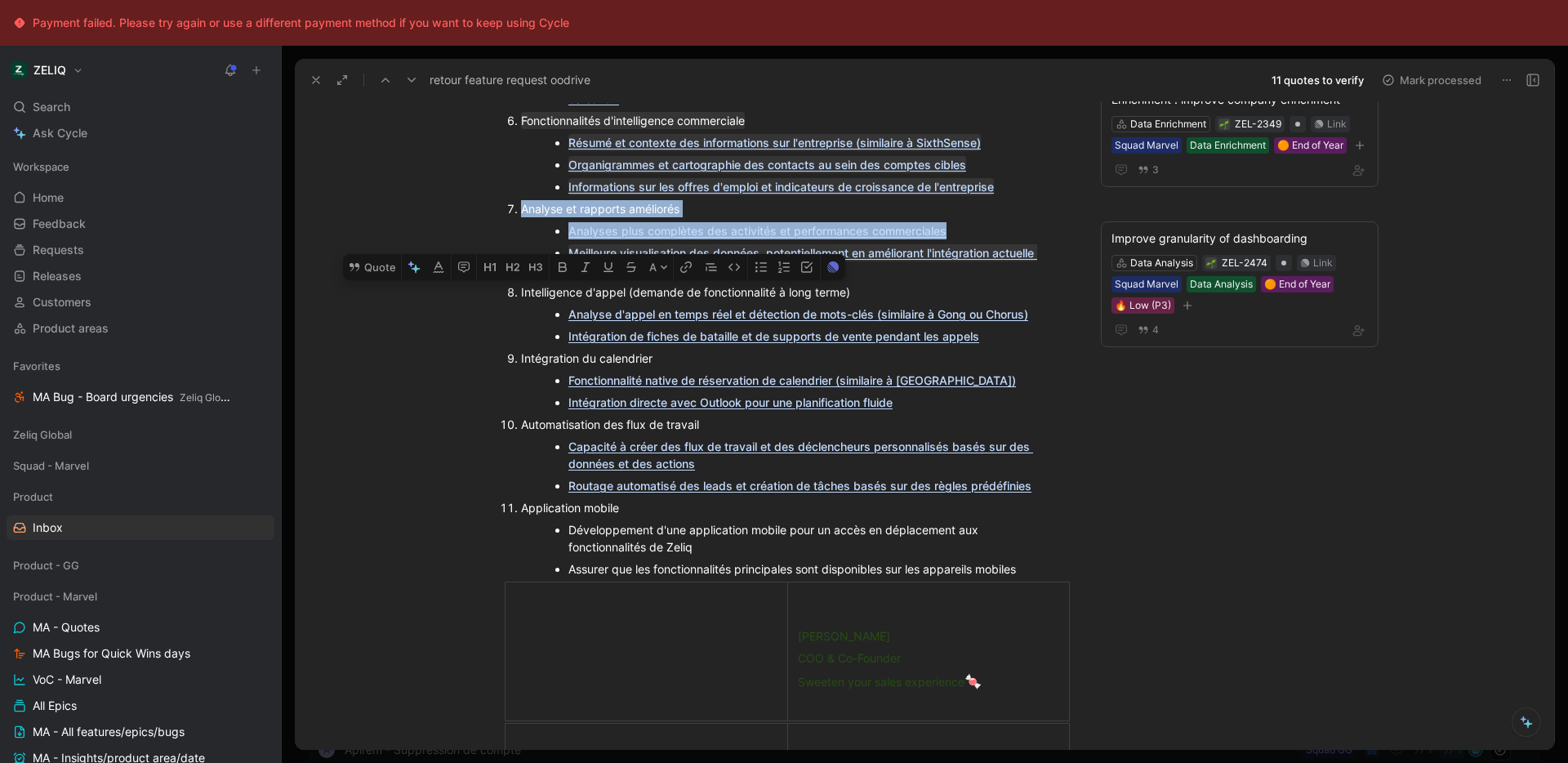
scroll to position [797, 0]
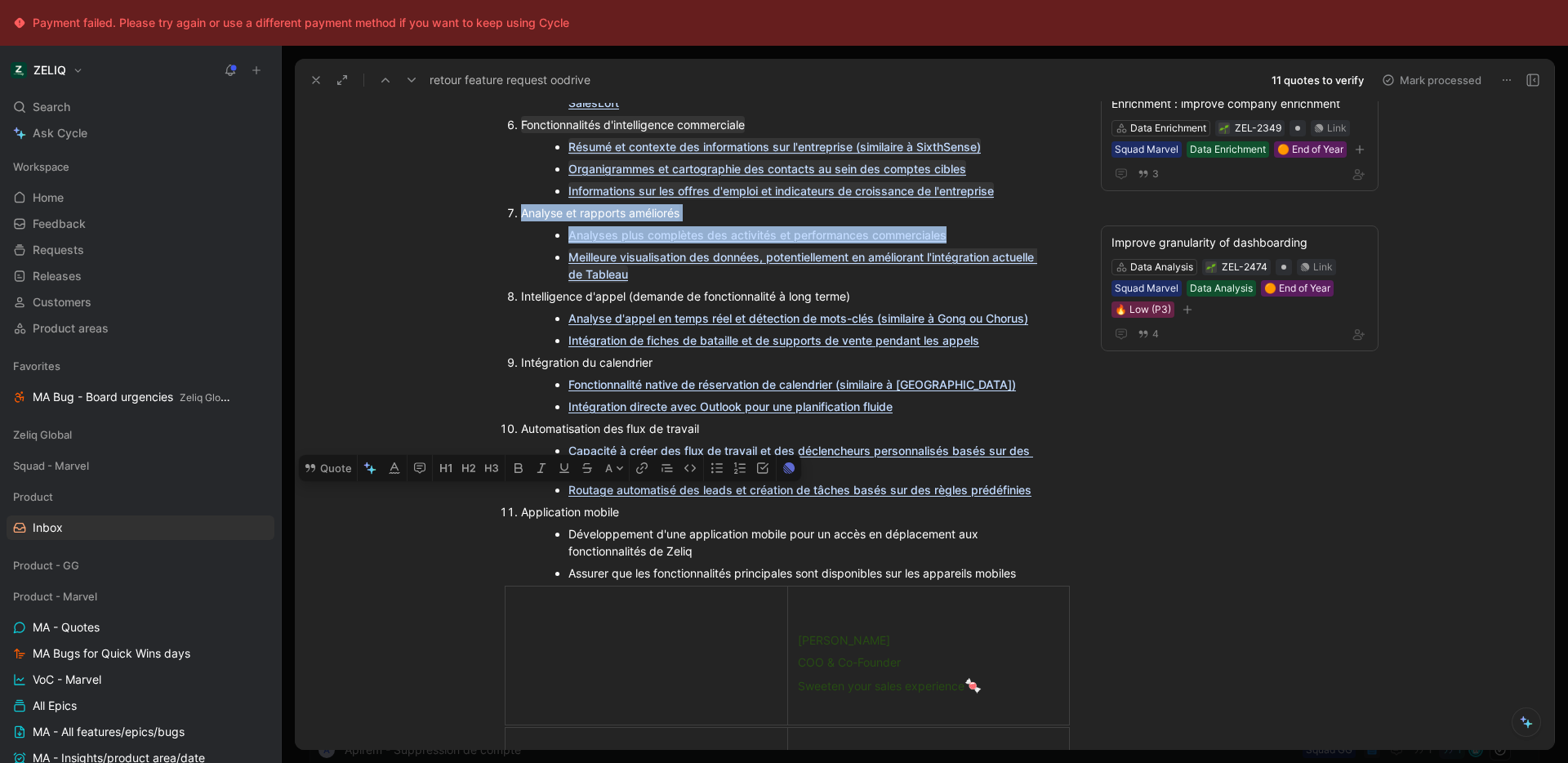
drag, startPoint x: 1062, startPoint y: 547, endPoint x: 496, endPoint y: 483, distance: 569.6
click at [521, 501] on li "Application mobile Développement d'une application mobile pour un accès en dépl…" at bounding box center [794, 542] width 549 height 84
click at [521, 503] on div "Application mobile" at bounding box center [794, 512] width 549 height 17
drag, startPoint x: 520, startPoint y: 484, endPoint x: 1067, endPoint y: 548, distance: 550.7
click at [1067, 548] on ol "Stabilité de l'intégration HubSpot Problème critique : L'intégration actuelle e…" at bounding box center [787, 92] width 627 height 982
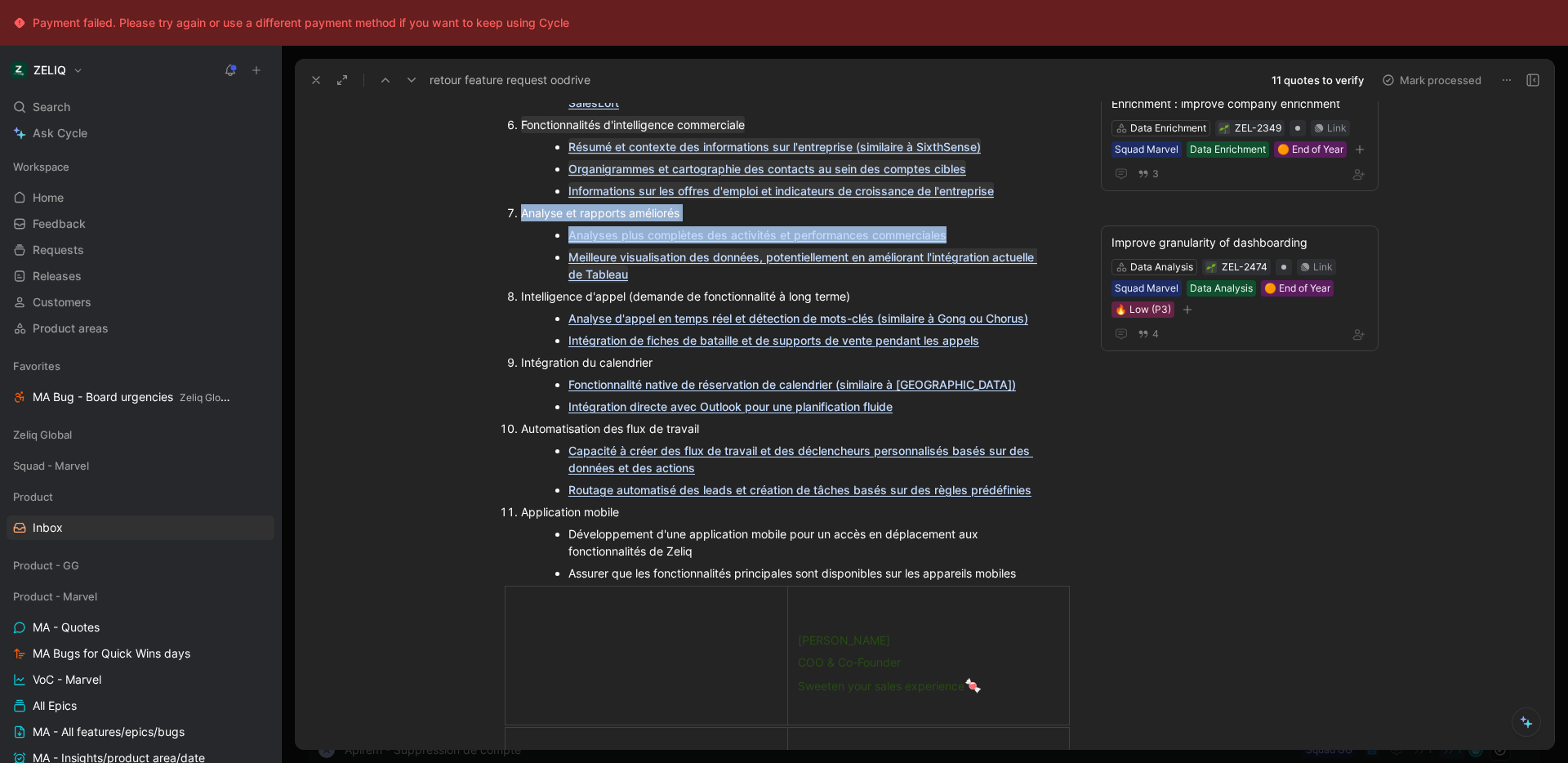
click at [1041, 542] on ul "Développement d'une application mobile pour un accès en déplacement aux fonctio…" at bounding box center [794, 553] width 549 height 61
drag, startPoint x: 1022, startPoint y: 544, endPoint x: 448, endPoint y: 467, distance: 579.1
click at [448, 467] on div "Echange Zeliq (Guillaume) / Oodrive (Loris) - August 26 VIEW RECORDING - 88 min…" at bounding box center [787, 188] width 917 height 1575
click at [576, 441] on button "Quote" at bounding box center [569, 446] width 58 height 26
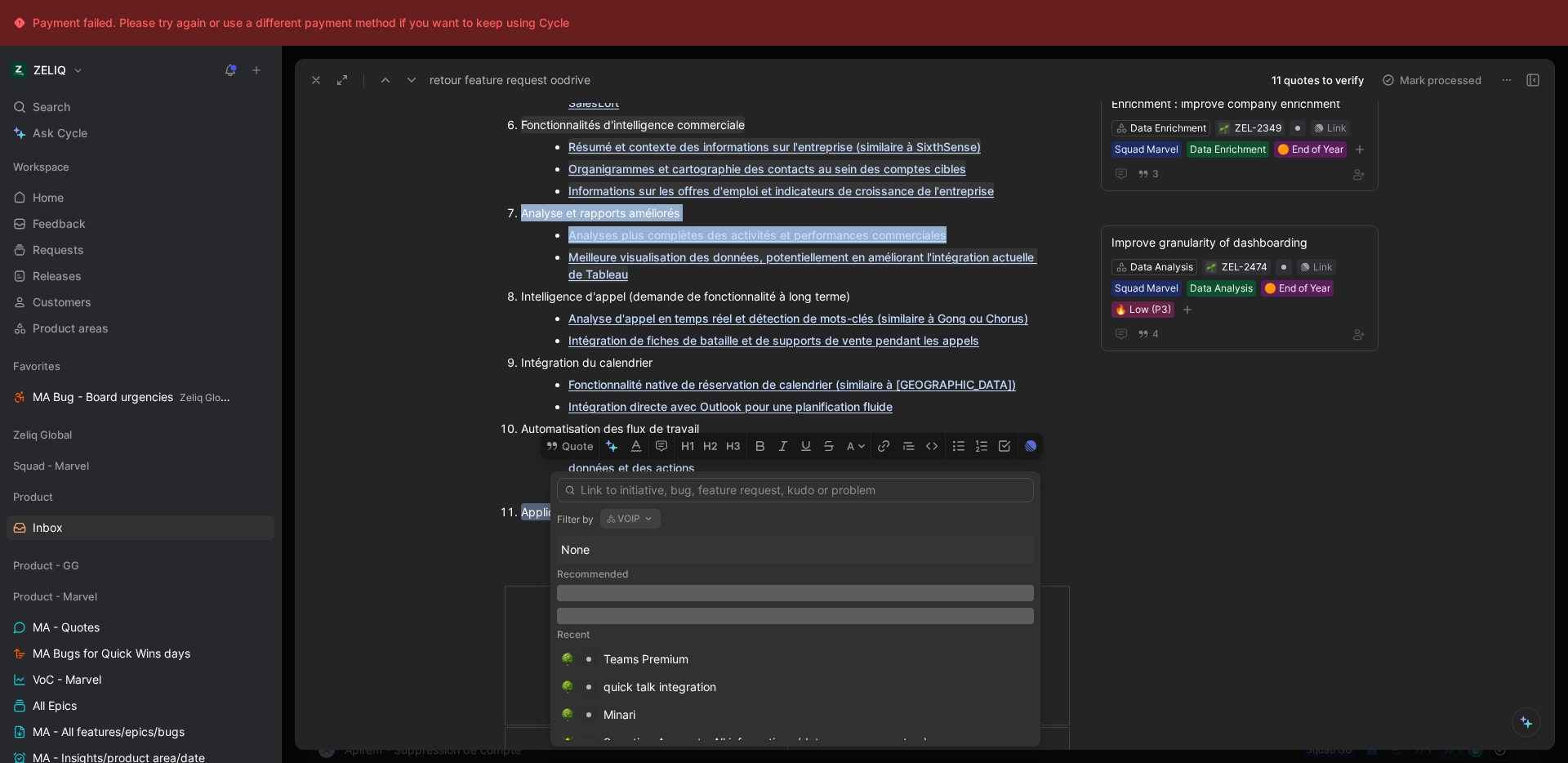
click at [638, 522] on button "VOIP" at bounding box center [630, 518] width 60 height 19
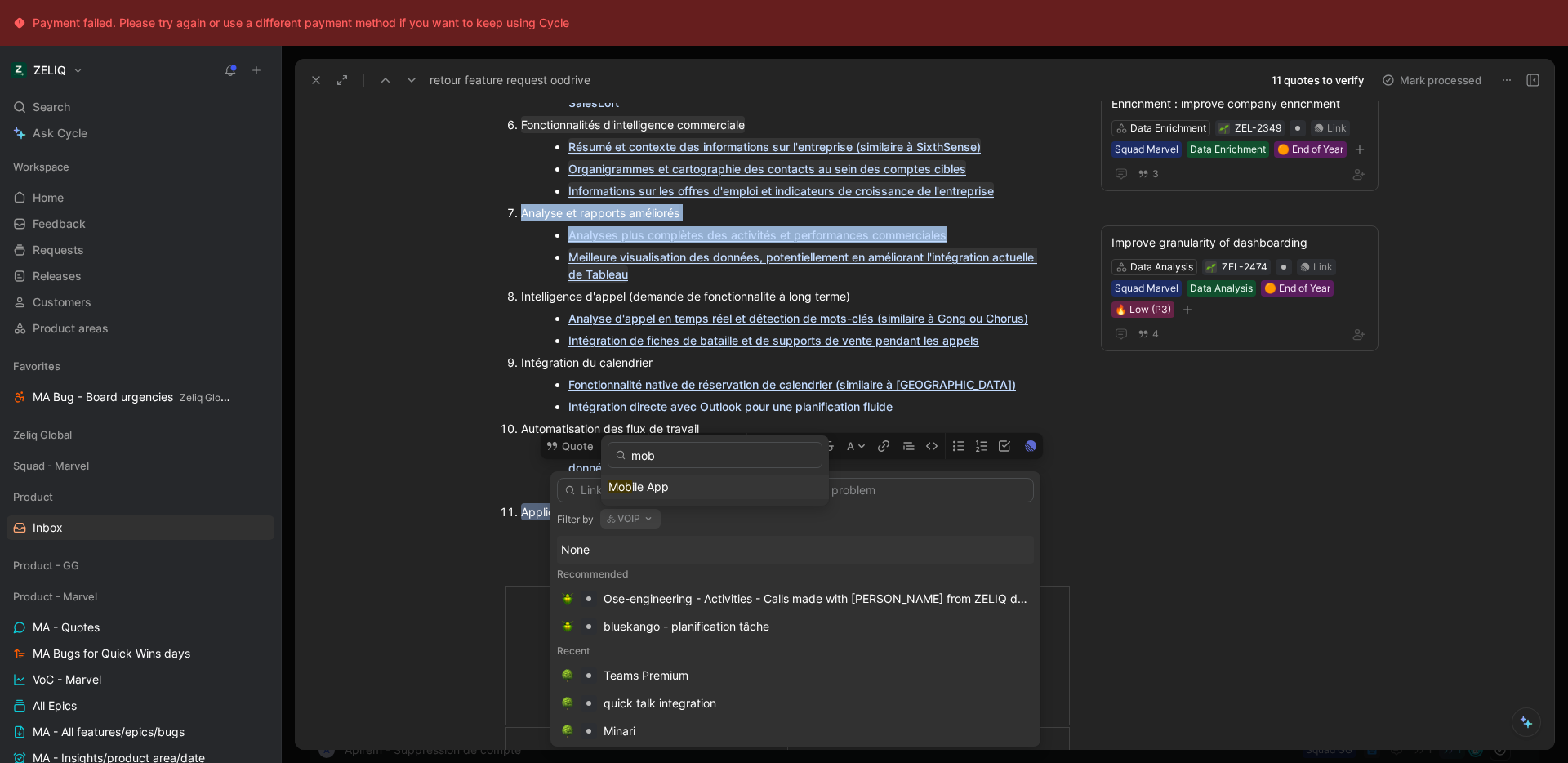
type input "mob"
click at [663, 488] on span "ile App" at bounding box center [651, 487] width 37 height 14
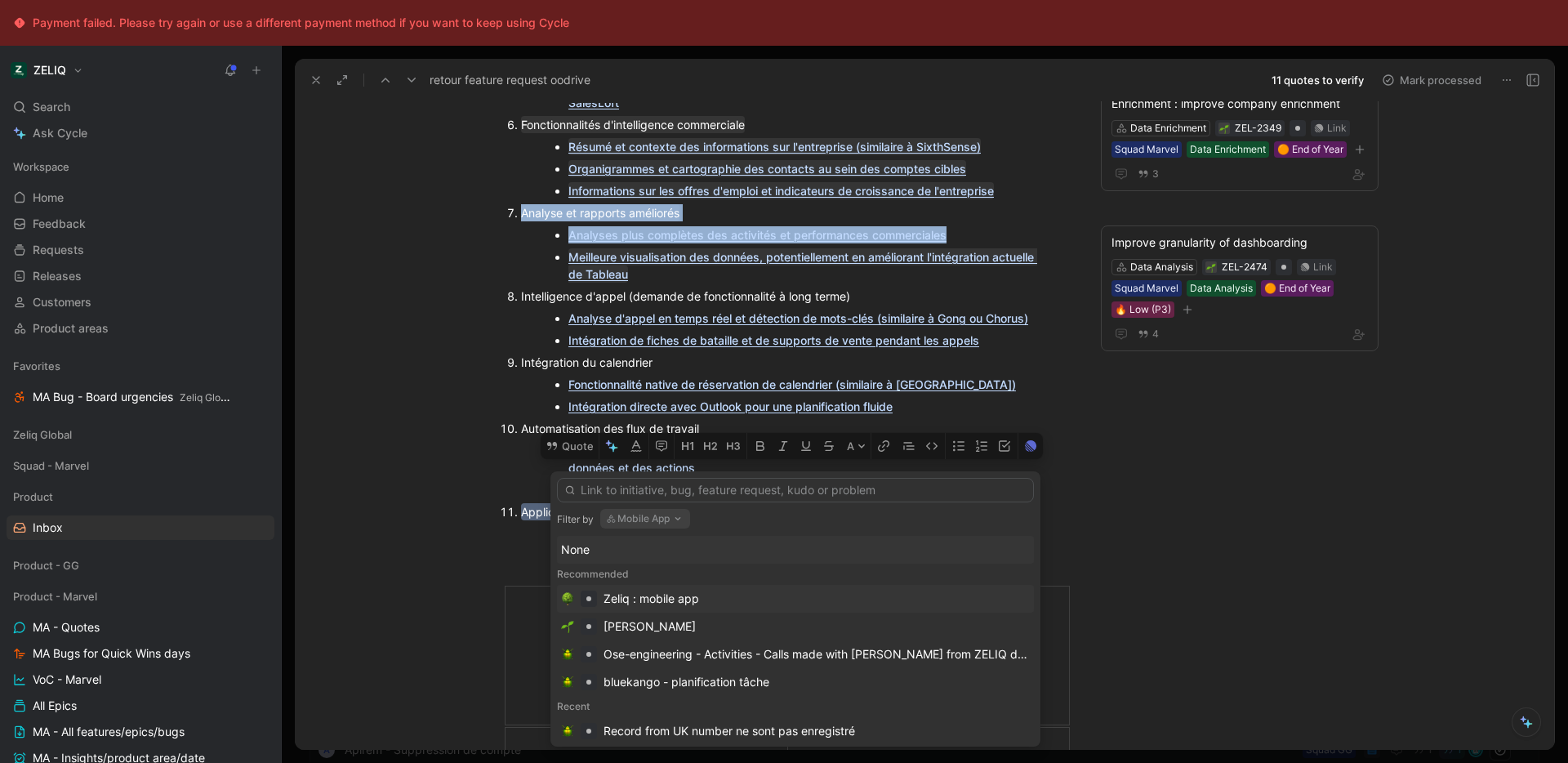
click at [712, 602] on div "Zeliq : mobile app" at bounding box center [816, 598] width 426 height 19
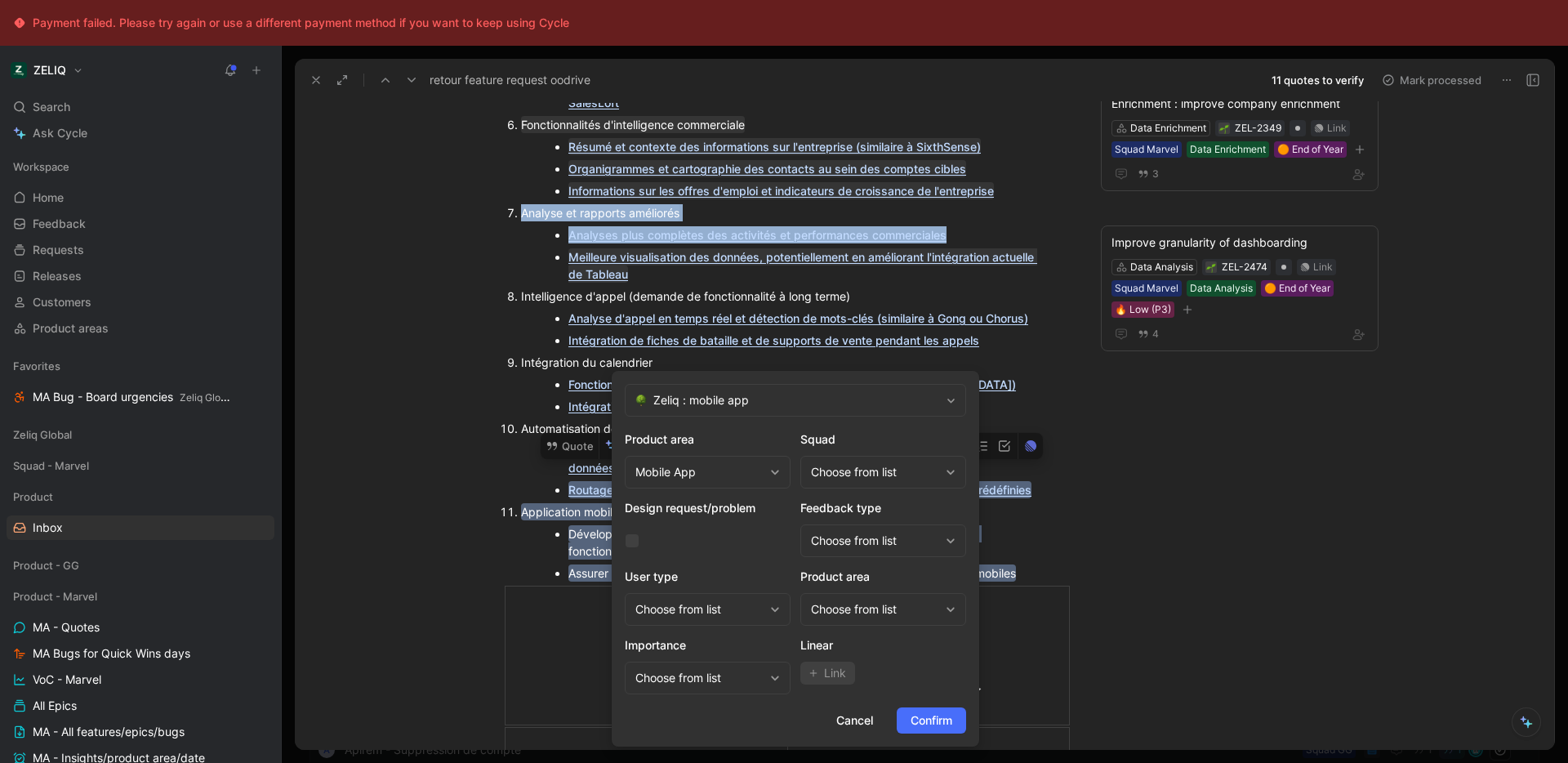
click at [875, 457] on div "Choose from list" at bounding box center [883, 472] width 166 height 32
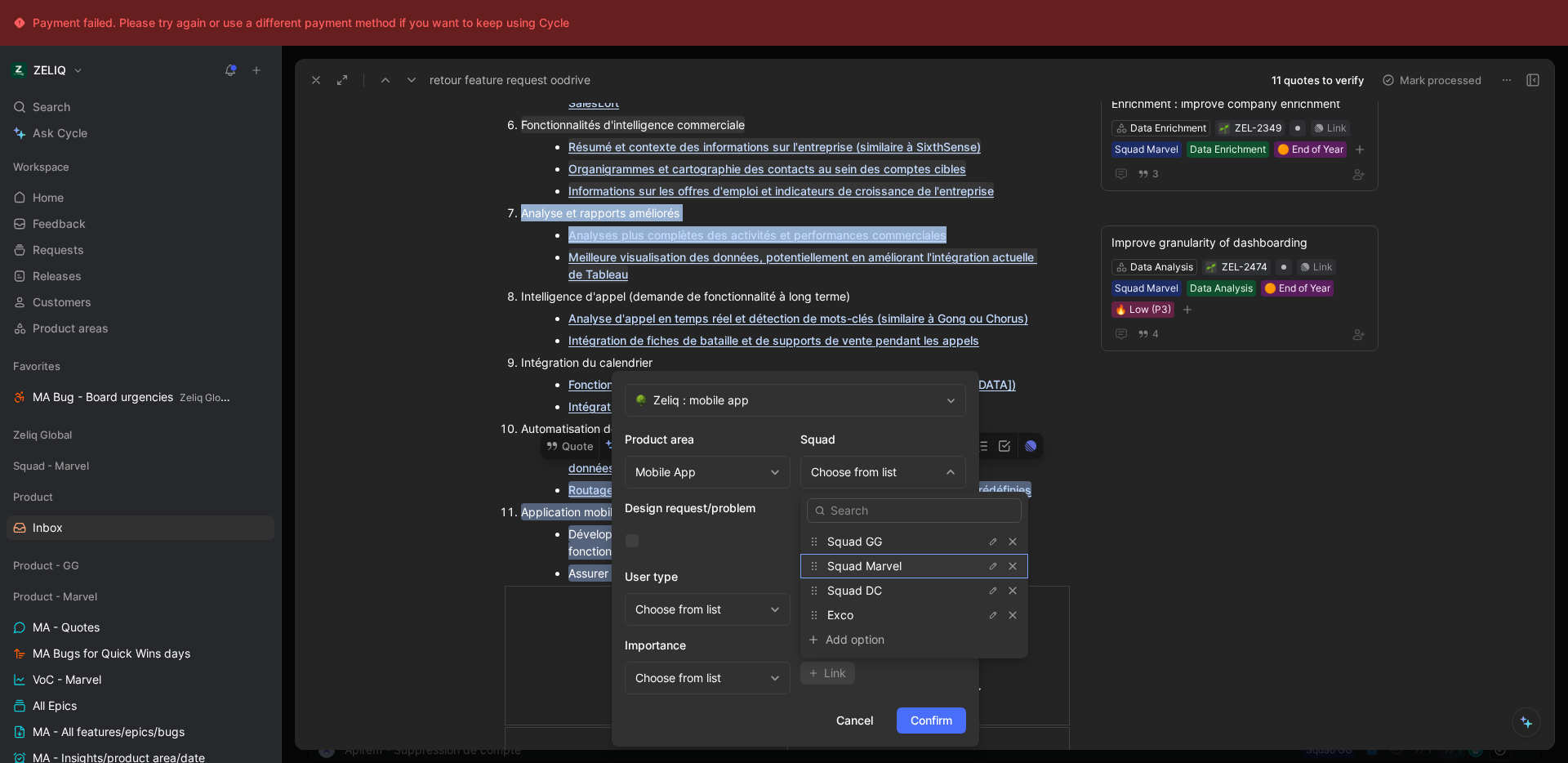
click at [894, 576] on div "Squad Marvel" at bounding box center [914, 566] width 228 height 24
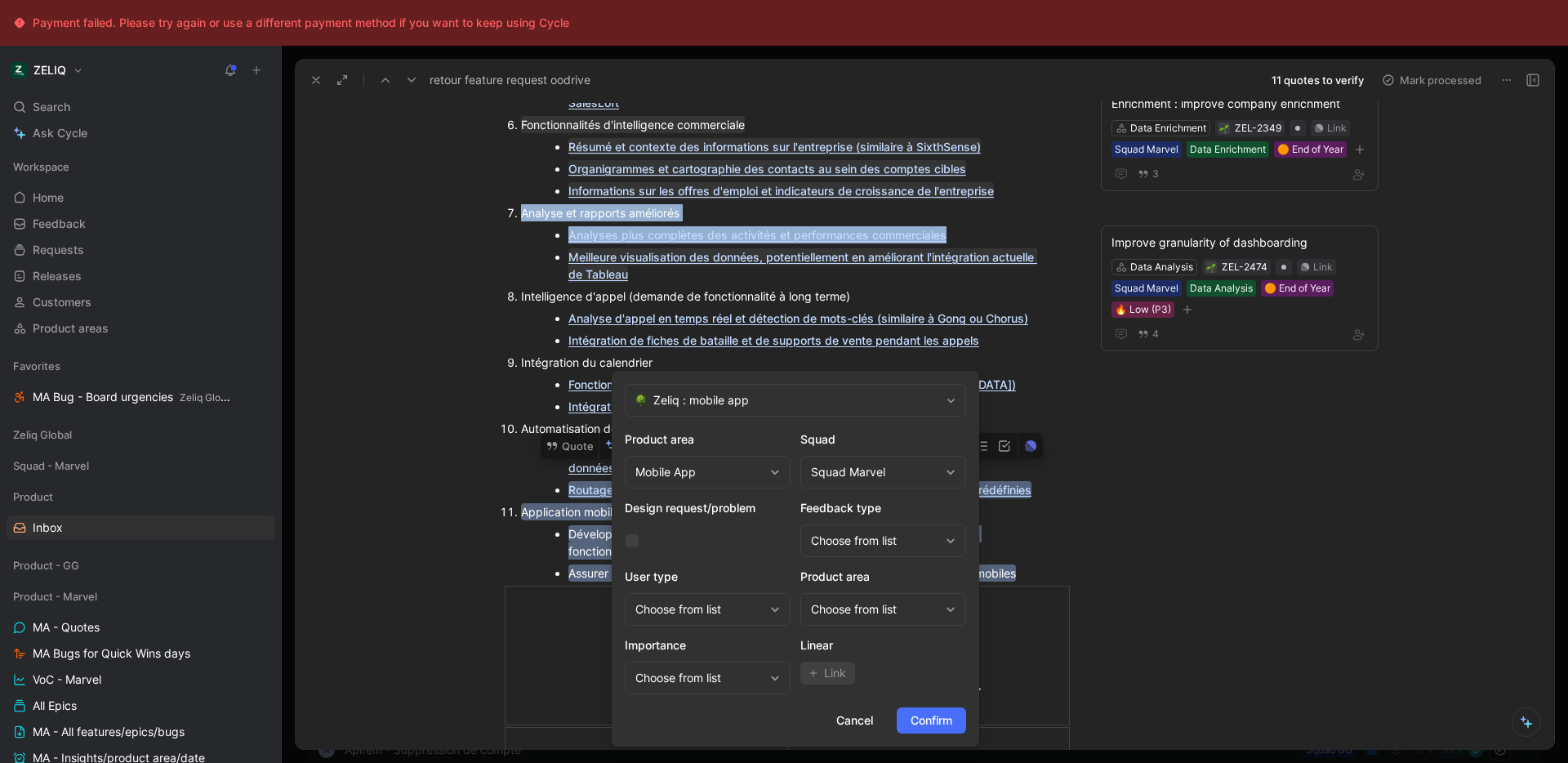
click at [891, 614] on div "Choose from list" at bounding box center [875, 609] width 128 height 19
type input "mobile"
click at [929, 718] on span "Confirm" at bounding box center [931, 720] width 42 height 19
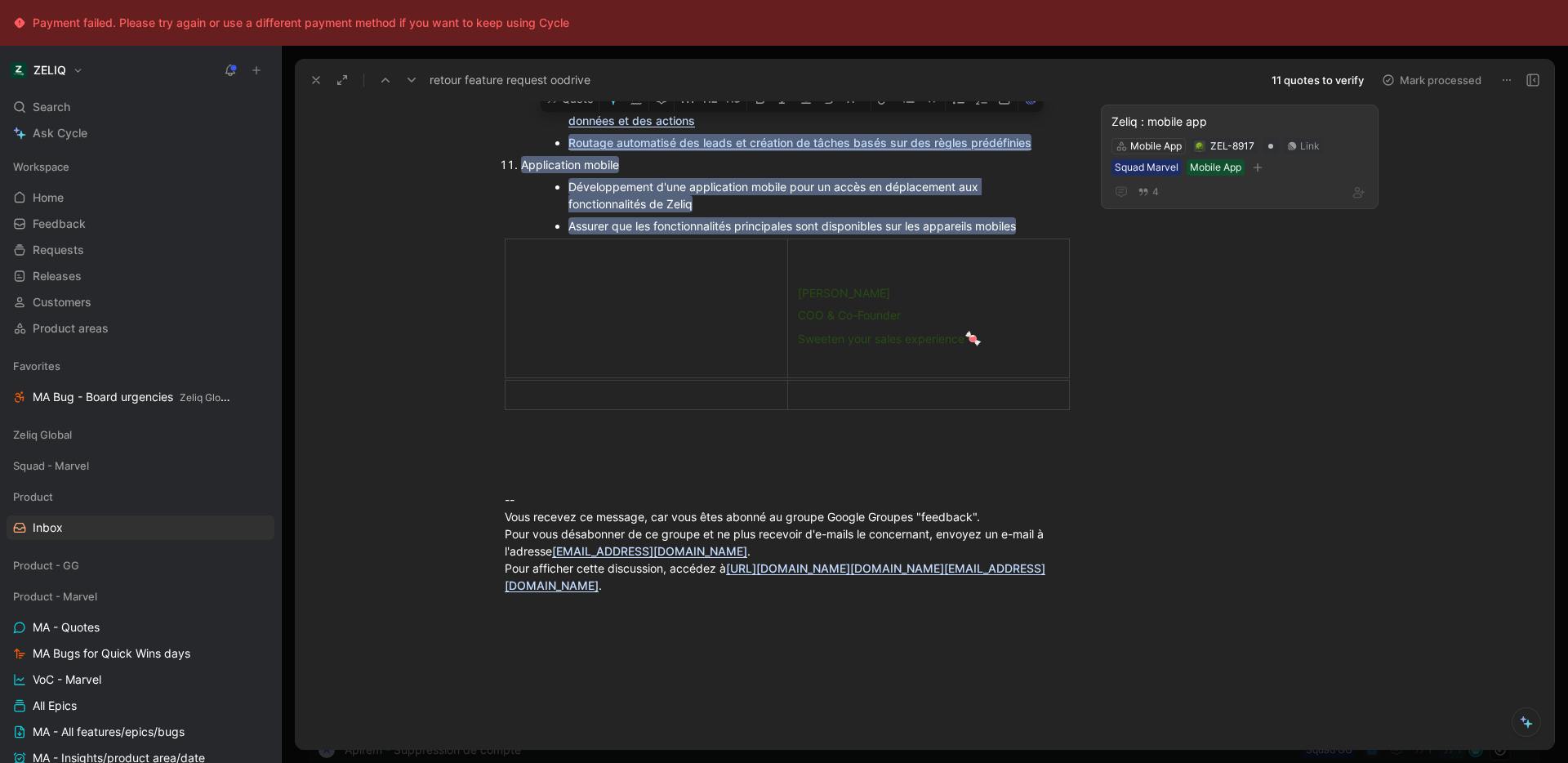
scroll to position [802, 0]
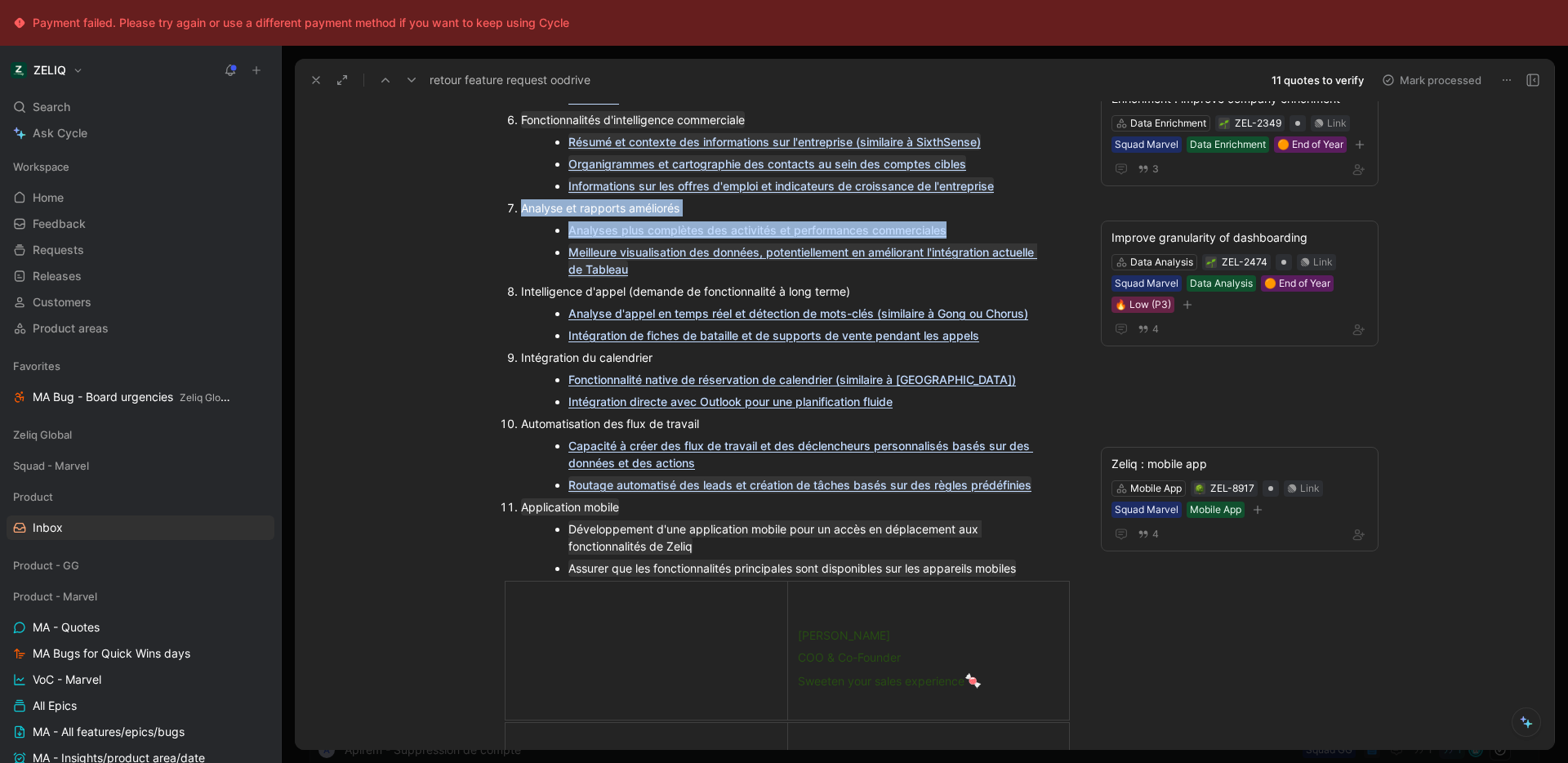
click at [450, 504] on div "Echange Zeliq (Guillaume) / Oodrive (Loris) - August 26 VIEW RECORDING - 88 min…" at bounding box center [787, 183] width 917 height 1575
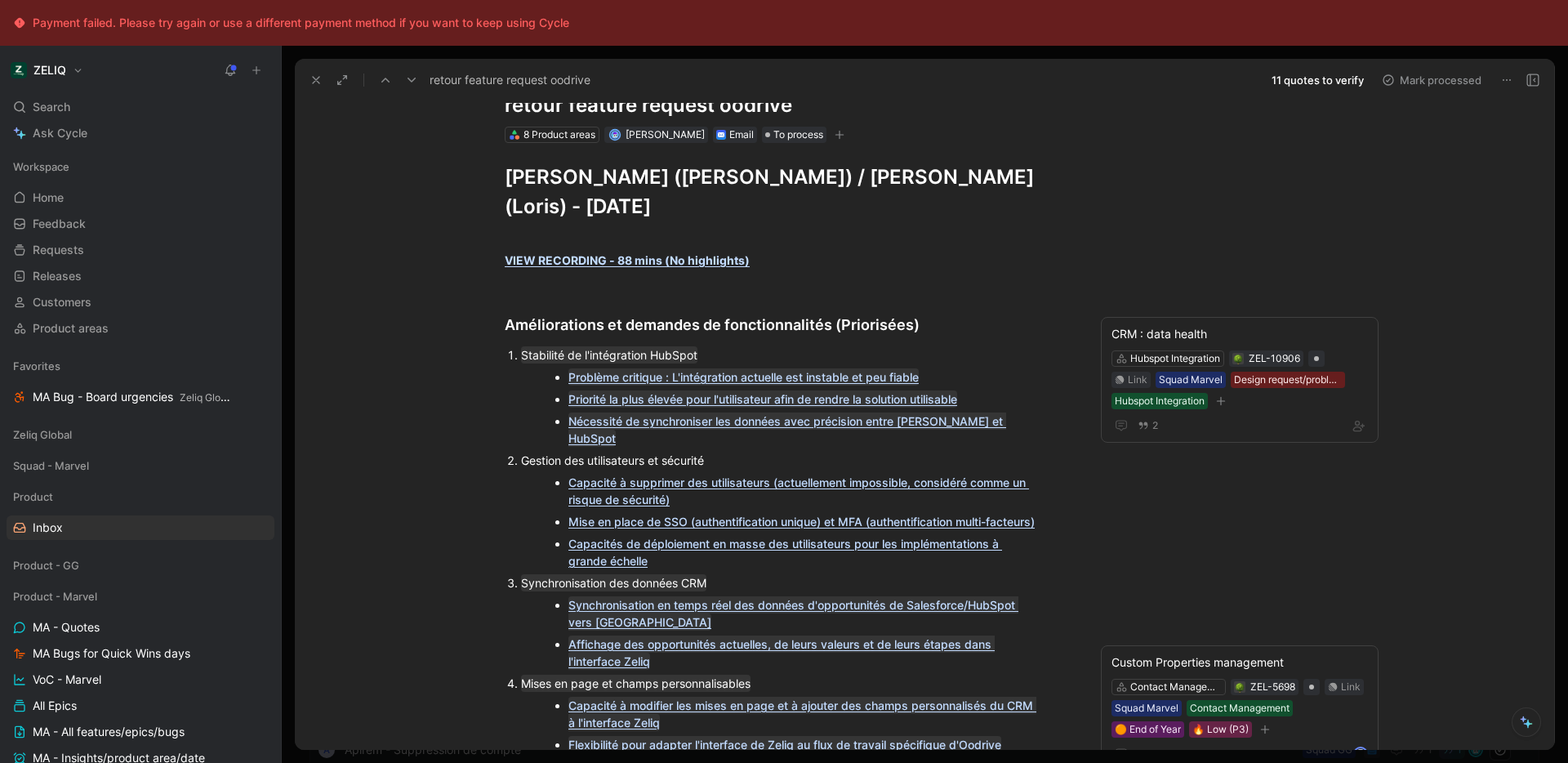
scroll to position [0, 0]
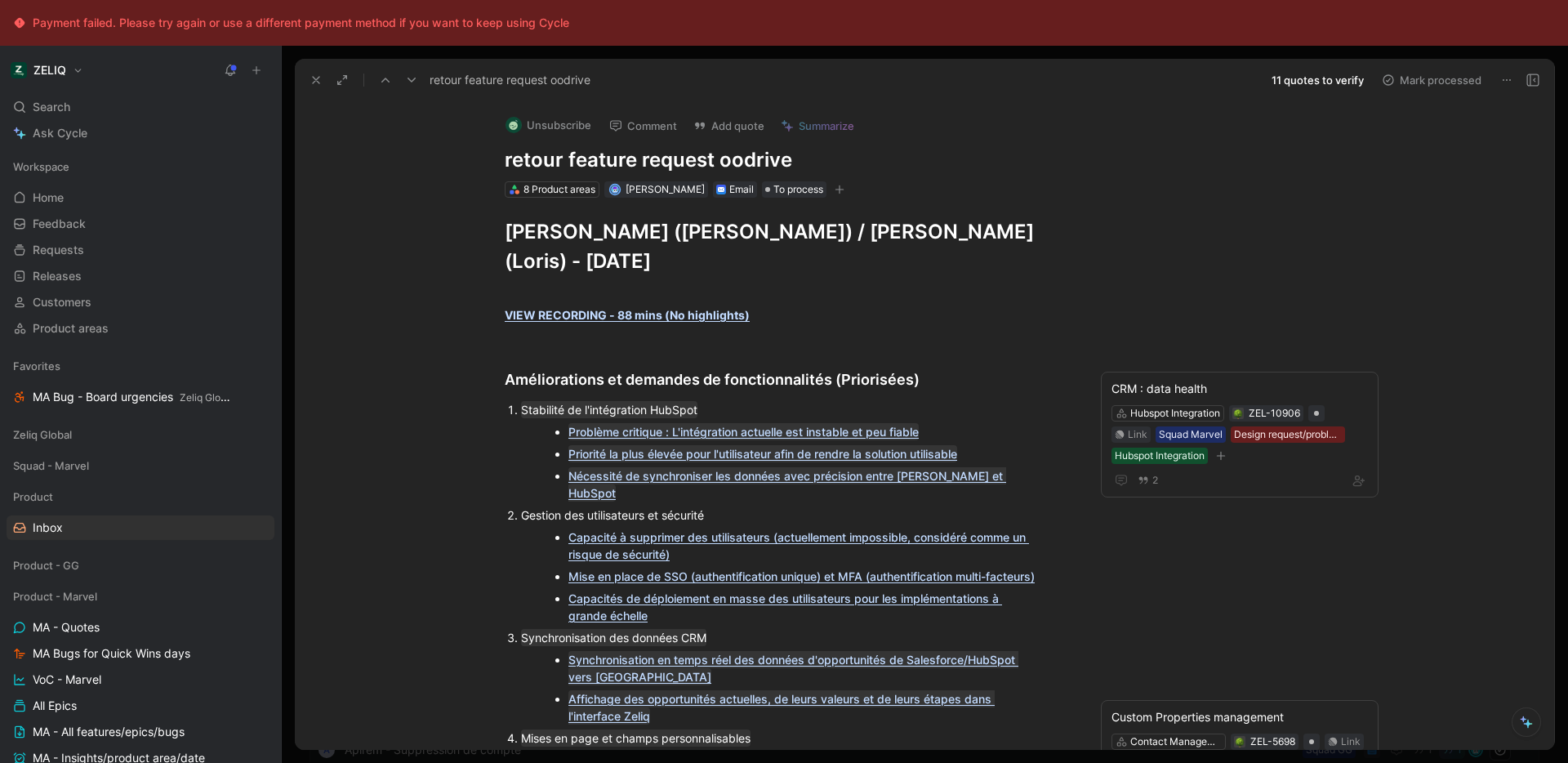
click at [839, 191] on icon "button" at bounding box center [839, 190] width 1 height 9
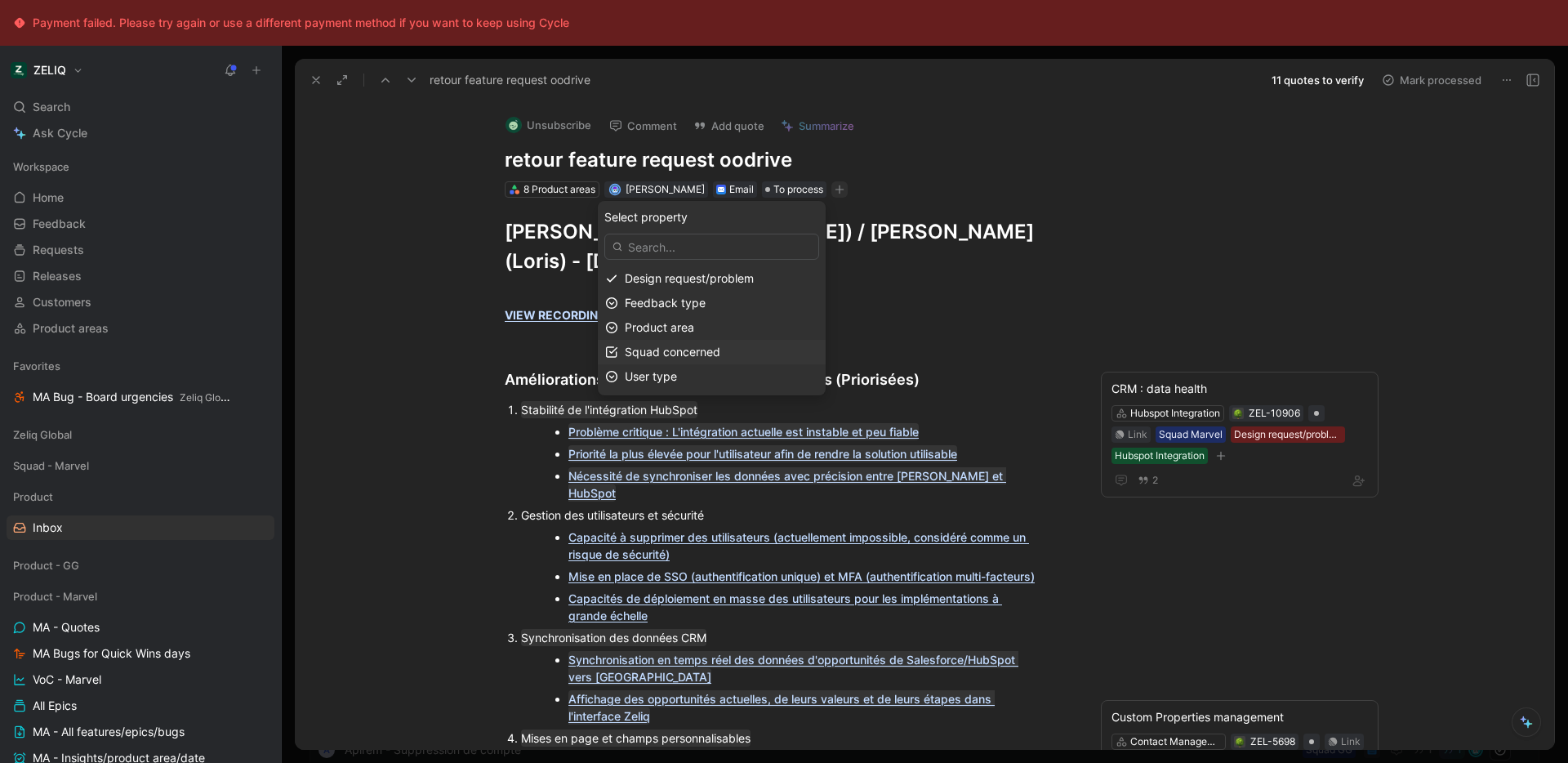
click at [693, 344] on span "Squad concerned" at bounding box center [672, 351] width 96 height 14
click at [764, 276] on div at bounding box center [763, 280] width 11 height 11
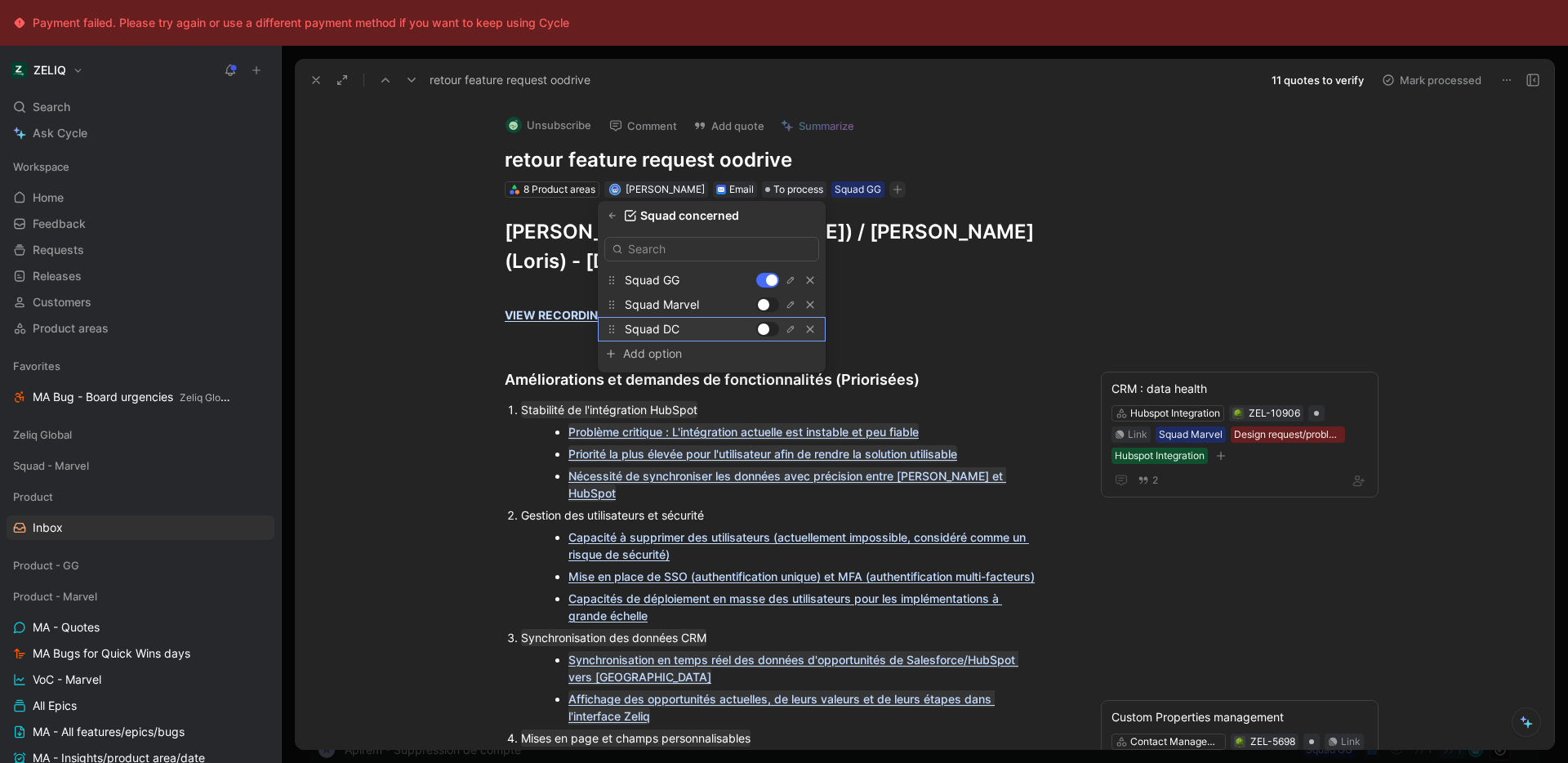
click at [770, 327] on div at bounding box center [767, 329] width 23 height 15
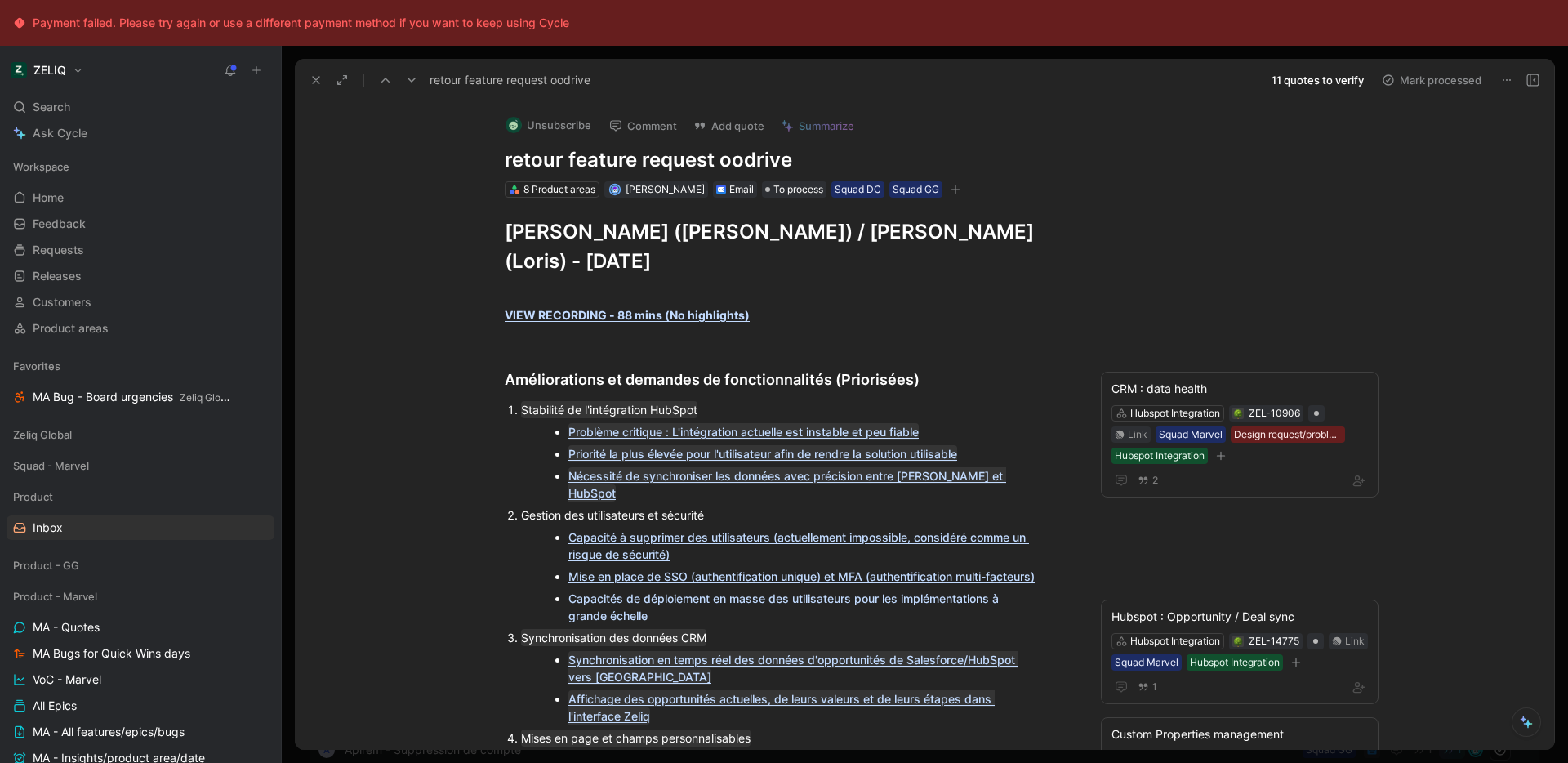
click at [309, 86] on button at bounding box center [316, 80] width 23 height 23
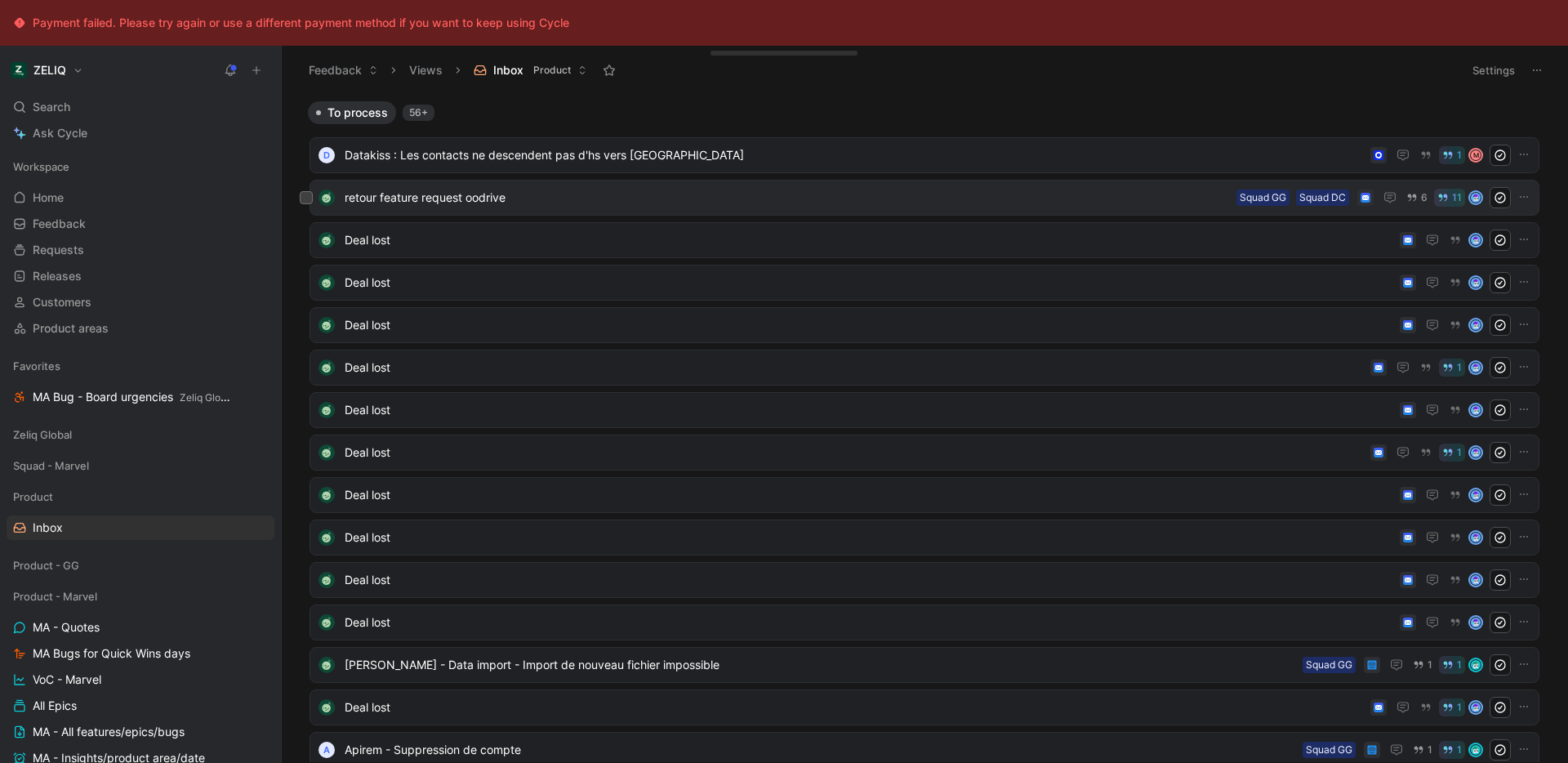
click at [631, 208] on div "retour feature request oodrive Squad DC Squad GG 6 11" at bounding box center [924, 197] width 1230 height 36
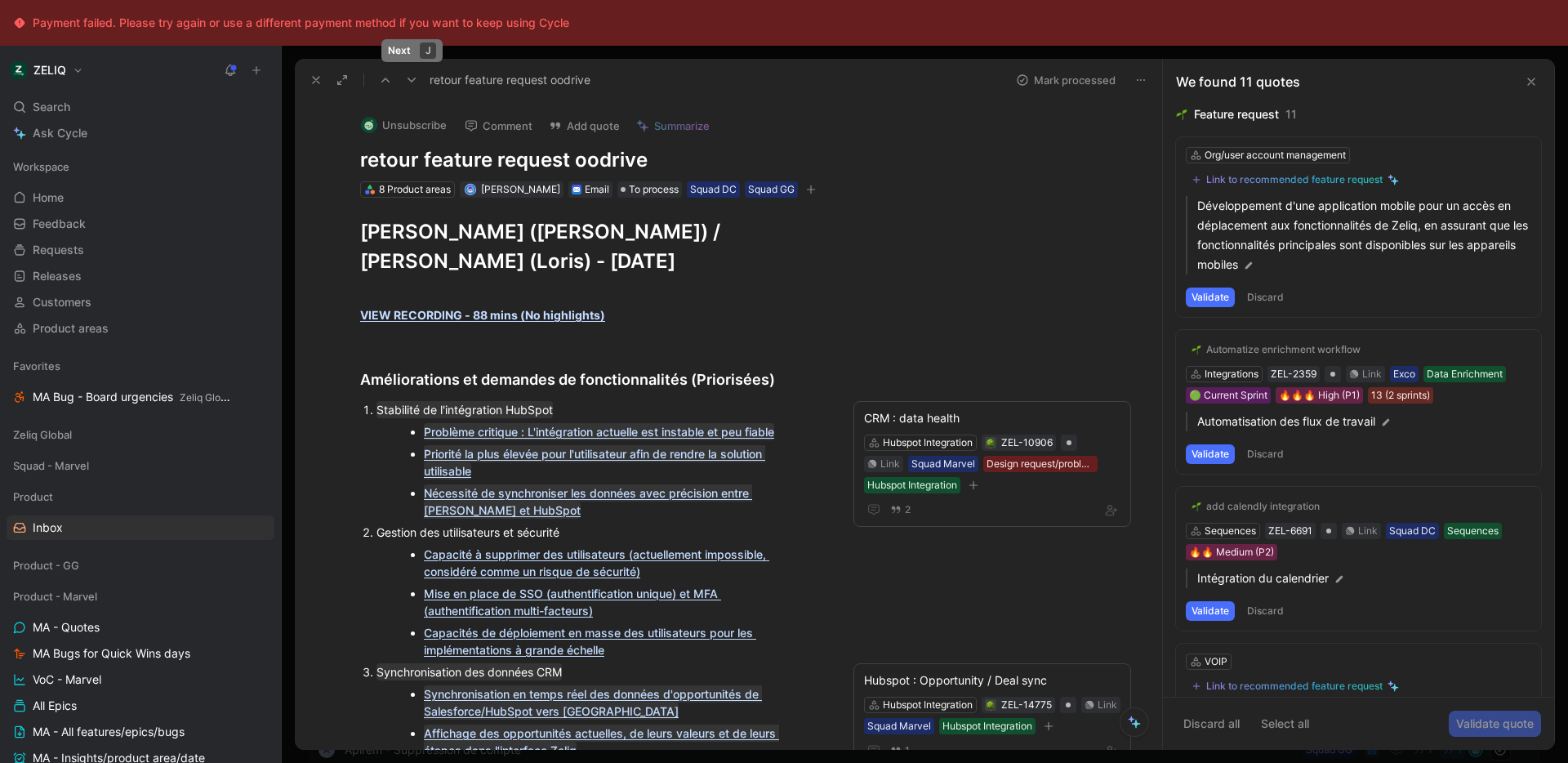
click at [419, 81] on button at bounding box center [412, 80] width 23 height 23
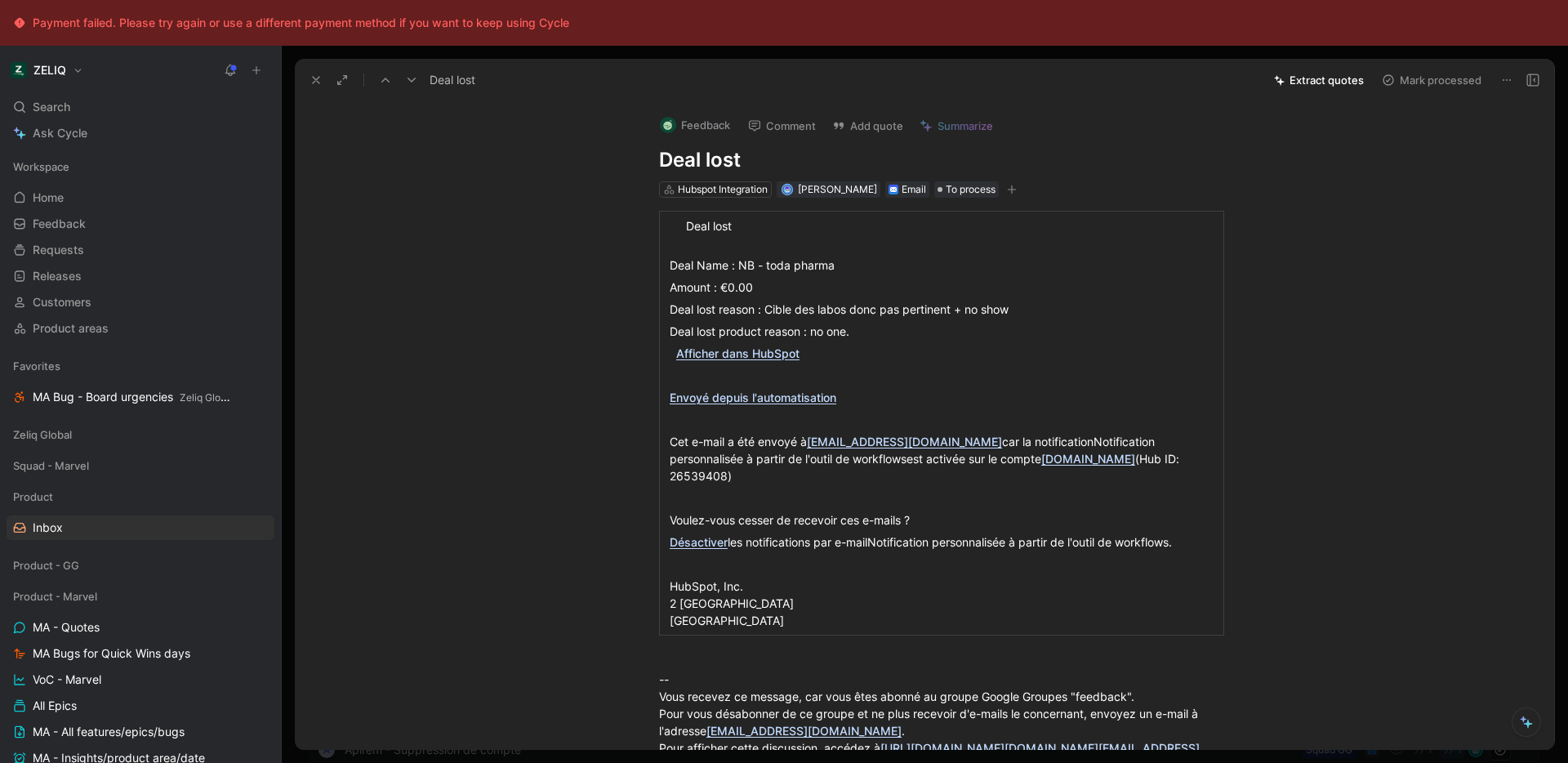
click at [1426, 91] on button "Mark processed" at bounding box center [1431, 80] width 114 height 23
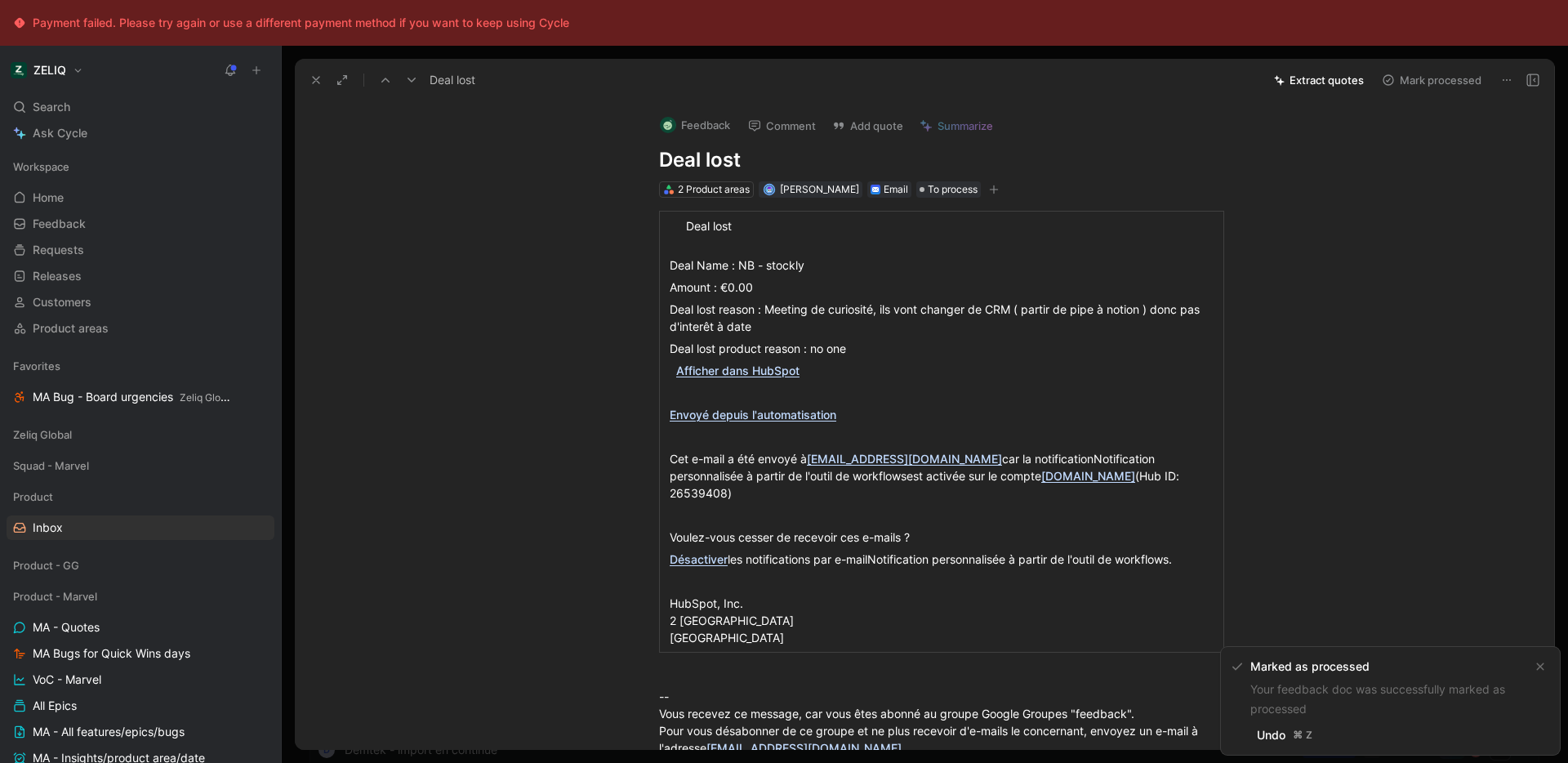
click at [1426, 91] on button "Mark processed" at bounding box center [1431, 80] width 114 height 23
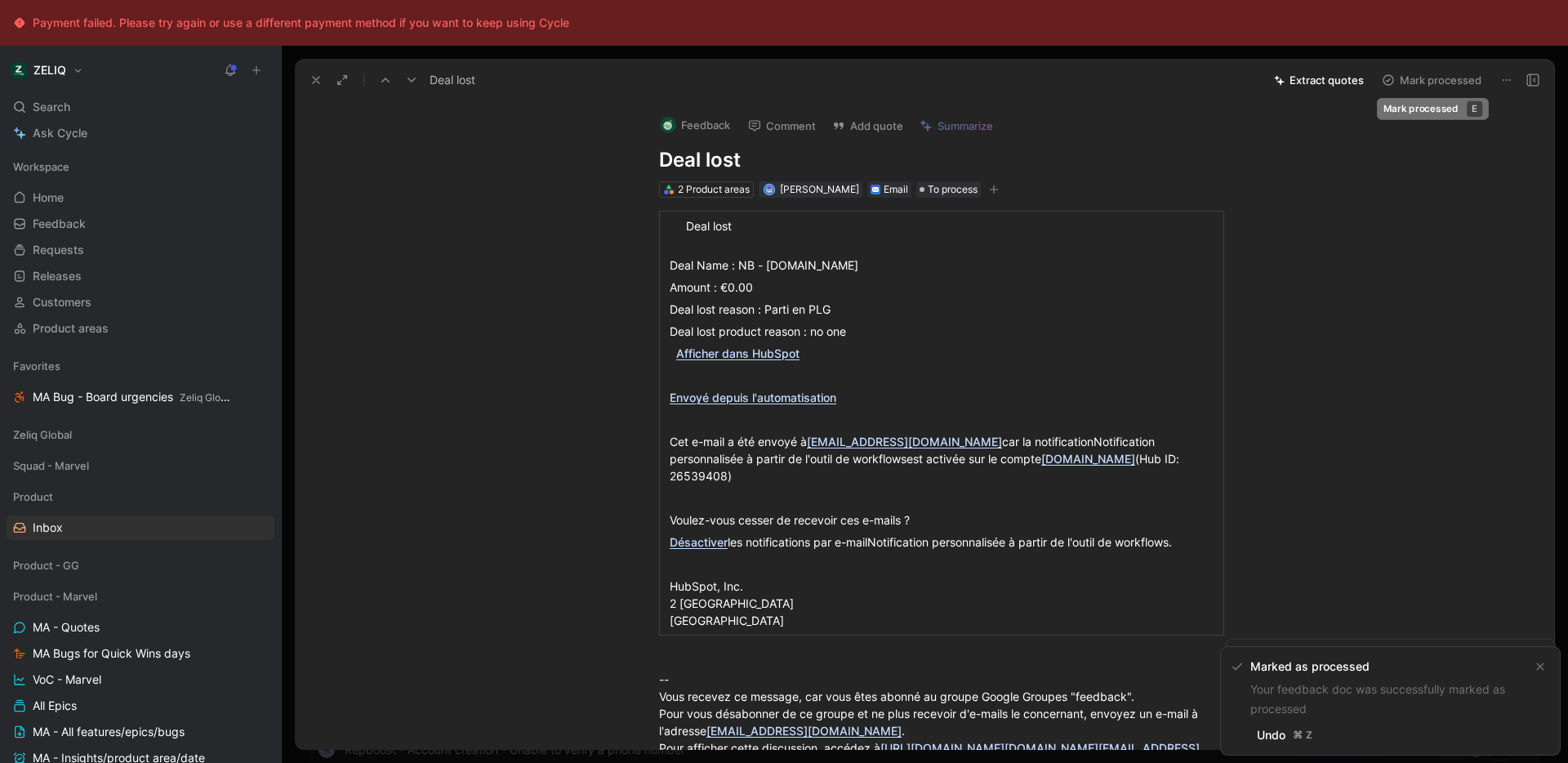
click at [1425, 91] on button "Mark processed" at bounding box center [1431, 80] width 114 height 23
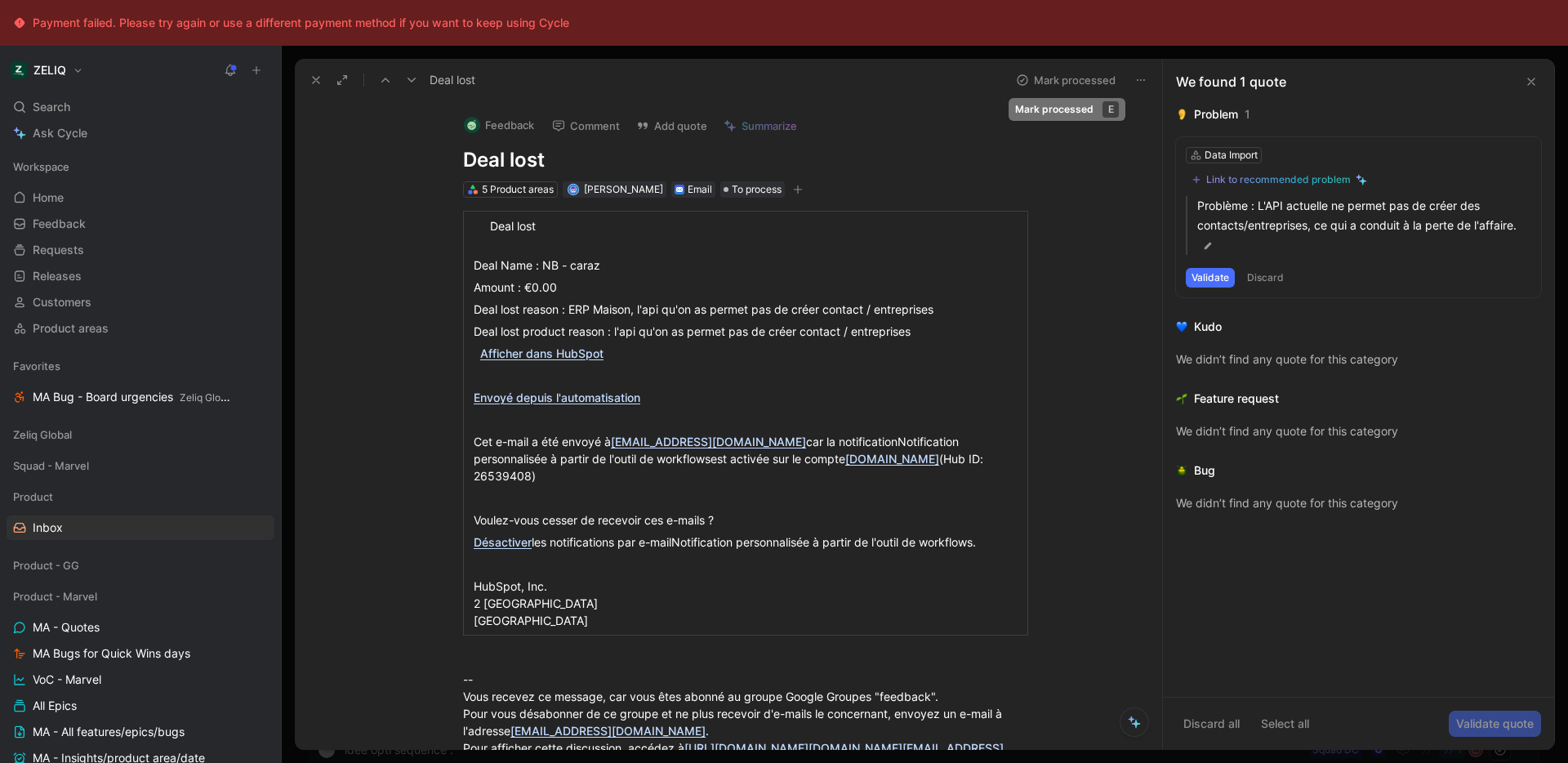
click at [1097, 89] on button "Mark processed" at bounding box center [1065, 80] width 114 height 23
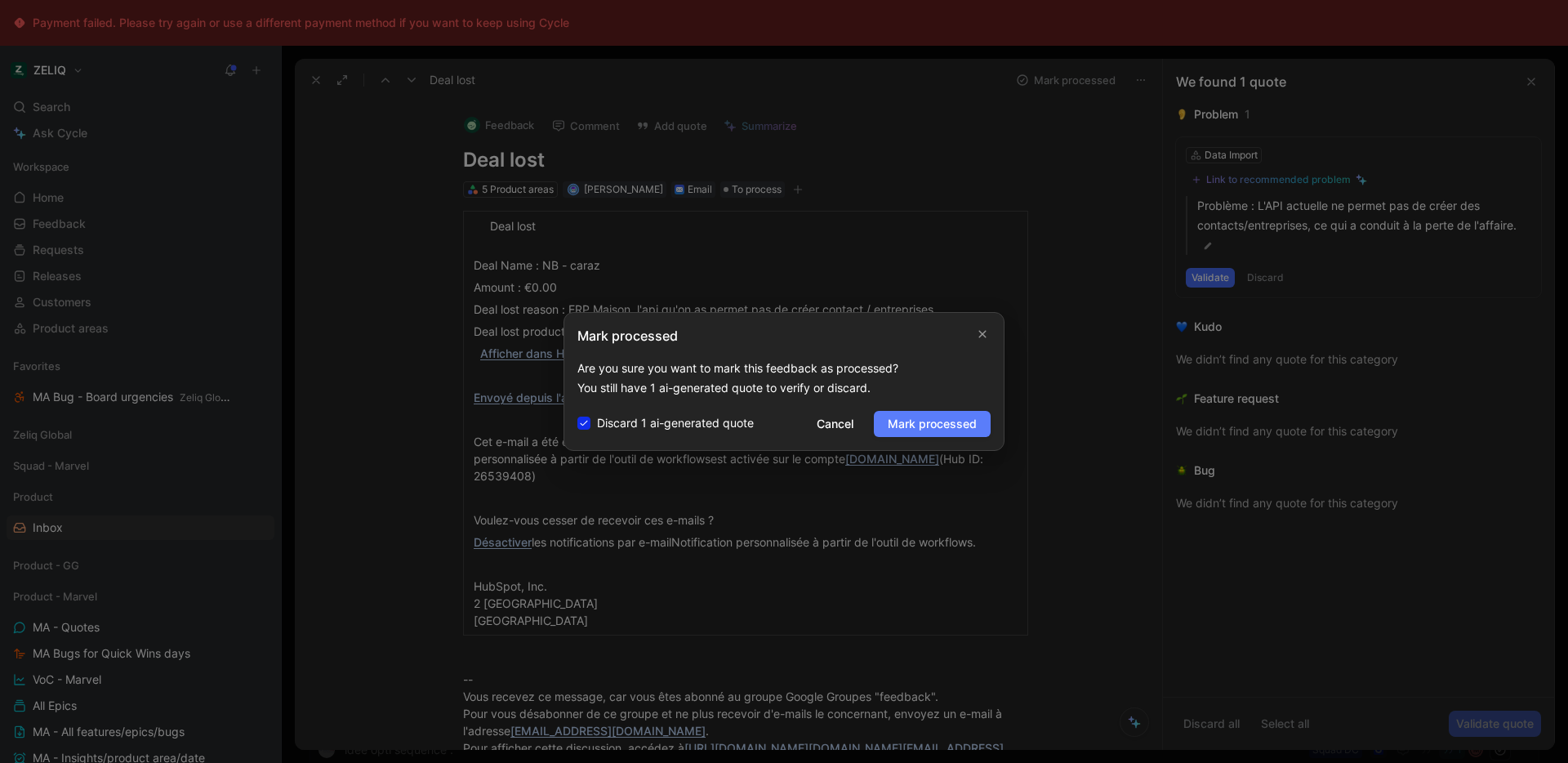
click at [956, 417] on span "Mark processed" at bounding box center [932, 424] width 89 height 19
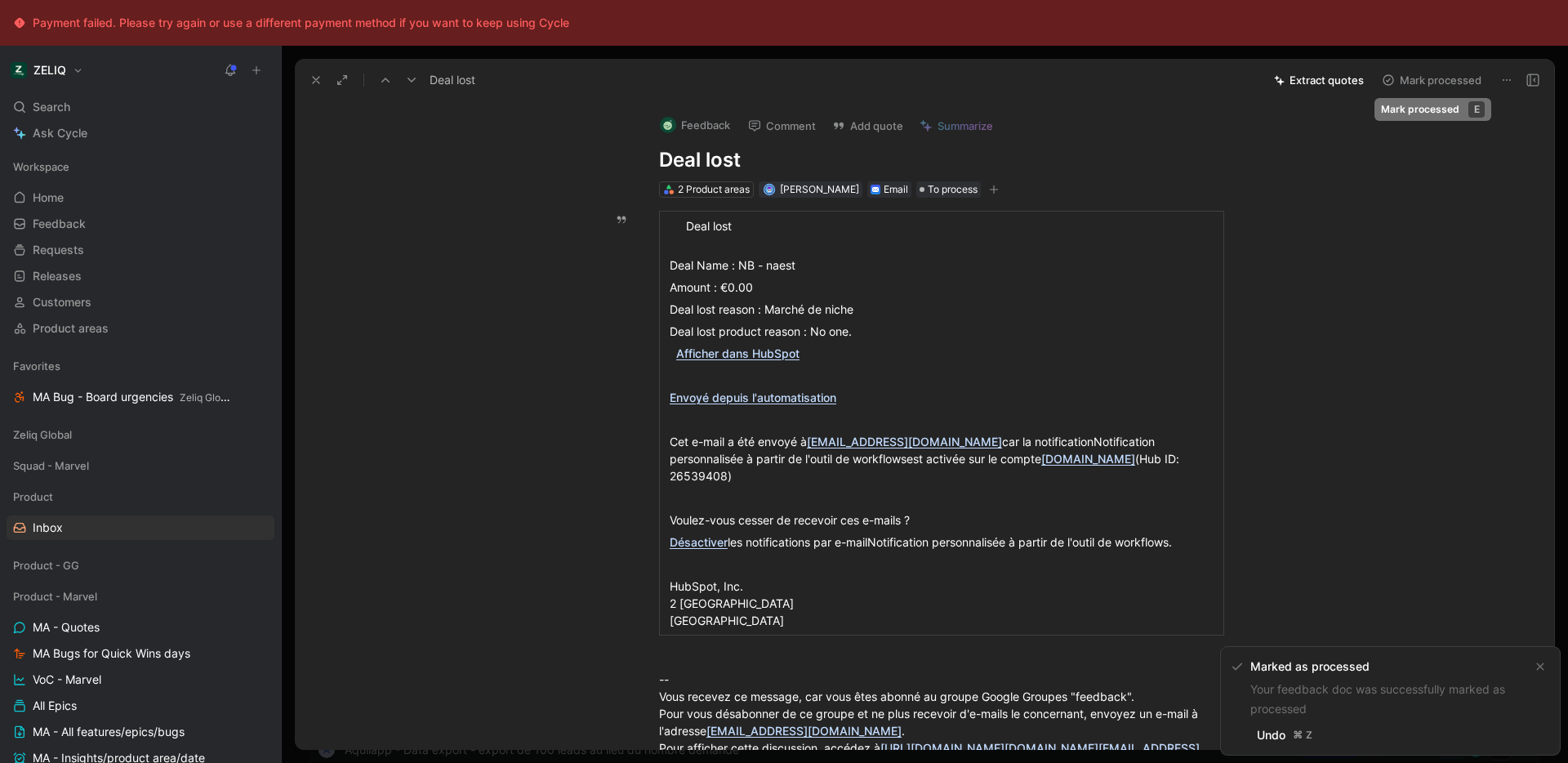
click at [1431, 77] on button "Mark processed" at bounding box center [1431, 80] width 114 height 23
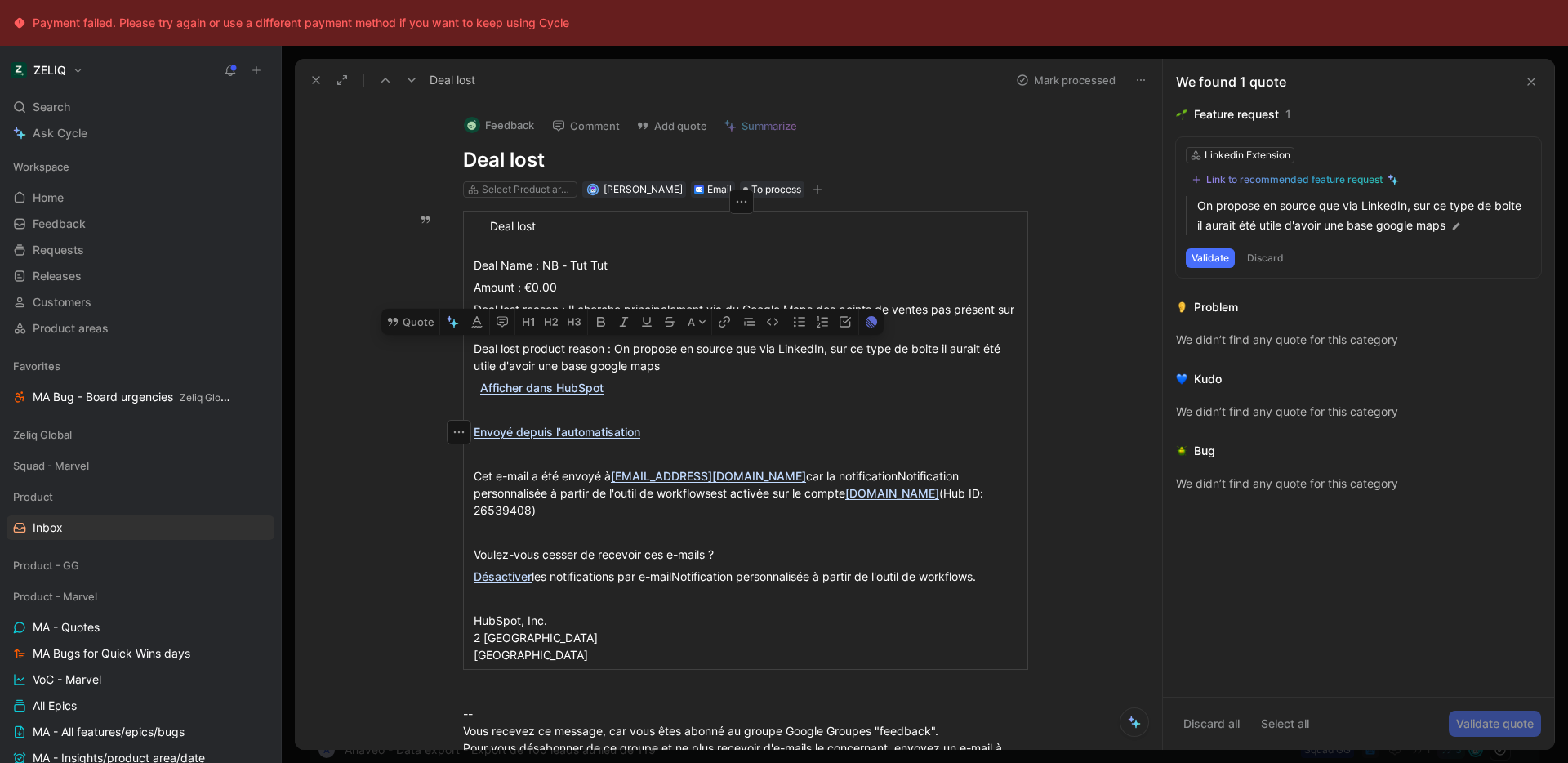
drag, startPoint x: 692, startPoint y: 365, endPoint x: 610, endPoint y: 351, distance: 83.2
click at [610, 351] on div "Deal lost product reason : On propose en source que via LinkedIn, sur ce type d…" at bounding box center [746, 357] width 544 height 34
click at [412, 324] on button "Quote" at bounding box center [410, 322] width 58 height 26
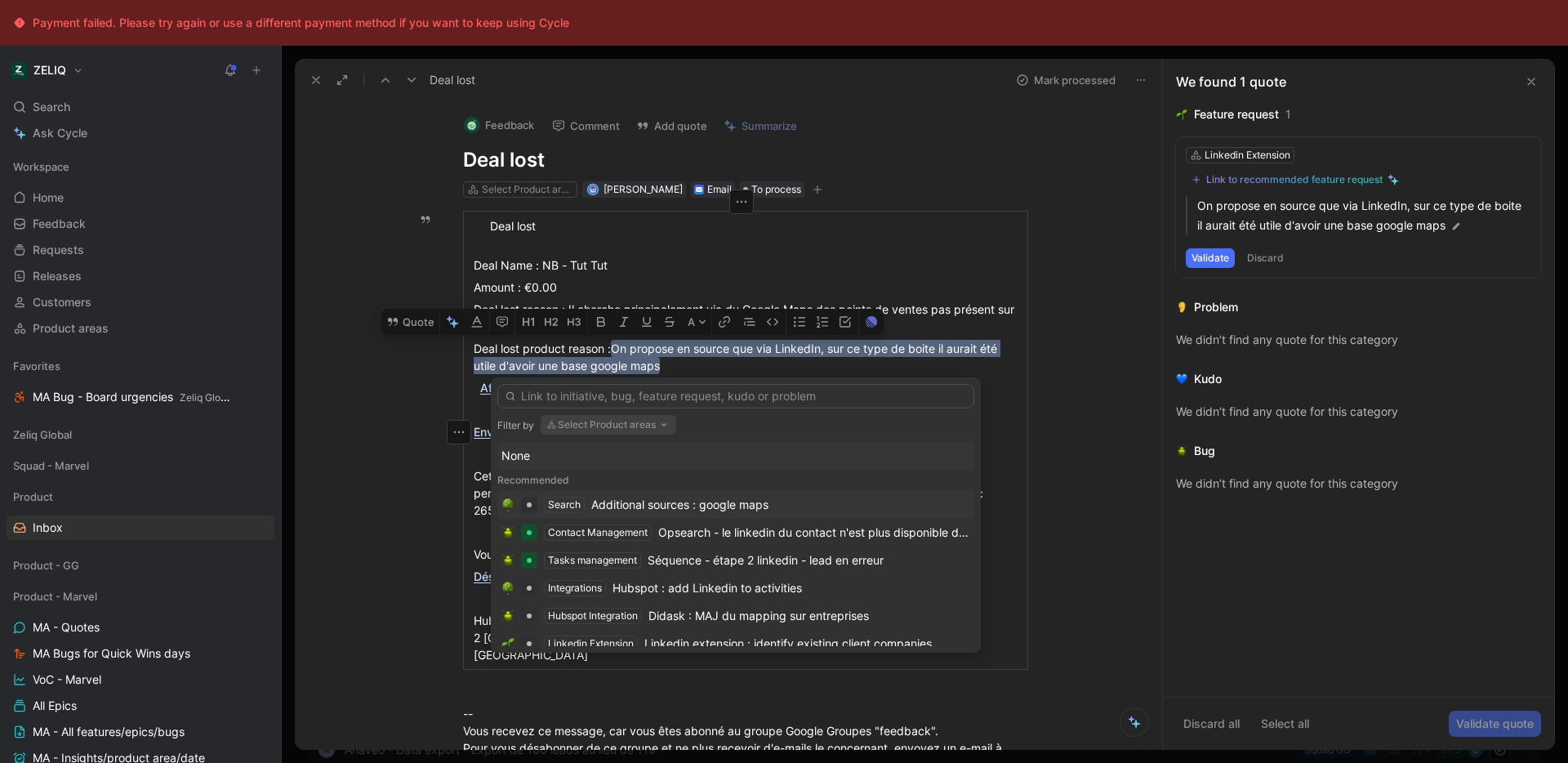
click at [657, 498] on div "Additional sources : google maps" at bounding box center [679, 504] width 177 height 19
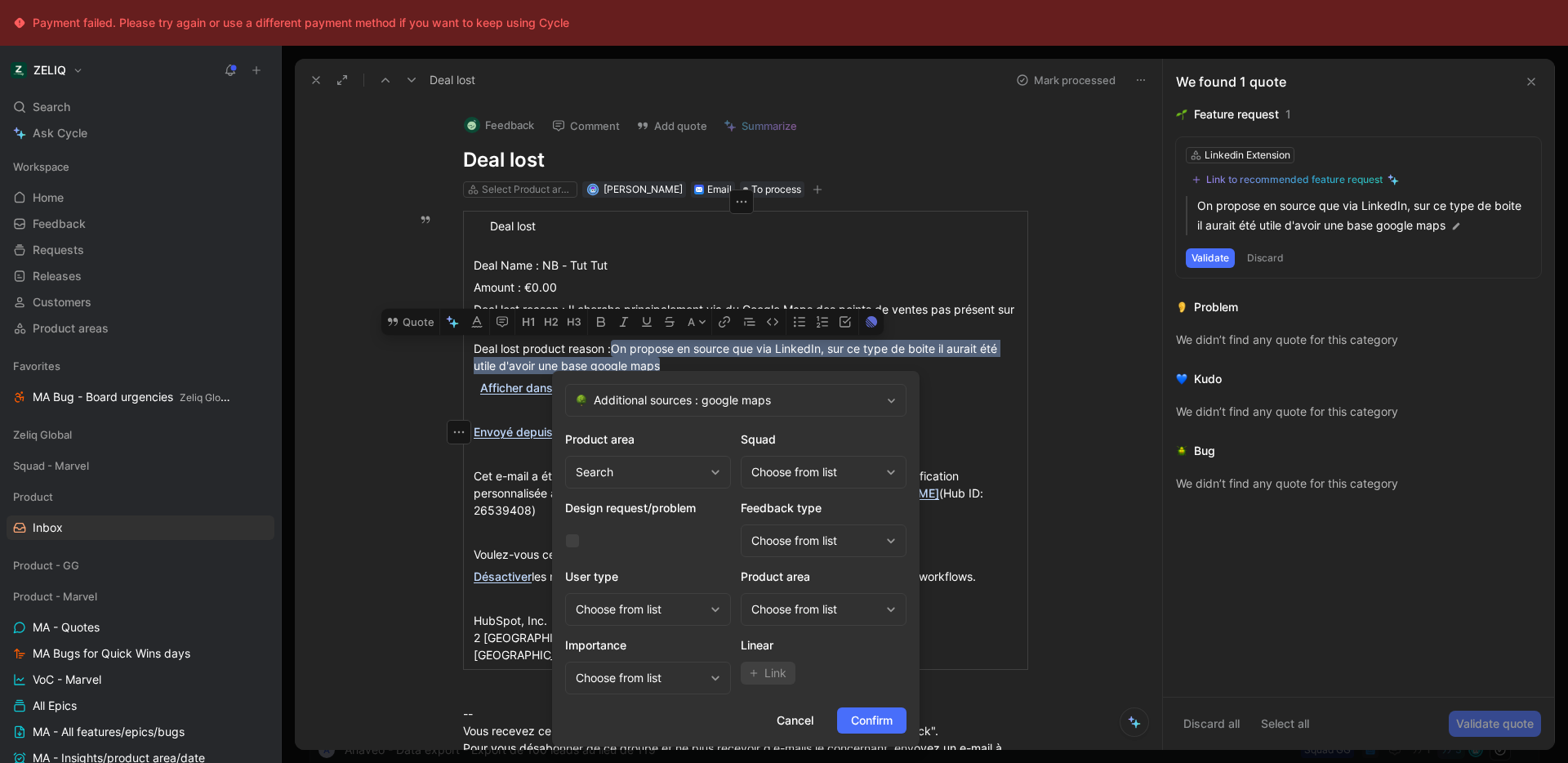
click at [801, 478] on div "Choose from list" at bounding box center [815, 472] width 128 height 19
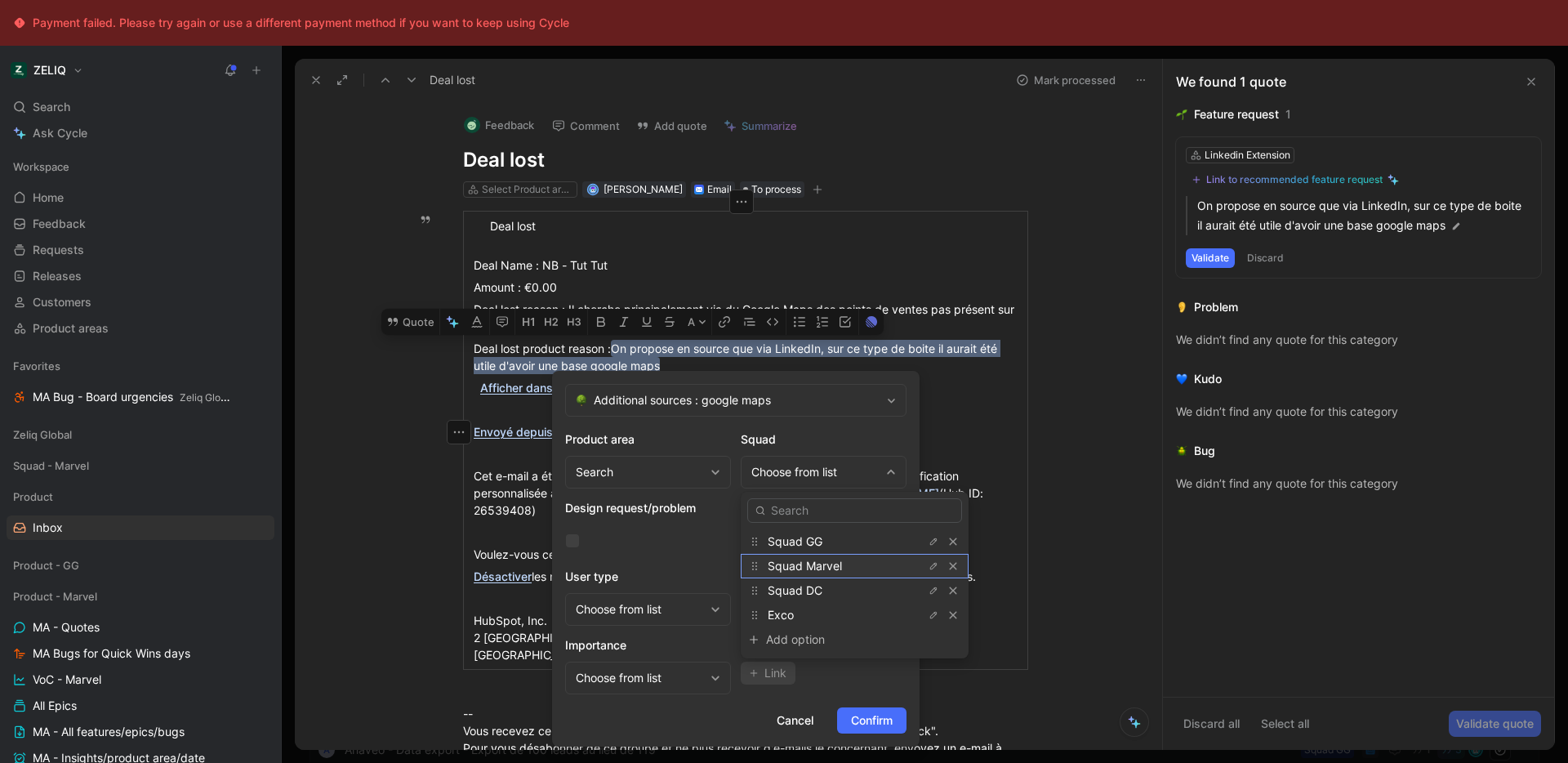
click at [853, 571] on div "Squad Marvel" at bounding box center [828, 566] width 122 height 19
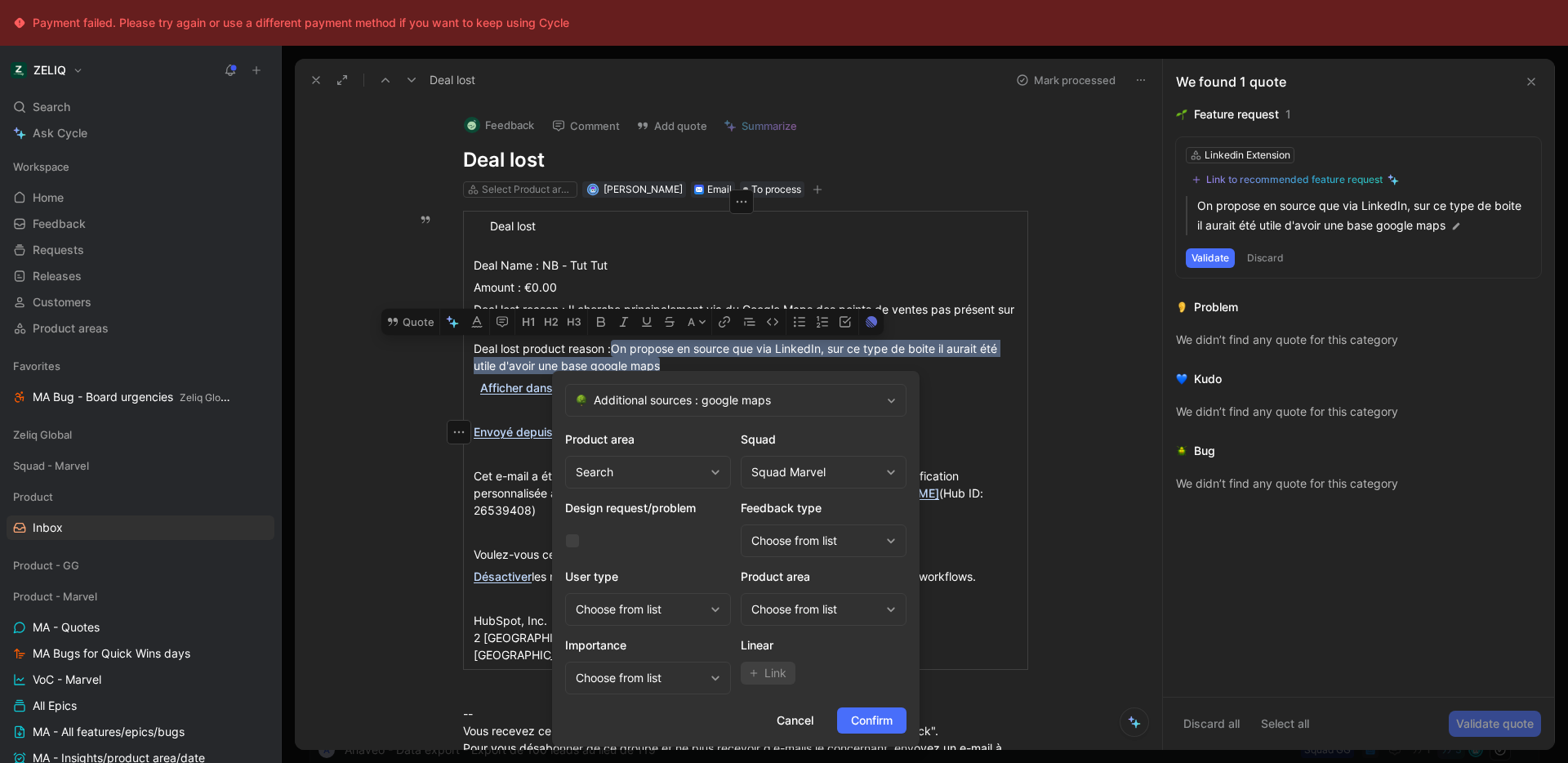
click at [849, 605] on div "Choose from list" at bounding box center [815, 609] width 128 height 19
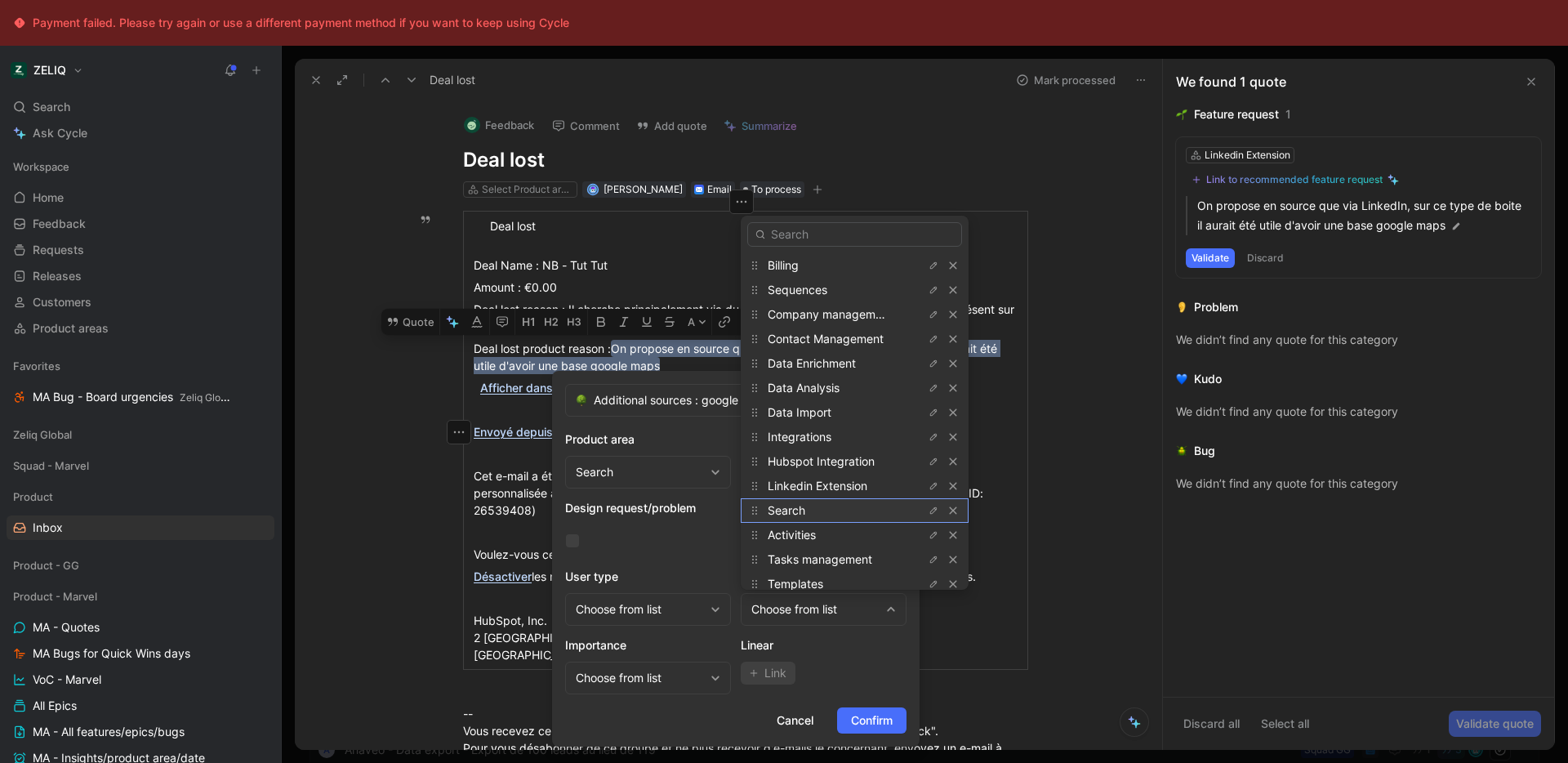
click at [840, 511] on div "Search" at bounding box center [828, 510] width 122 height 19
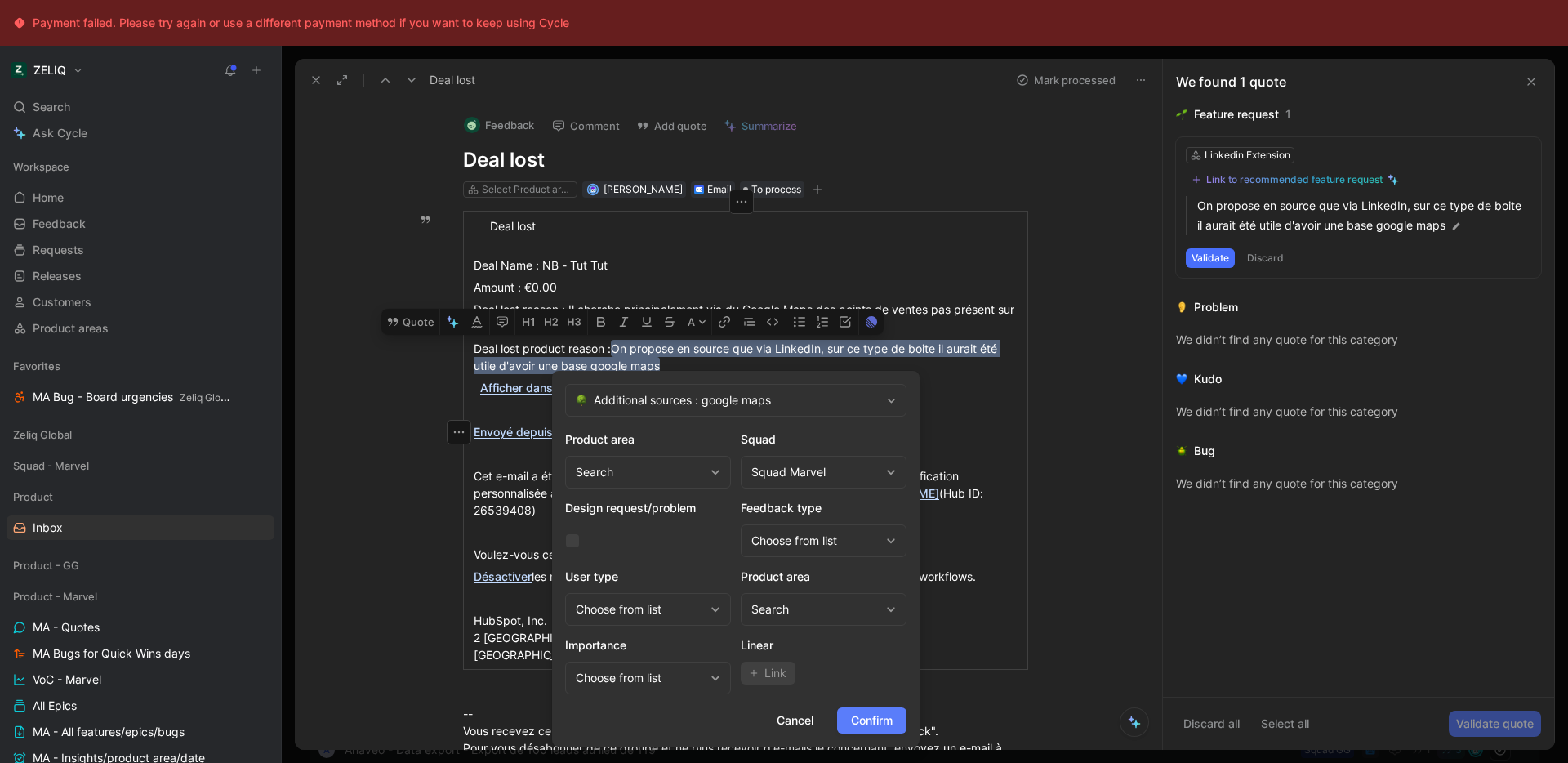
click at [859, 719] on span "Confirm" at bounding box center [872, 720] width 42 height 19
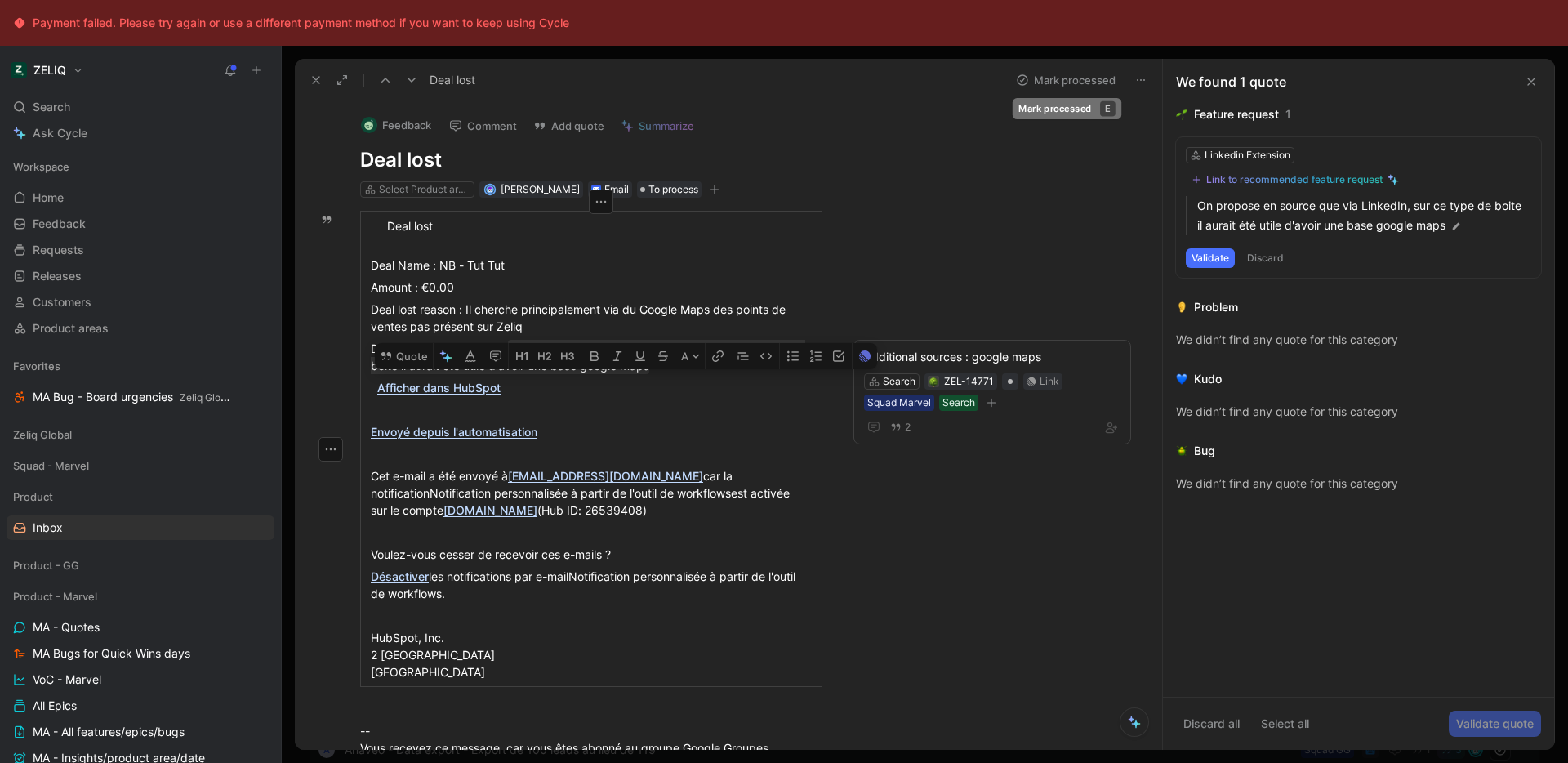
click at [1064, 85] on button "Mark processed" at bounding box center [1065, 80] width 114 height 23
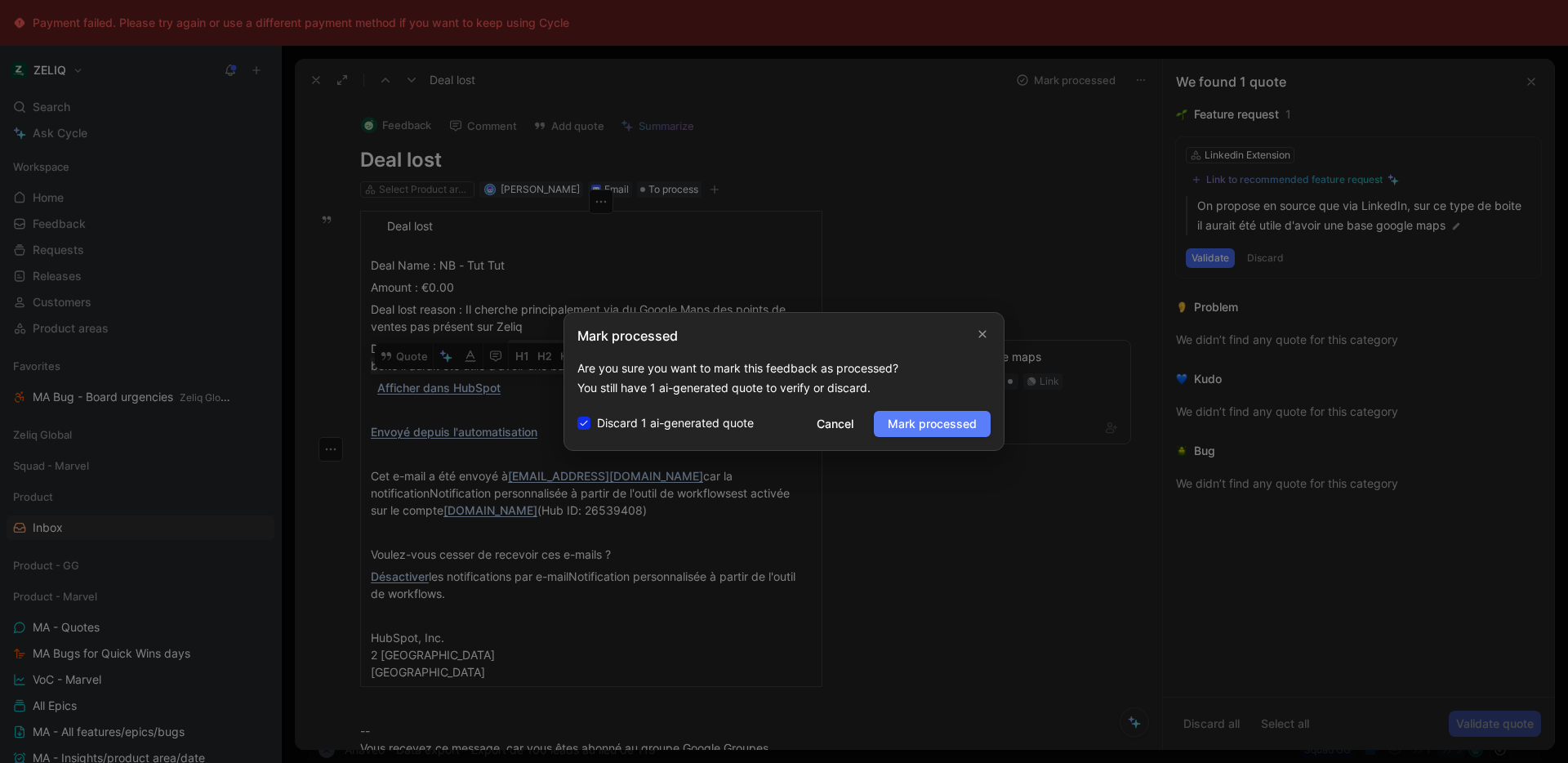
click at [938, 430] on span "Mark processed" at bounding box center [932, 424] width 89 height 19
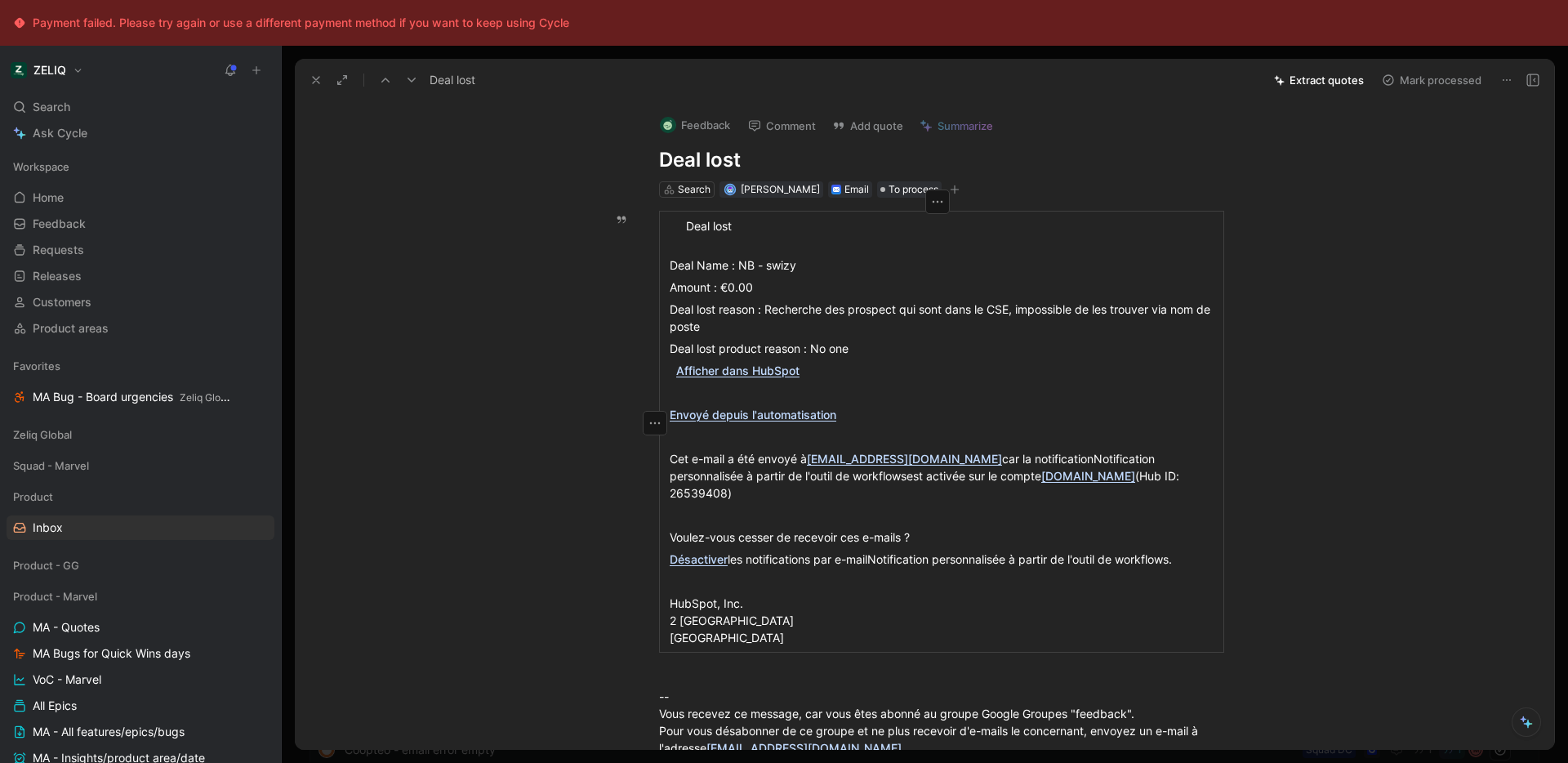
drag, startPoint x: 802, startPoint y: 316, endPoint x: 936, endPoint y: 364, distance: 142.3
click at [936, 364] on td "Deal lost Deal Name : NB - swizy Amount : €0.00 Deal lost reason : Recherche de…" at bounding box center [942, 433] width 564 height 441
click at [936, 364] on div "Afficher dans HubSpot" at bounding box center [942, 371] width 544 height 17
click at [1420, 78] on button "Mark processed" at bounding box center [1431, 80] width 114 height 23
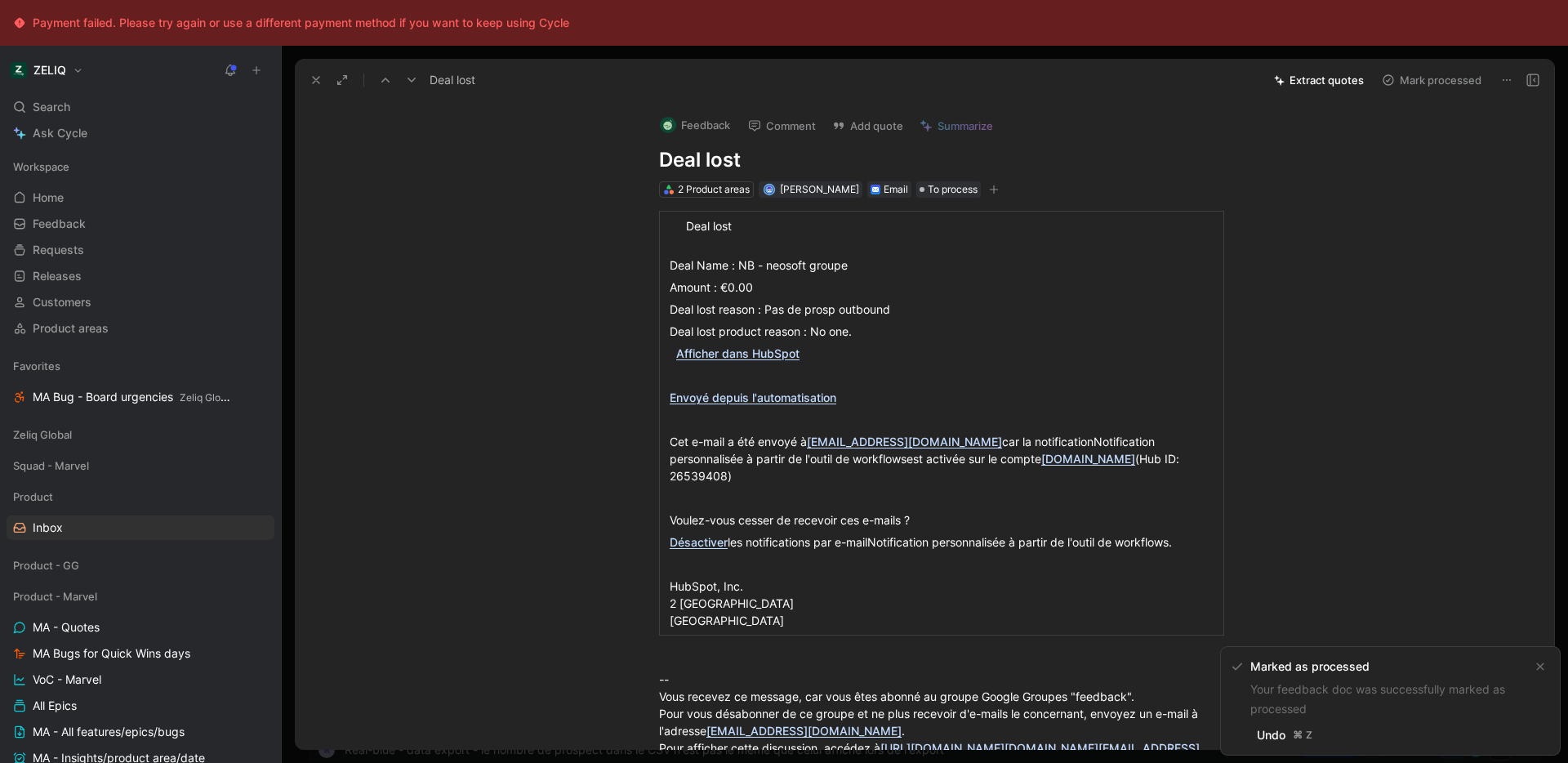
click at [1420, 78] on button "Mark processed" at bounding box center [1431, 80] width 114 height 23
click at [976, 279] on div "Amount : €0.00" at bounding box center [942, 287] width 544 height 17
click at [1432, 83] on button "Mark processed" at bounding box center [1431, 80] width 114 height 23
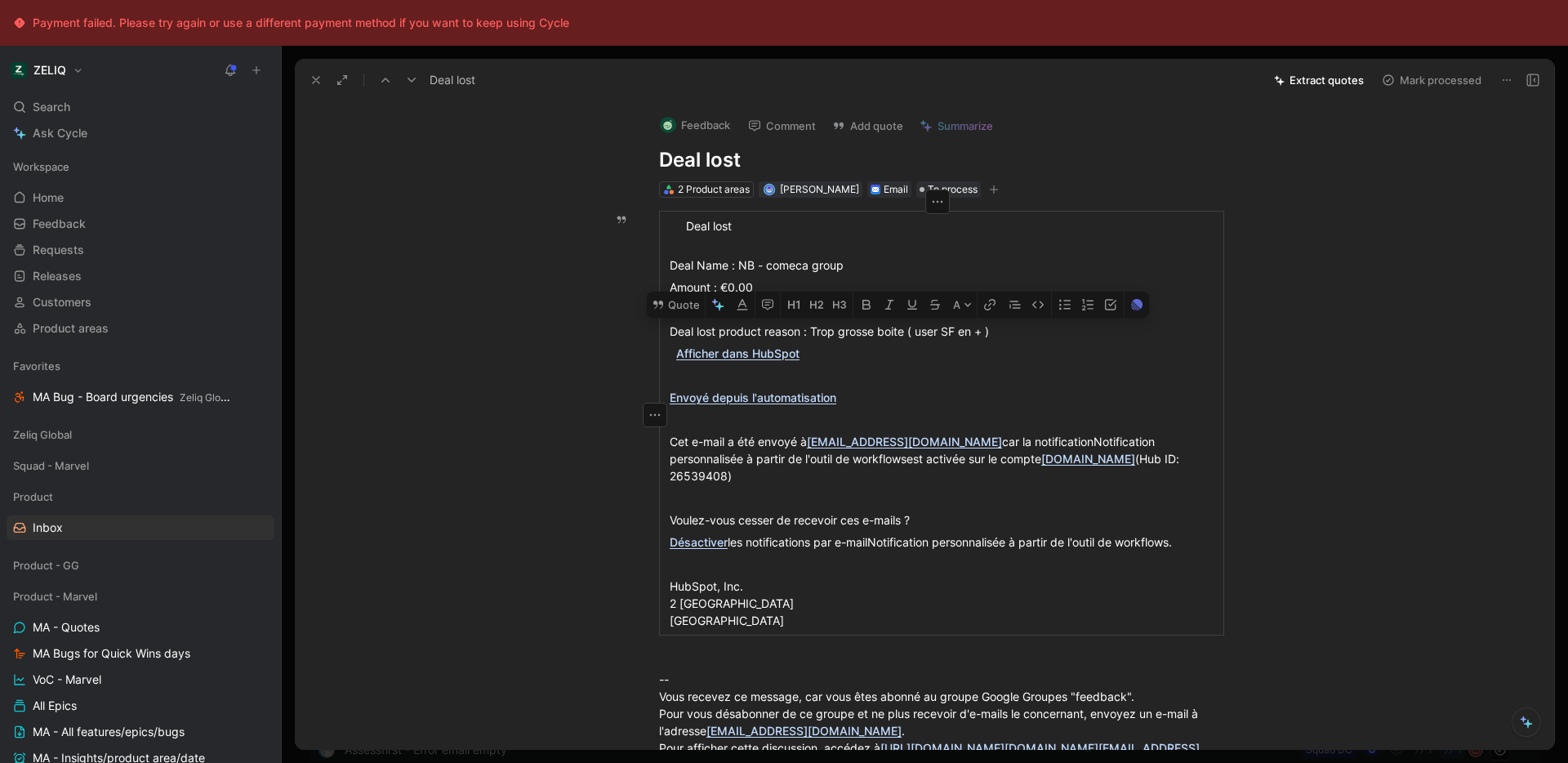
drag, startPoint x: 999, startPoint y: 332, endPoint x: 807, endPoint y: 330, distance: 192.0
click at [807, 330] on div "Deal lost product reason : Trop grosse boite ( user SF en + )" at bounding box center [942, 331] width 544 height 17
click at [688, 307] on button "Quote" at bounding box center [676, 304] width 58 height 26
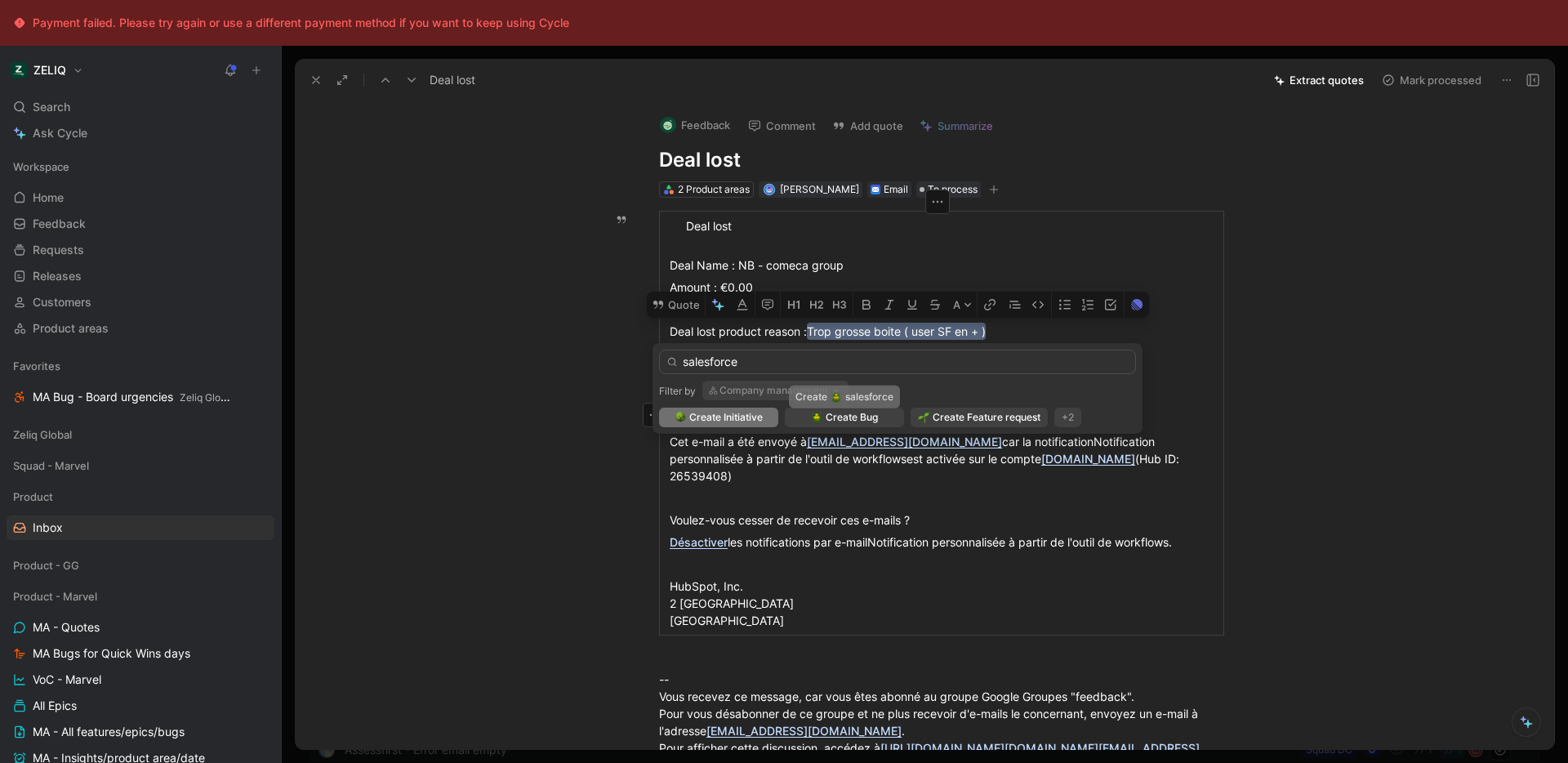
type input "salesforce"
click at [803, 393] on button "Company management" at bounding box center [775, 390] width 147 height 19
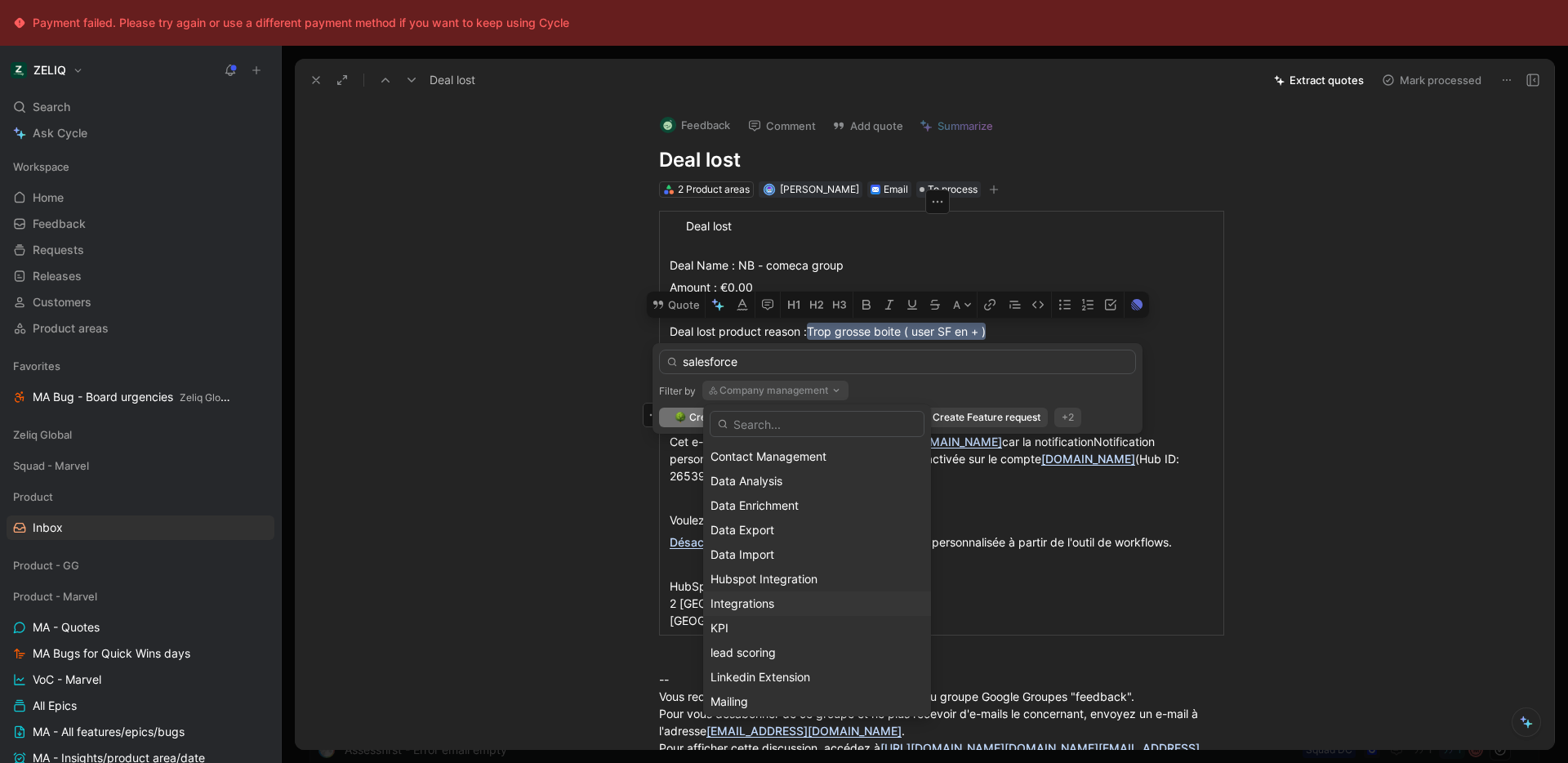
scroll to position [147, 0]
click at [799, 608] on div "Integrations" at bounding box center [817, 602] width 213 height 19
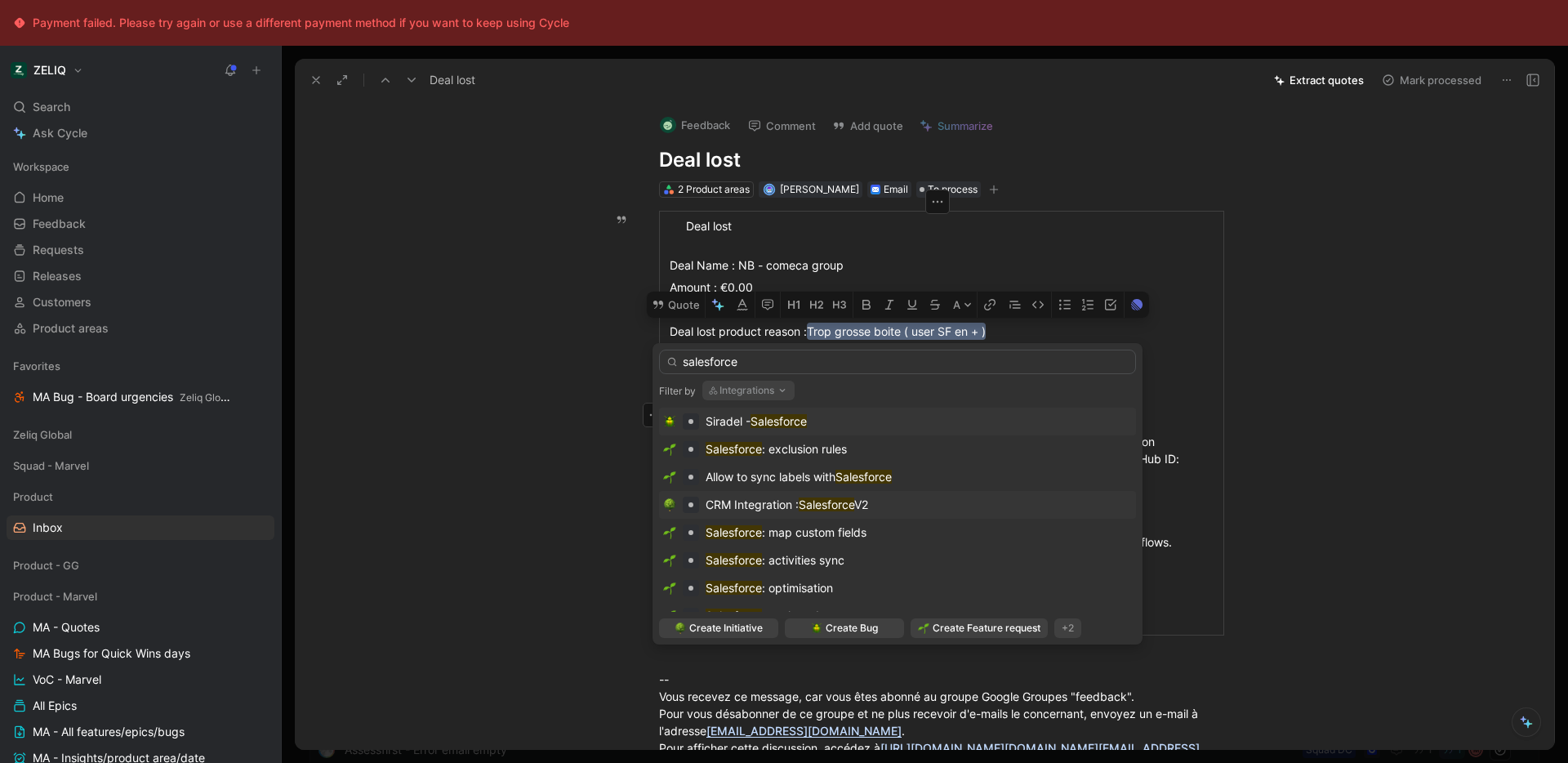
click at [848, 503] on mark "Salesforce" at bounding box center [827, 504] width 56 height 14
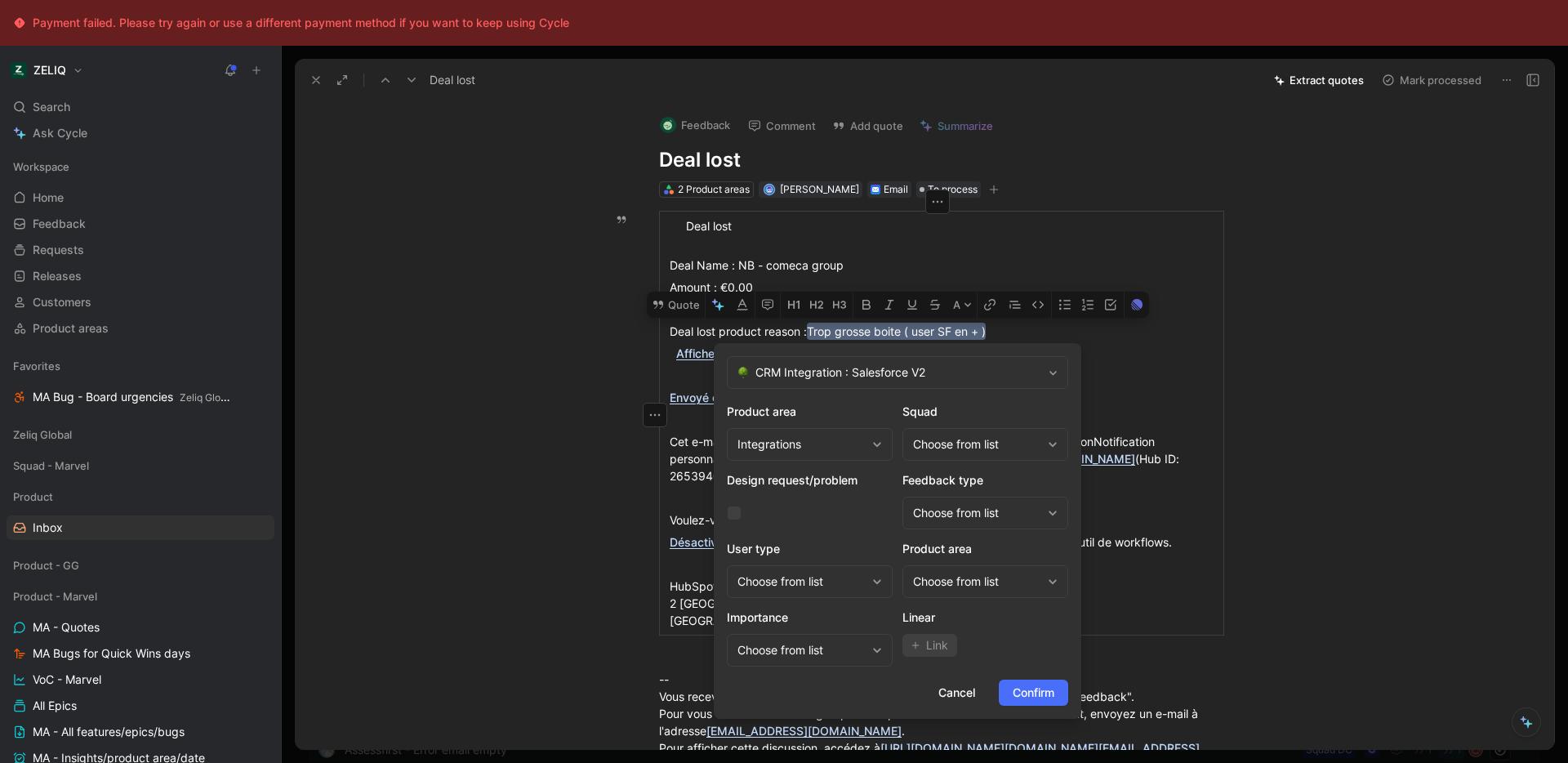
click at [939, 443] on div "Choose from list" at bounding box center [977, 444] width 128 height 19
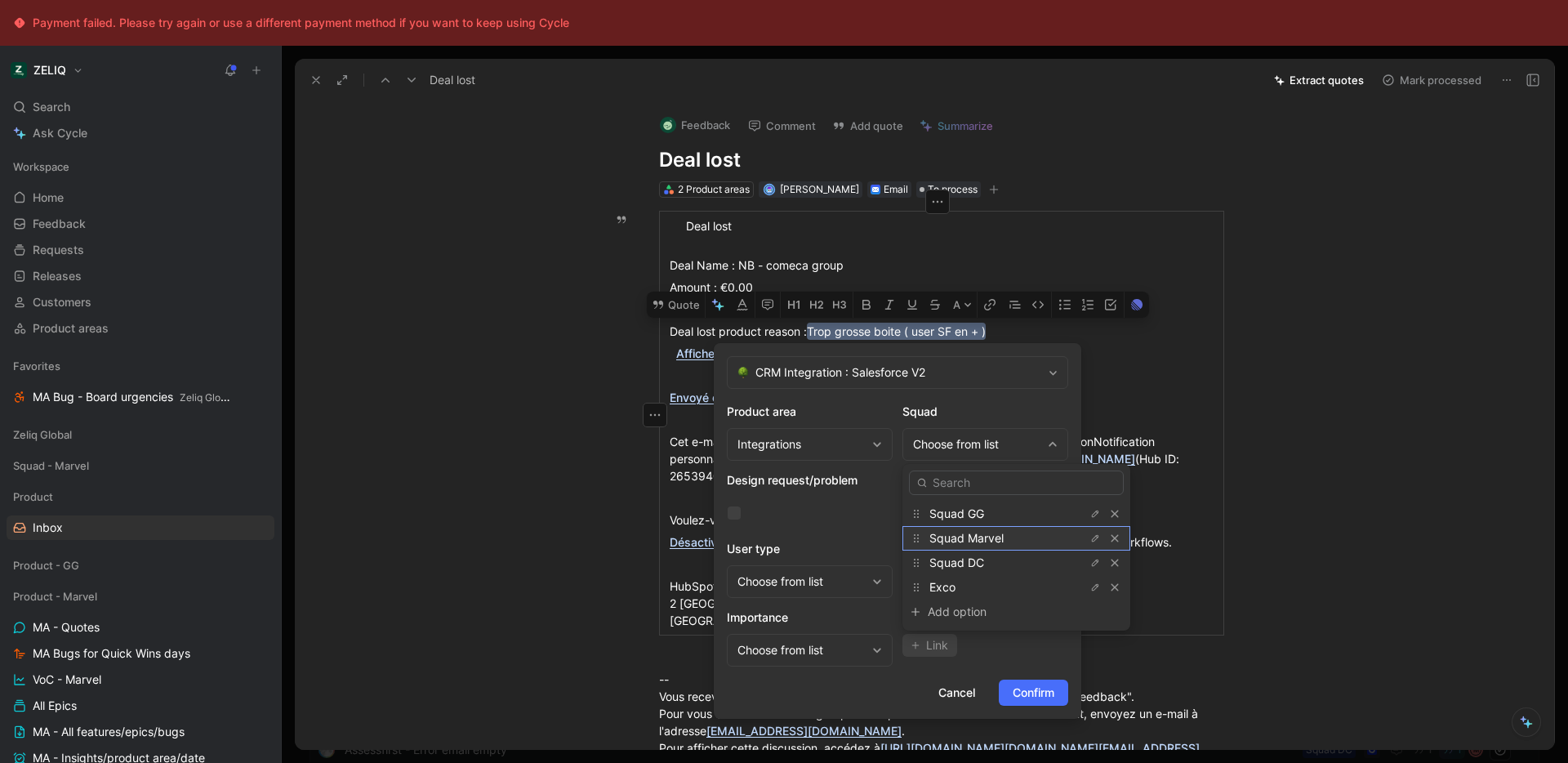
click at [969, 533] on span "Squad Marvel" at bounding box center [966, 538] width 74 height 14
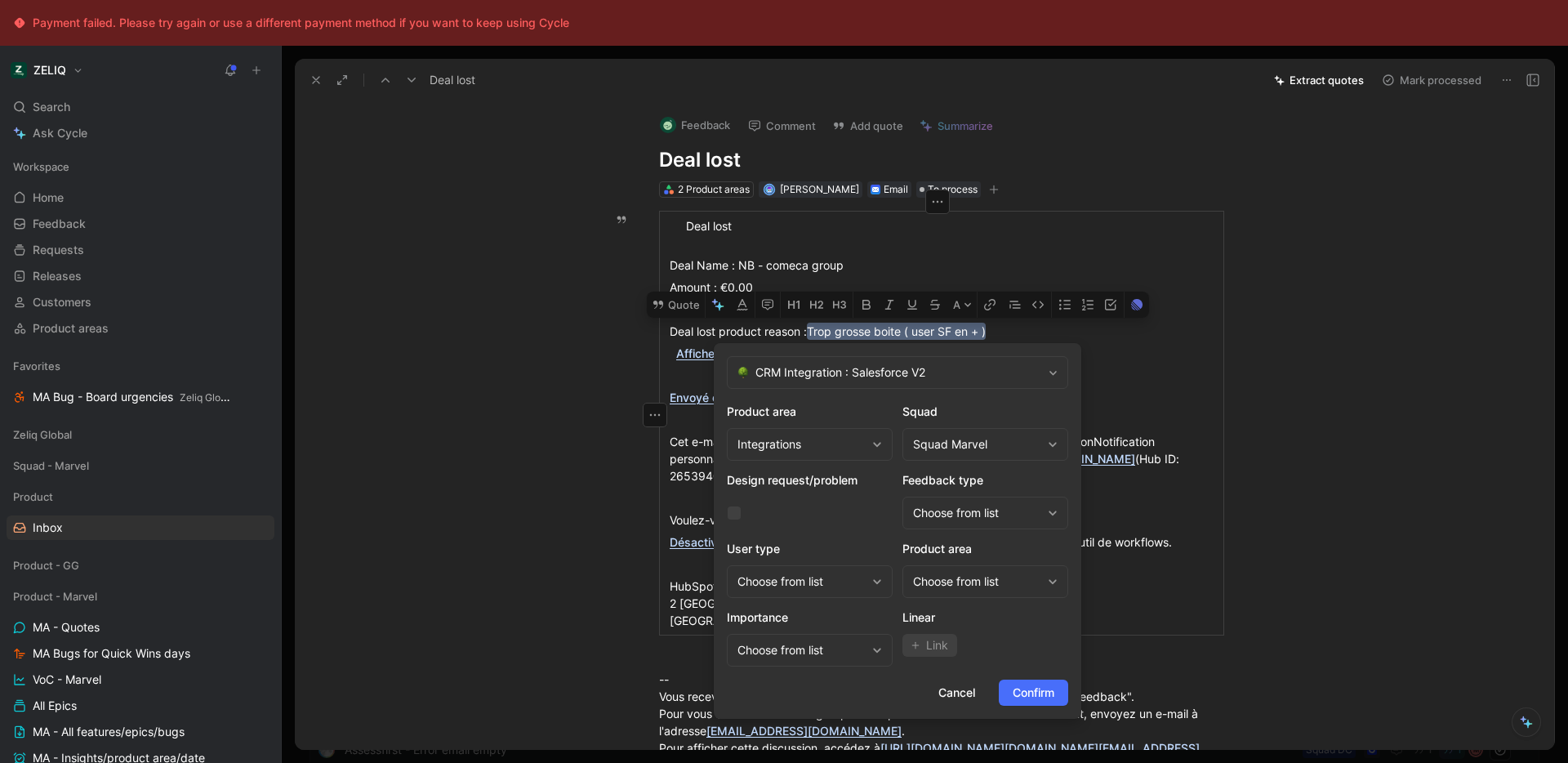
click at [964, 576] on div "Choose from list" at bounding box center [977, 581] width 128 height 19
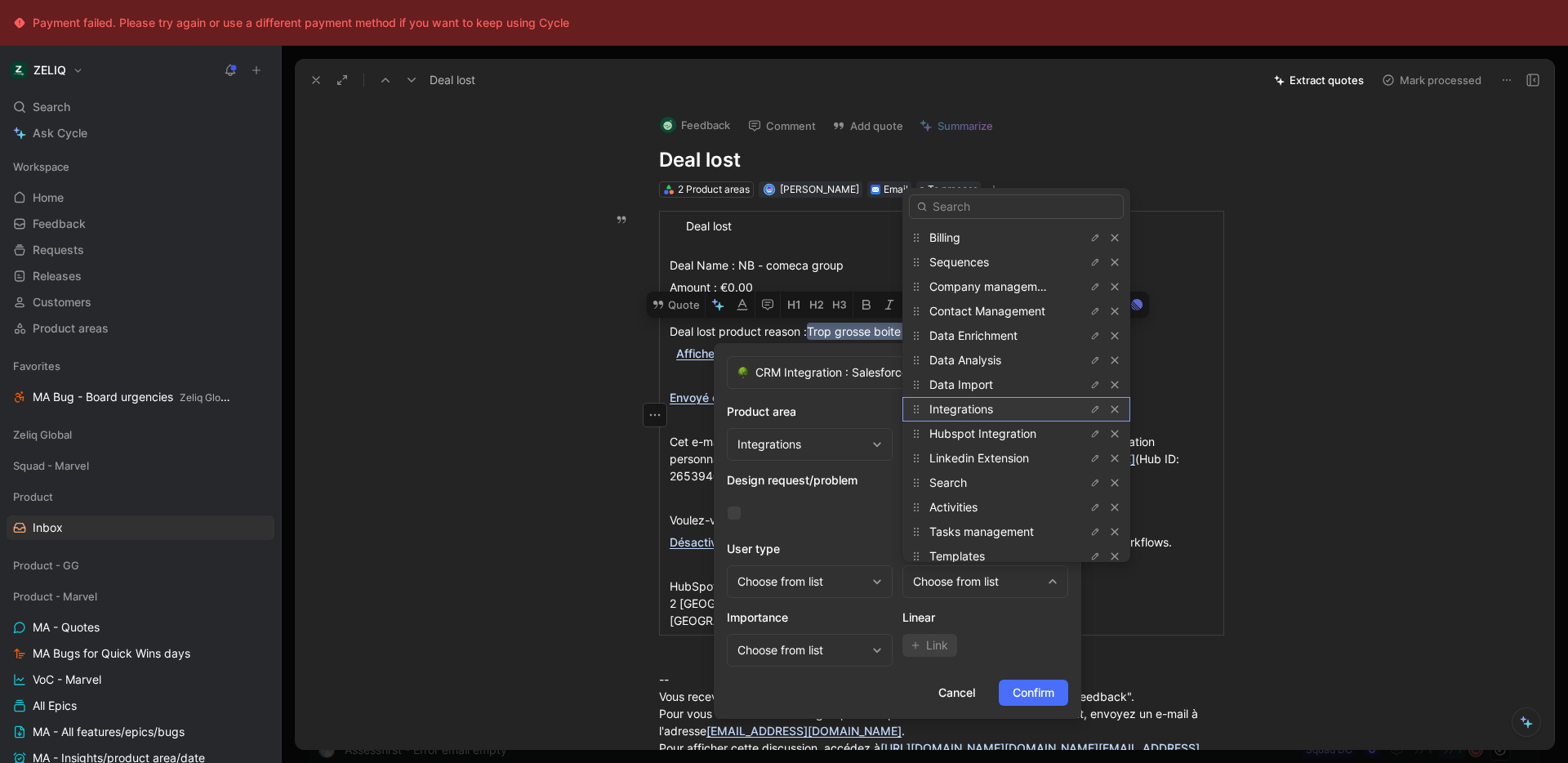
click at [990, 416] on span "Integrations" at bounding box center [961, 409] width 64 height 14
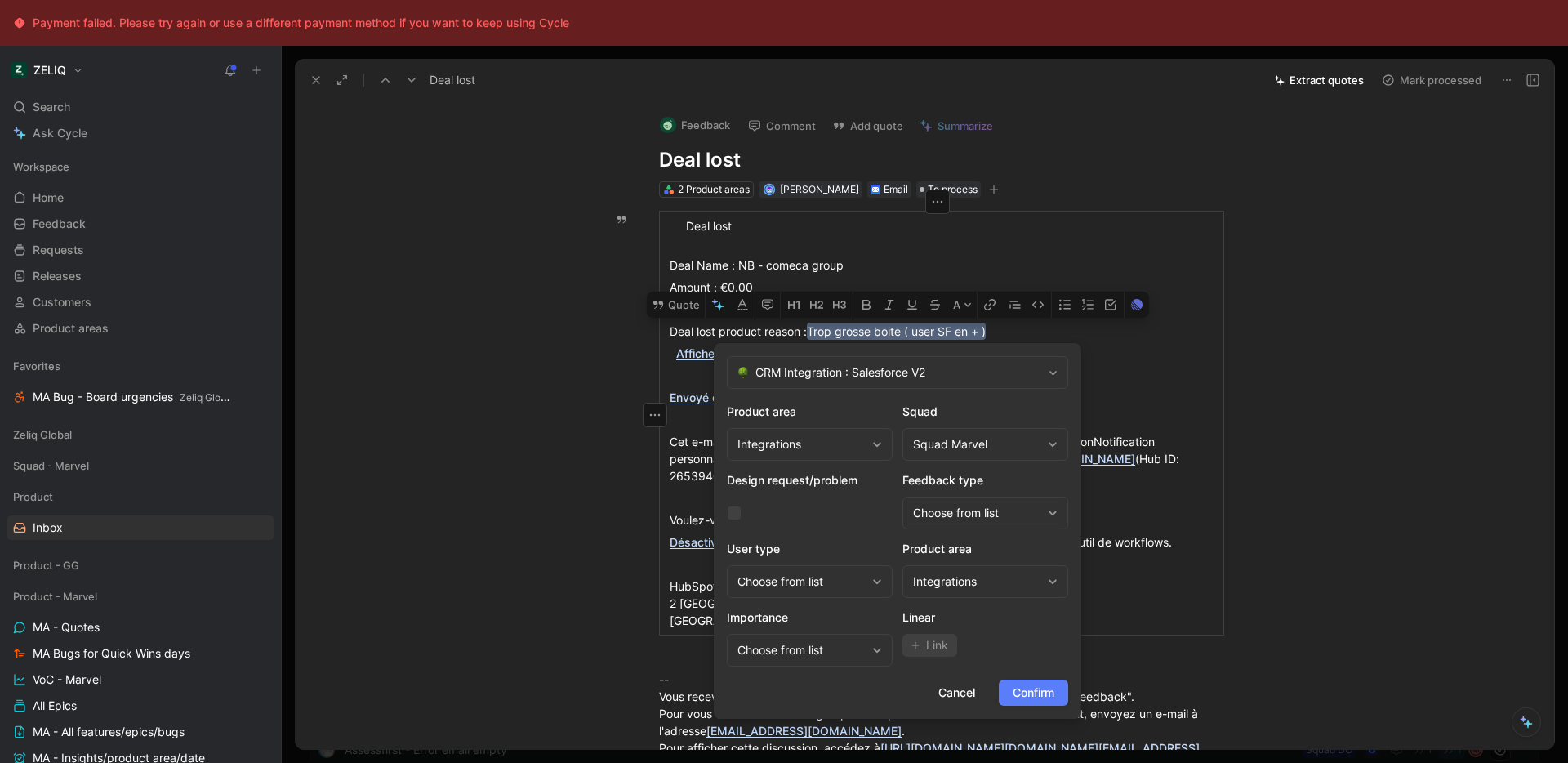
click at [1029, 695] on span "Confirm" at bounding box center [1033, 692] width 42 height 19
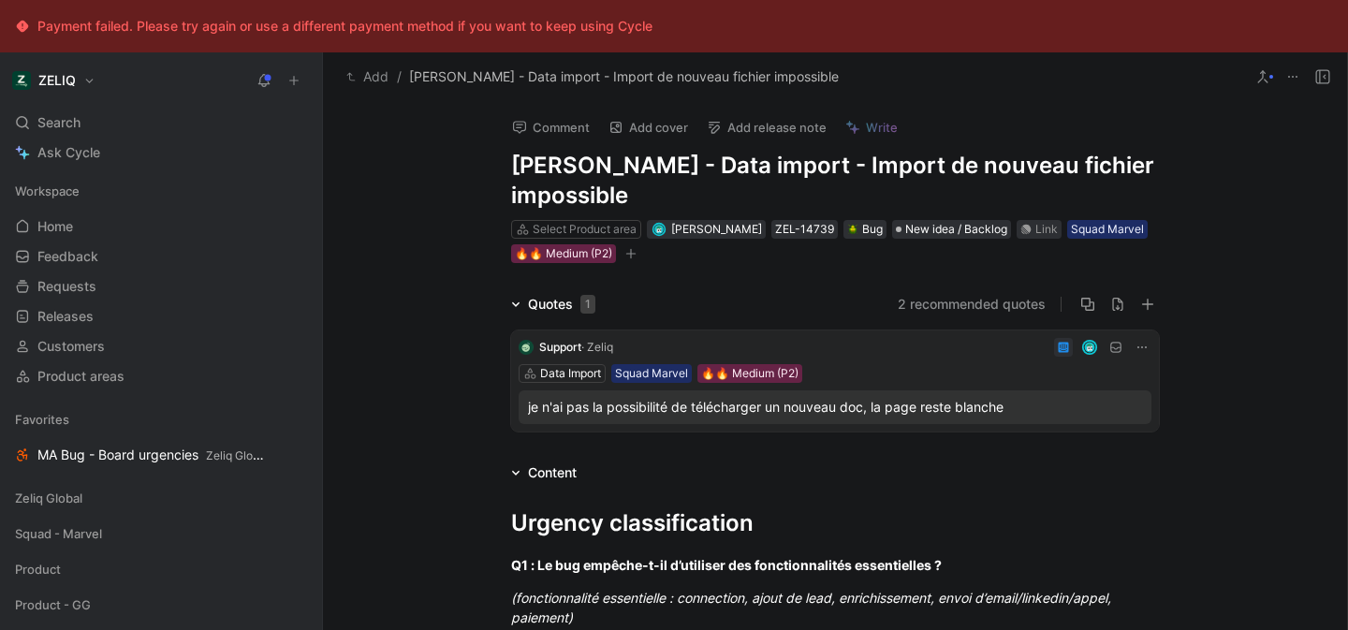
click at [793, 405] on div "je n'ai pas la possibilité de télécharger un nouveau doc, la page reste blanche" at bounding box center [835, 407] width 614 height 22
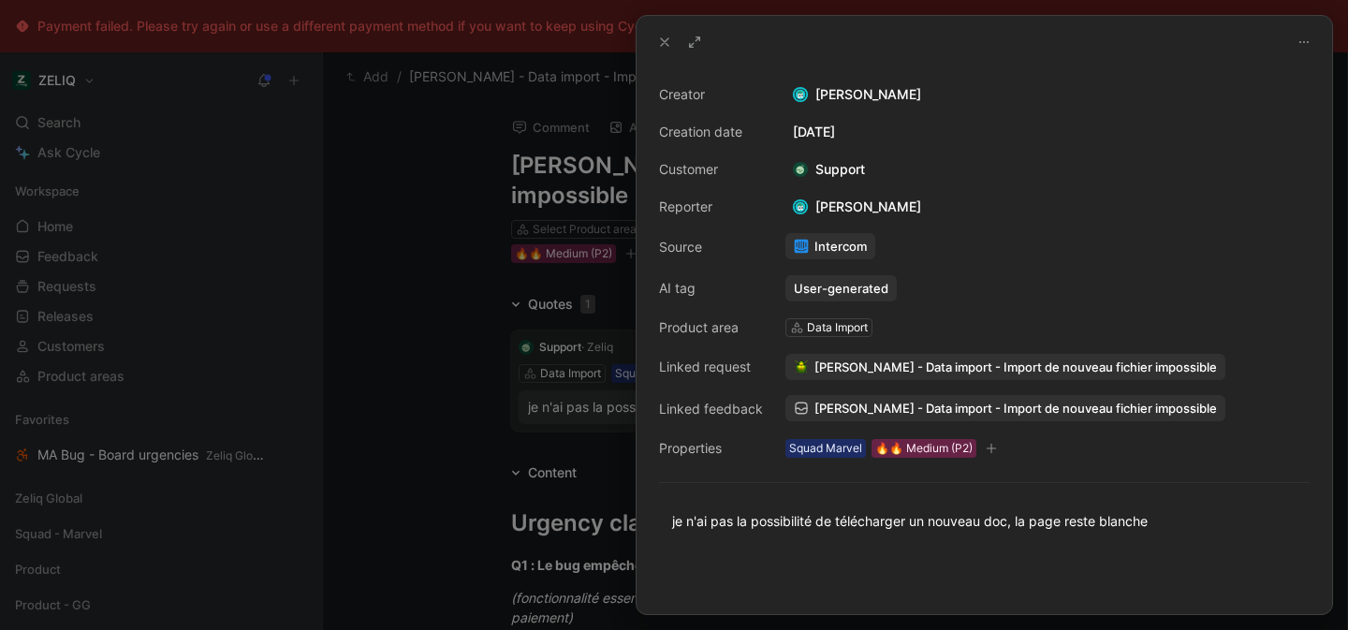
click at [569, 357] on div at bounding box center [674, 315] width 1348 height 630
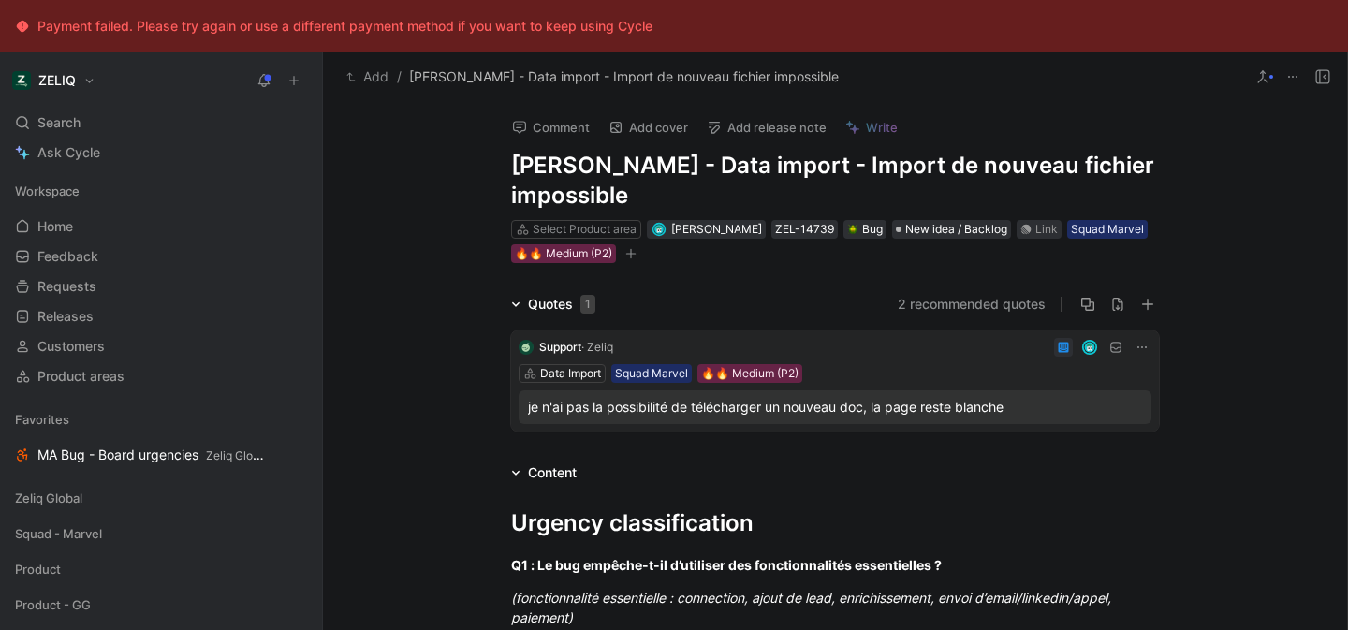
click at [770, 358] on div "Support · Zeliq Data Import Squad Marvel 🔥🔥 Medium (P2) je n'ai pas la possibil…" at bounding box center [835, 381] width 648 height 101
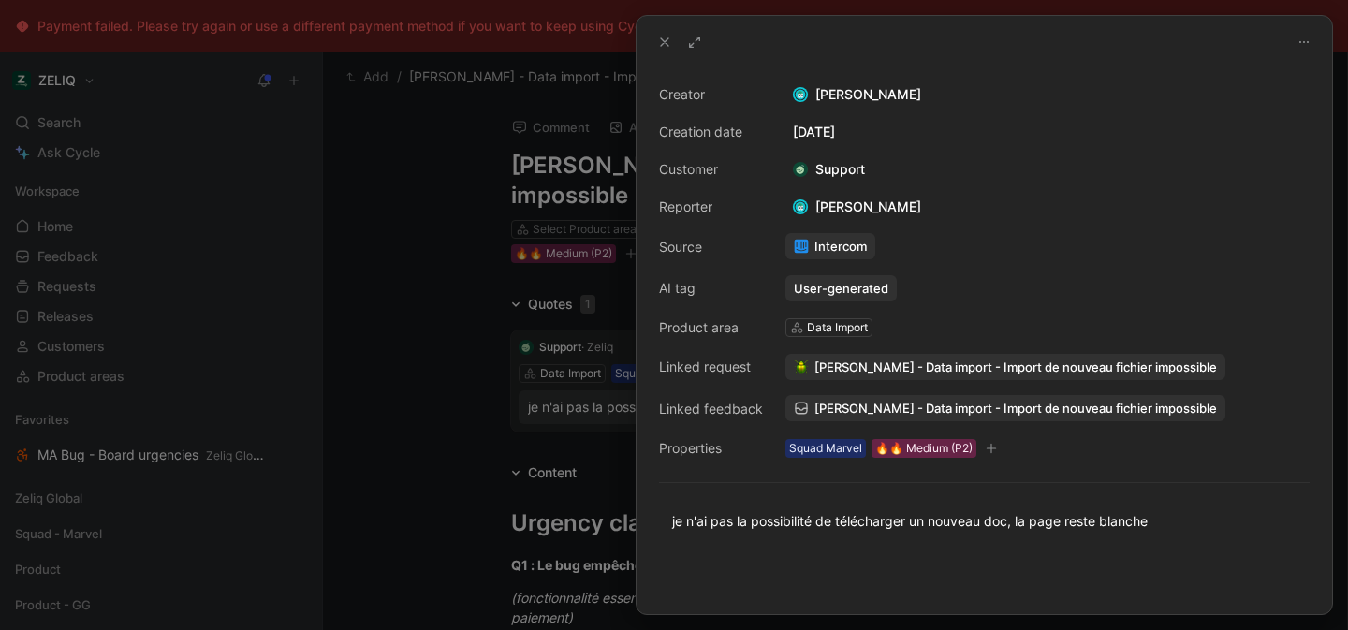
click at [768, 358] on div "Creator [PERSON_NAME] Creation date [DATE] Customer Support Reporter [PERSON_NA…" at bounding box center [984, 271] width 651 height 376
click at [523, 415] on div at bounding box center [674, 315] width 1348 height 630
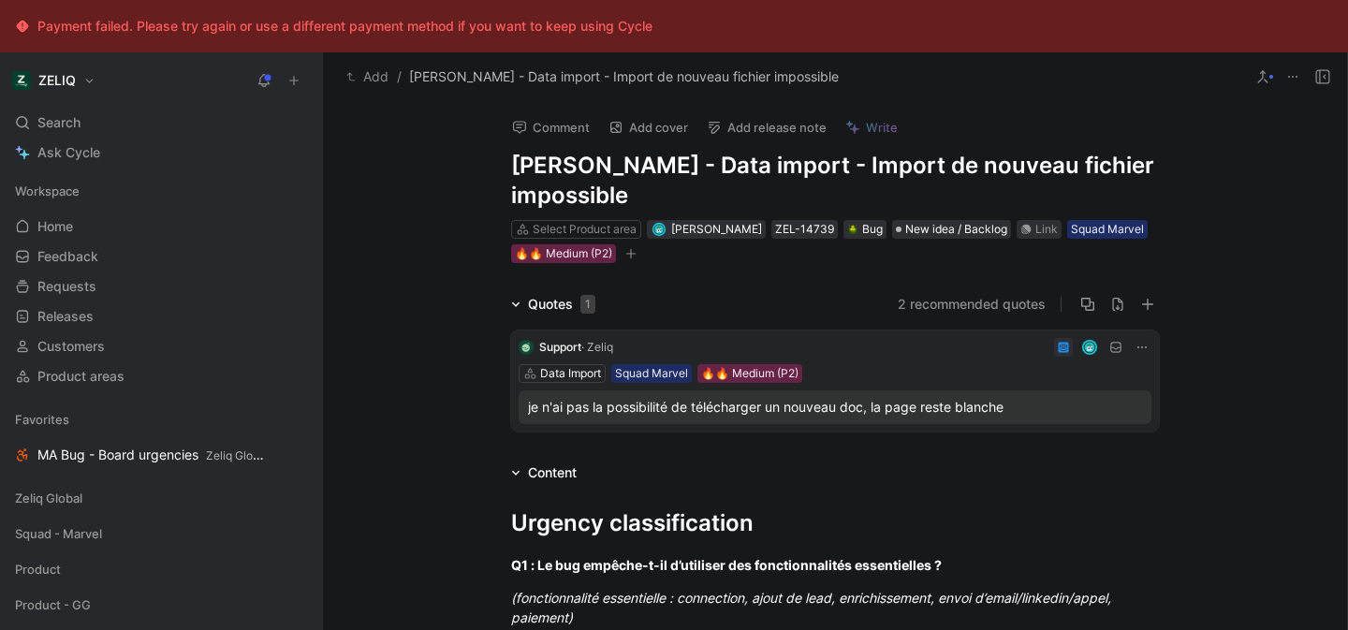
click at [932, 375] on div "Data Import Squad Marvel 🔥🔥 Medium (P2)" at bounding box center [835, 373] width 633 height 19
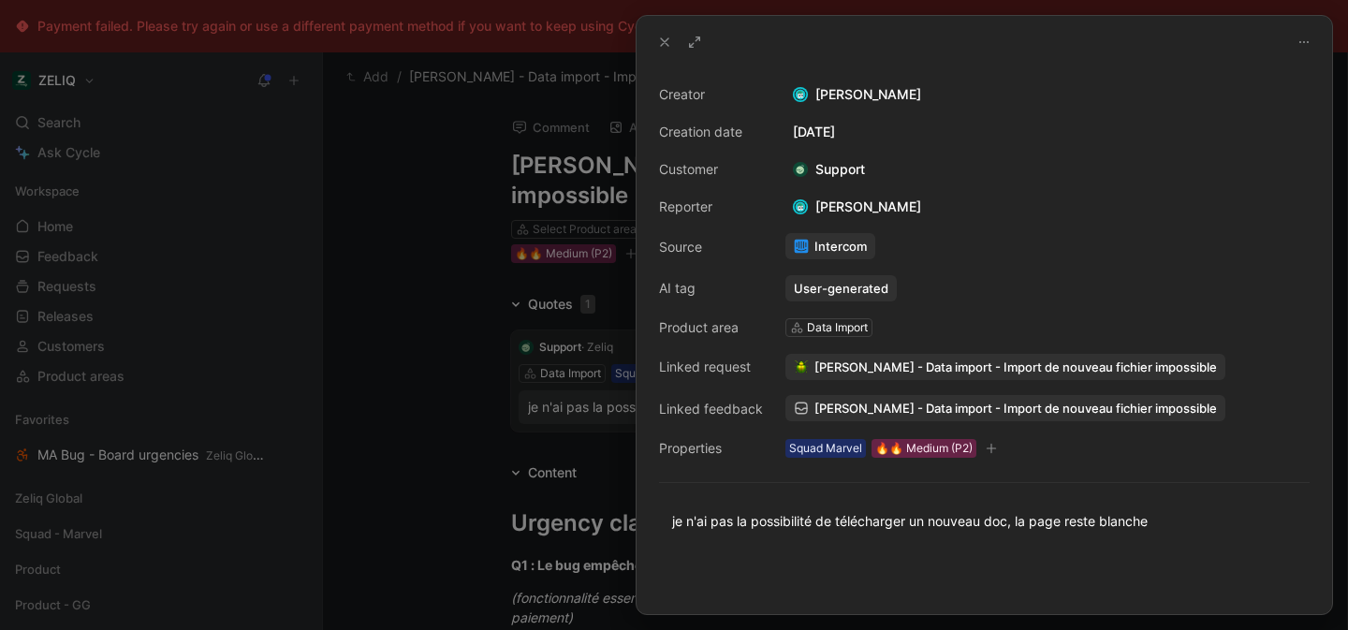
click at [924, 402] on span "[PERSON_NAME] - Data import - Import de nouveau fichier impossible" at bounding box center [1016, 408] width 403 height 17
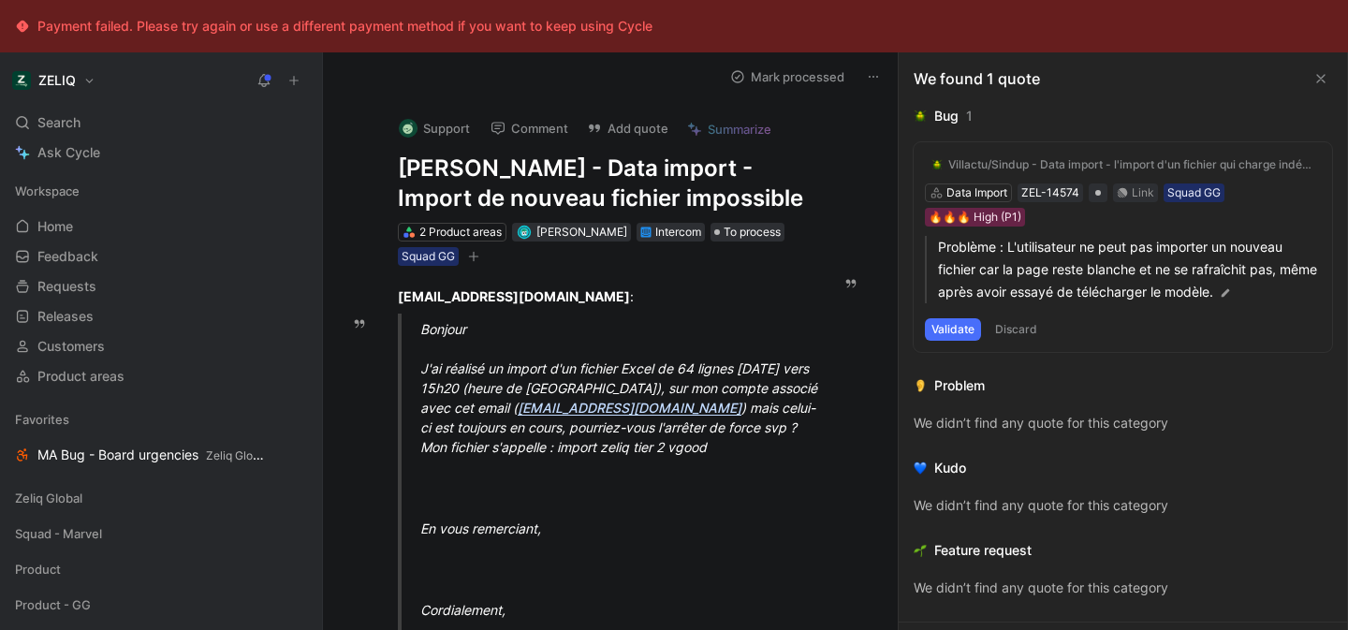
click at [1325, 78] on icon at bounding box center [1321, 78] width 15 height 15
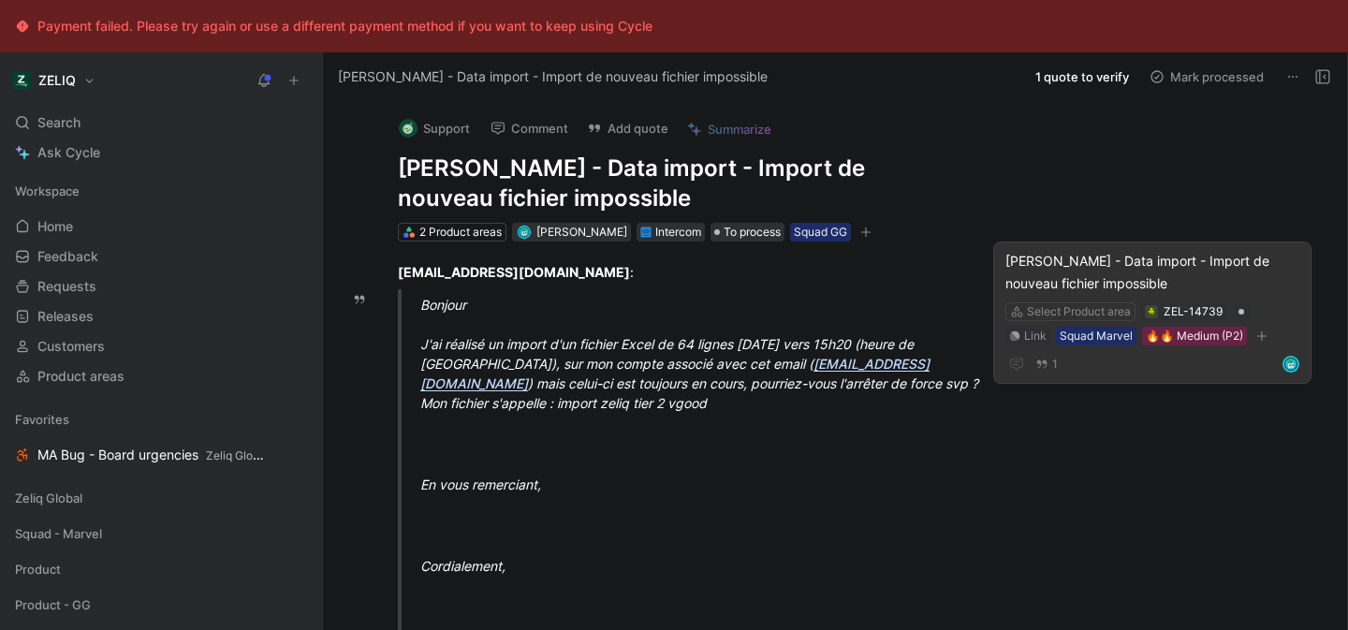
click at [1089, 282] on div "[PERSON_NAME] - Data import - Import de nouveau fichier impossible" at bounding box center [1153, 272] width 294 height 45
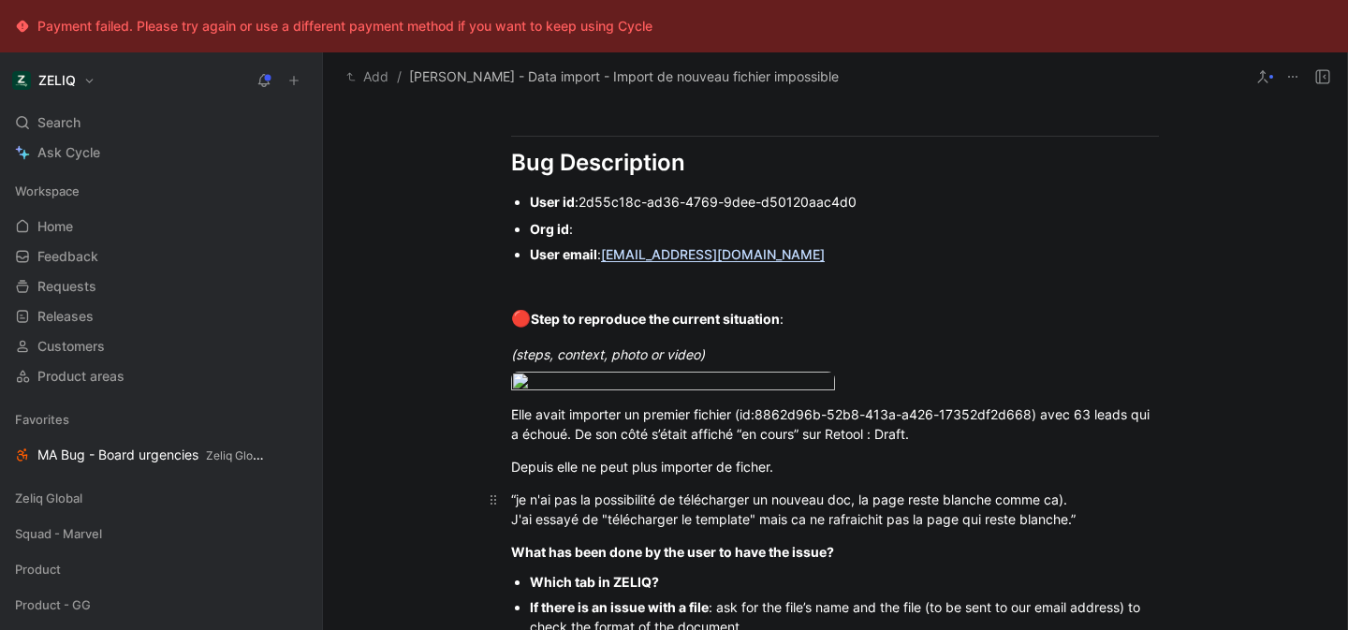
scroll to position [1497, 0]
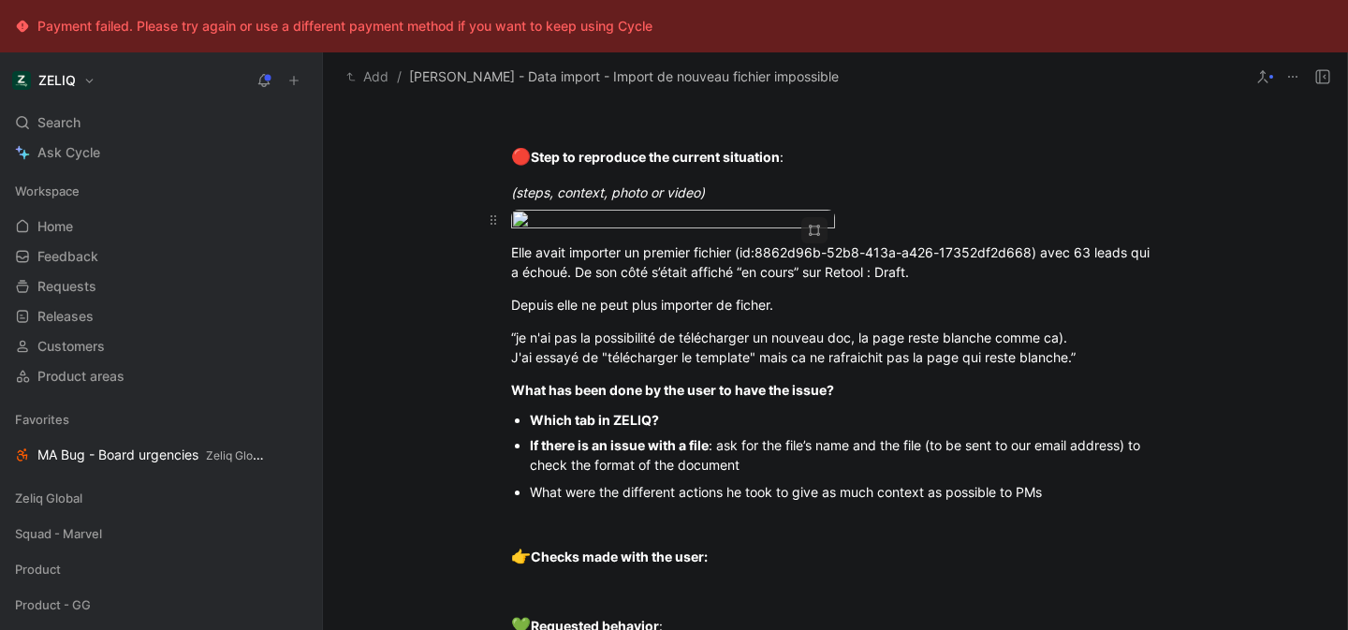
click at [630, 320] on body "Payment failed. Please try again or use a different payment method if you want …" at bounding box center [674, 315] width 1348 height 630
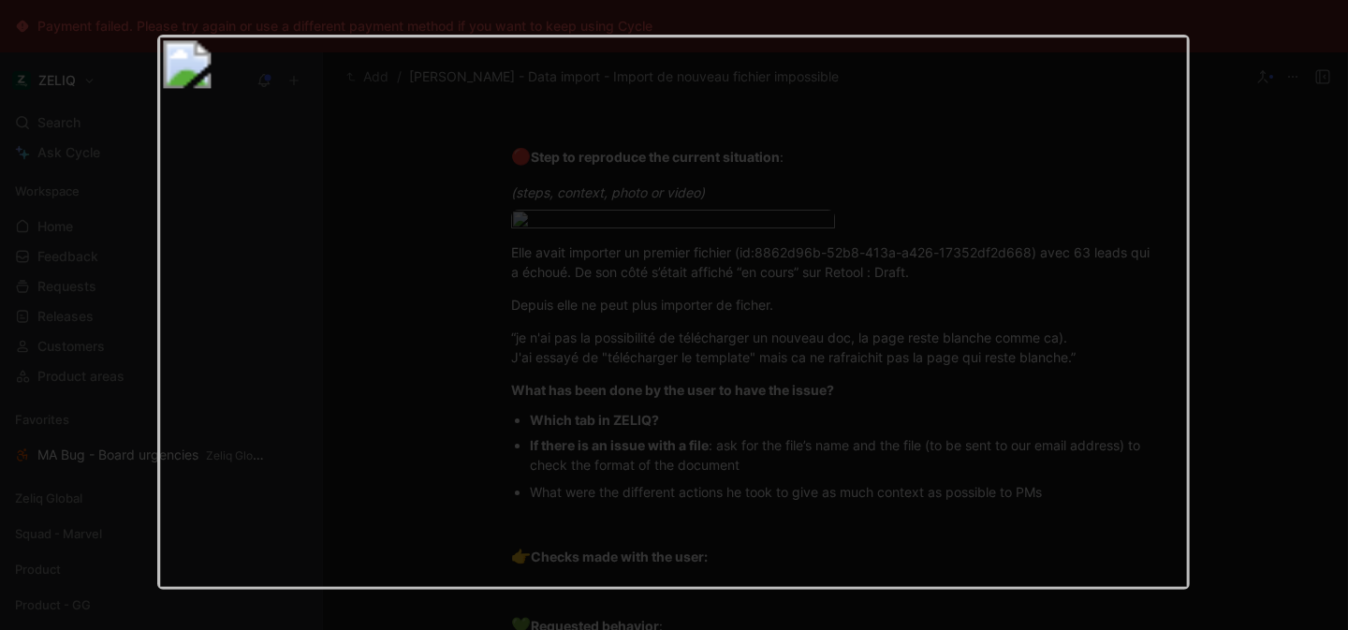
click at [630, 320] on img at bounding box center [673, 312] width 1033 height 555
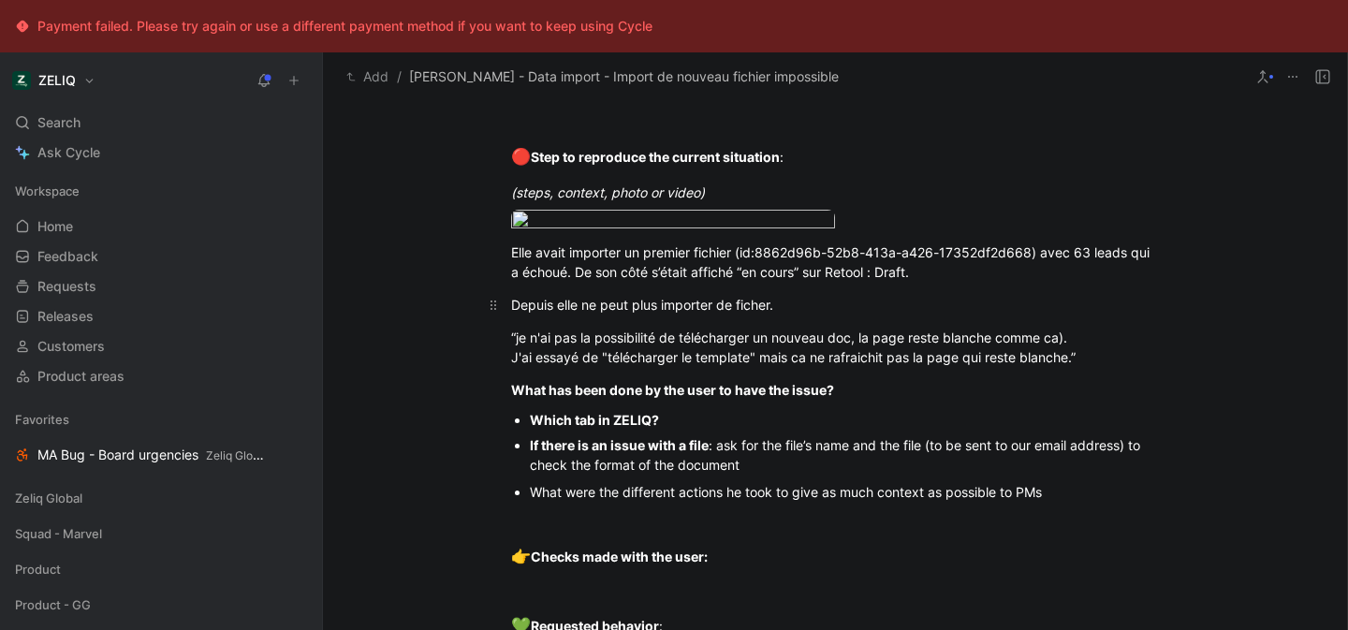
click at [848, 315] on div "Depuis elle ne peut plus importer de ficher." at bounding box center [835, 305] width 648 height 20
